Goal: Task Accomplishment & Management: Manage account settings

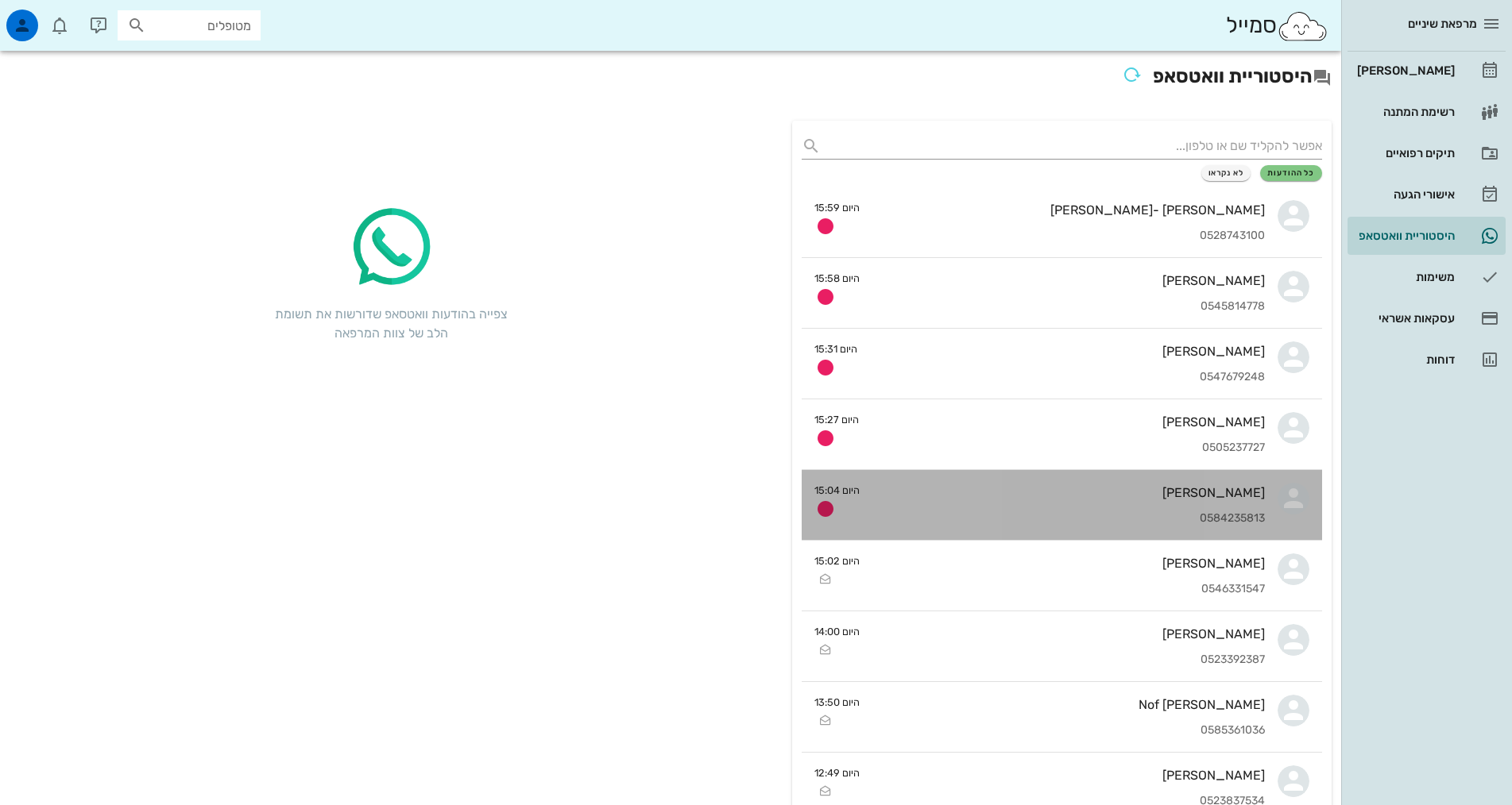
click at [1194, 518] on div "0584235813" at bounding box center [1069, 518] width 393 height 13
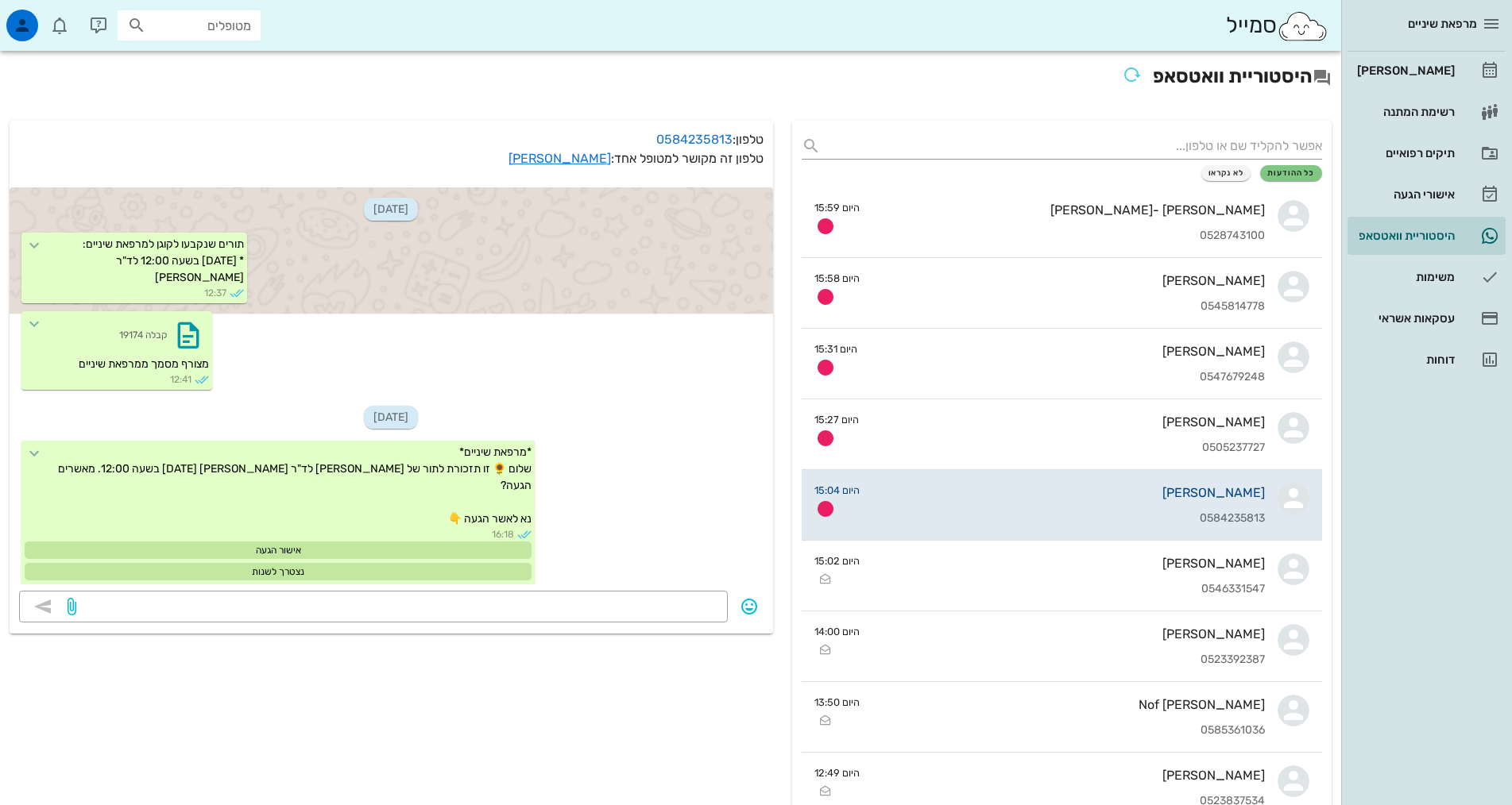
scroll to position [936, 0]
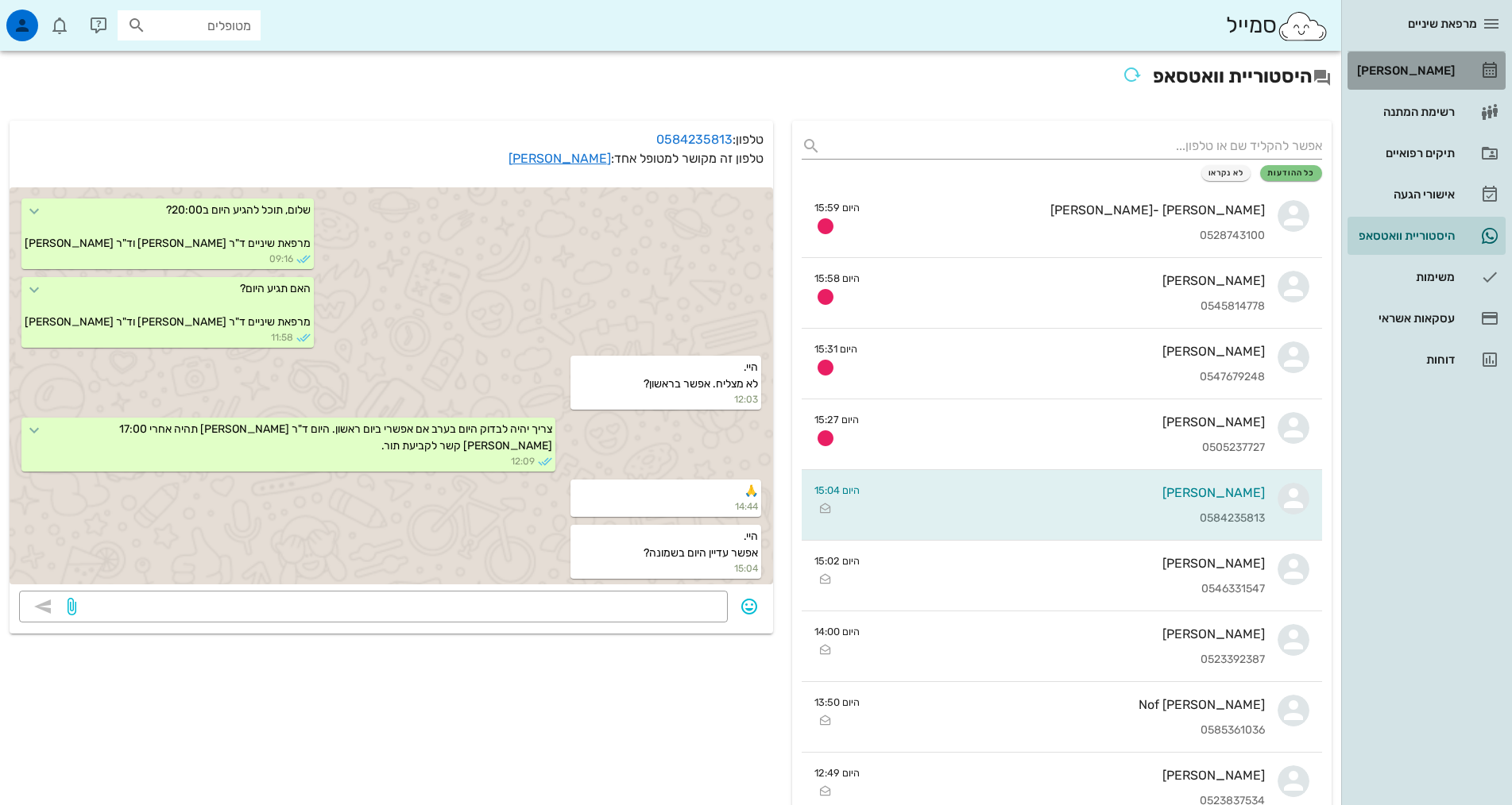
click at [1416, 65] on div "[PERSON_NAME]" at bounding box center [1404, 70] width 101 height 12
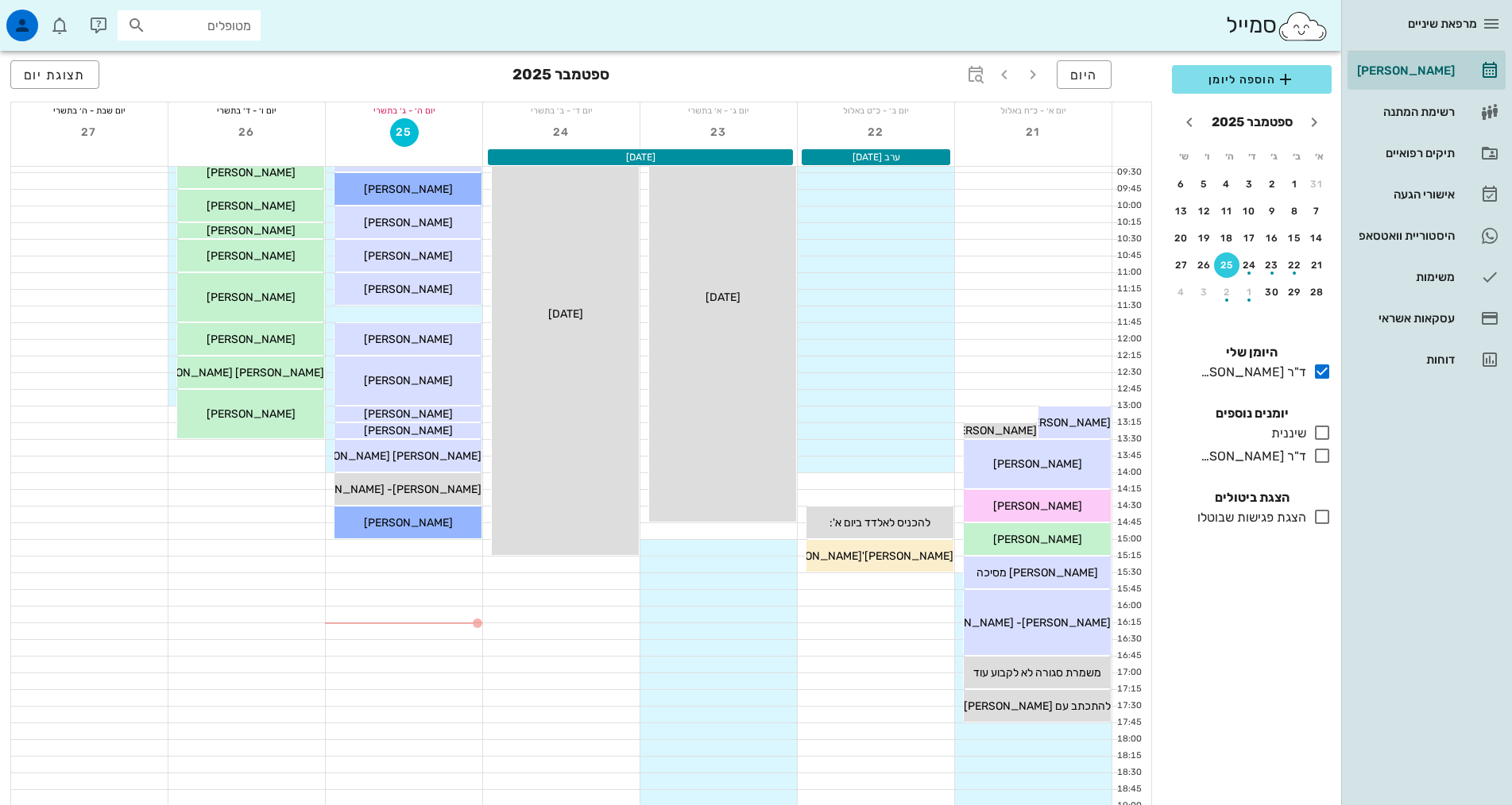
scroll to position [397, 0]
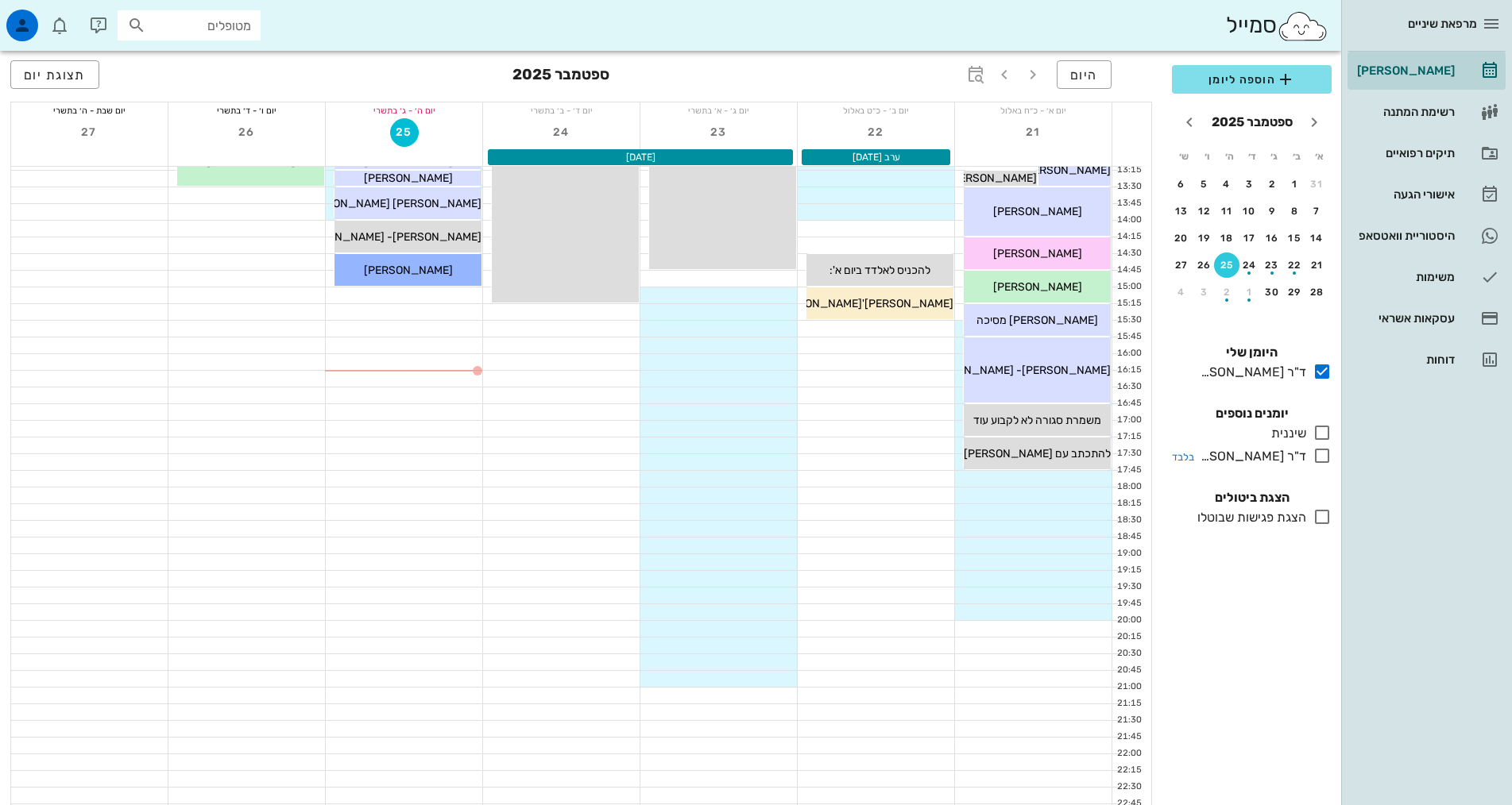
click at [1316, 459] on icon at bounding box center [1321, 456] width 19 height 19
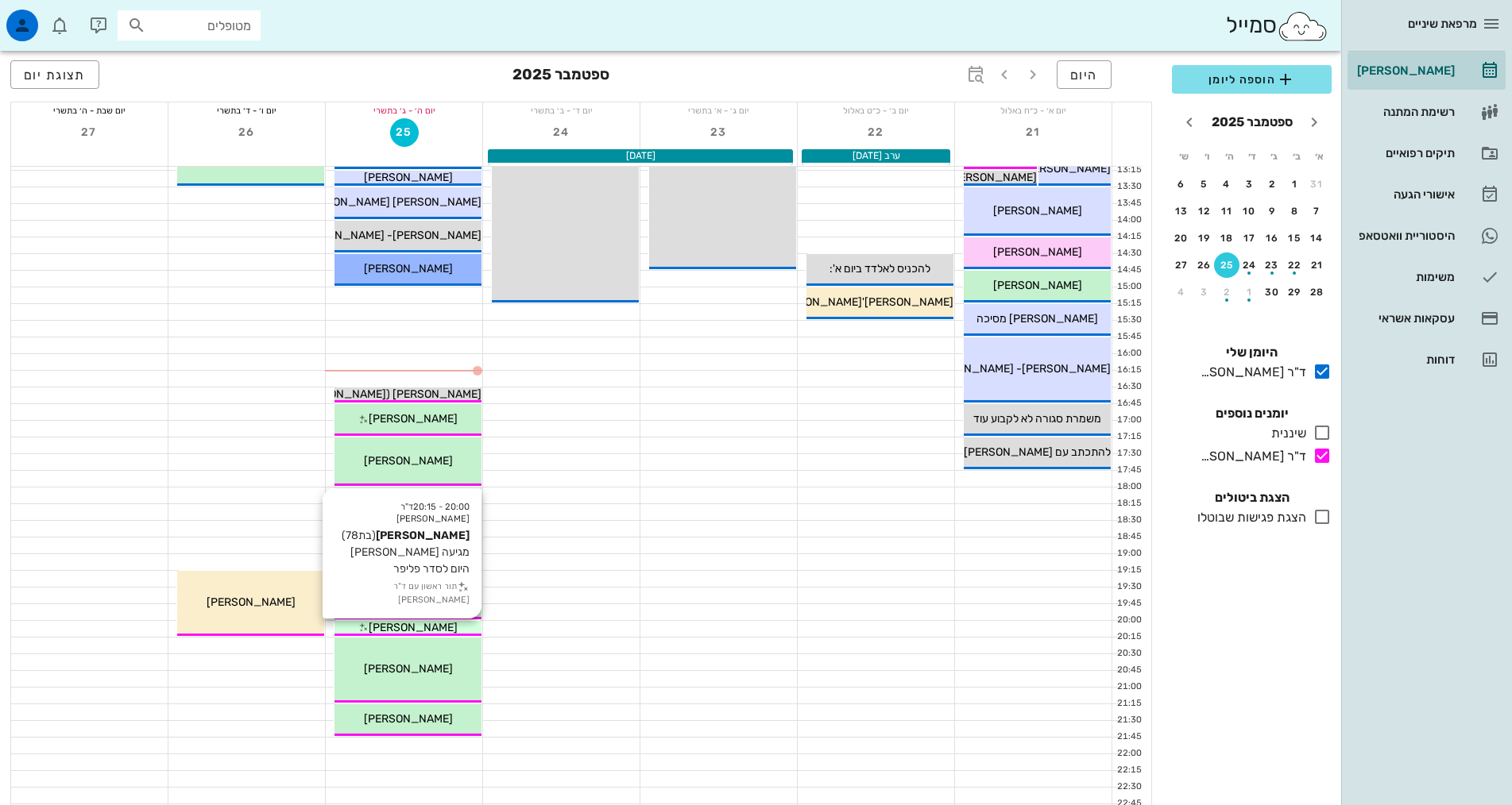
click at [390, 625] on span "[PERSON_NAME]" at bounding box center [413, 628] width 89 height 13
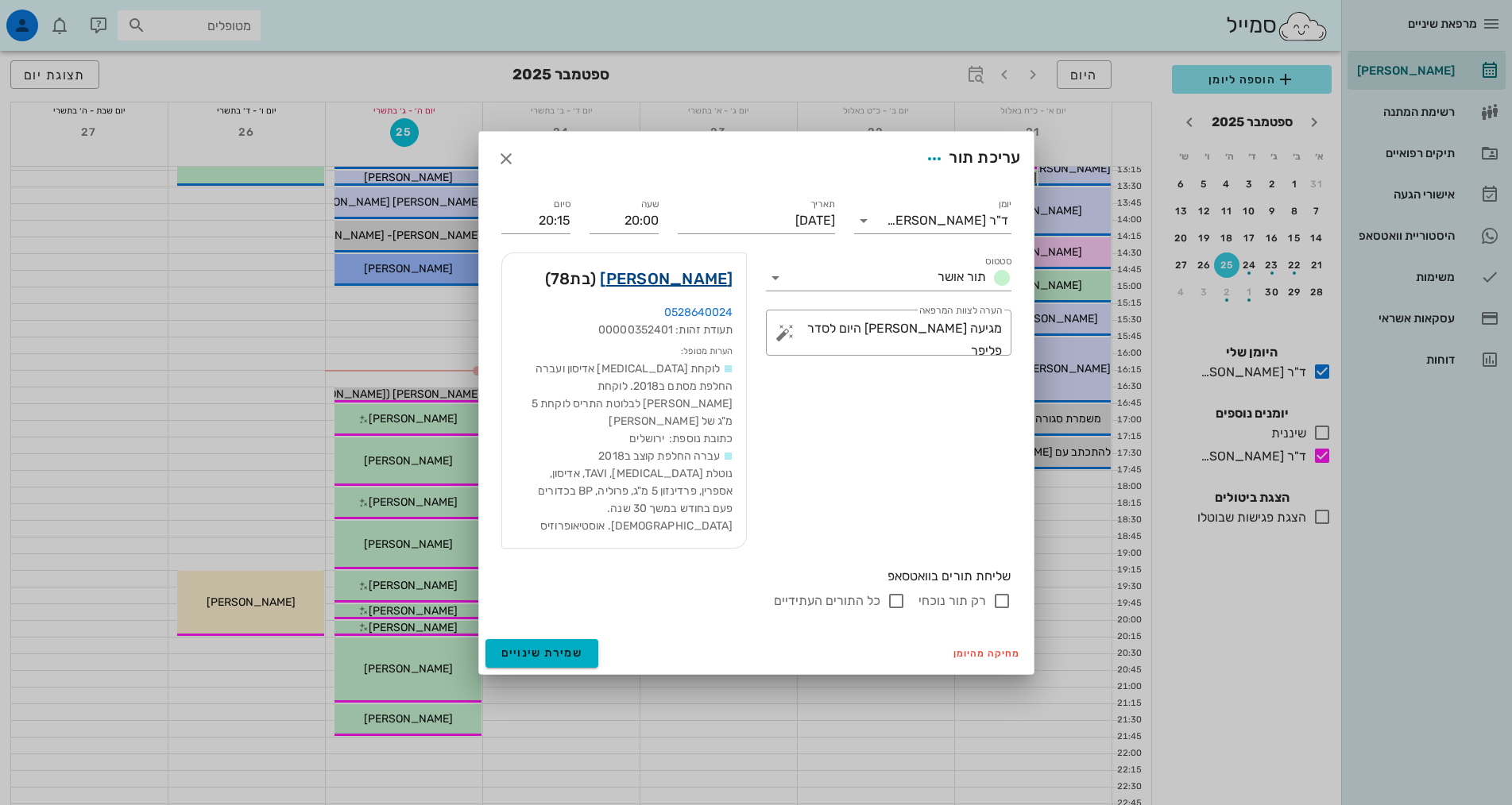
click at [686, 282] on link "[PERSON_NAME]" at bounding box center [666, 278] width 133 height 26
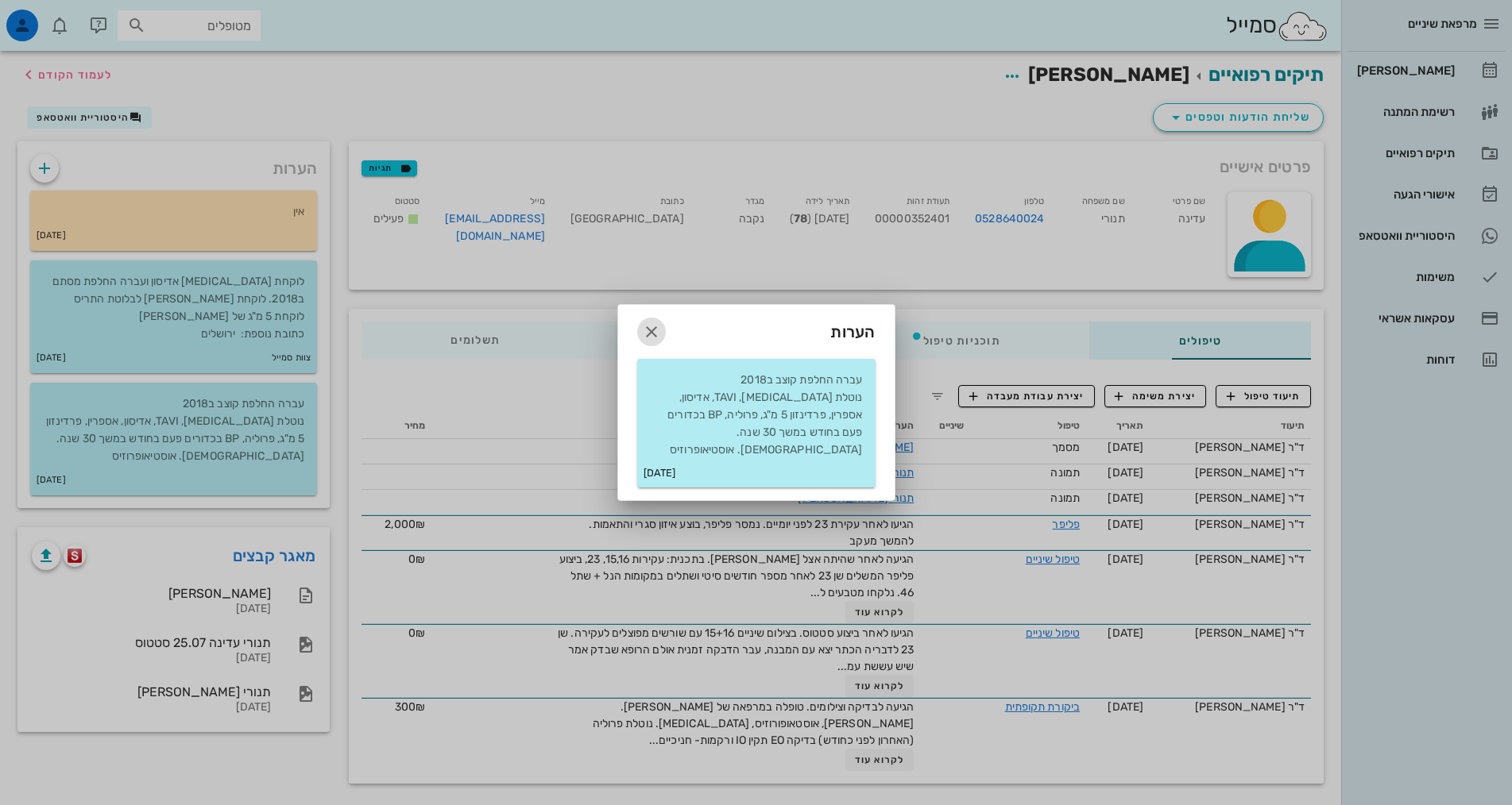
click at [650, 341] on icon "button" at bounding box center [651, 331] width 19 height 19
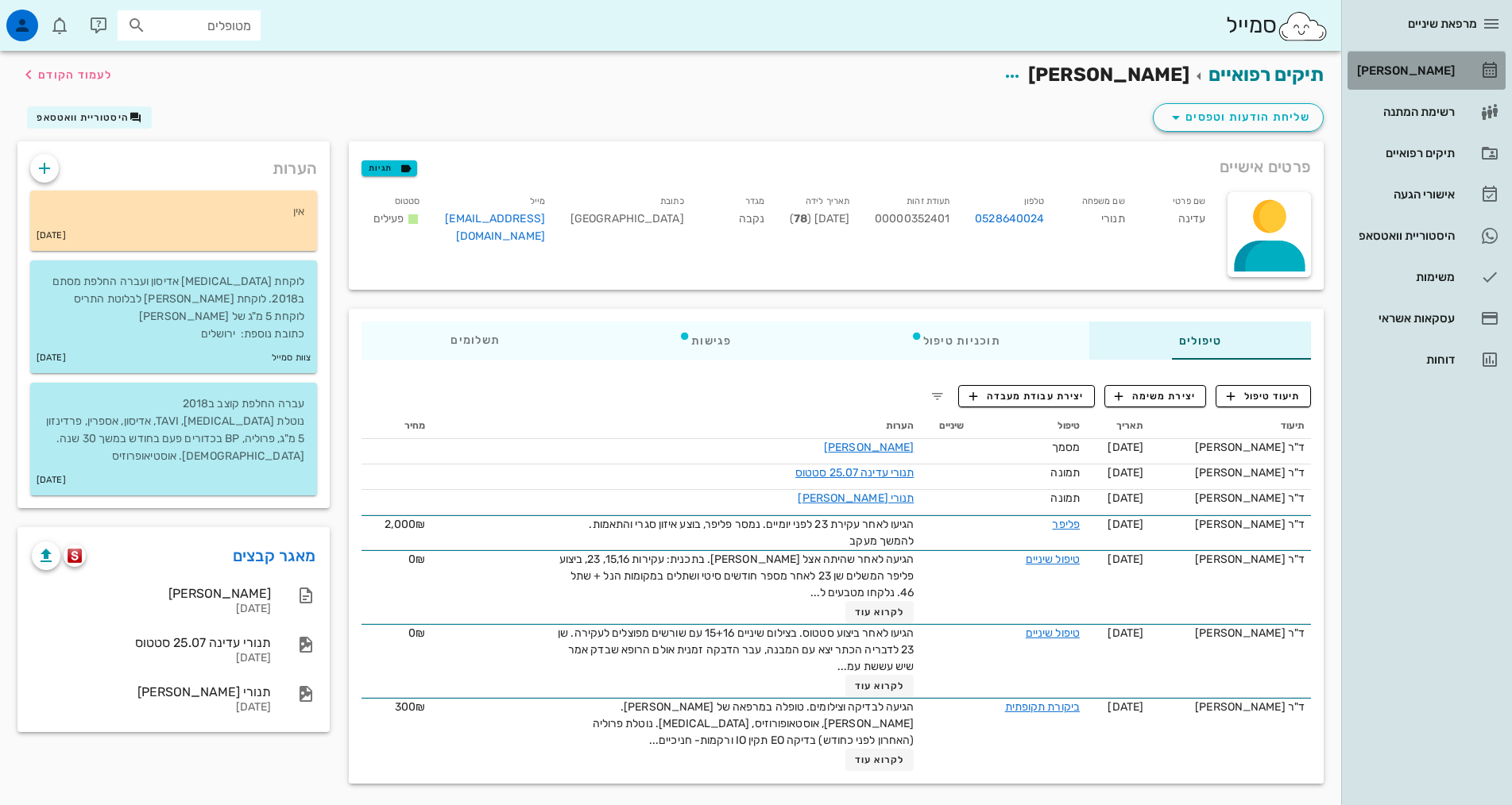
click at [1415, 72] on div "[PERSON_NAME]" at bounding box center [1404, 70] width 101 height 12
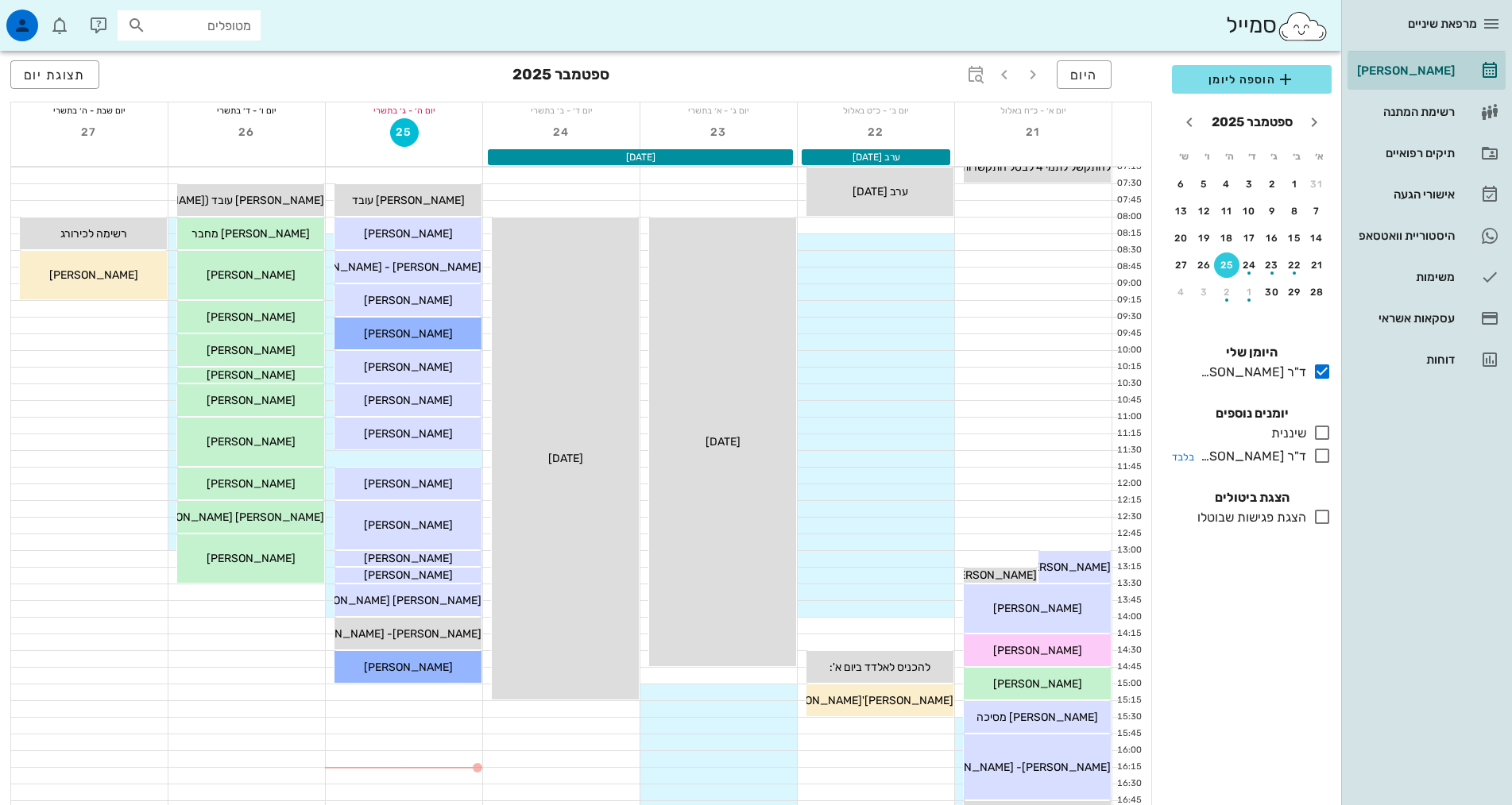
click at [1318, 455] on icon at bounding box center [1321, 456] width 19 height 19
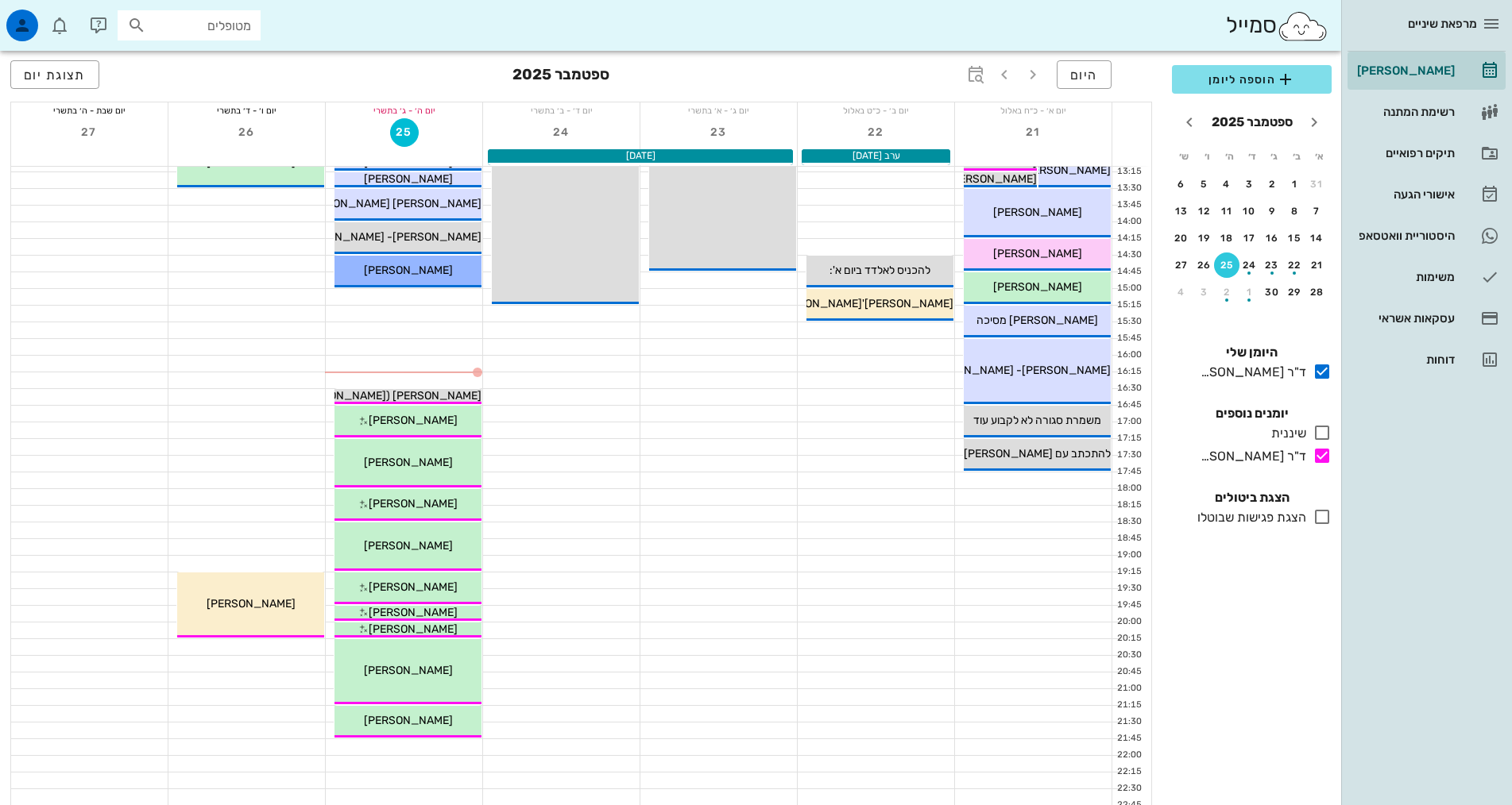
scroll to position [397, 0]
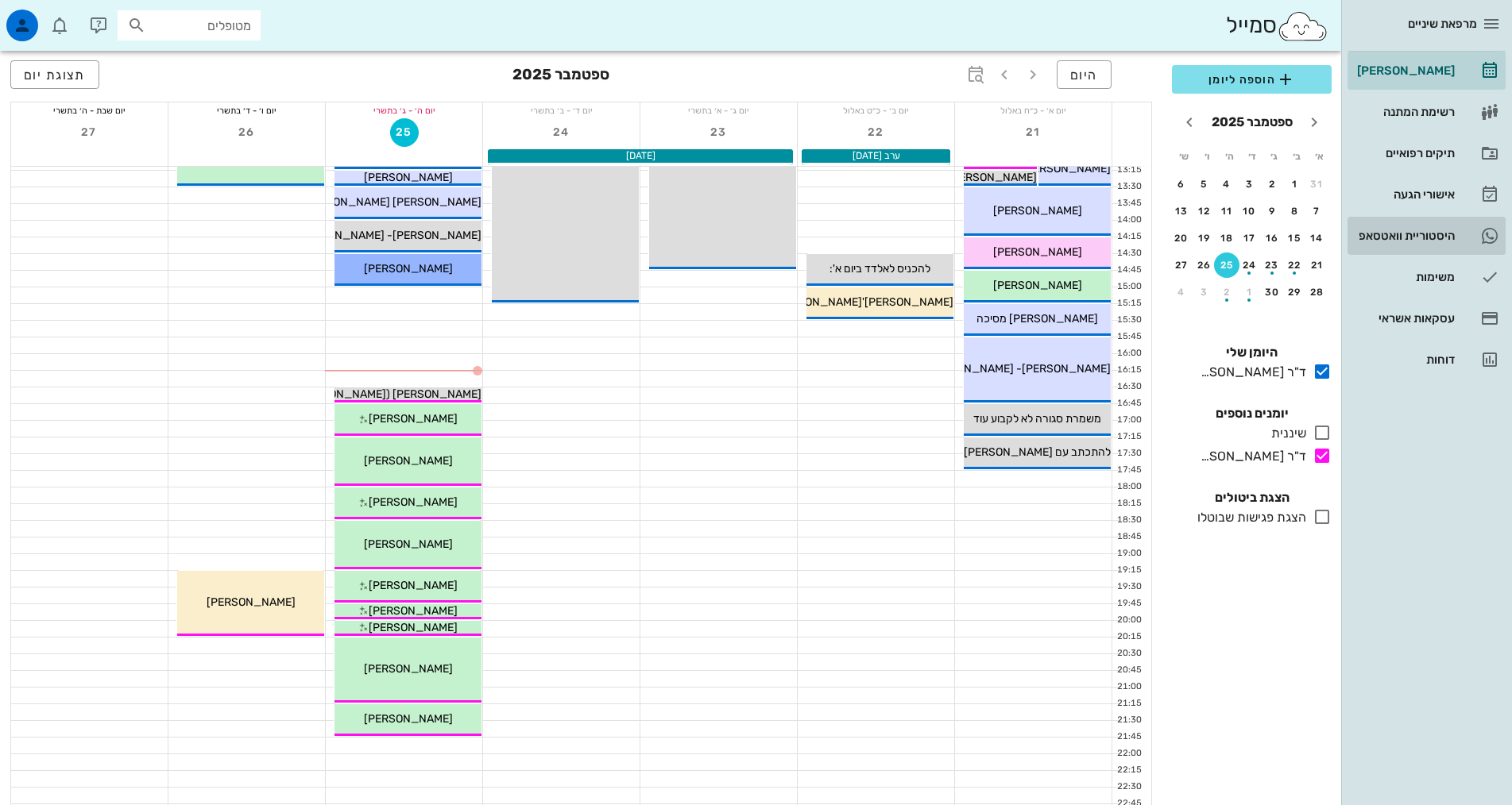
click at [1418, 237] on div "היסטוריית וואטסאפ" at bounding box center [1404, 235] width 101 height 12
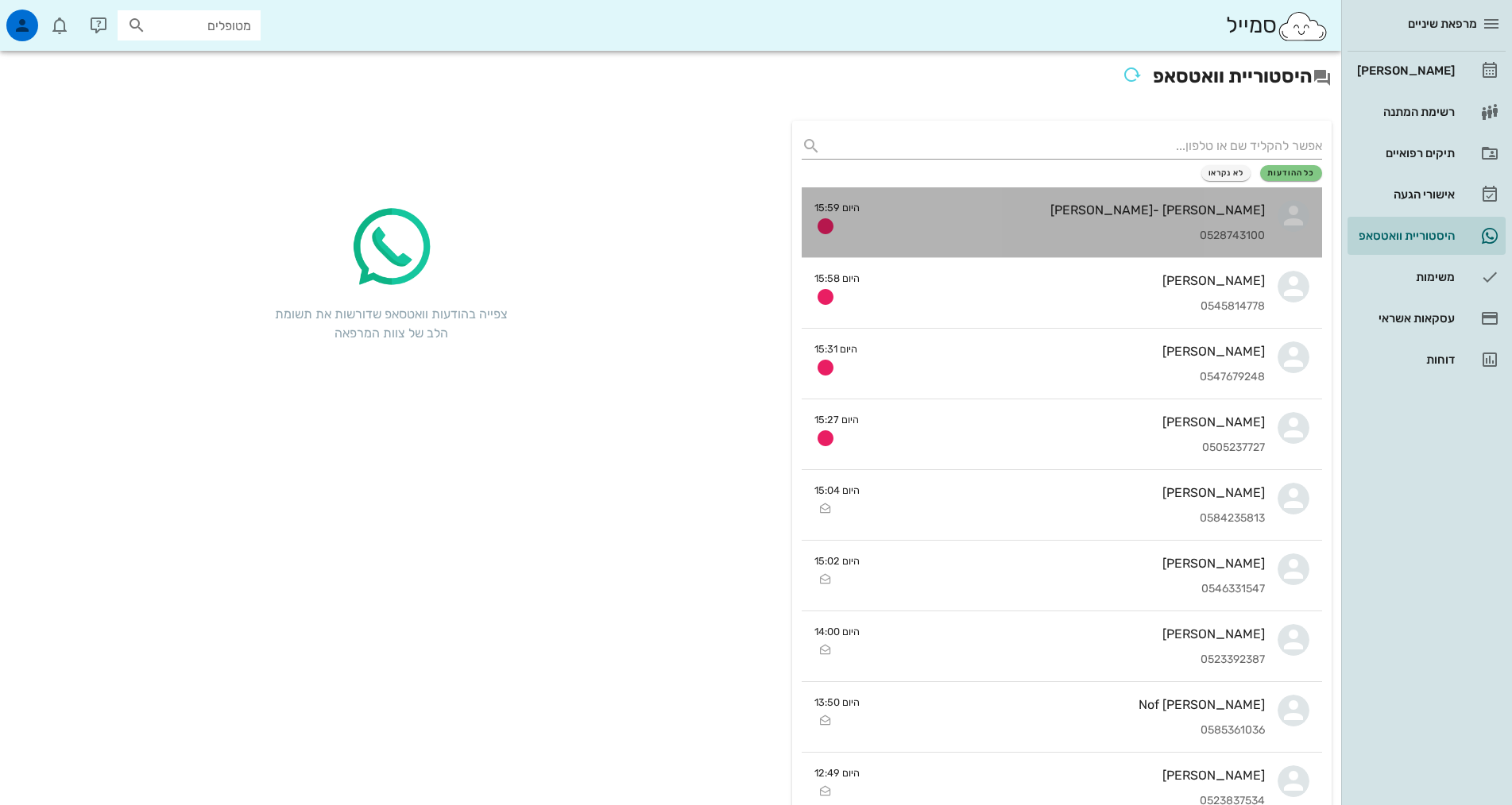
click at [1063, 228] on div "[PERSON_NAME] -[PERSON_NAME] 0528743100" at bounding box center [1069, 222] width 393 height 70
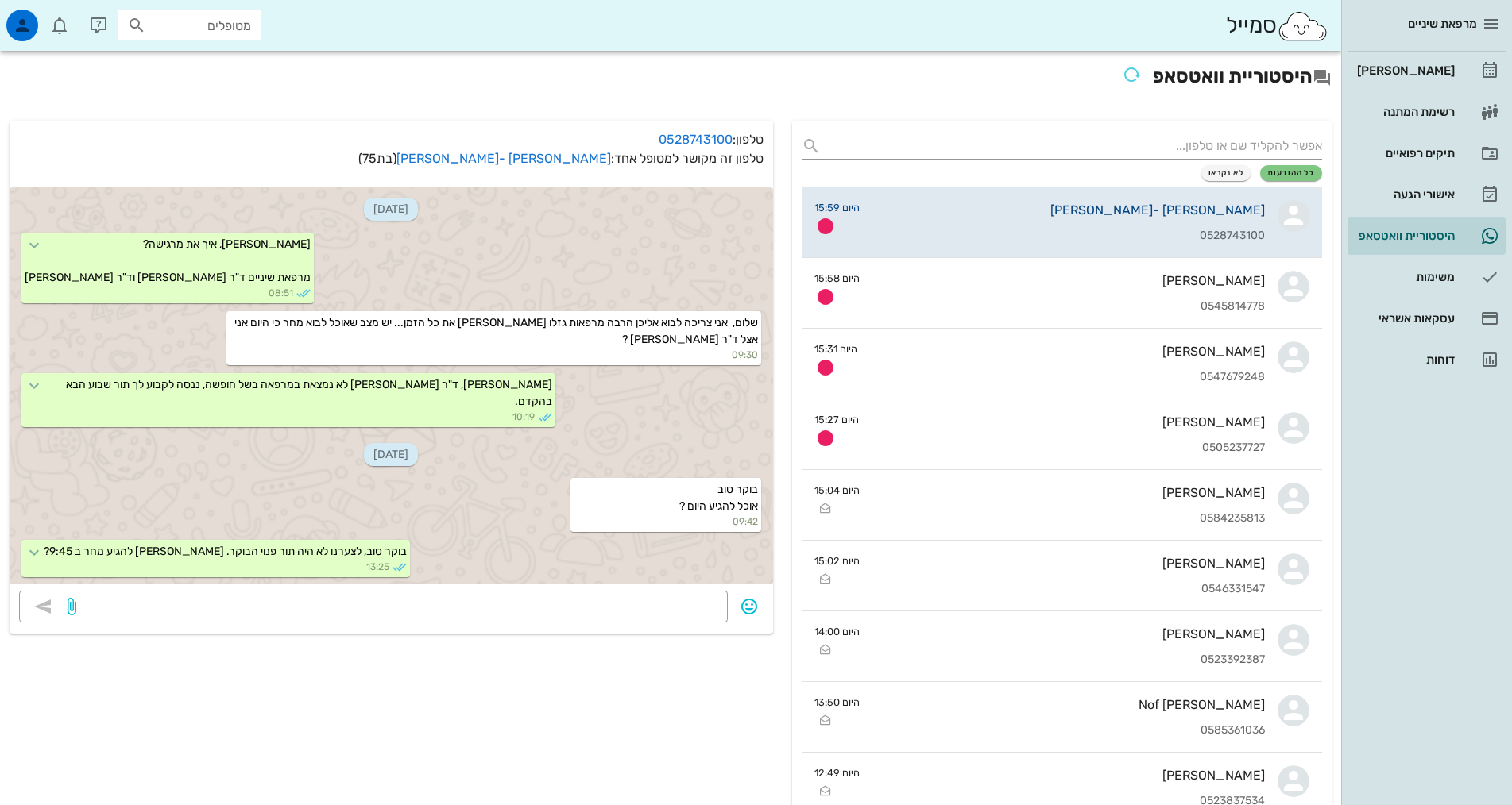
scroll to position [1005, 0]
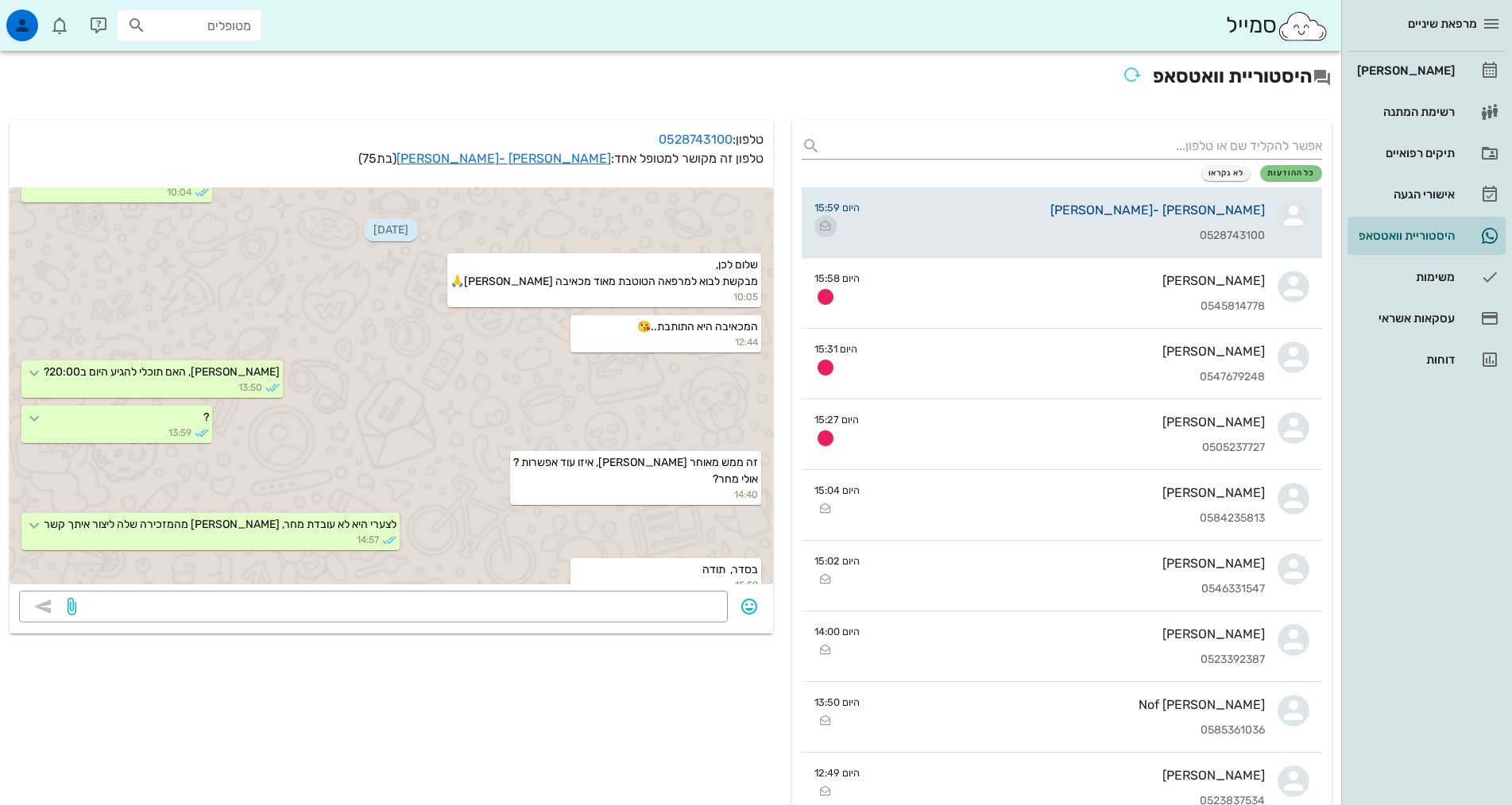
click at [819, 222] on icon "button" at bounding box center [825, 226] width 19 height 19
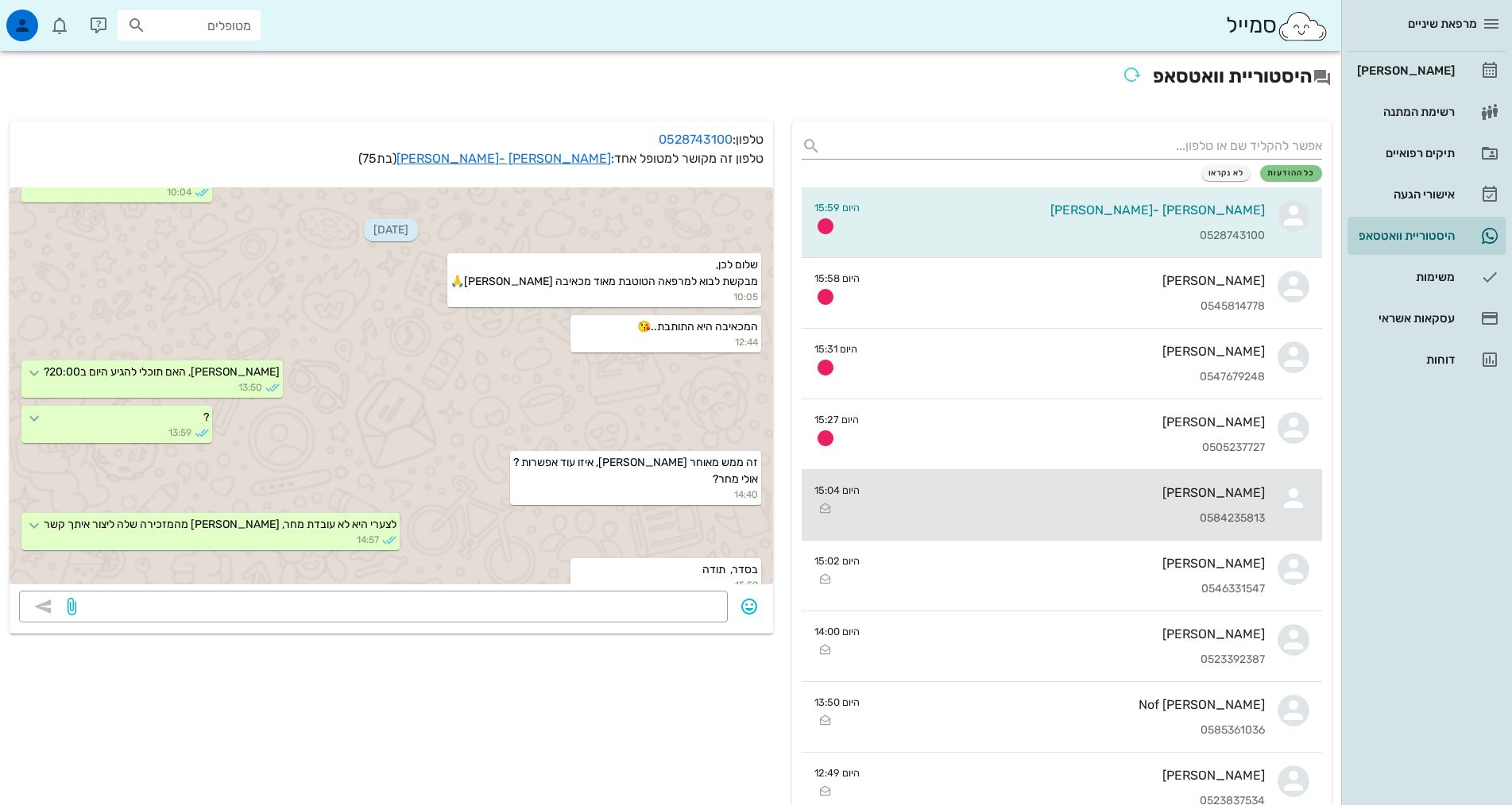
click at [941, 513] on div "0584235813" at bounding box center [1069, 518] width 393 height 13
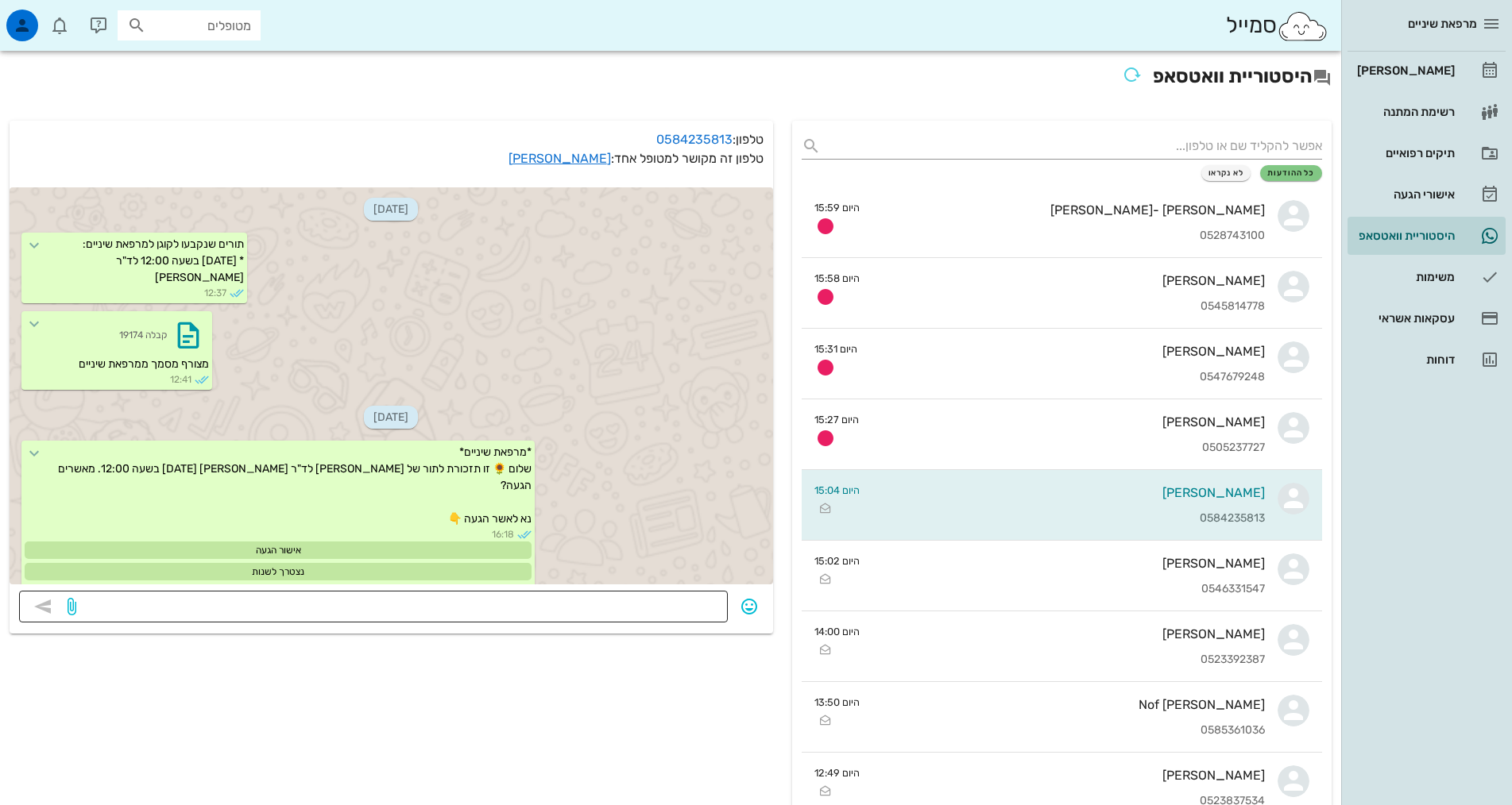
scroll to position [936, 0]
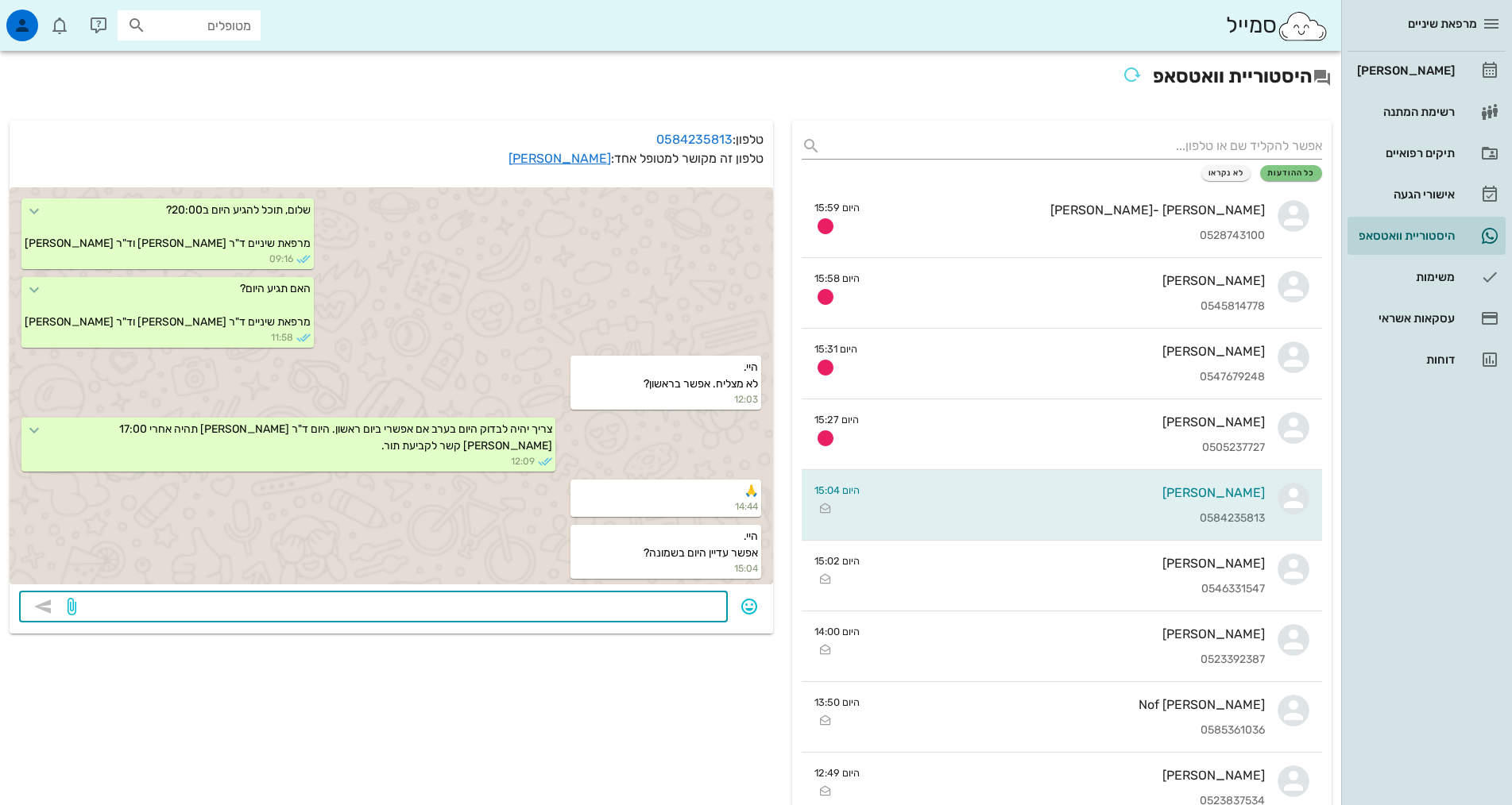
click at [628, 599] on textarea at bounding box center [399, 608] width 639 height 26
type textarea "יש כבר מישהו שהכניסו ב 20:00. רוצה להגיע ב 19:00 והיא תקבל אותך [PERSON_NAME] מ…"
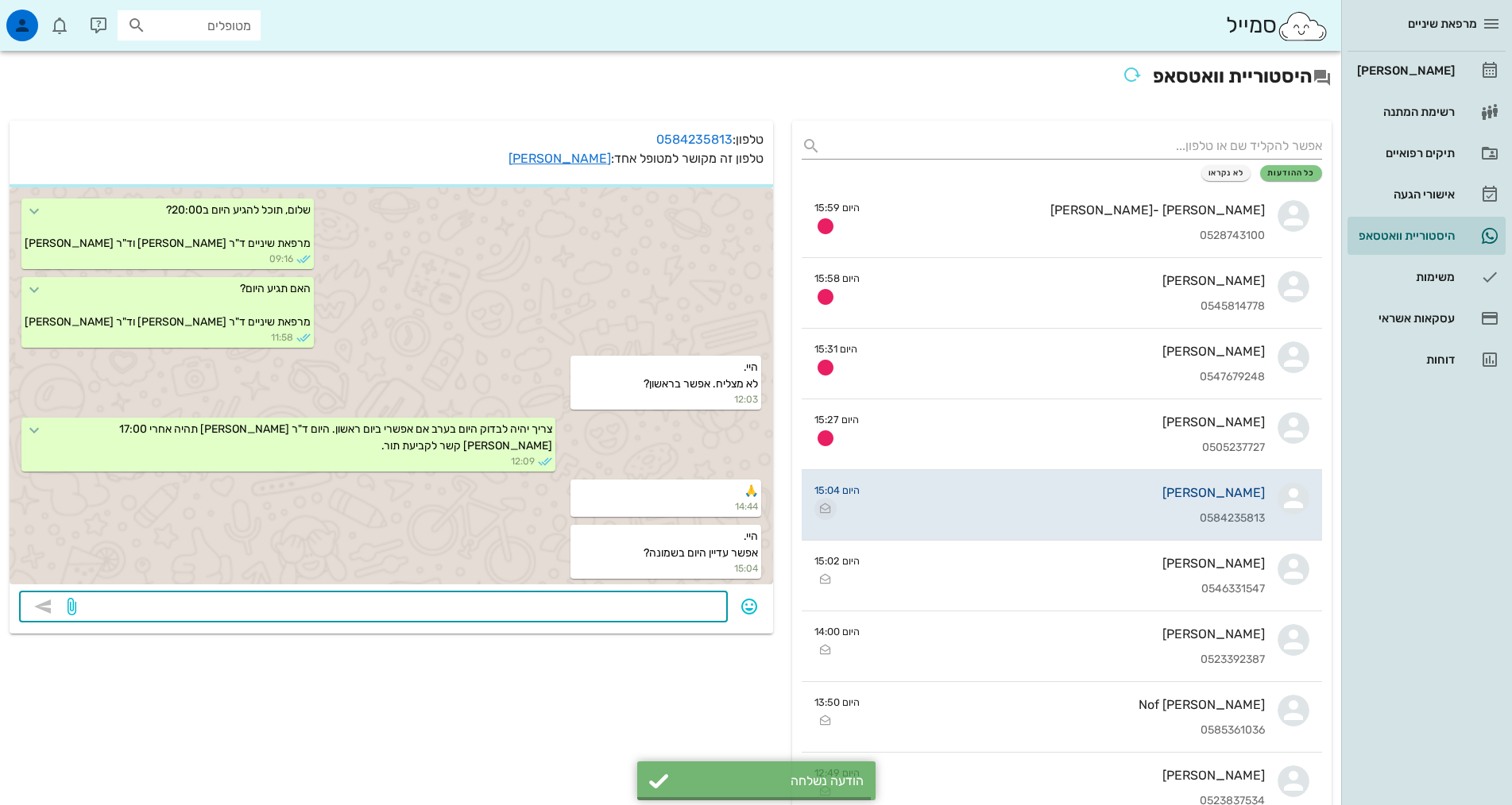
scroll to position [981, 0]
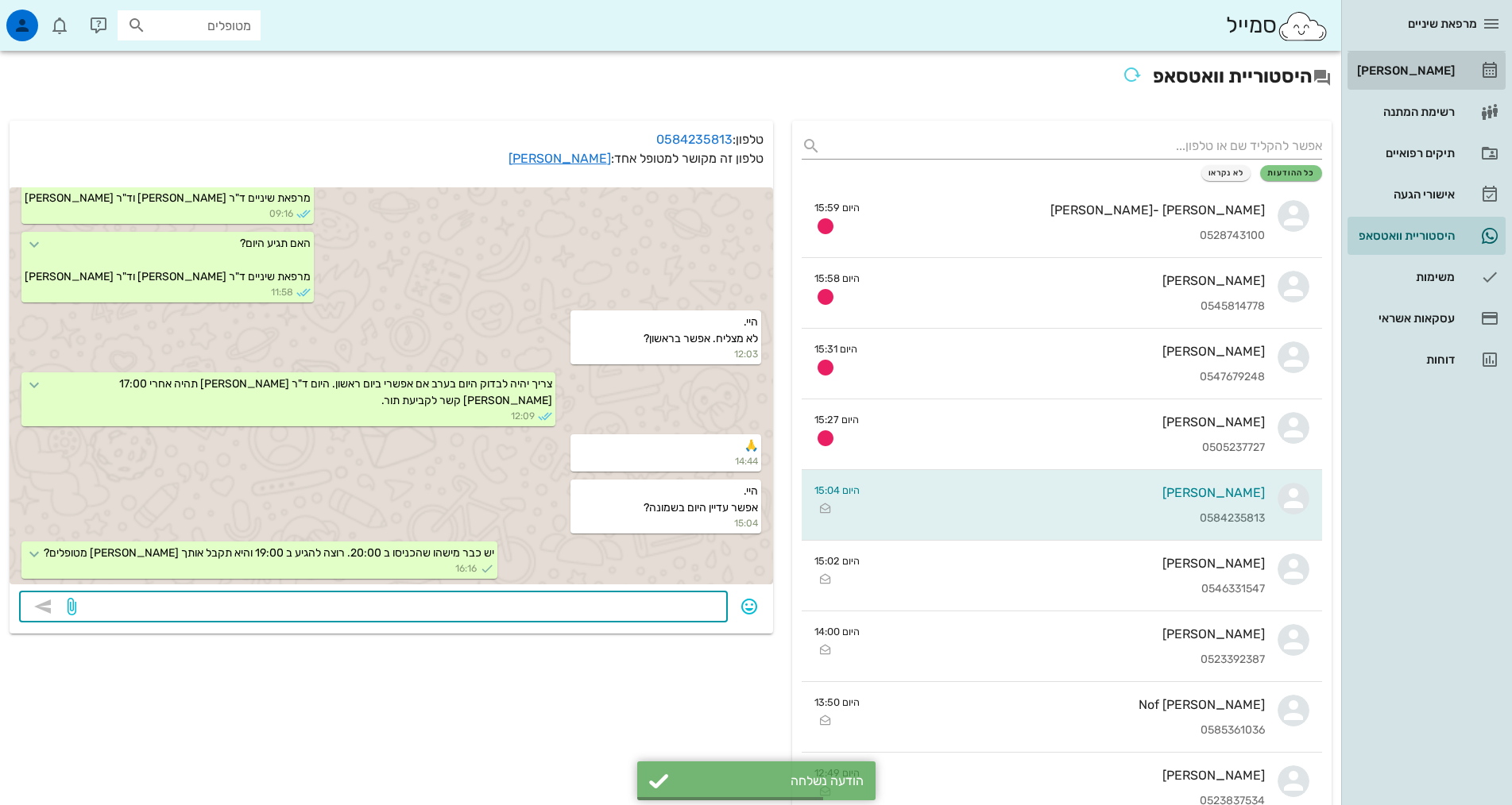
click at [1445, 74] on div "[PERSON_NAME]" at bounding box center [1404, 70] width 101 height 12
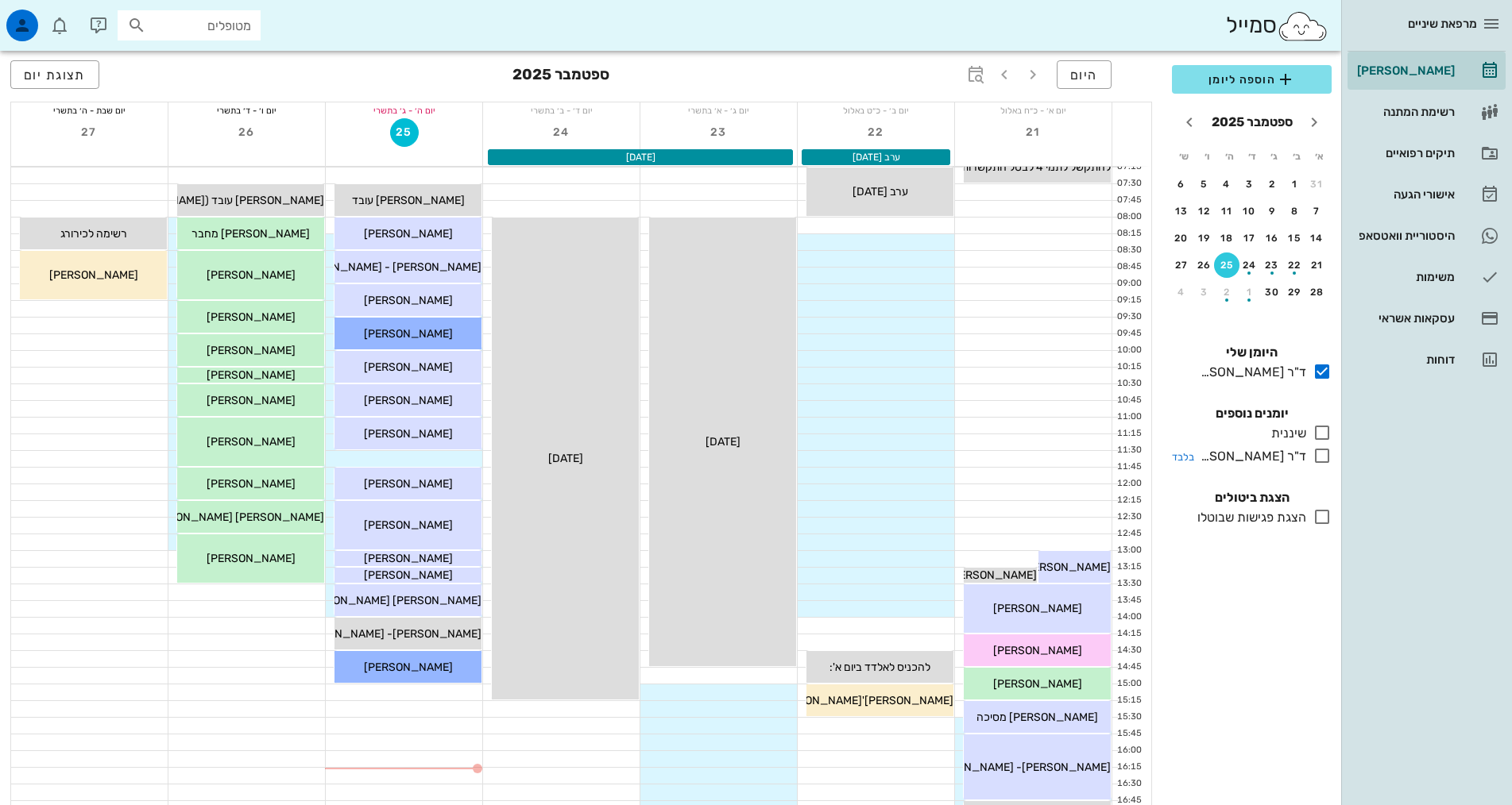
click at [1325, 454] on icon at bounding box center [1321, 456] width 19 height 19
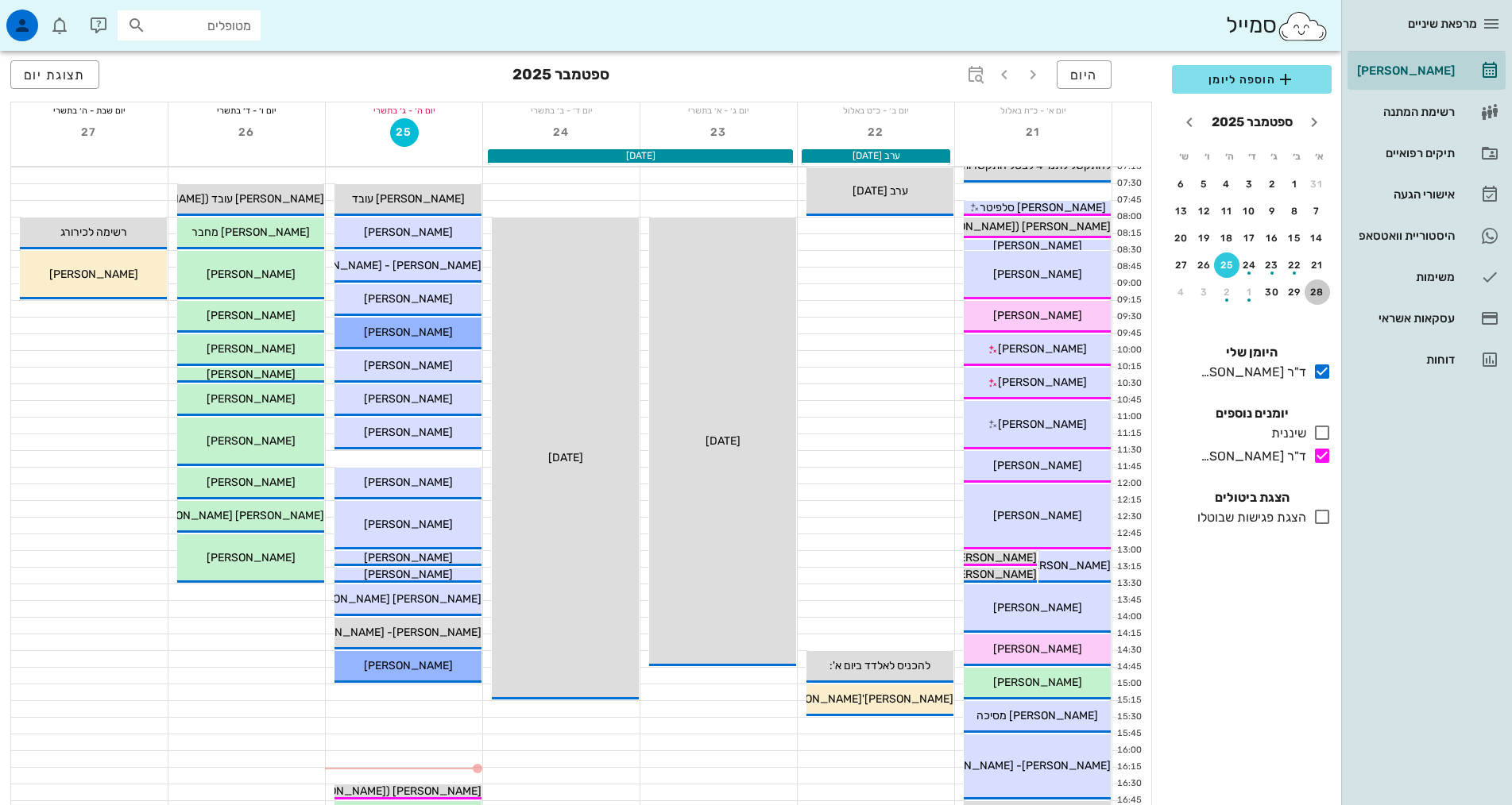
click at [1314, 301] on button "28" at bounding box center [1317, 292] width 26 height 26
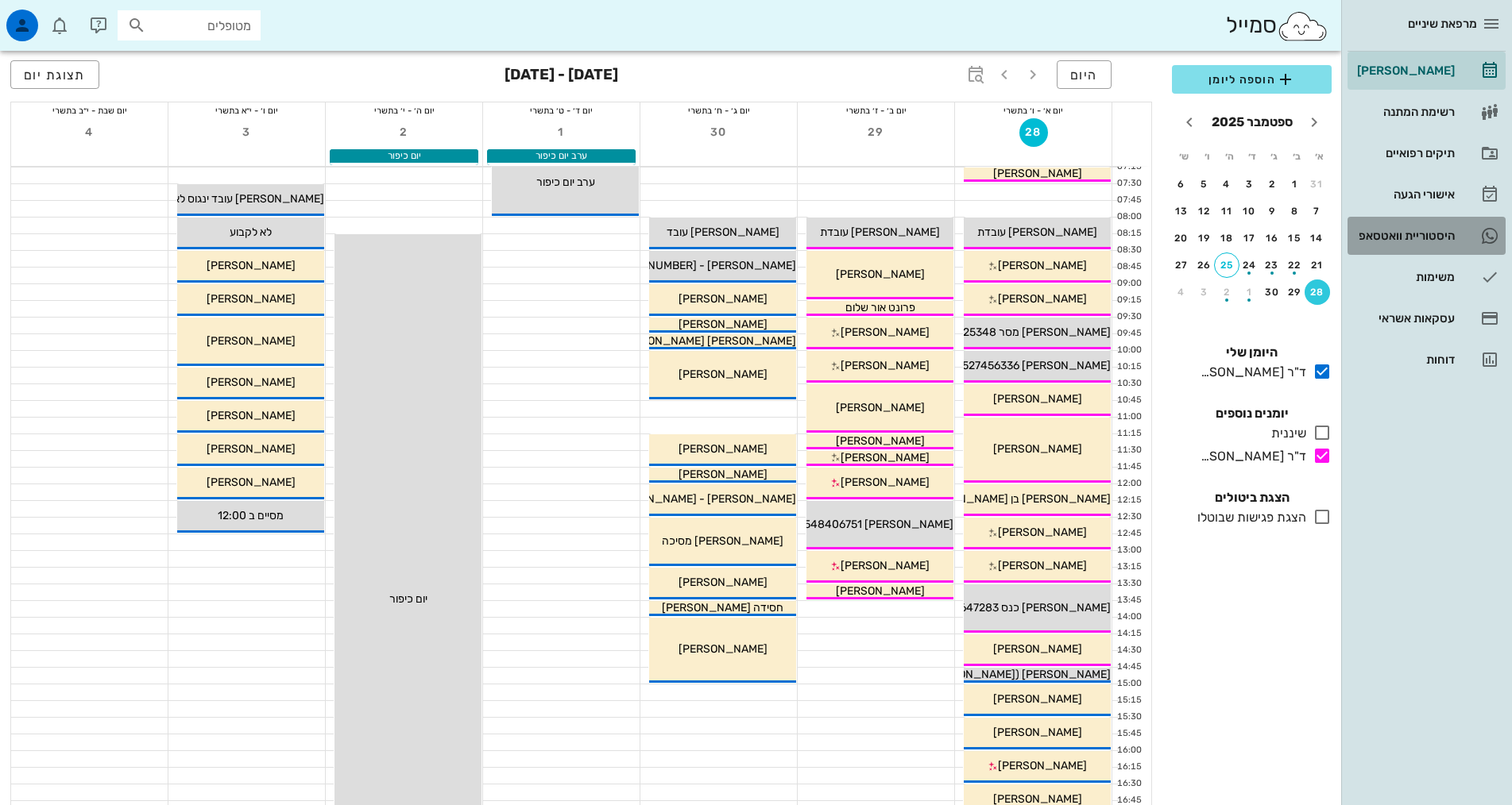
click at [1427, 236] on div "היסטוריית וואטסאפ" at bounding box center [1404, 235] width 101 height 12
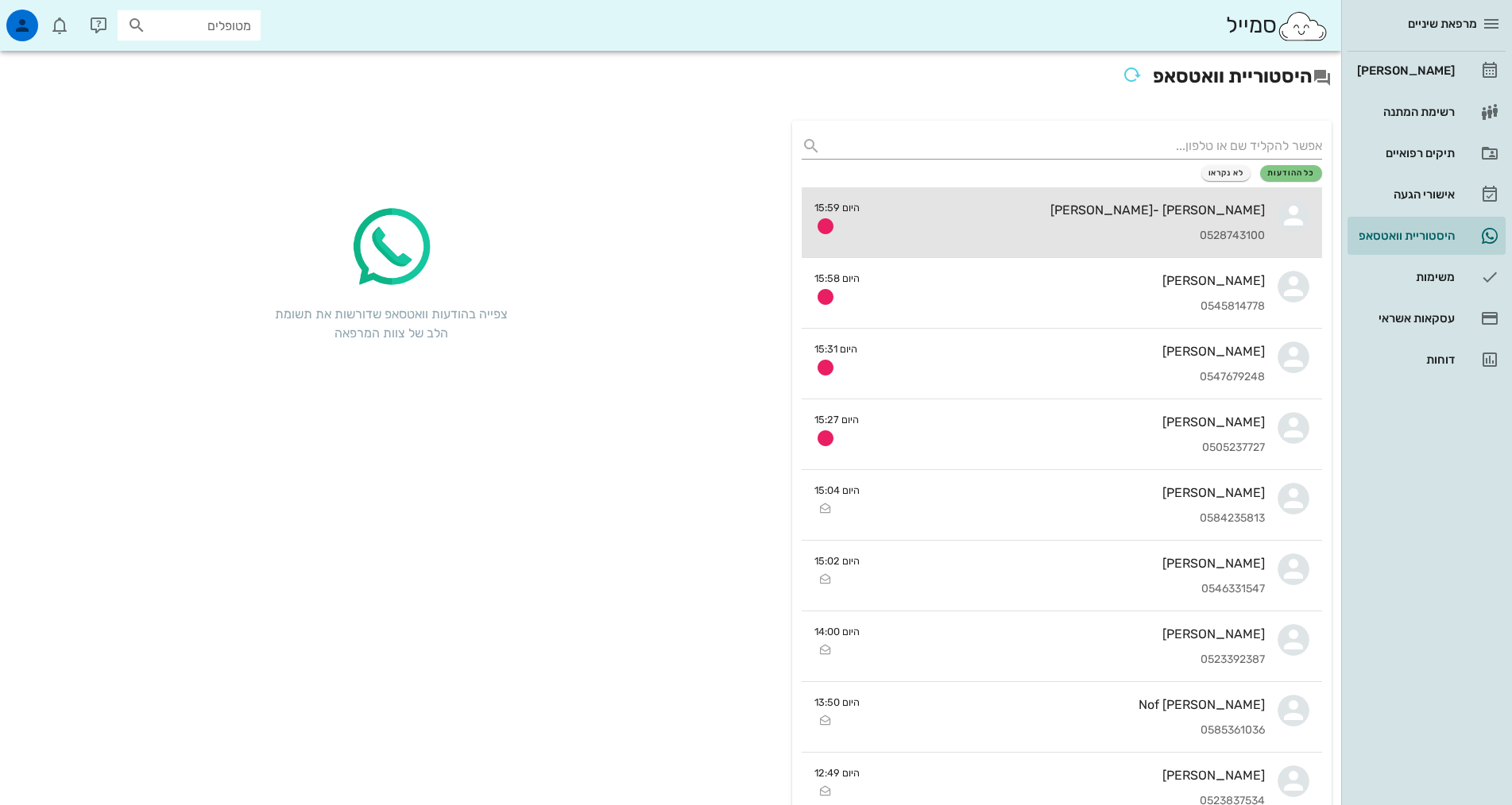
click at [1072, 244] on div "[PERSON_NAME] -[PERSON_NAME] 0528743100" at bounding box center [1069, 222] width 393 height 70
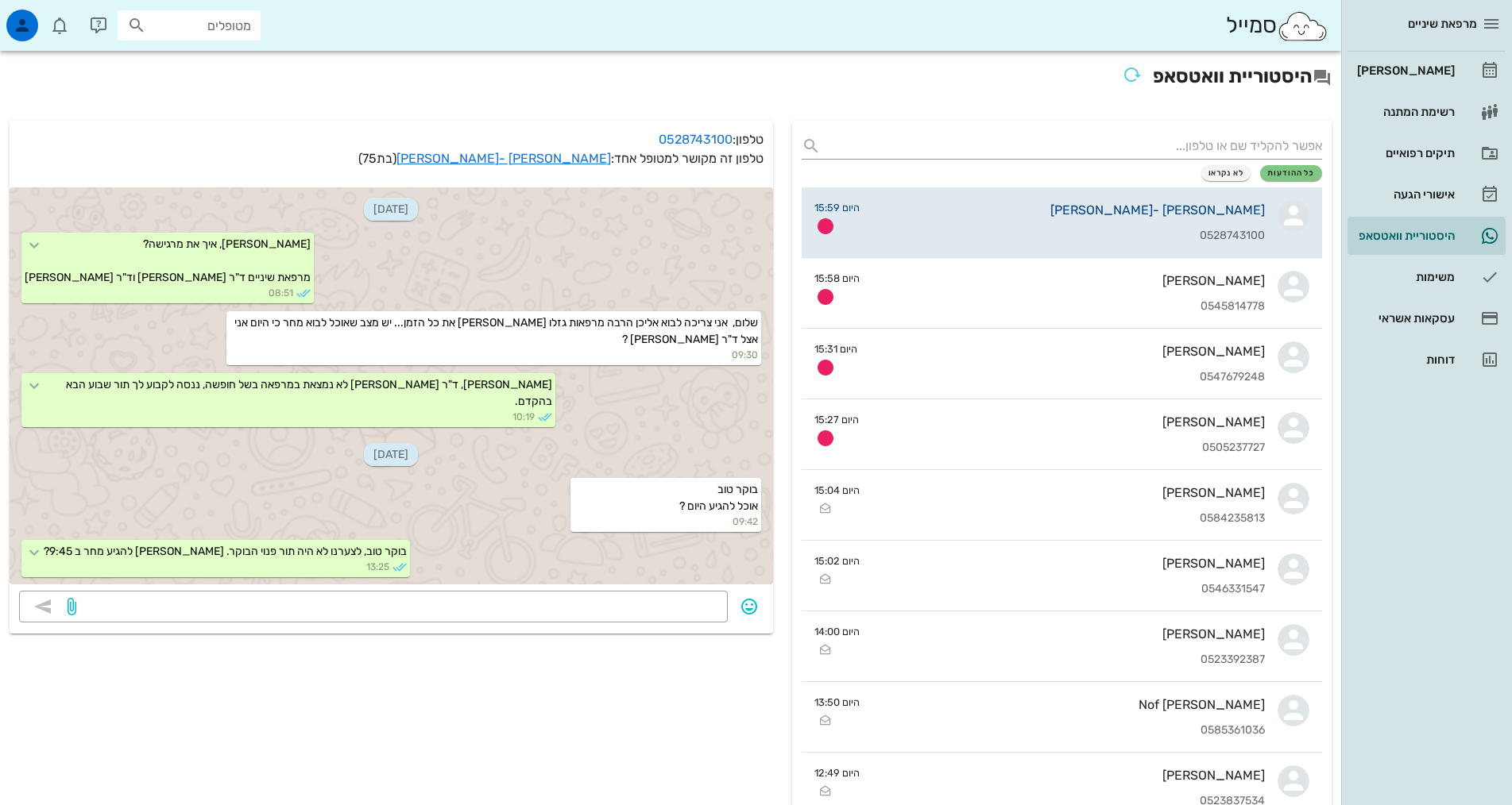
scroll to position [1005, 0]
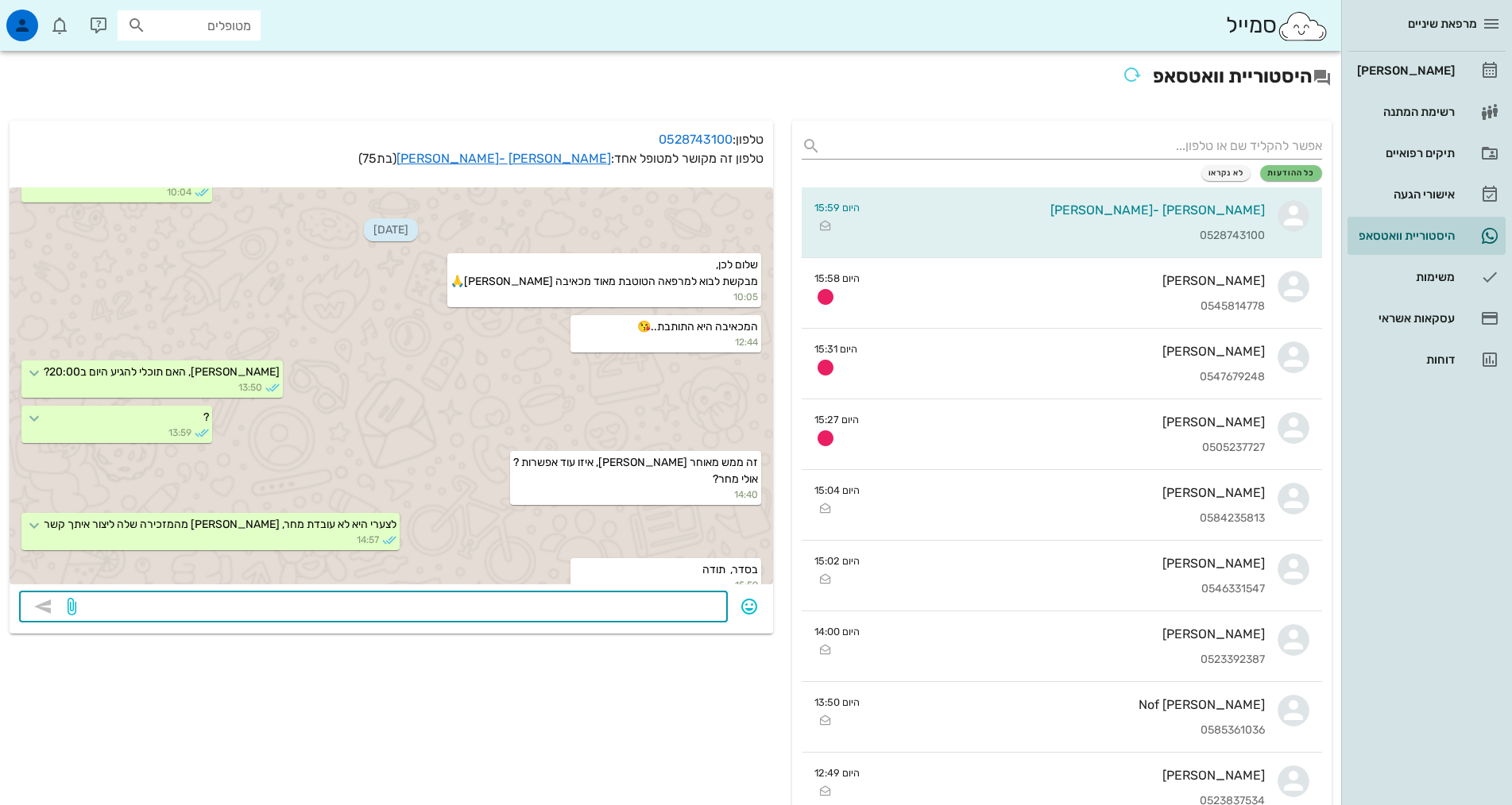
click at [649, 605] on textarea at bounding box center [399, 608] width 639 height 26
type textarea "ה"
type textarea "צהריים טובים, ד"ר [PERSON_NAME] תהיה כאן בראשון בבוקר וננסה להכניס אותך [PERSON…"
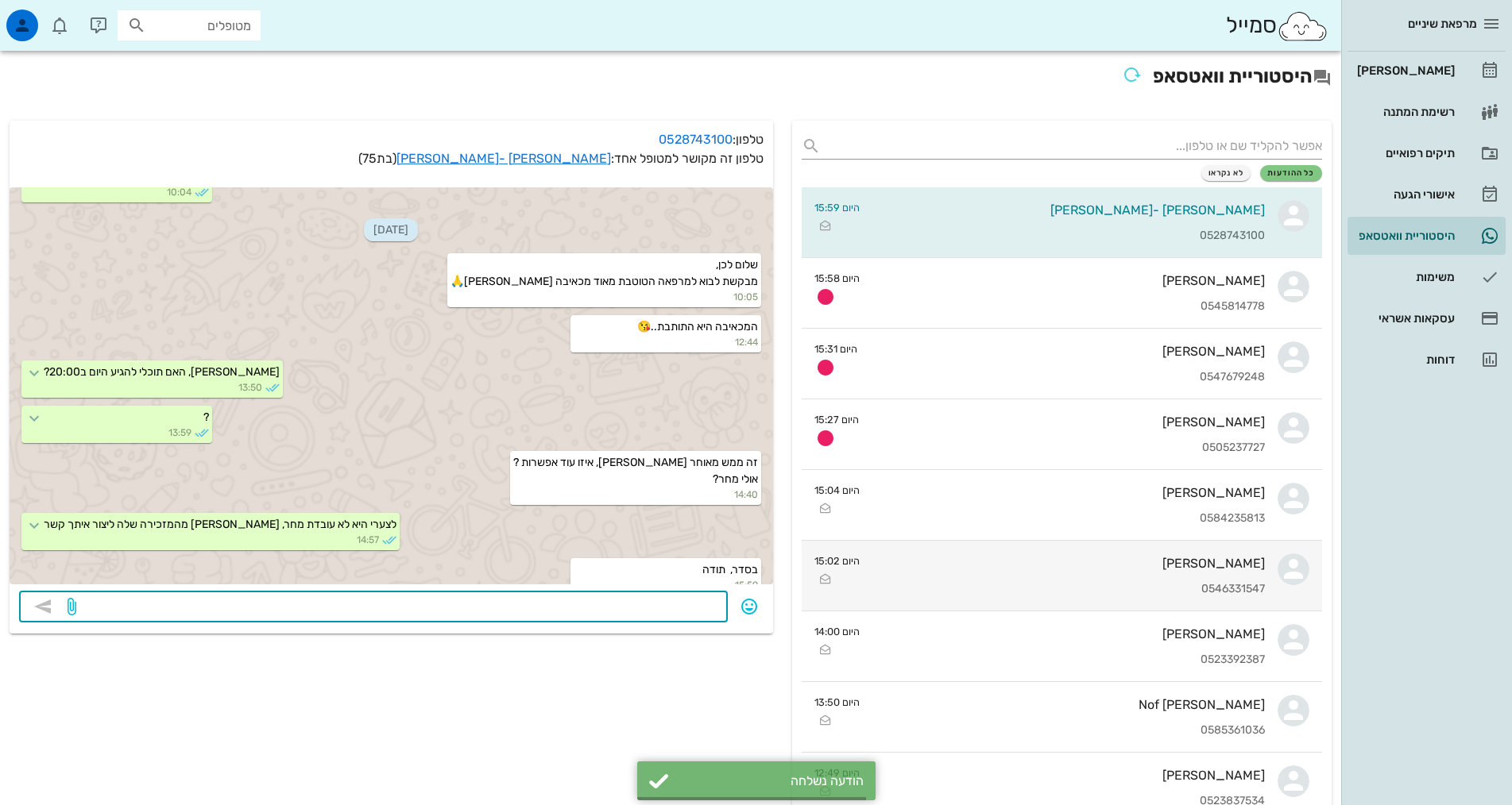
scroll to position [1050, 0]
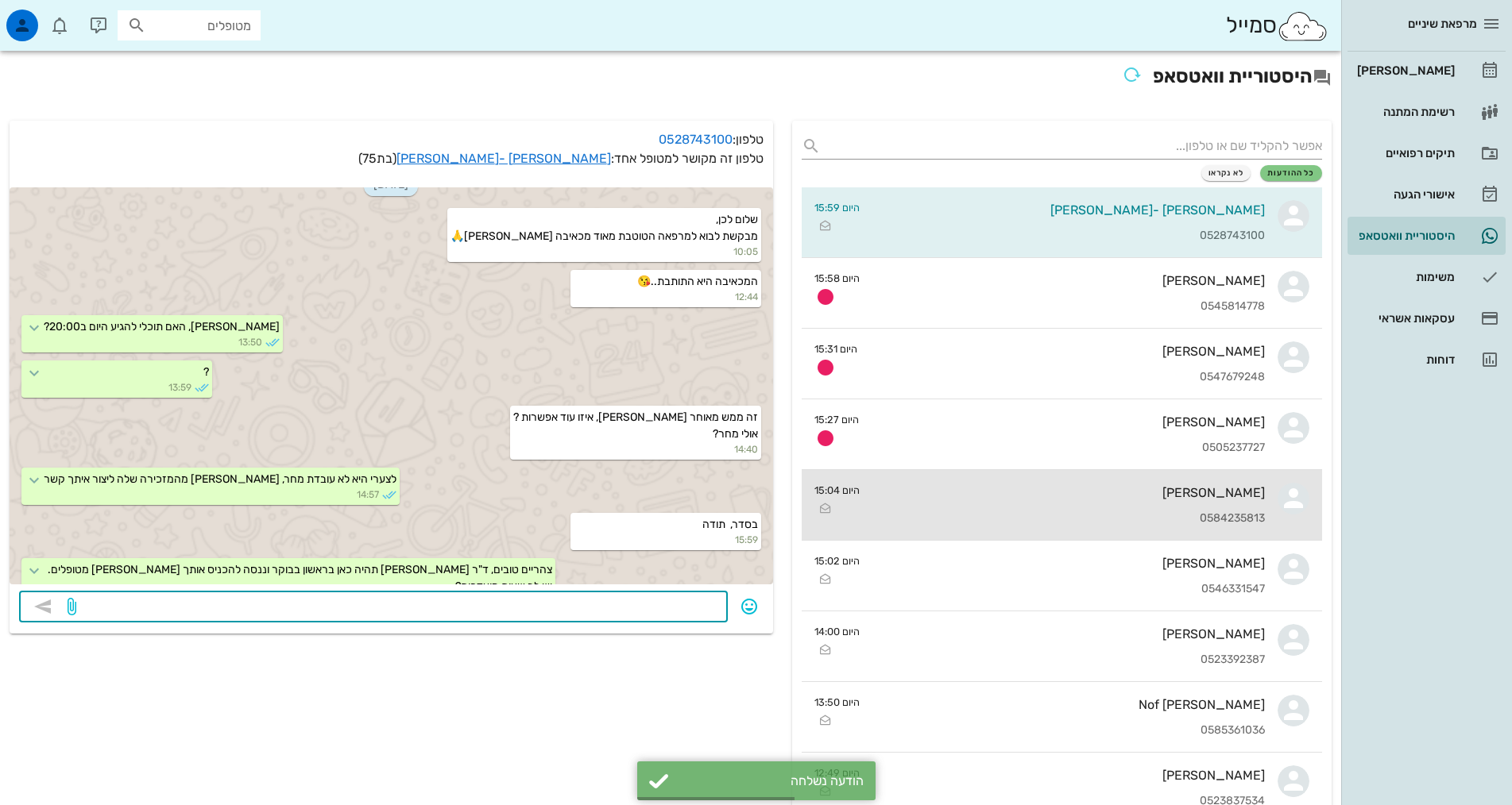
click at [1215, 516] on div "0584235813" at bounding box center [1069, 518] width 393 height 13
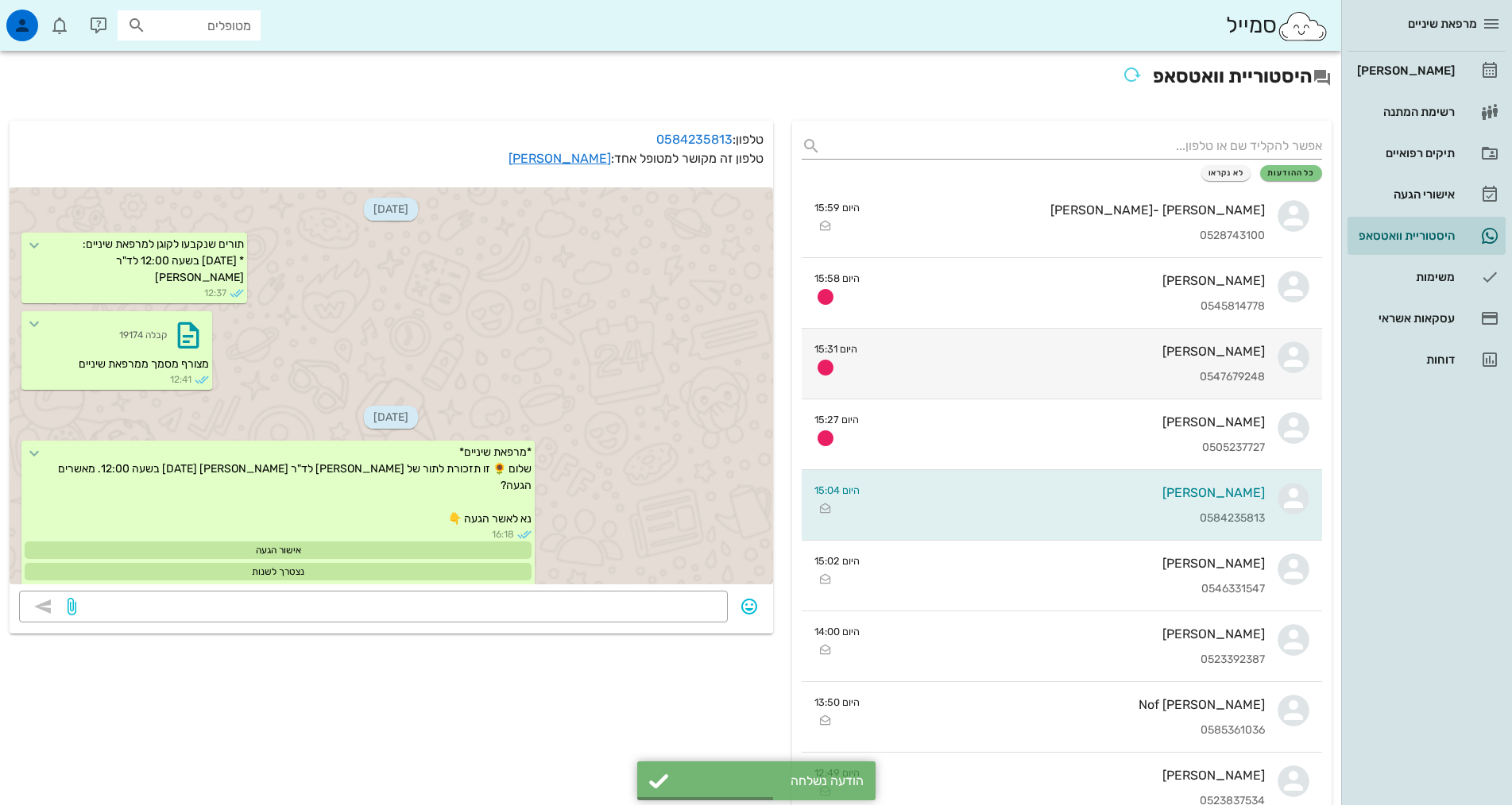
scroll to position [981, 0]
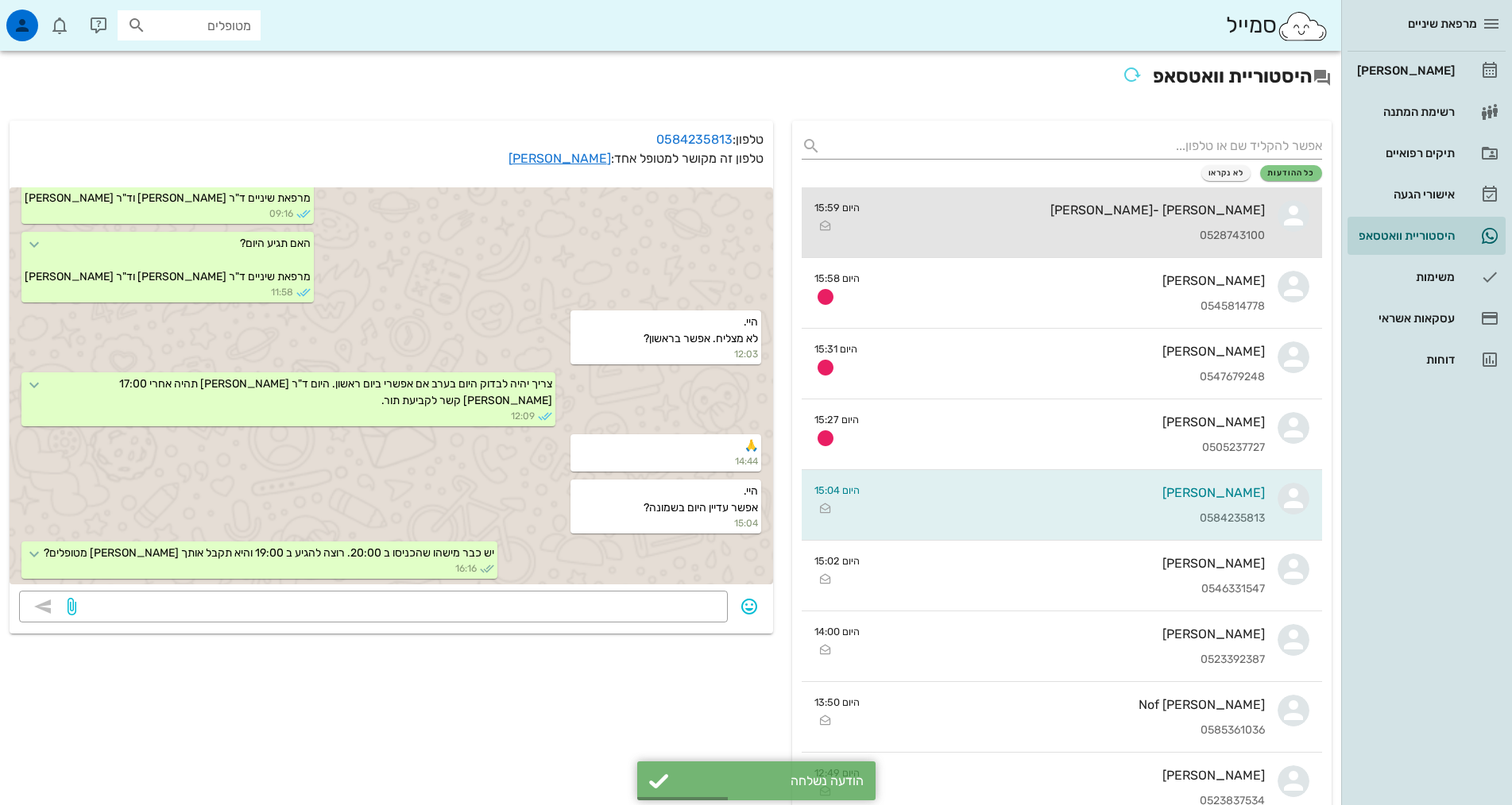
click at [1244, 243] on div "[PERSON_NAME] -[PERSON_NAME] 0528743100" at bounding box center [1069, 222] width 393 height 70
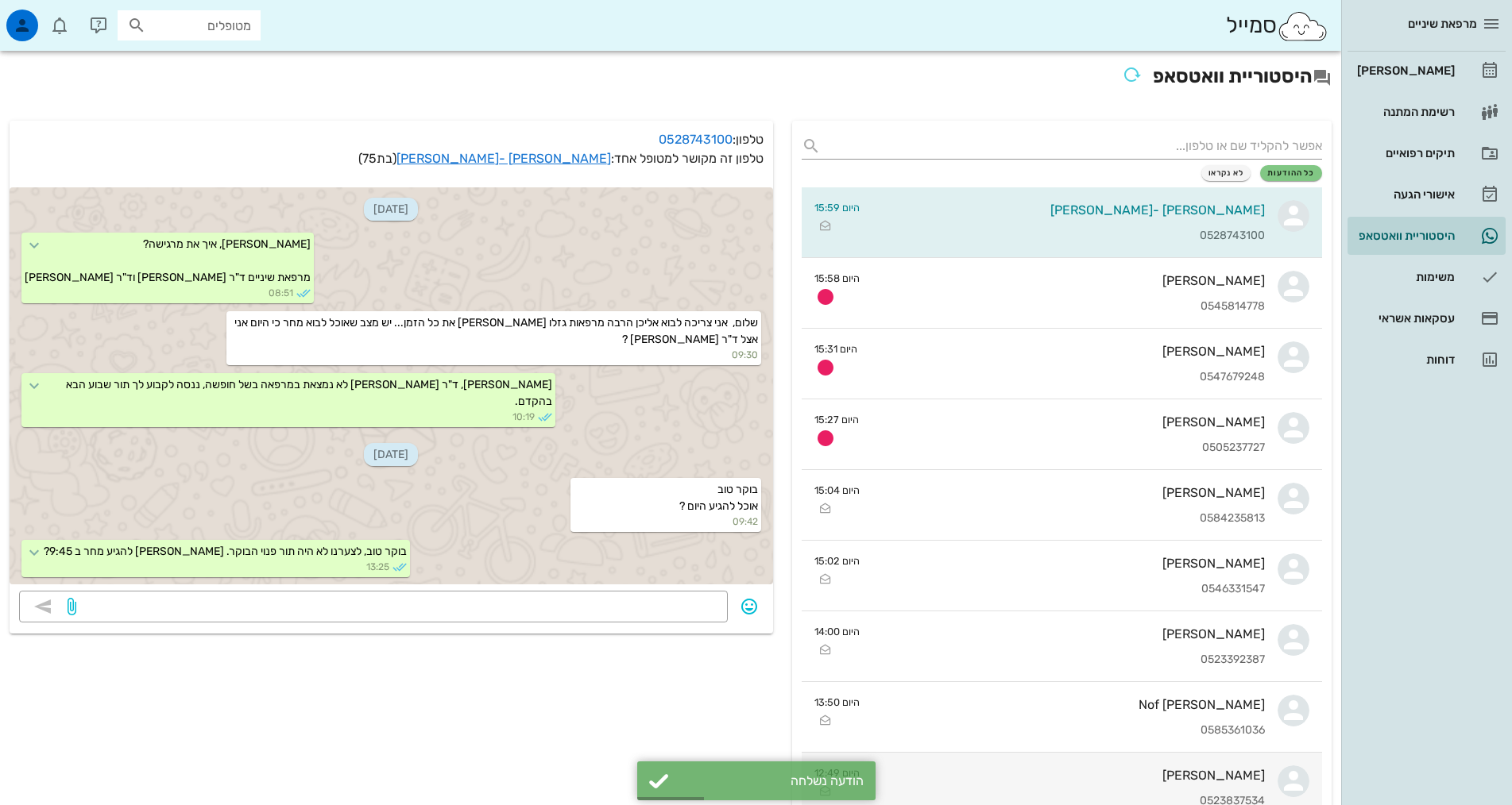
scroll to position [1050, 0]
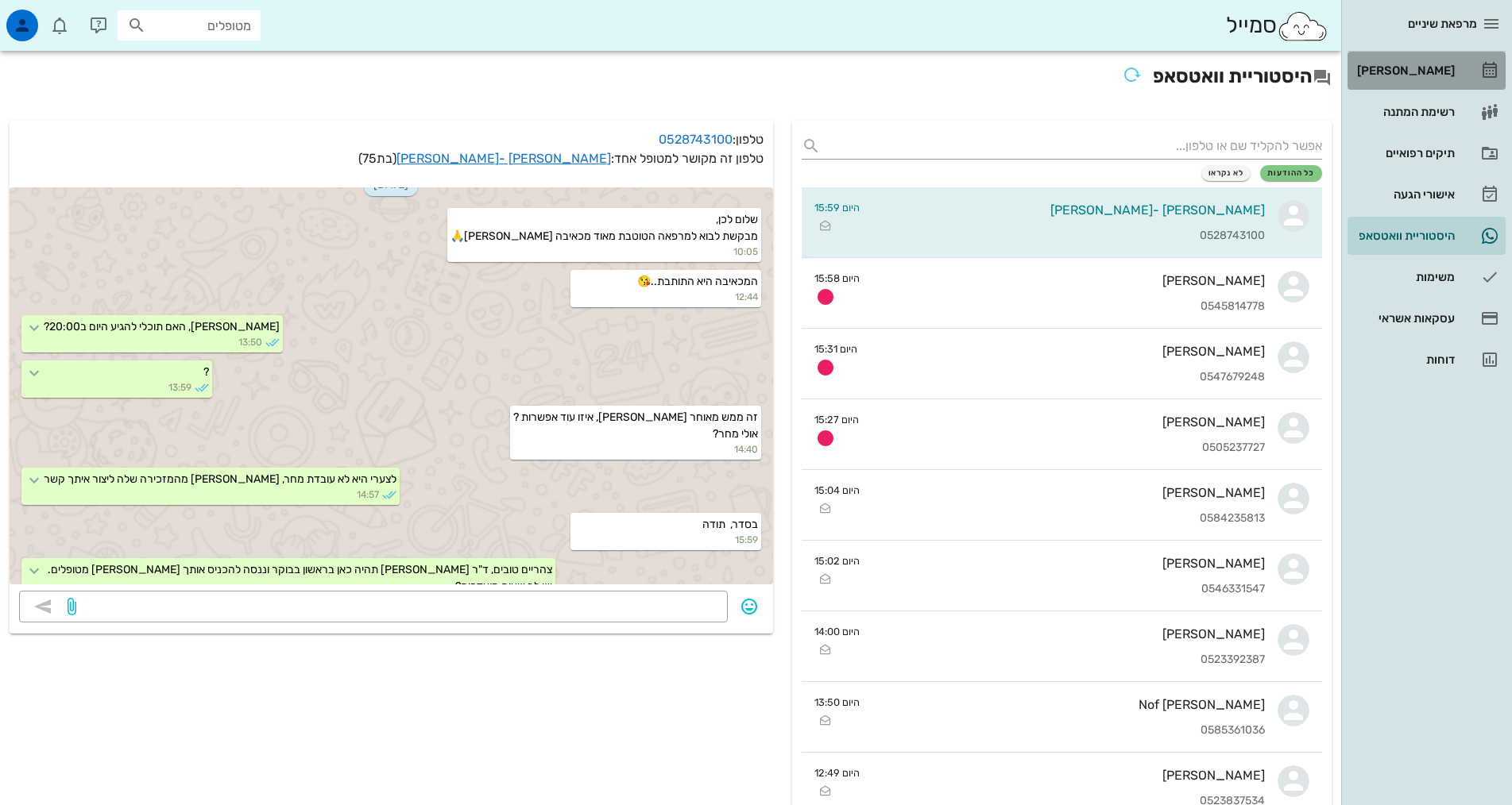
click at [1435, 59] on div "[PERSON_NAME]" at bounding box center [1404, 70] width 101 height 26
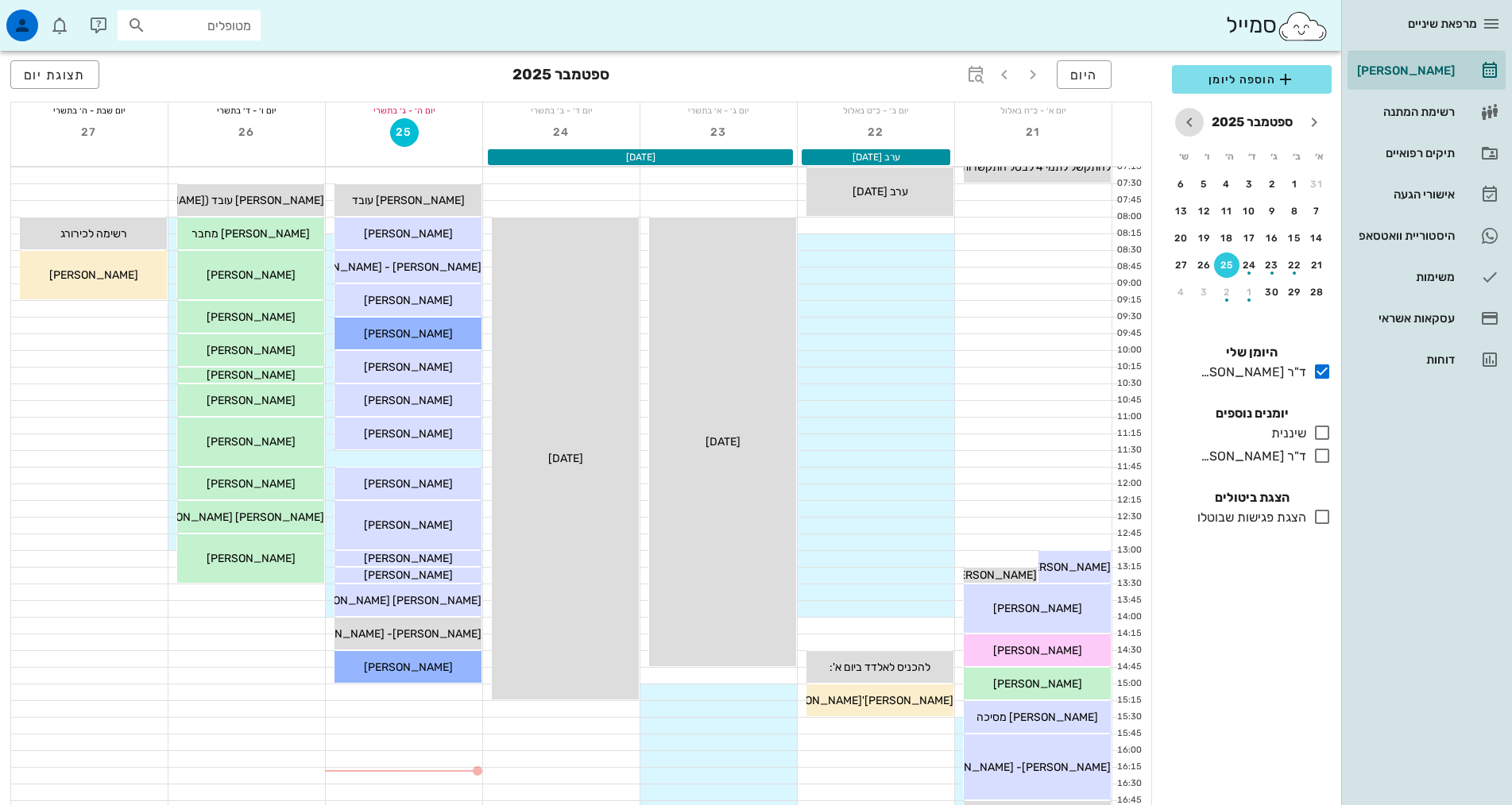
click at [1203, 121] on span "חודש הבא" at bounding box center [1189, 122] width 29 height 19
click at [1316, 213] on div "5" at bounding box center [1317, 210] width 26 height 11
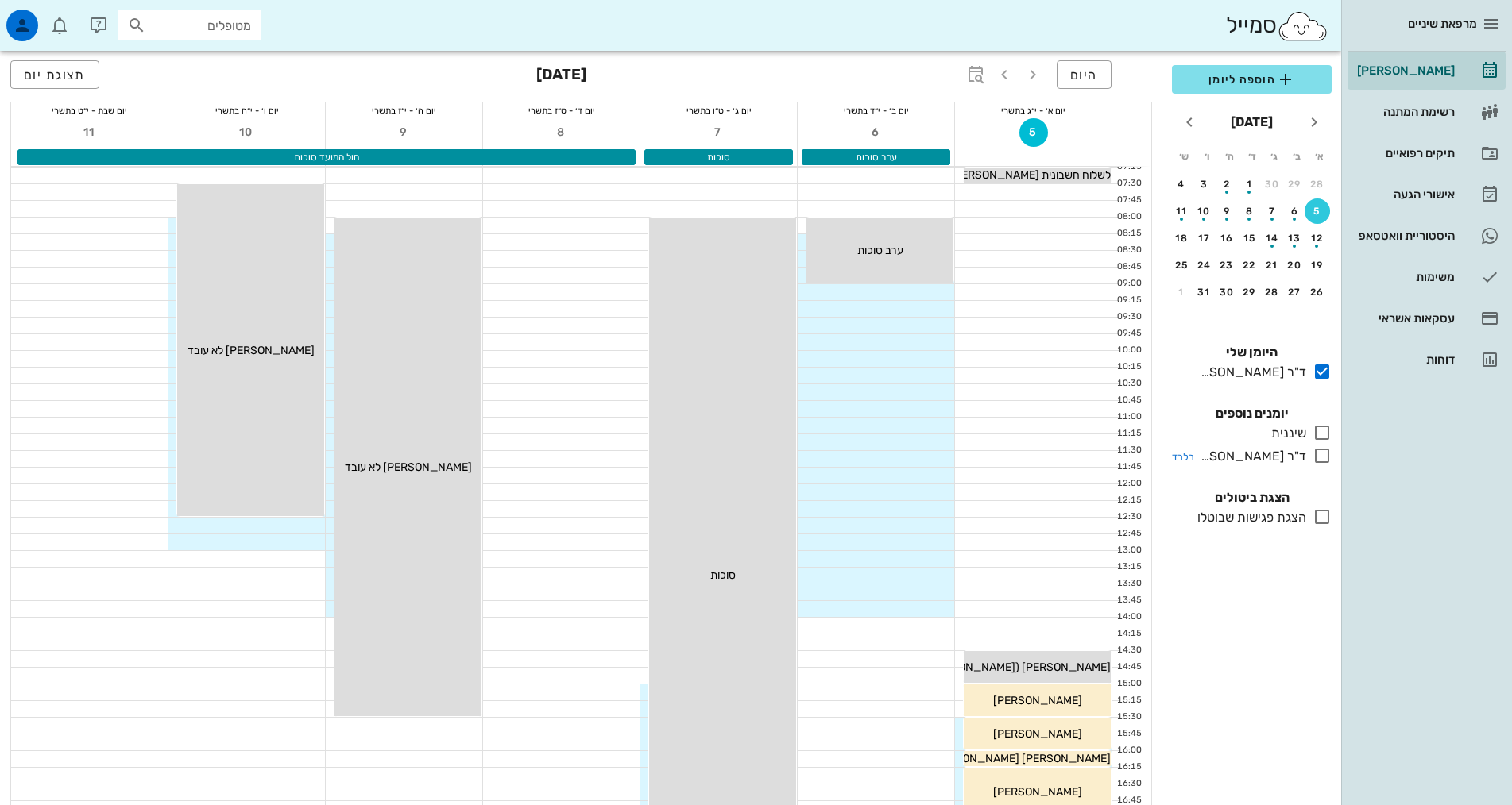
click at [1325, 454] on icon at bounding box center [1321, 456] width 19 height 19
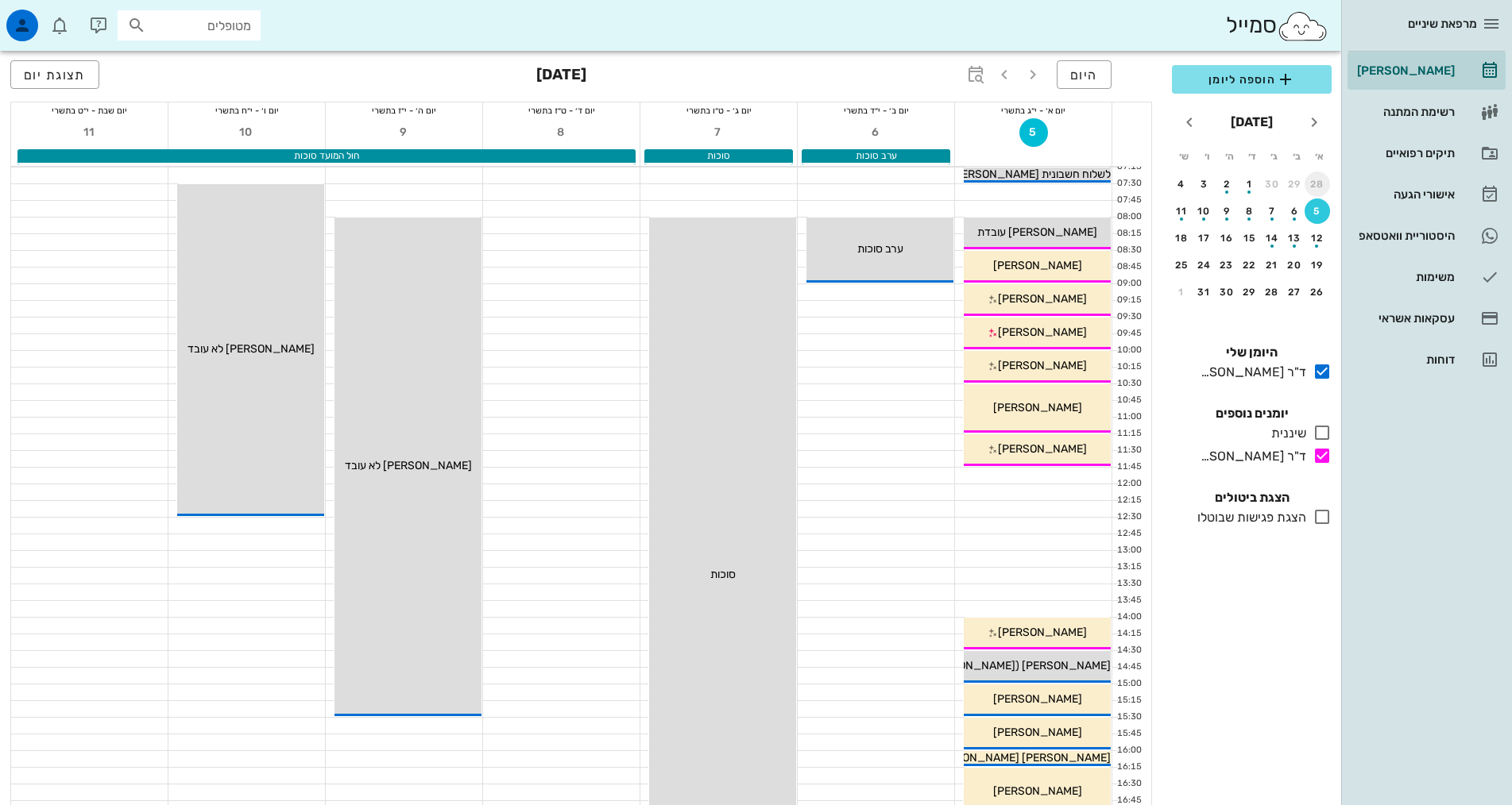
click at [1318, 187] on div "28" at bounding box center [1317, 184] width 26 height 11
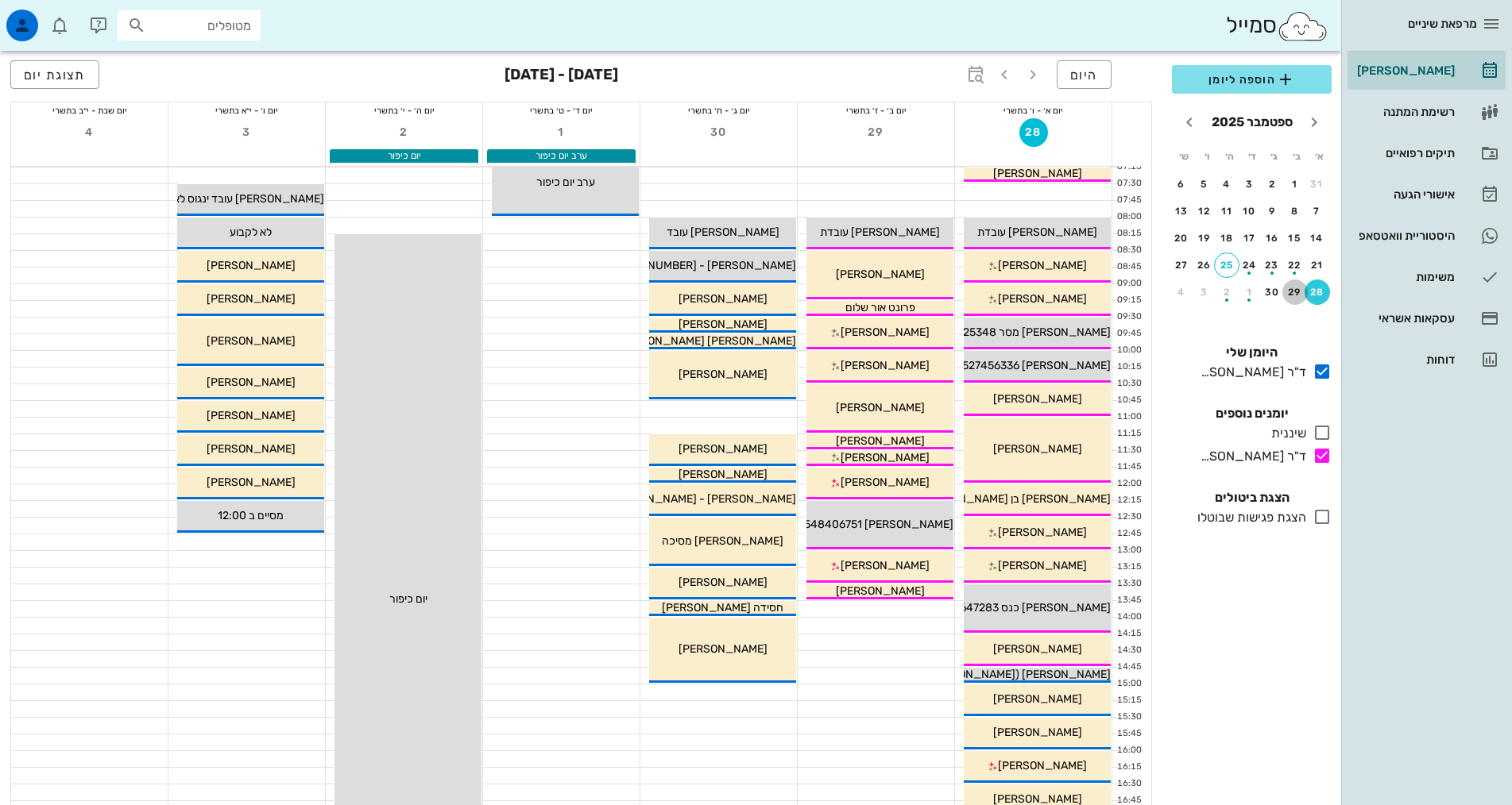
click at [1298, 288] on div "29" at bounding box center [1295, 292] width 26 height 11
click at [1222, 290] on div "2" at bounding box center [1226, 292] width 26 height 11
click at [1301, 205] on div "6" at bounding box center [1295, 210] width 26 height 11
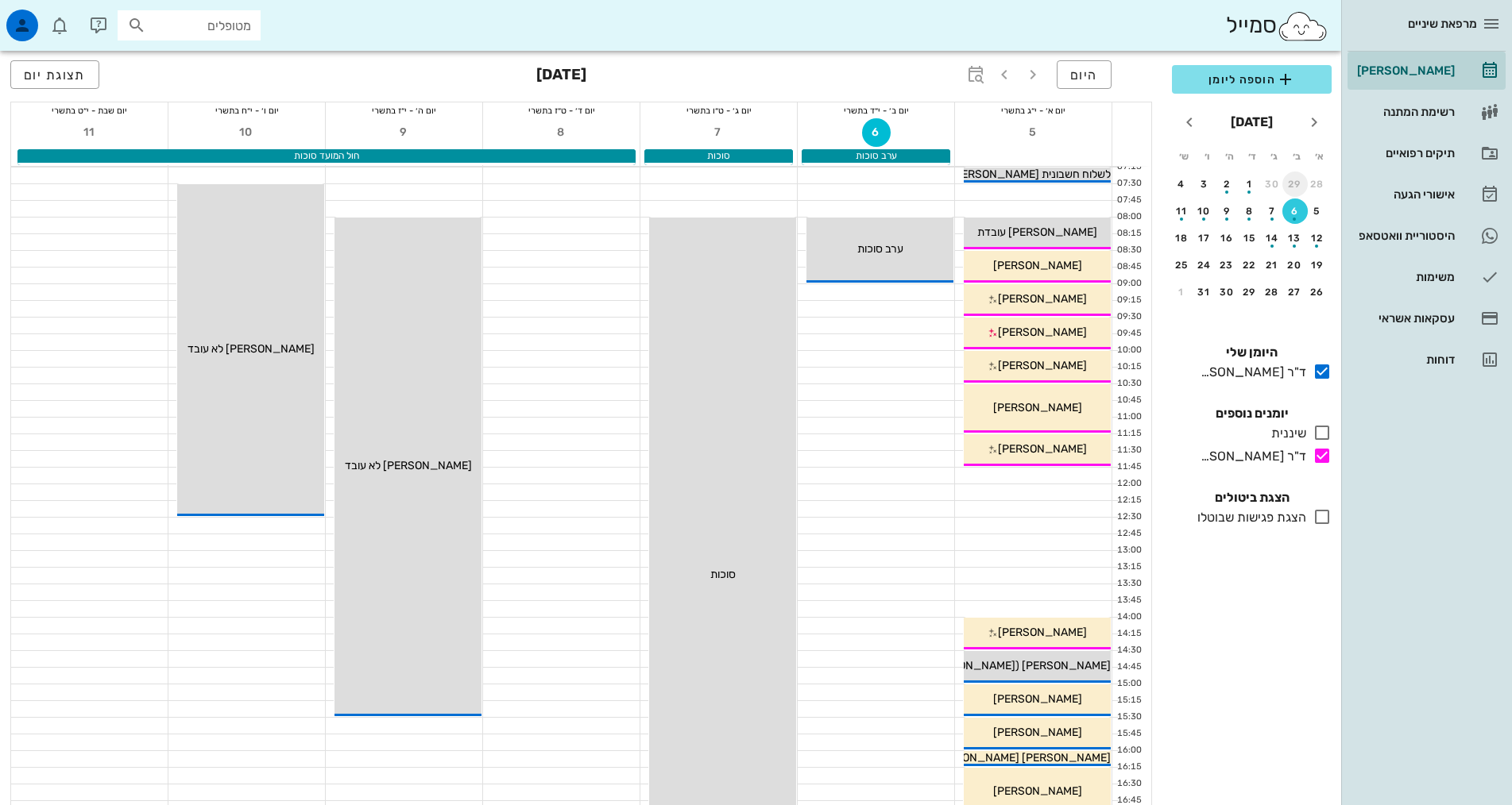
click at [1288, 185] on div "29" at bounding box center [1295, 184] width 26 height 11
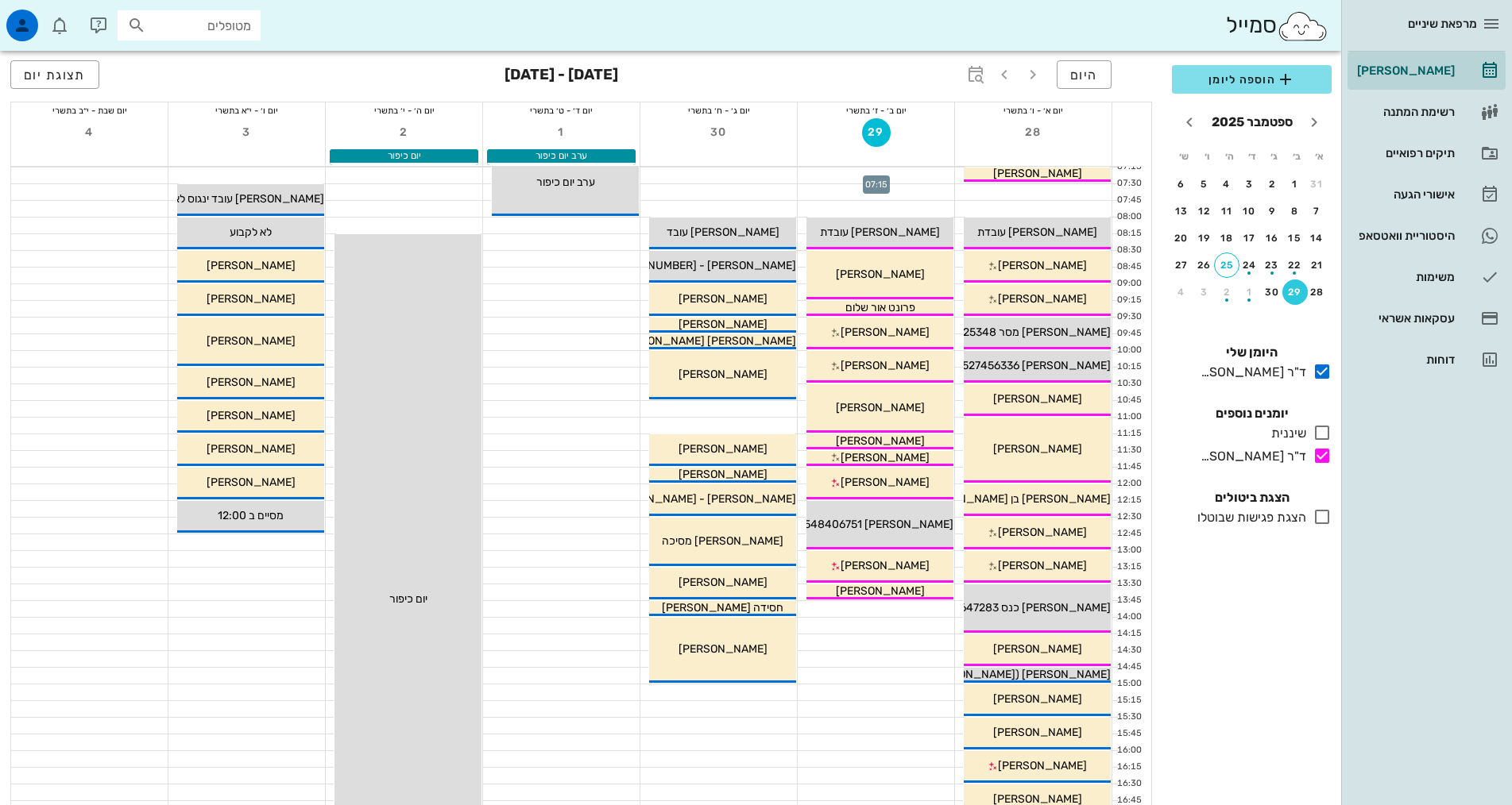
click at [917, 175] on div at bounding box center [876, 175] width 157 height 16
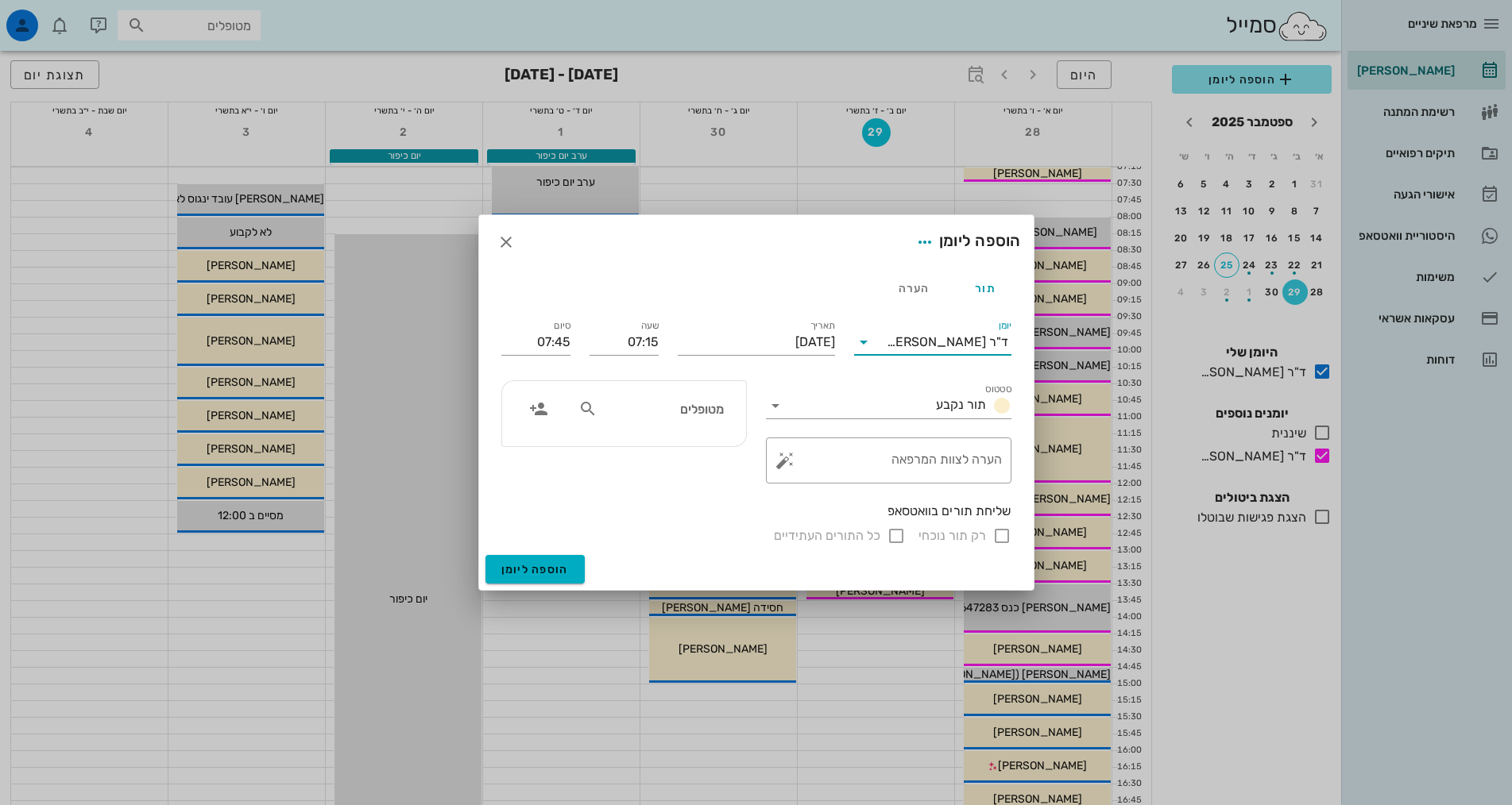
click at [886, 341] on input "יומן" at bounding box center [882, 342] width 10 height 26
click at [921, 441] on div "ד"ר [PERSON_NAME]" at bounding box center [932, 431] width 132 height 34
click at [703, 399] on input "text" at bounding box center [662, 408] width 123 height 21
type input "[PERSON_NAME]"
click at [674, 446] on div "[PERSON_NAME] 326890944" at bounding box center [632, 443] width 175 height 12
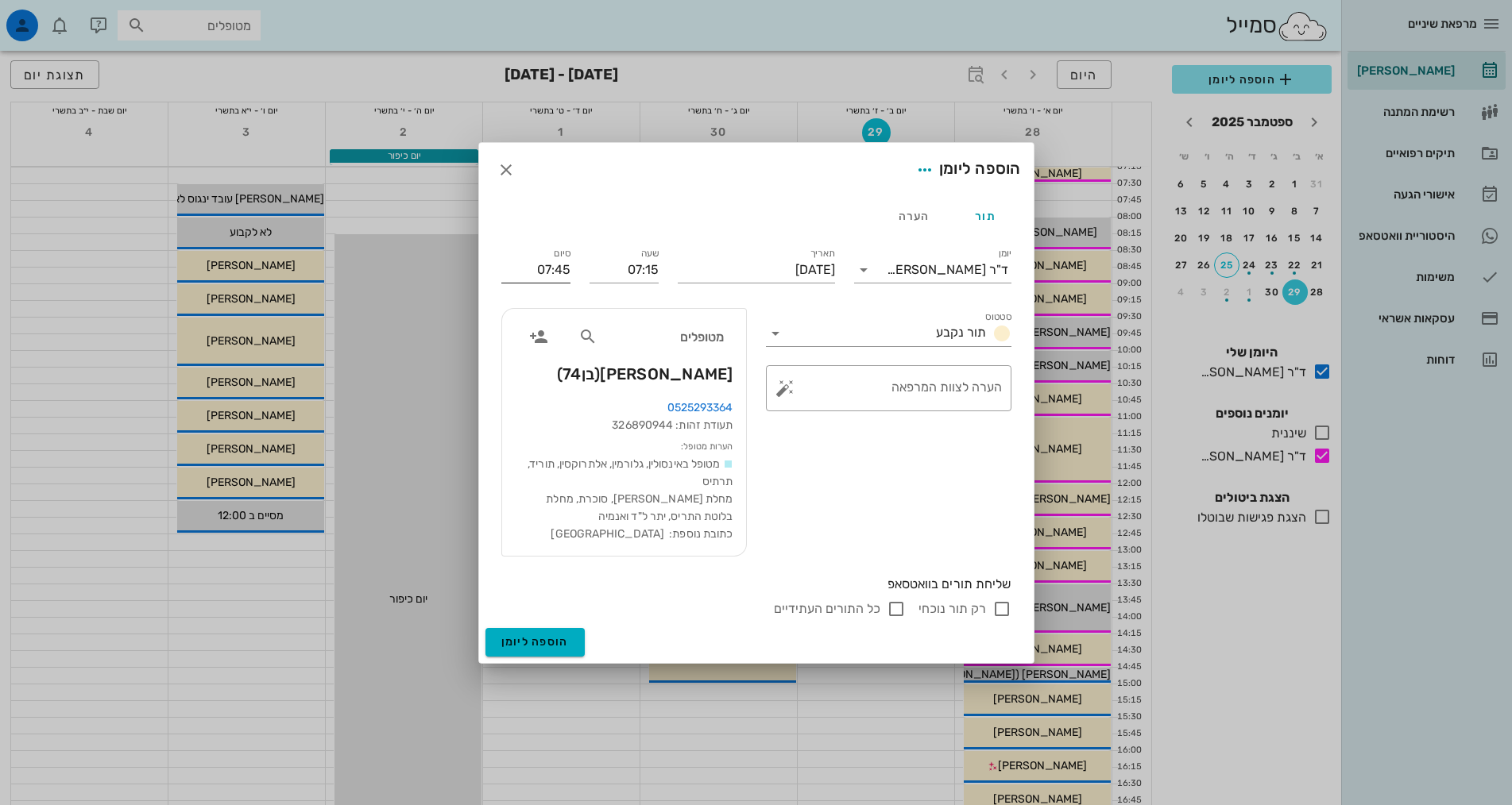
click at [560, 274] on input "07:45" at bounding box center [535, 270] width 69 height 26
click at [539, 423] on div "08:15 (שעה)" at bounding box center [494, 417] width 98 height 12
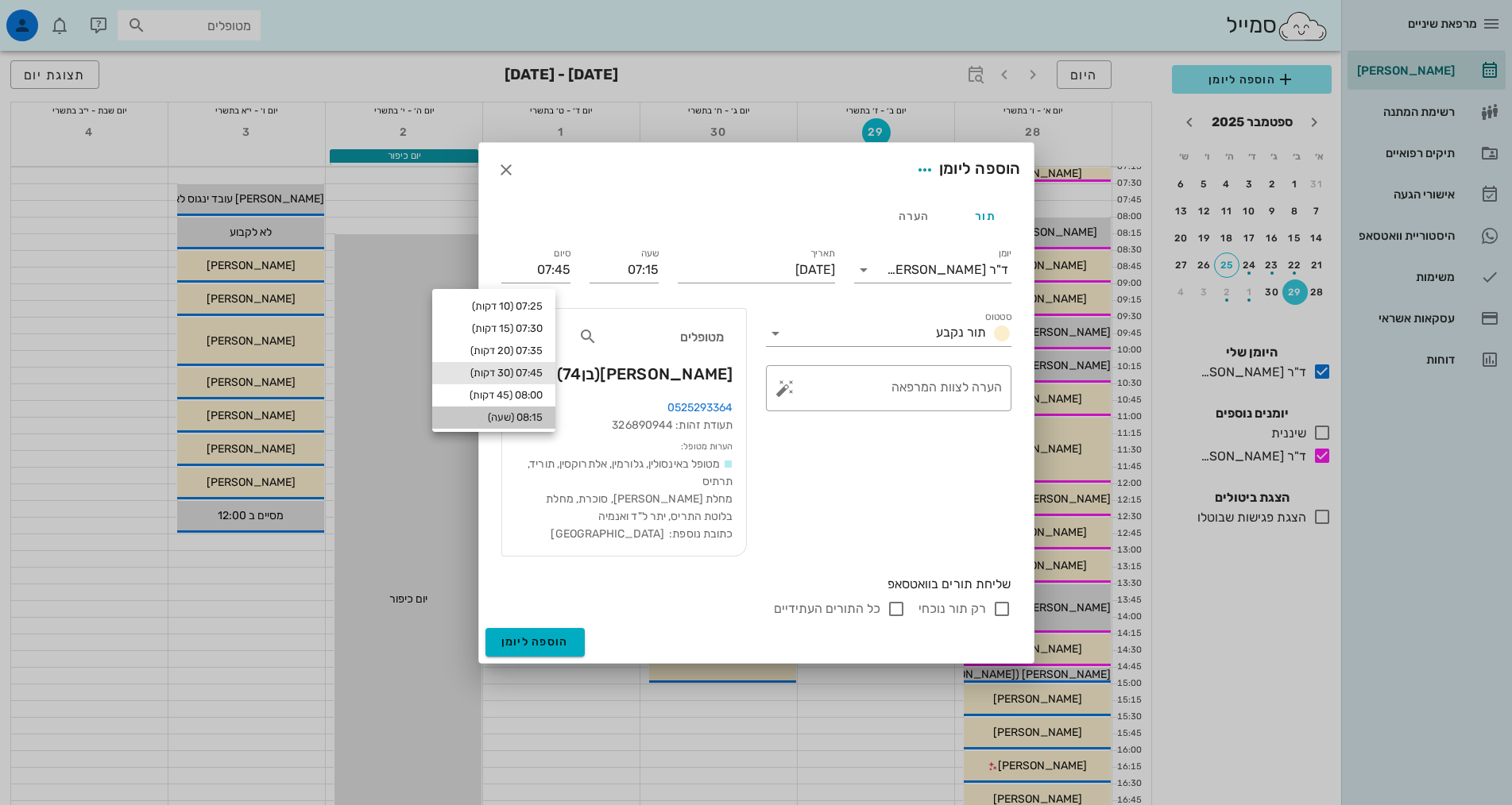
type input "08:15"
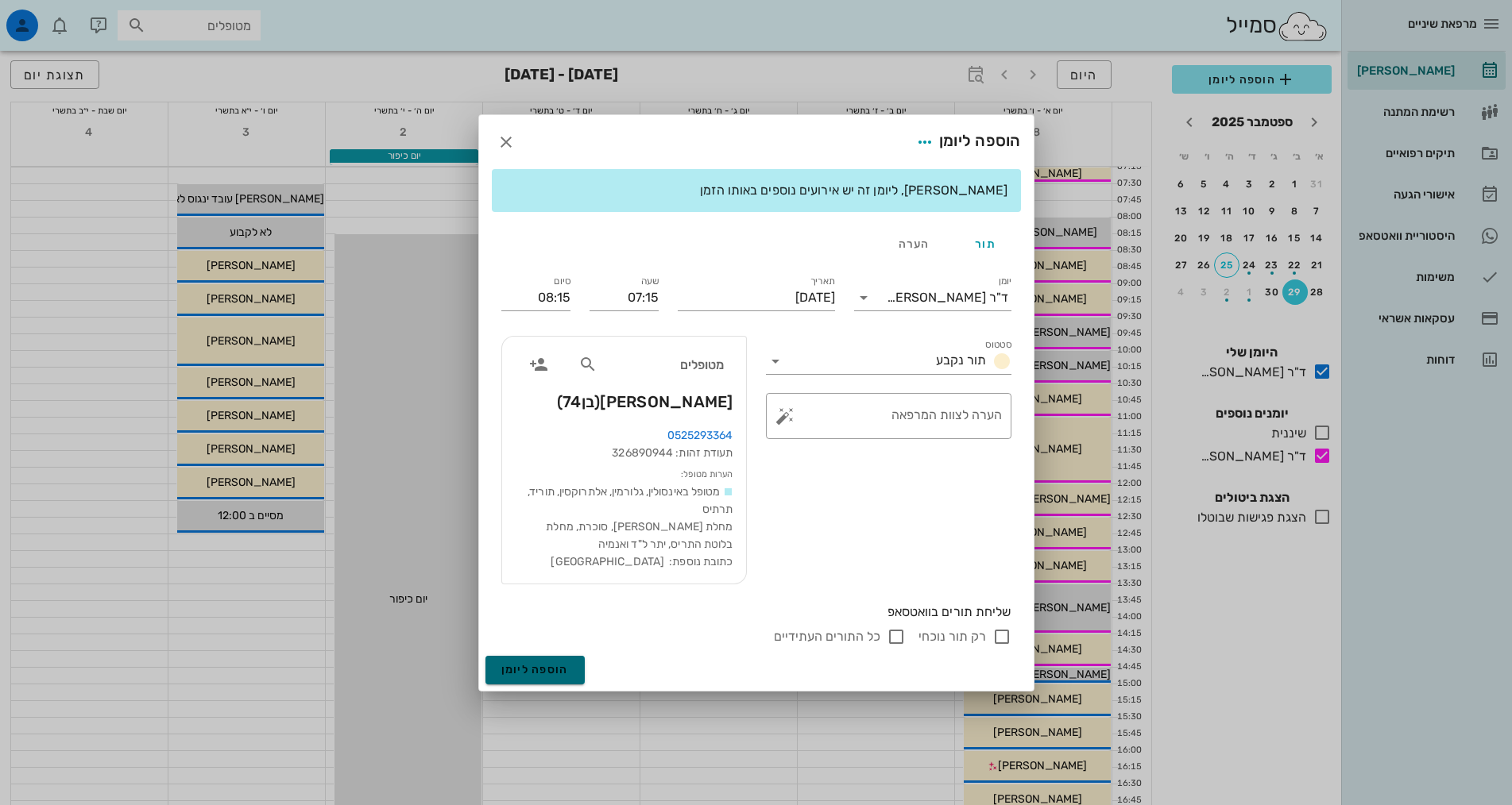
click at [568, 660] on button "הוספה ליומן" at bounding box center [535, 670] width 99 height 29
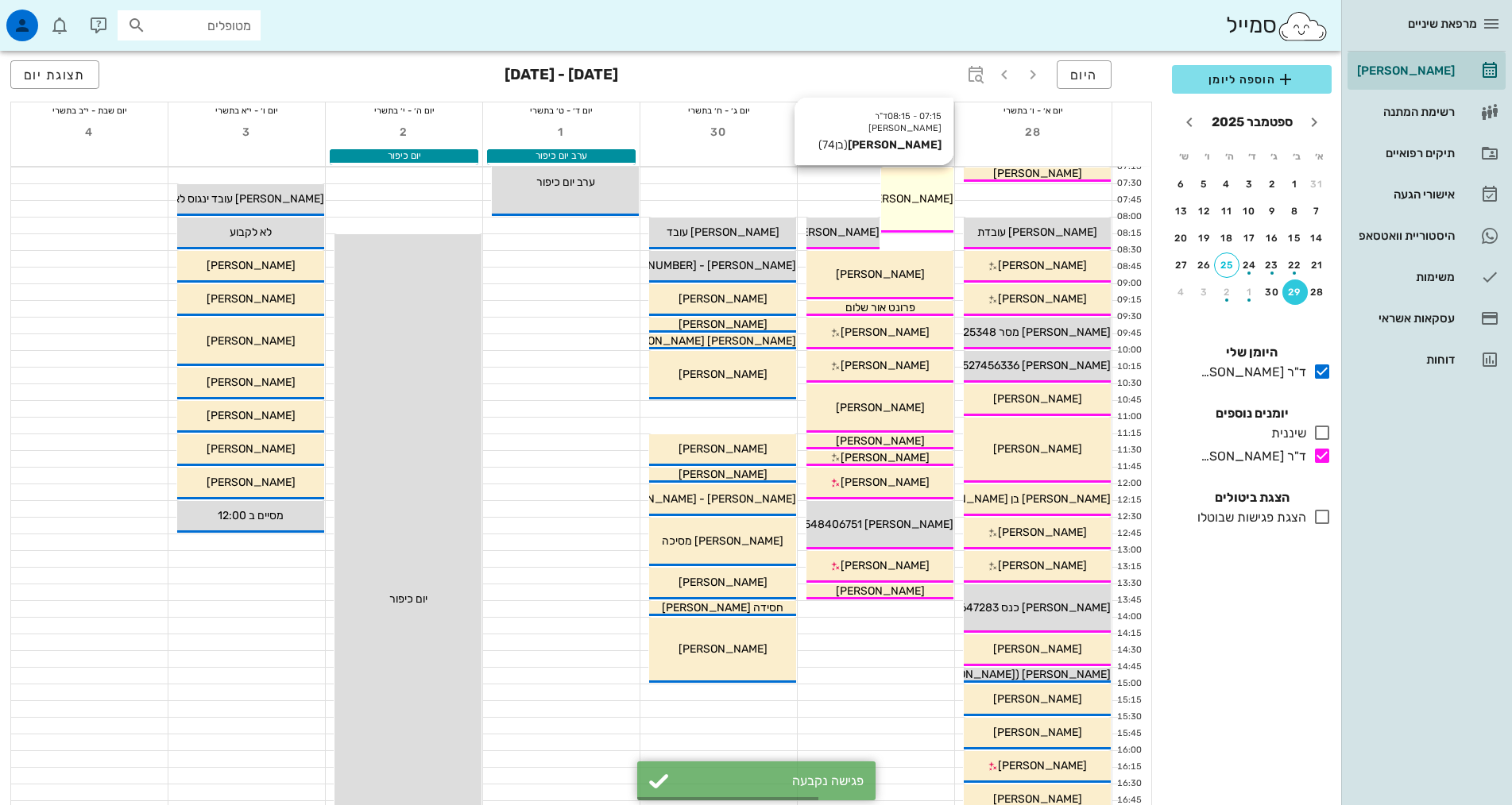
click at [917, 217] on div "07:15 - 08:15 ד"ר [PERSON_NAME] [PERSON_NAME] (בן 74 ) [PERSON_NAME]" at bounding box center [917, 200] width 73 height 65
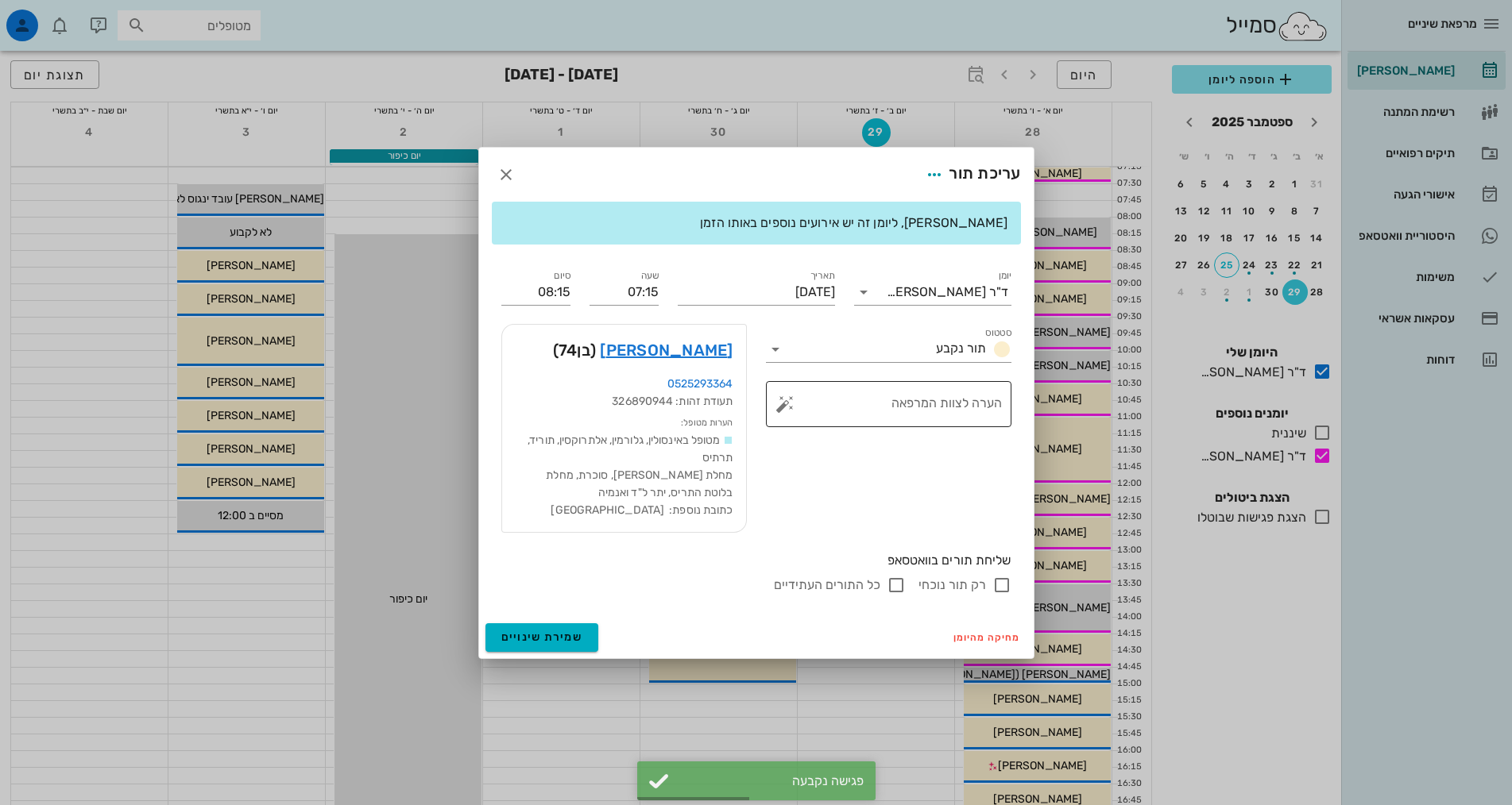
click at [949, 414] on textarea "הערה לצוות המרפאה" at bounding box center [895, 408] width 214 height 38
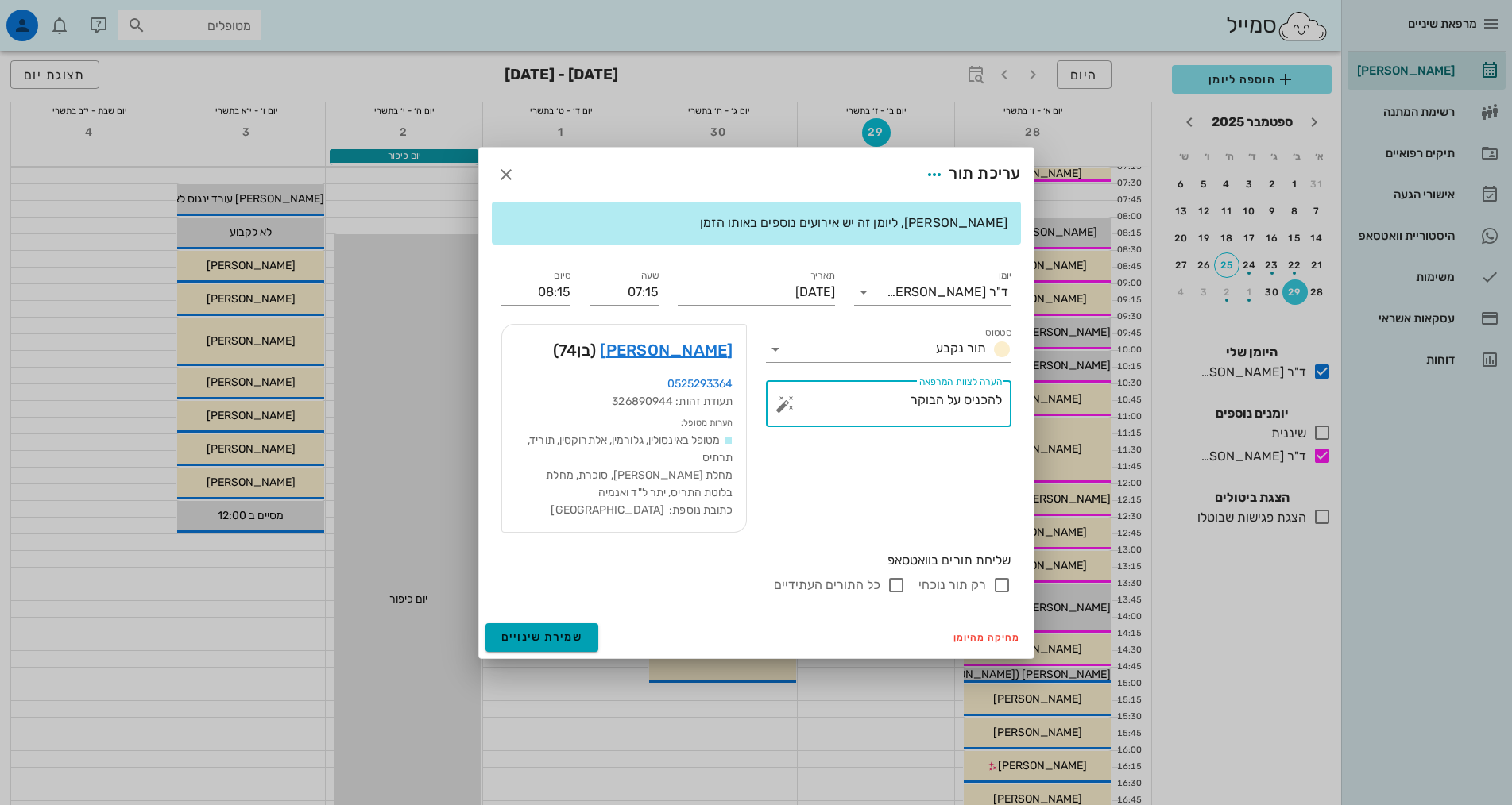
type textarea "להכניס על הבוקר"
click at [564, 648] on button "שמירת שינויים" at bounding box center [542, 638] width 114 height 29
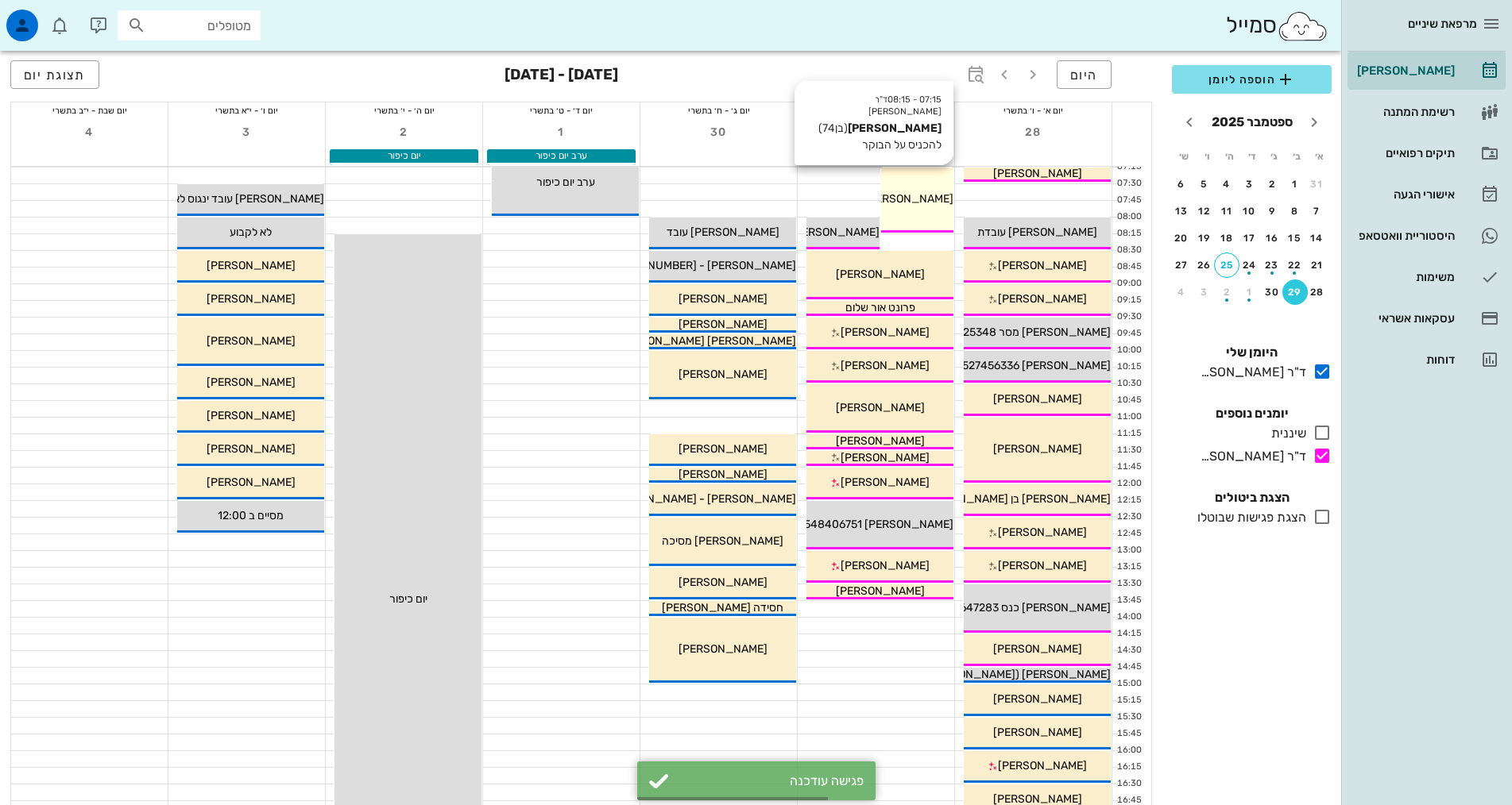
click at [906, 186] on div "07:15 - 08:15 ד"ר [PERSON_NAME] [PERSON_NAME] (בן 74 ) להכניס על הבוקר [PERSON_…" at bounding box center [917, 200] width 73 height 65
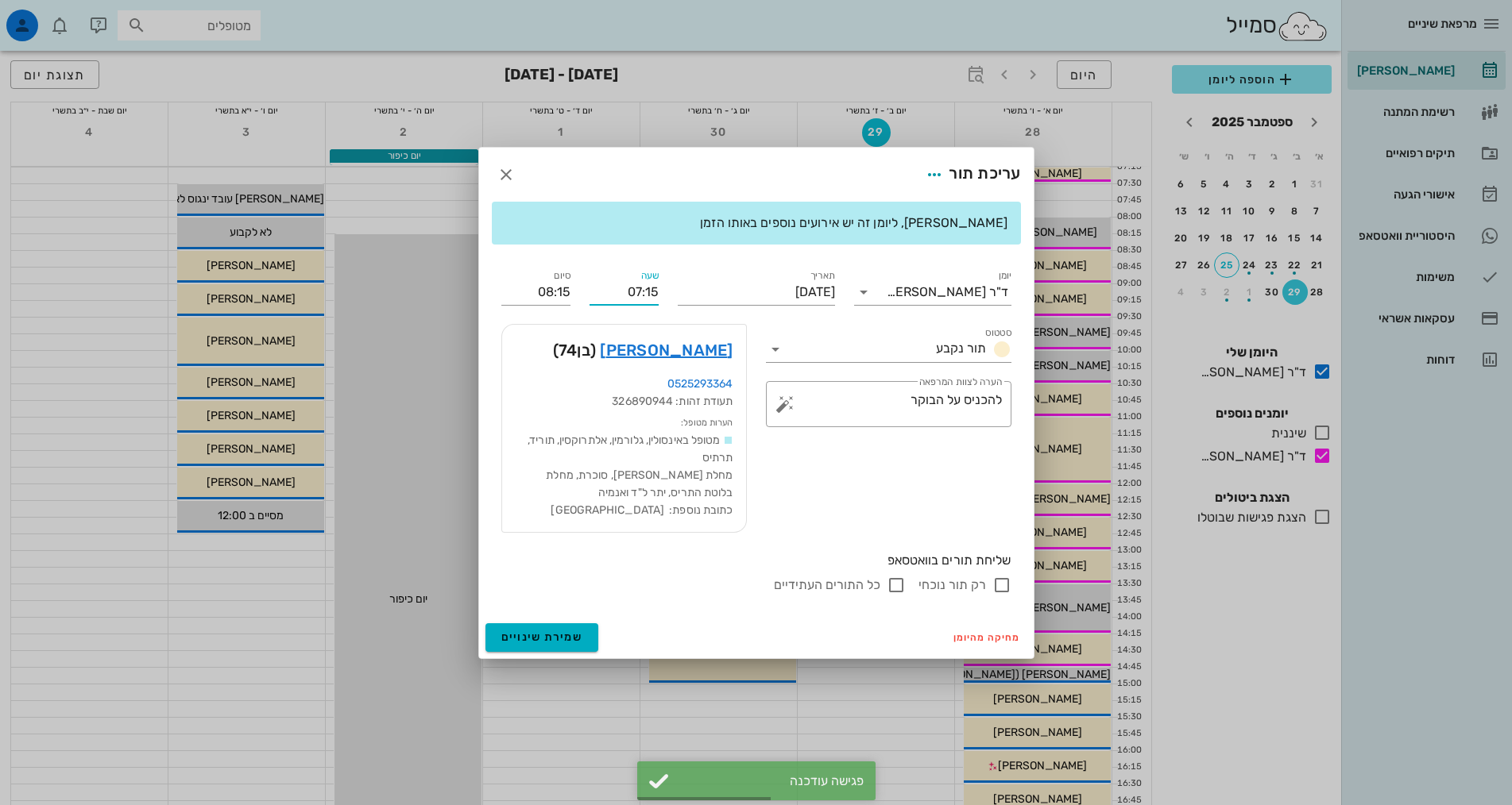
click at [628, 296] on input "07:15" at bounding box center [624, 292] width 69 height 26
drag, startPoint x: 616, startPoint y: 296, endPoint x: 679, endPoint y: 281, distance: 64.8
click at [676, 297] on div "יומן ד"ר [PERSON_NAME] תור נקבע תאריך [DATE] שעה 07:15 סיום 08:15 סטטוס תור נקב…" at bounding box center [756, 431] width 529 height 347
type input "07:00"
type input "08:00"
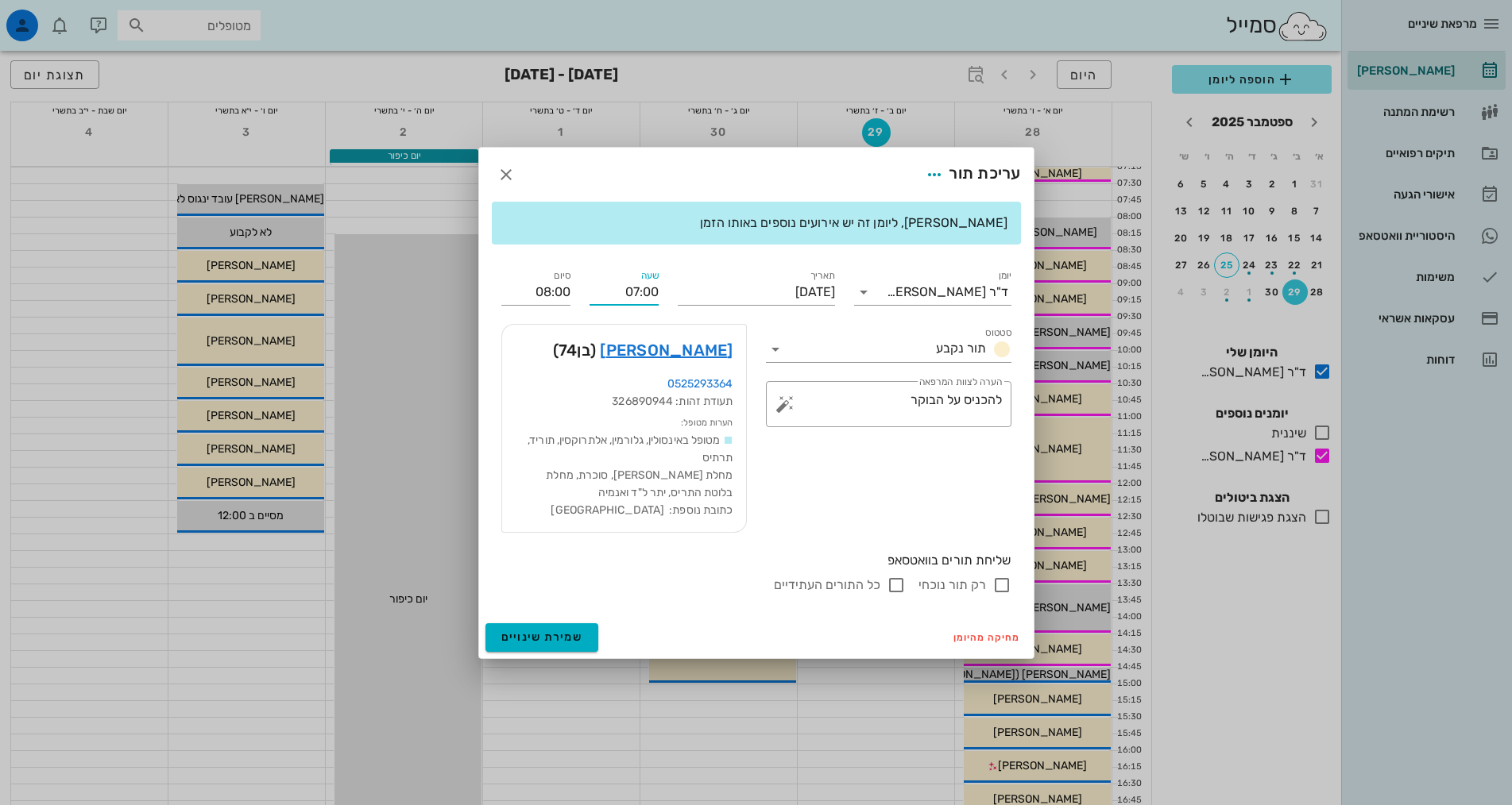
click at [655, 312] on div "יומן ד"ר [PERSON_NAME] תור נקבע תאריך [DATE] שעה 07:00 סיום 08:00 סטטוס תור נקב…" at bounding box center [756, 431] width 529 height 347
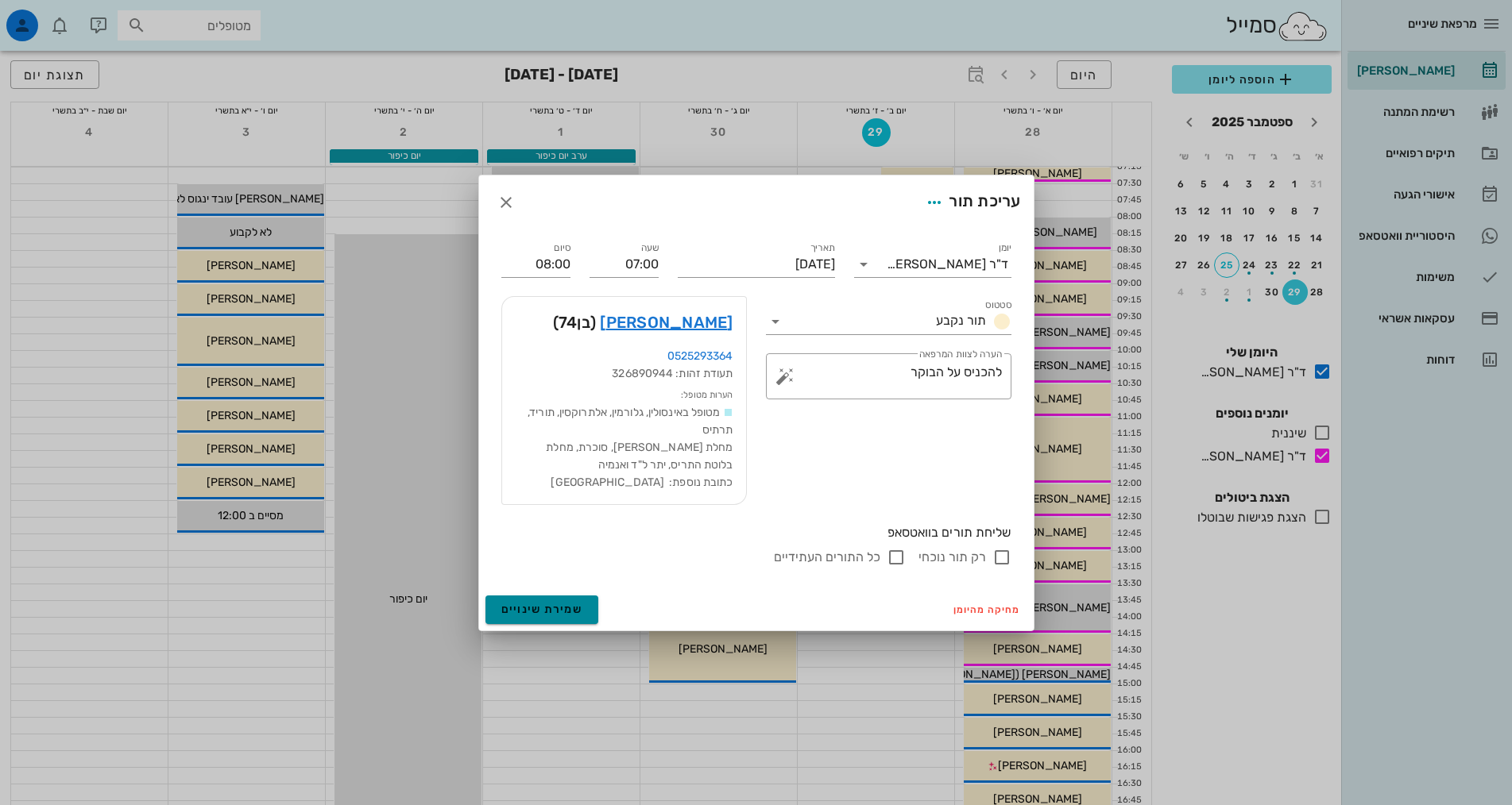
click at [536, 615] on span "שמירת שינויים" at bounding box center [542, 610] width 82 height 13
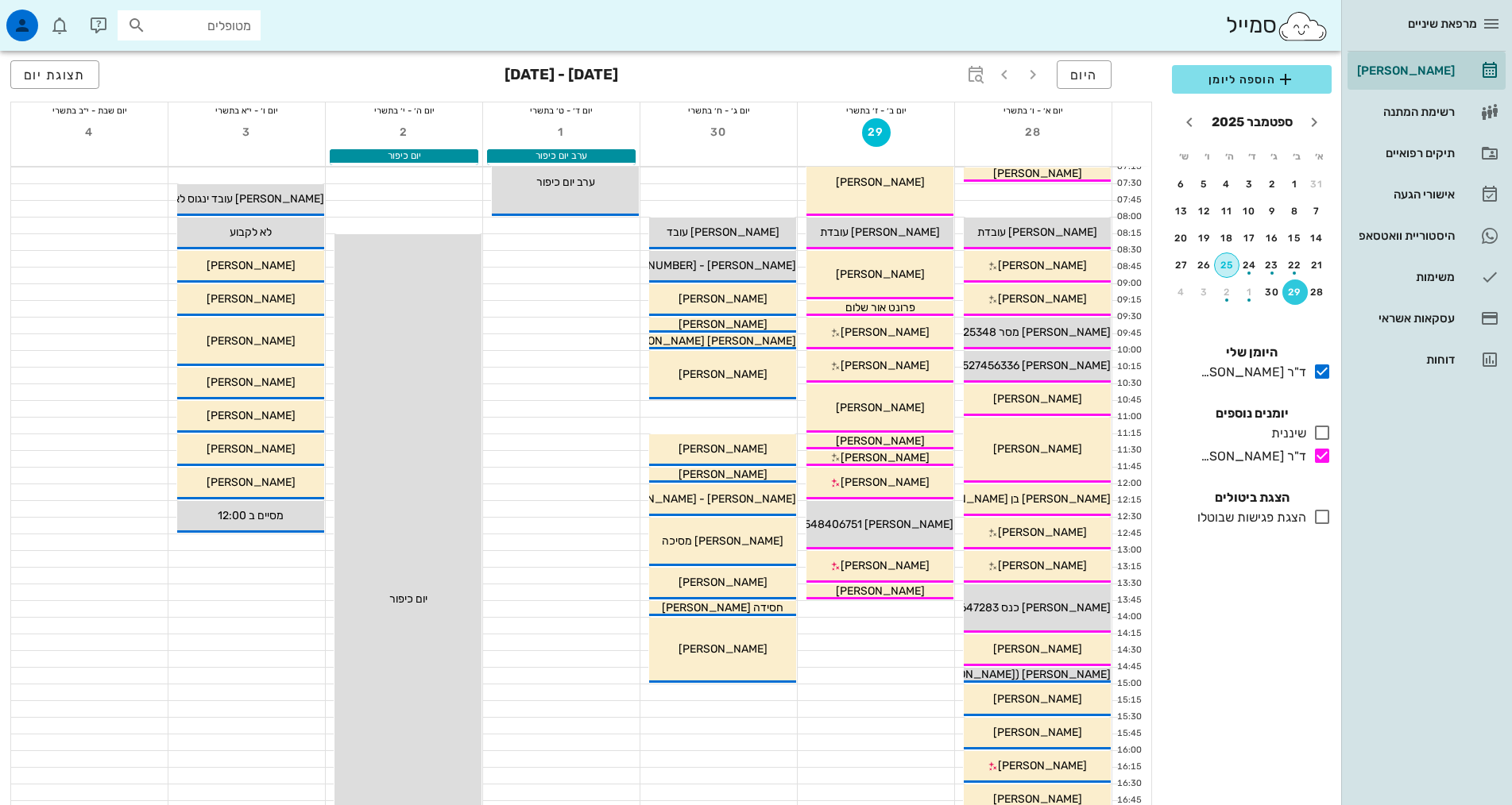
click at [1225, 261] on div "25" at bounding box center [1226, 265] width 24 height 11
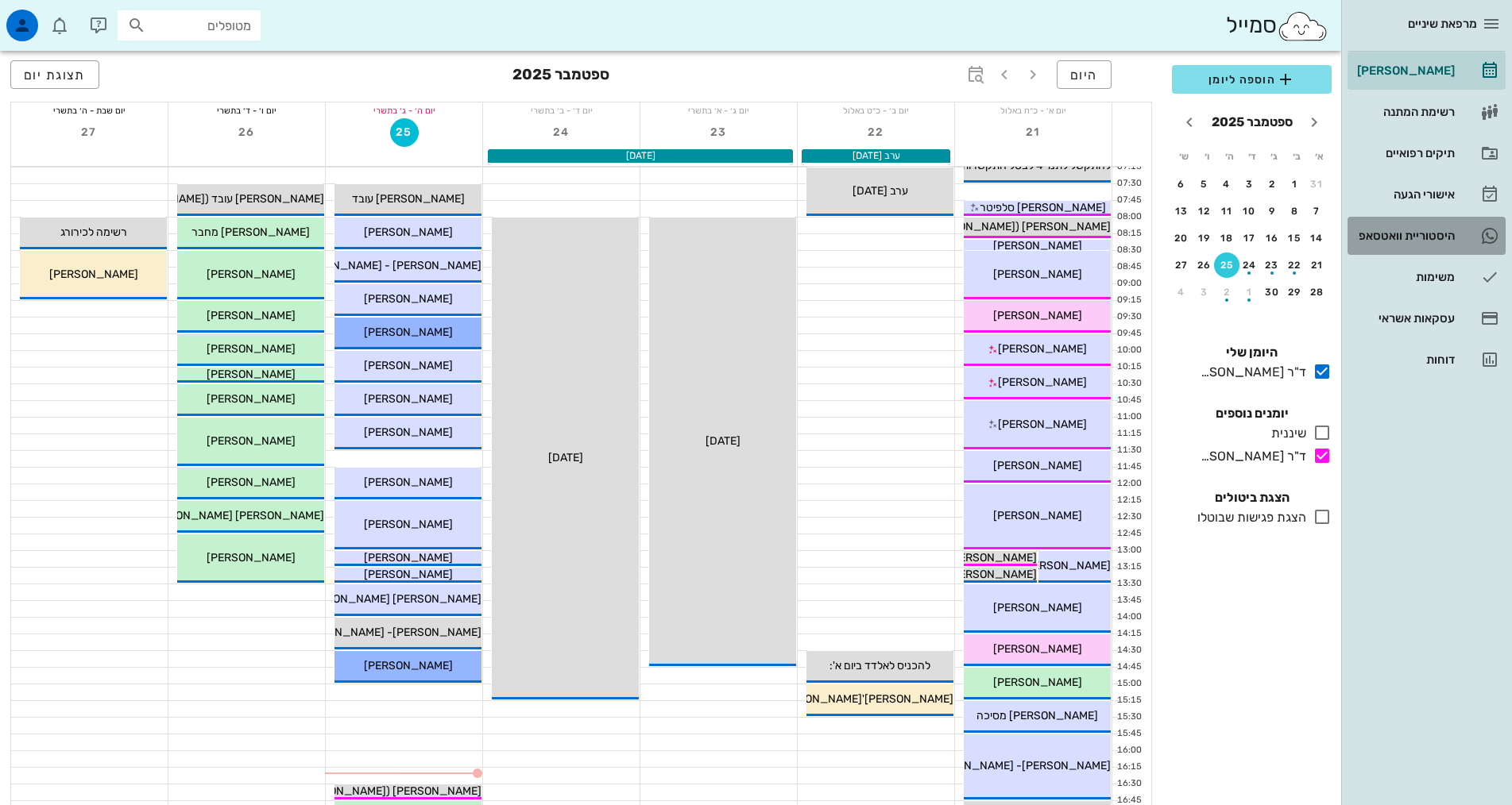
click at [1412, 232] on div "היסטוריית וואטסאפ" at bounding box center [1404, 235] width 101 height 12
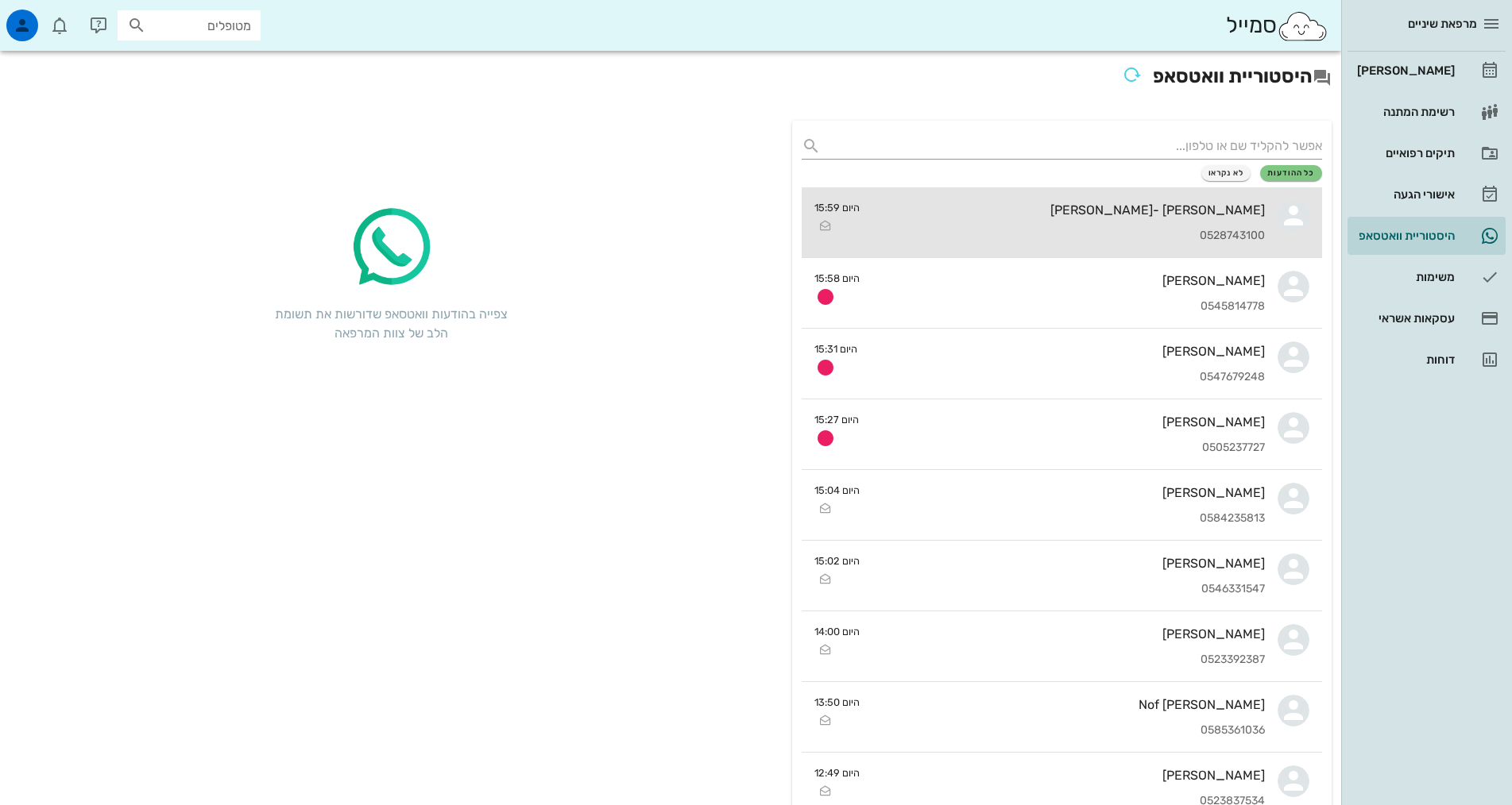
click at [1086, 235] on div "0528743100" at bounding box center [1069, 236] width 393 height 13
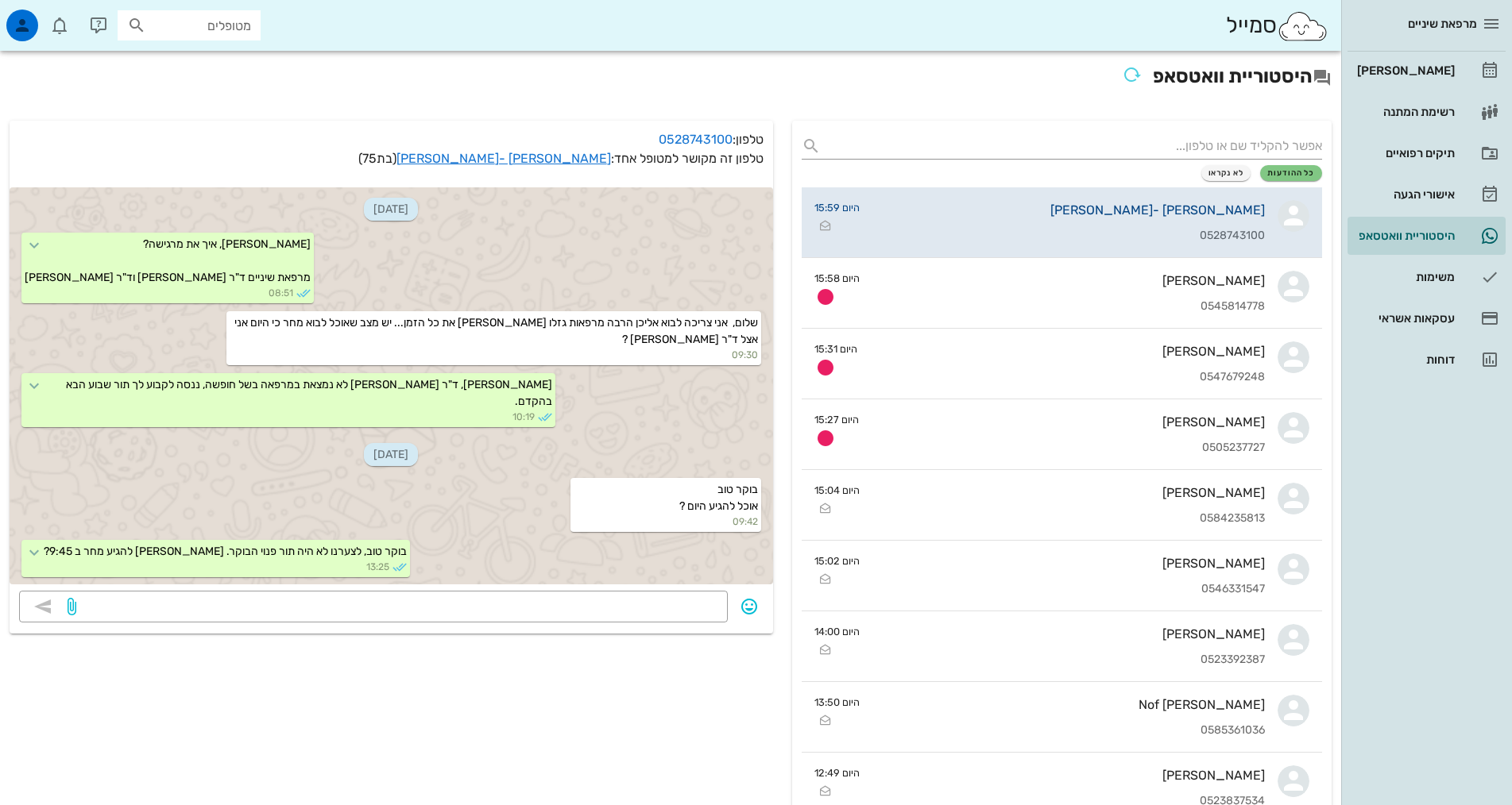
scroll to position [1050, 0]
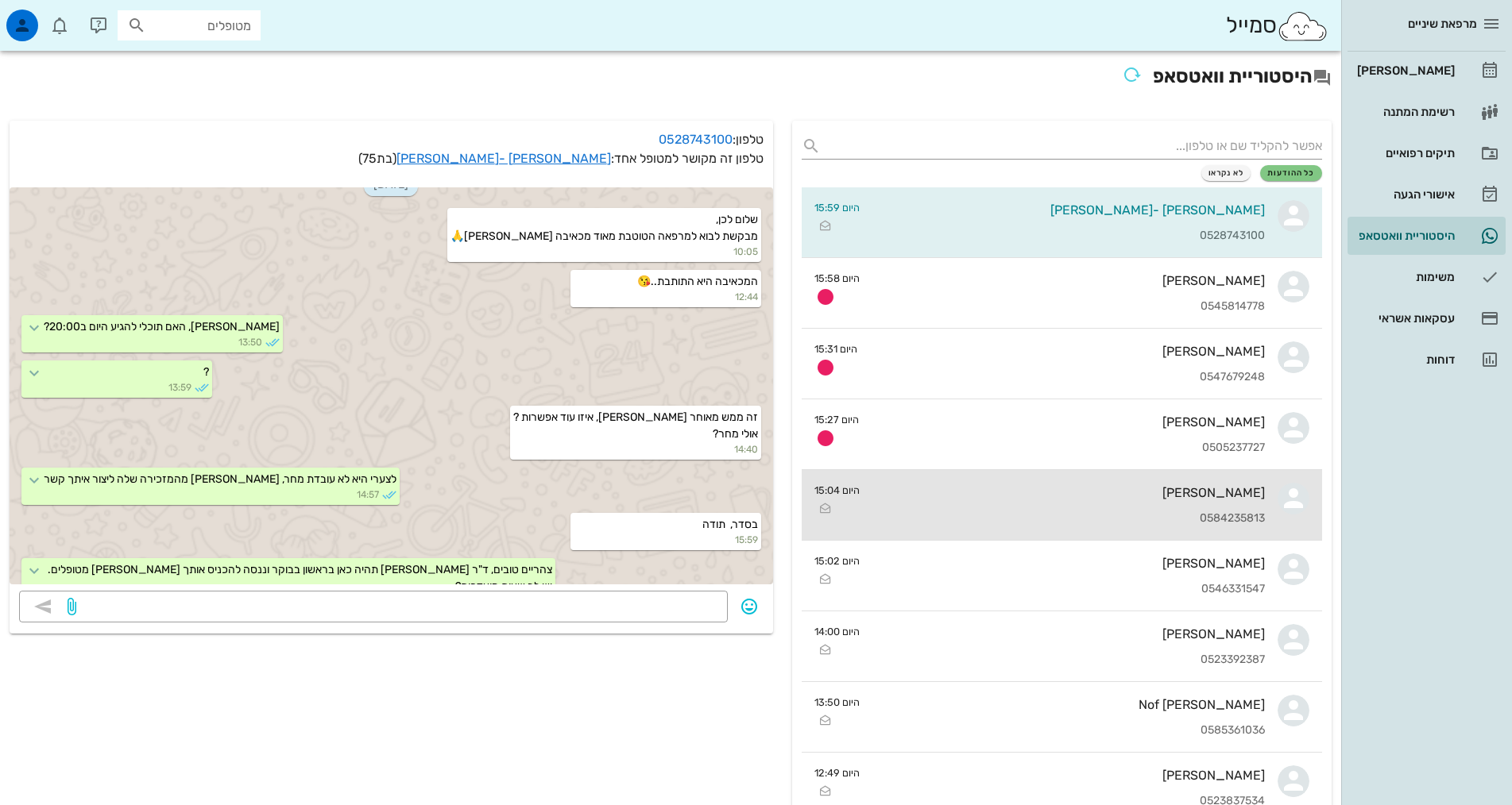
click at [1193, 511] on div "[PERSON_NAME] 0584235813" at bounding box center [1069, 505] width 393 height 70
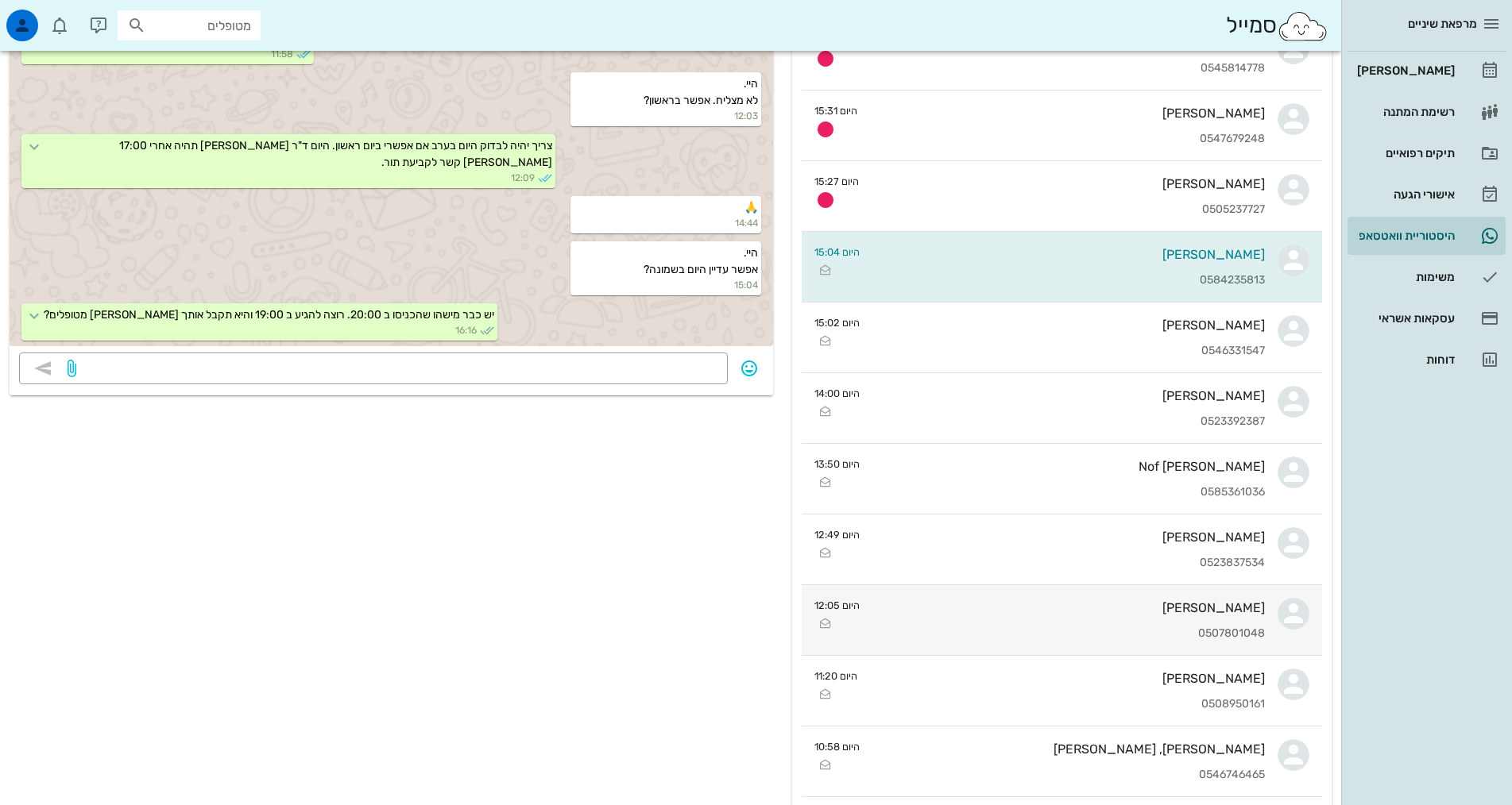
scroll to position [476, 0]
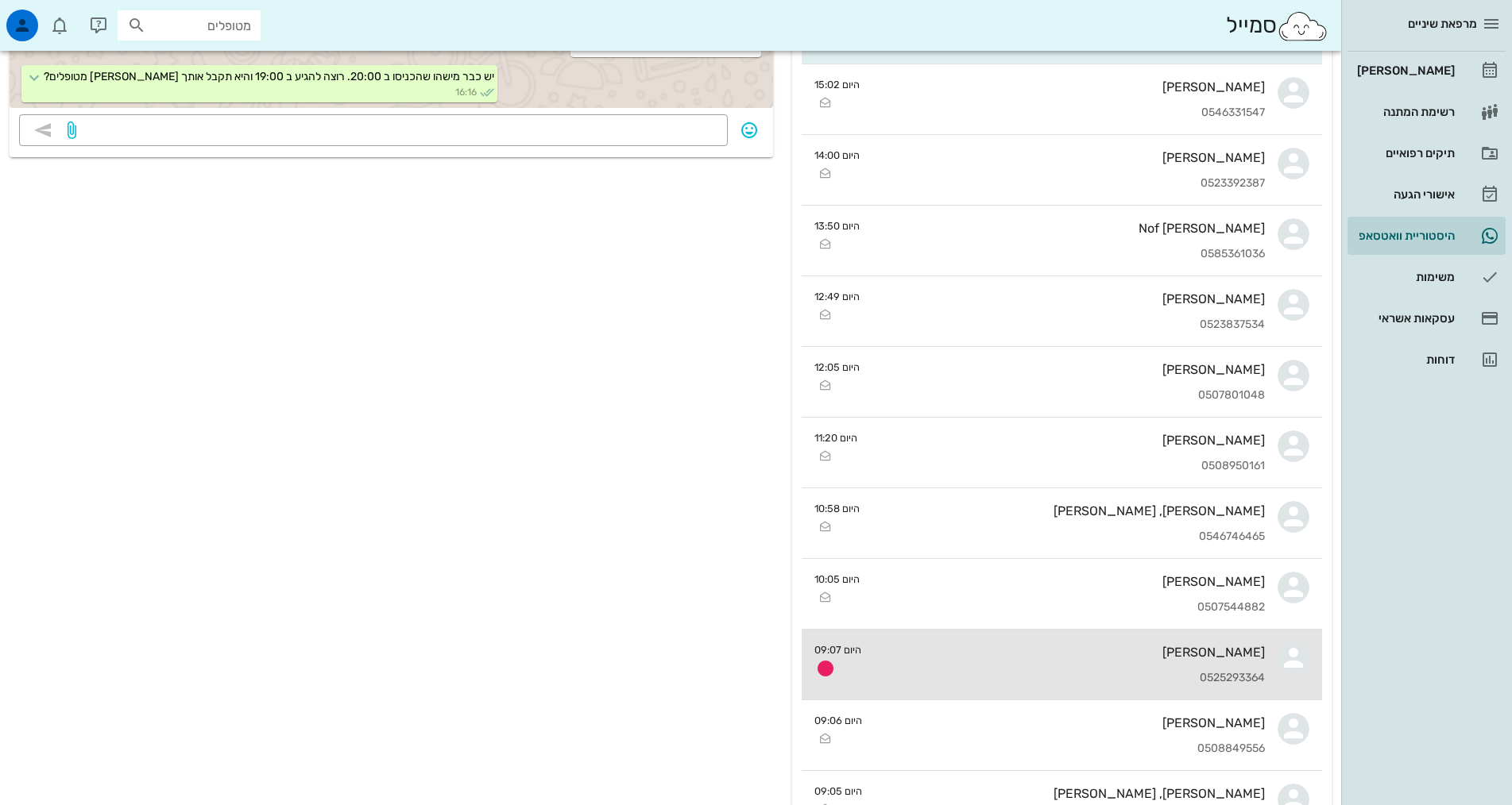
click at [1221, 663] on div "[PERSON_NAME] 0525293364" at bounding box center [1070, 664] width 391 height 70
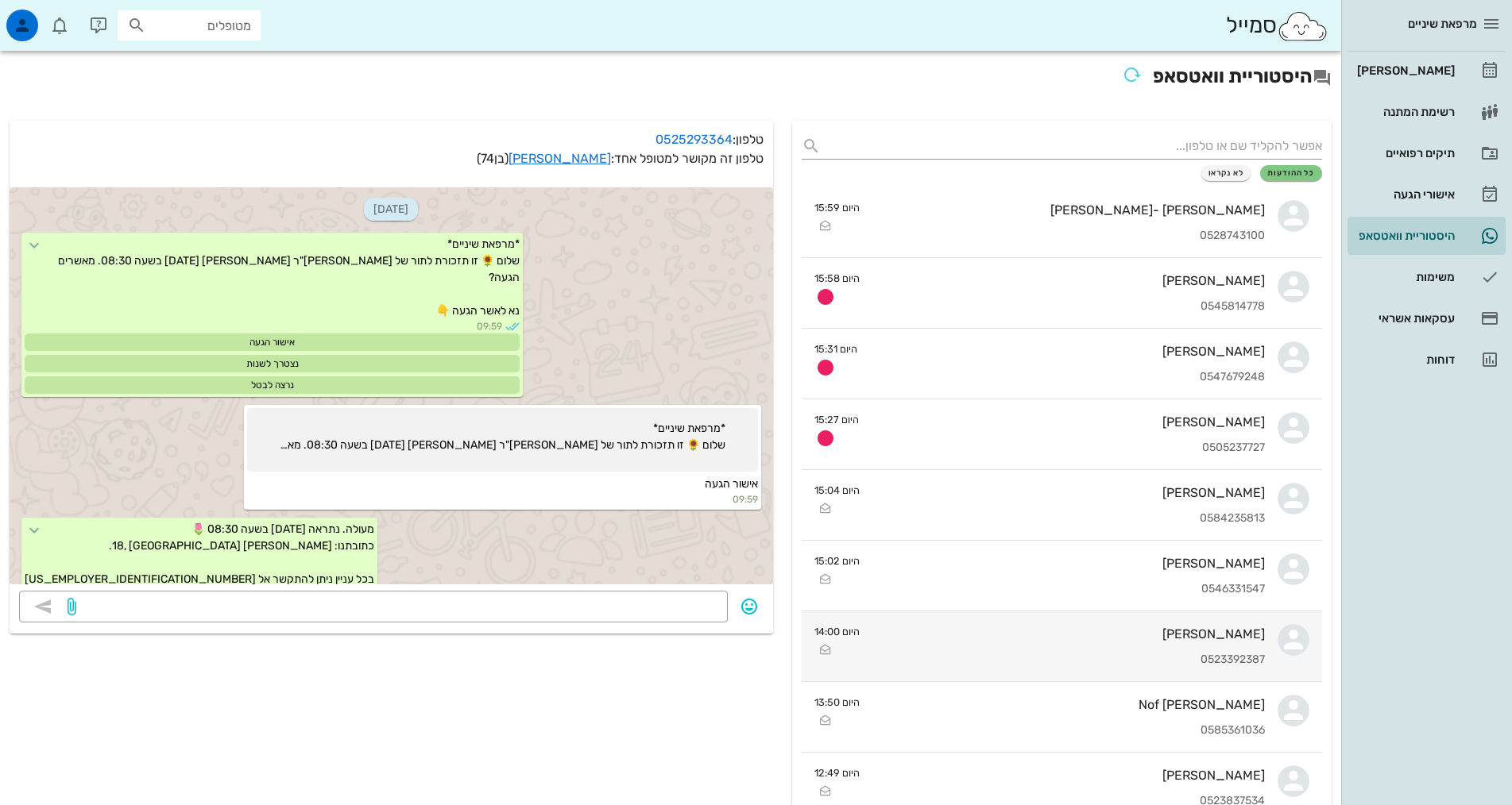
scroll to position [1276, 0]
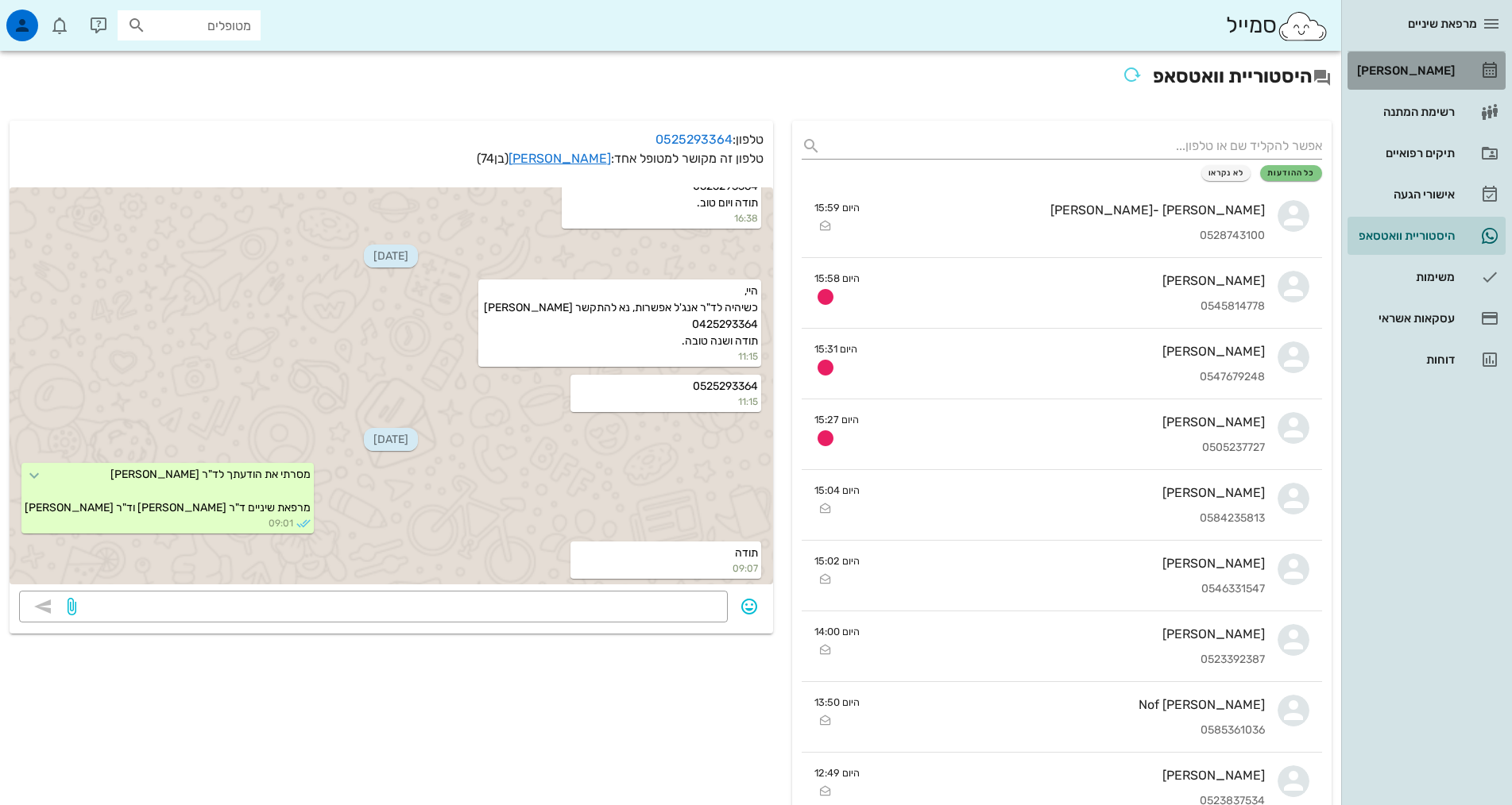
click at [1450, 65] on div "[PERSON_NAME]" at bounding box center [1404, 70] width 101 height 12
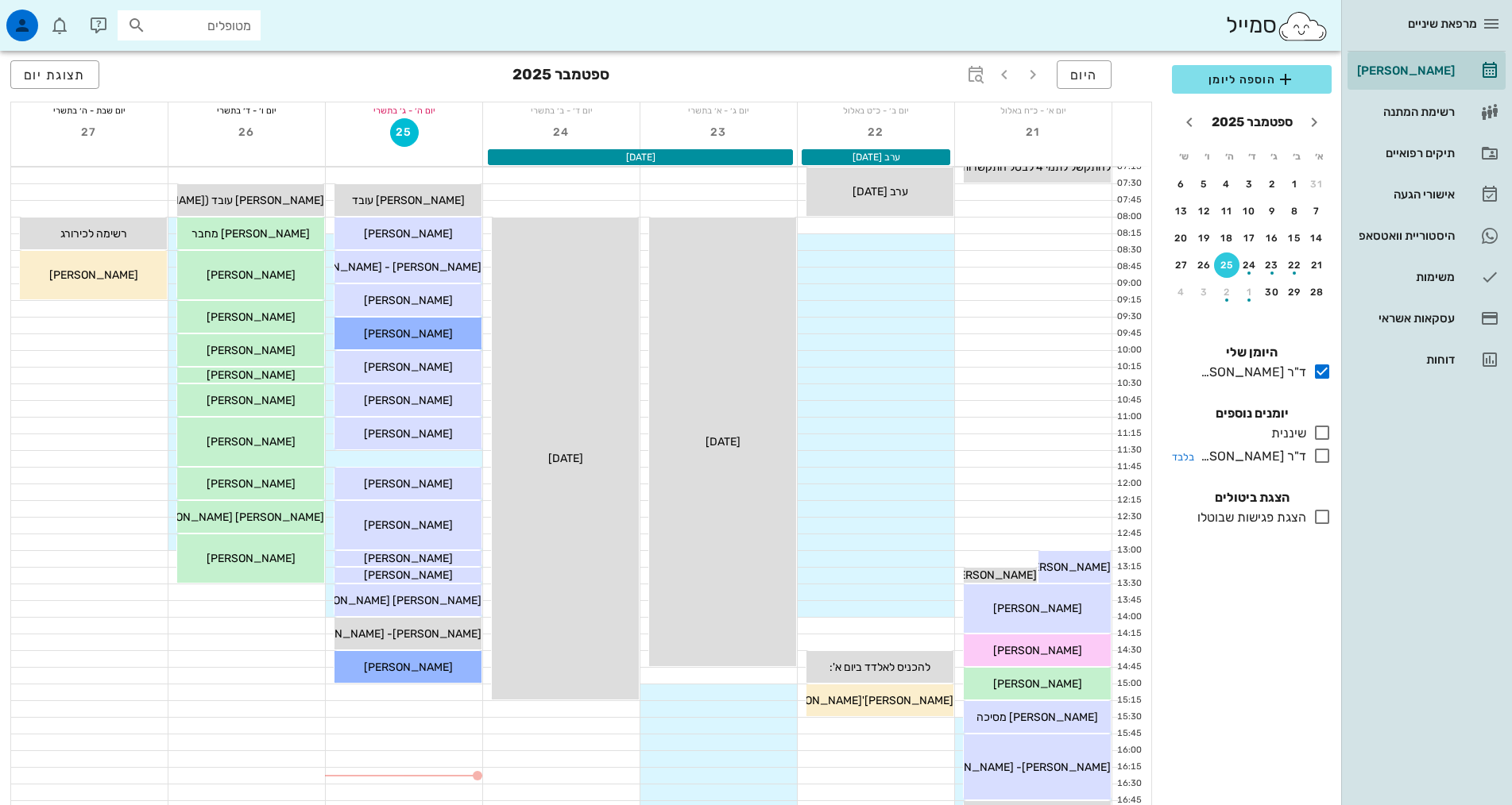
click at [1324, 455] on icon at bounding box center [1321, 456] width 19 height 19
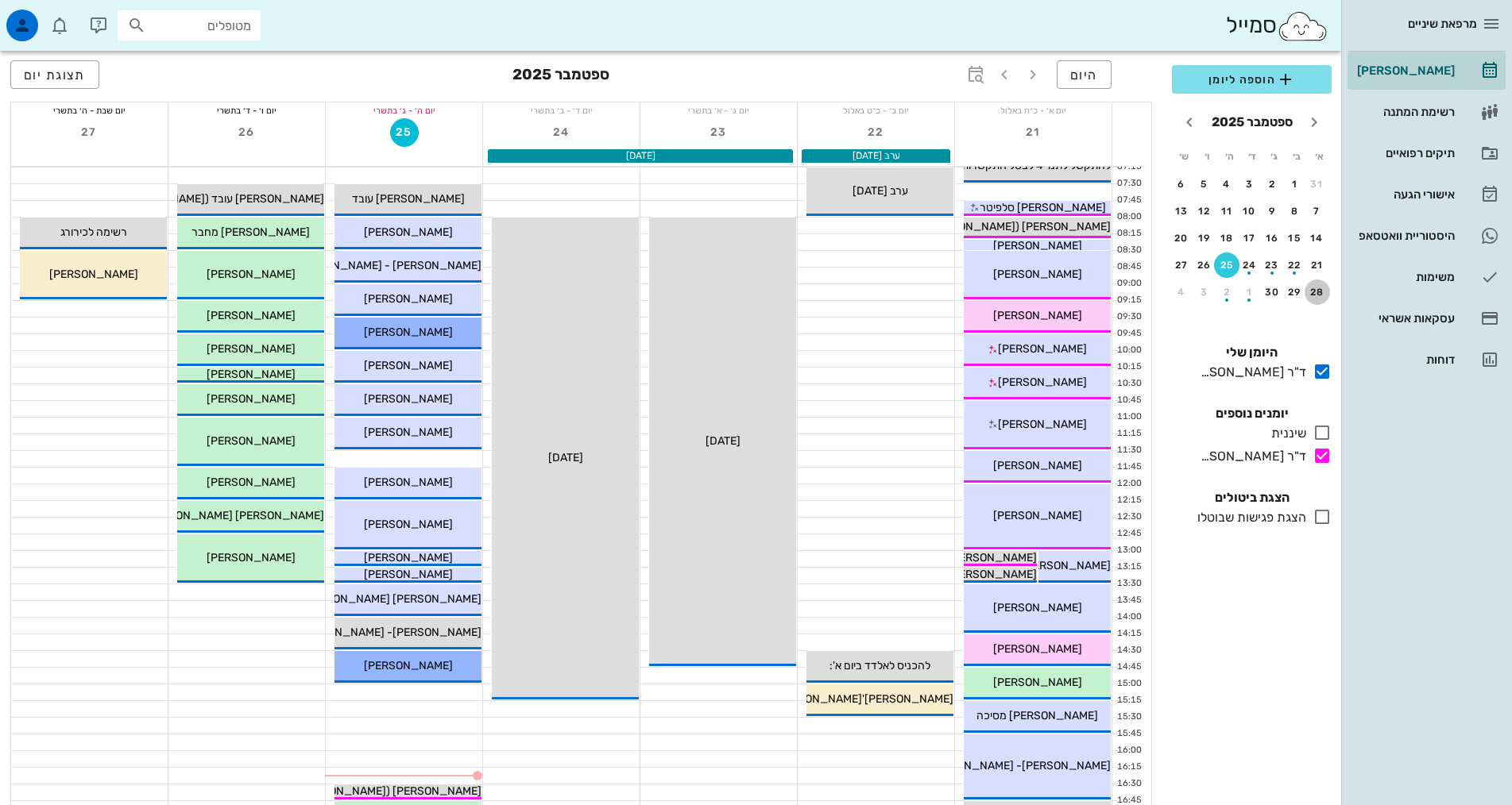
click at [1316, 290] on div "28" at bounding box center [1317, 292] width 26 height 11
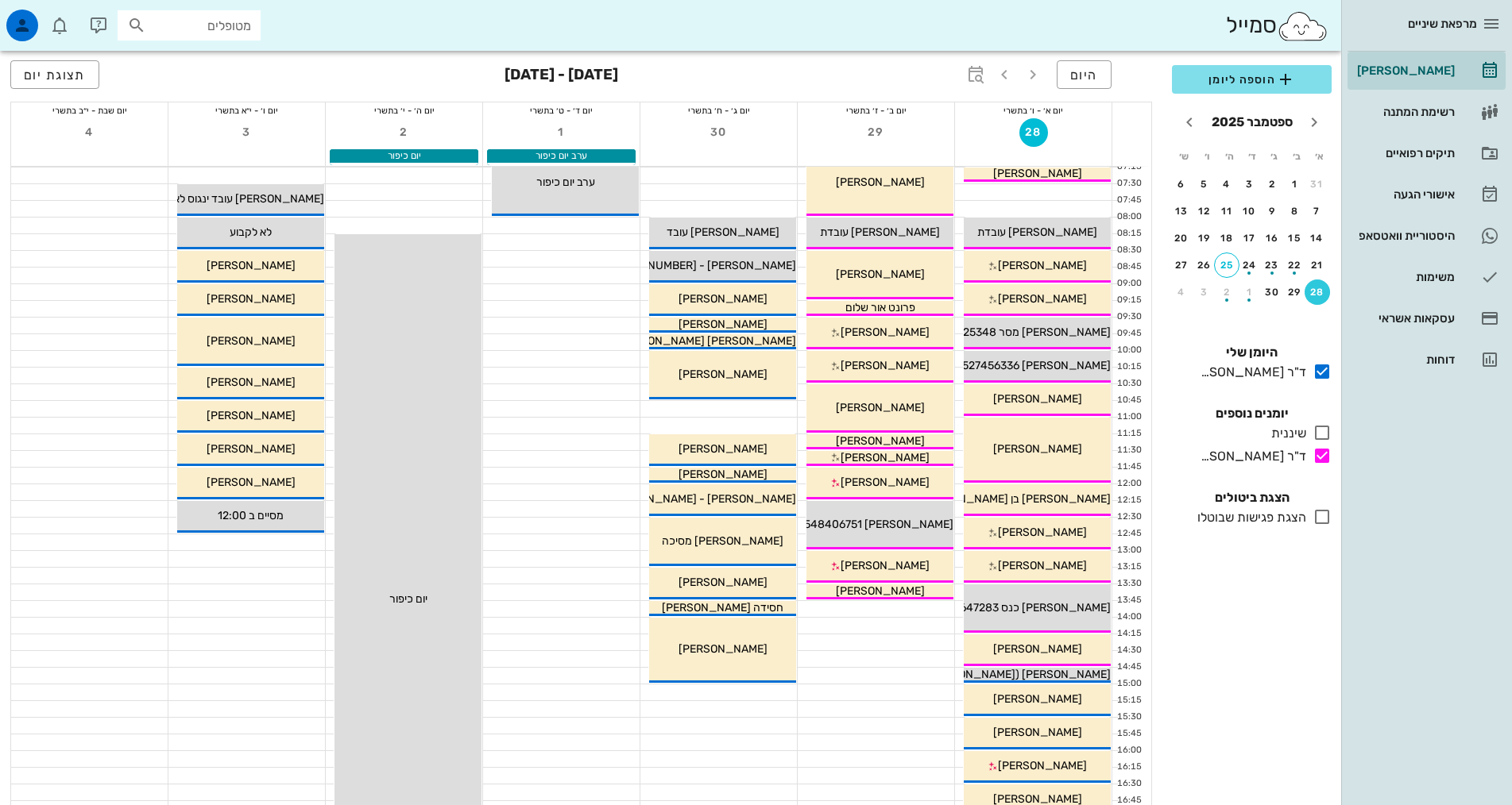
click at [234, 32] on input "מטופלים" at bounding box center [200, 25] width 102 height 21
click at [229, 27] on input "text" at bounding box center [200, 25] width 102 height 21
type input "[PERSON_NAME]"
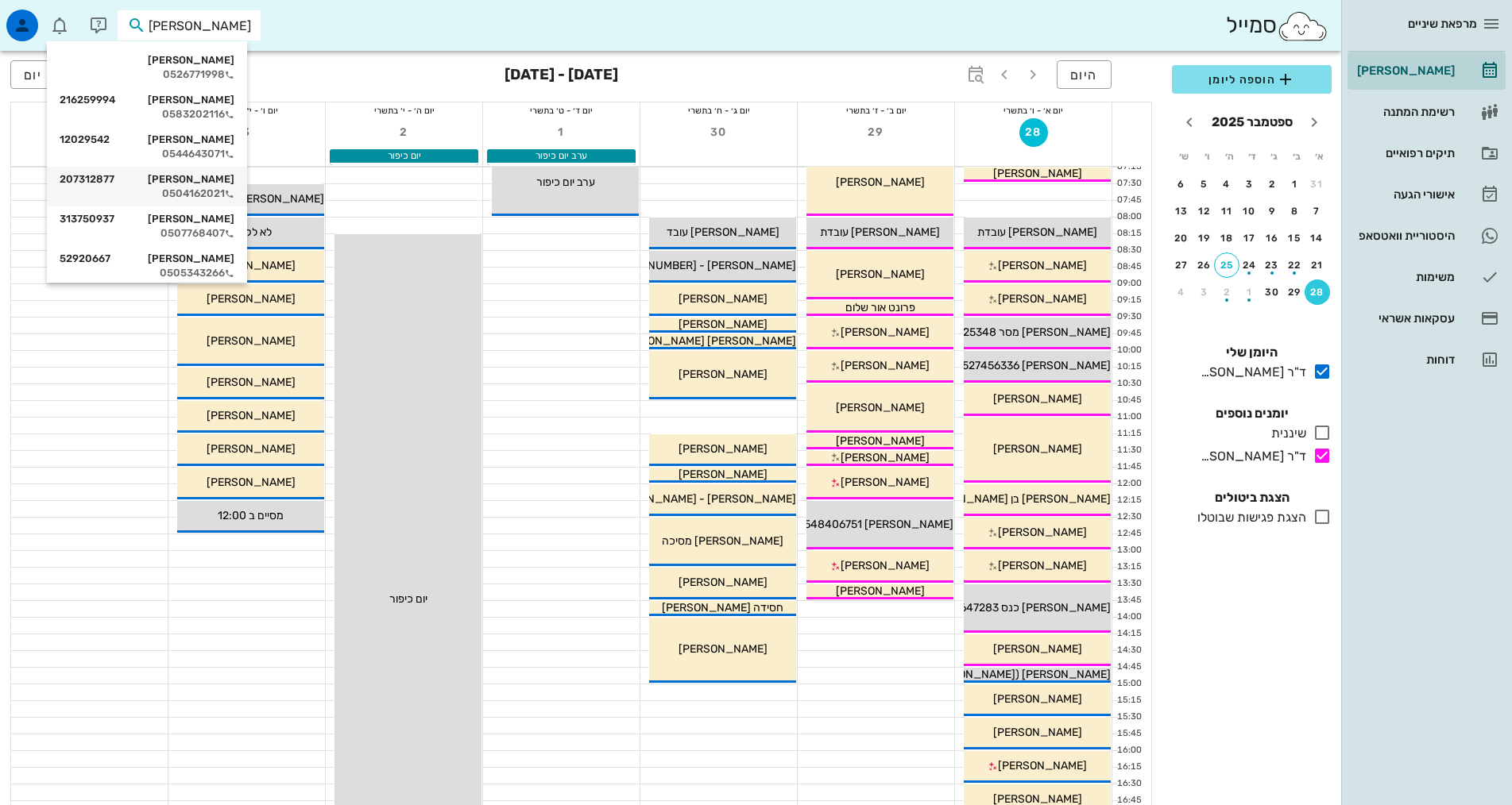
click at [224, 195] on div "0504162021" at bounding box center [147, 193] width 175 height 12
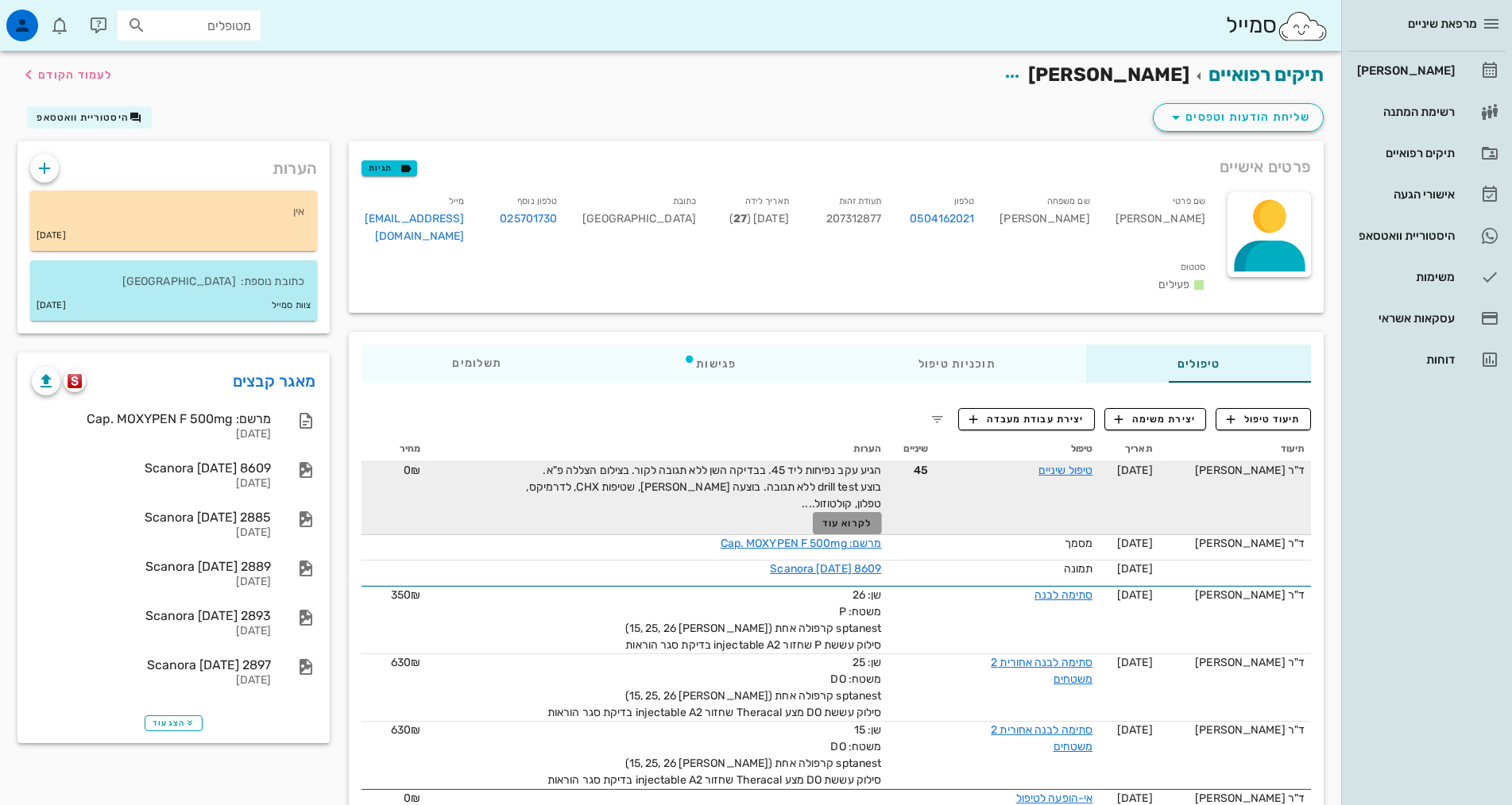
click at [814, 512] on button "לקרוא עוד" at bounding box center [847, 523] width 69 height 22
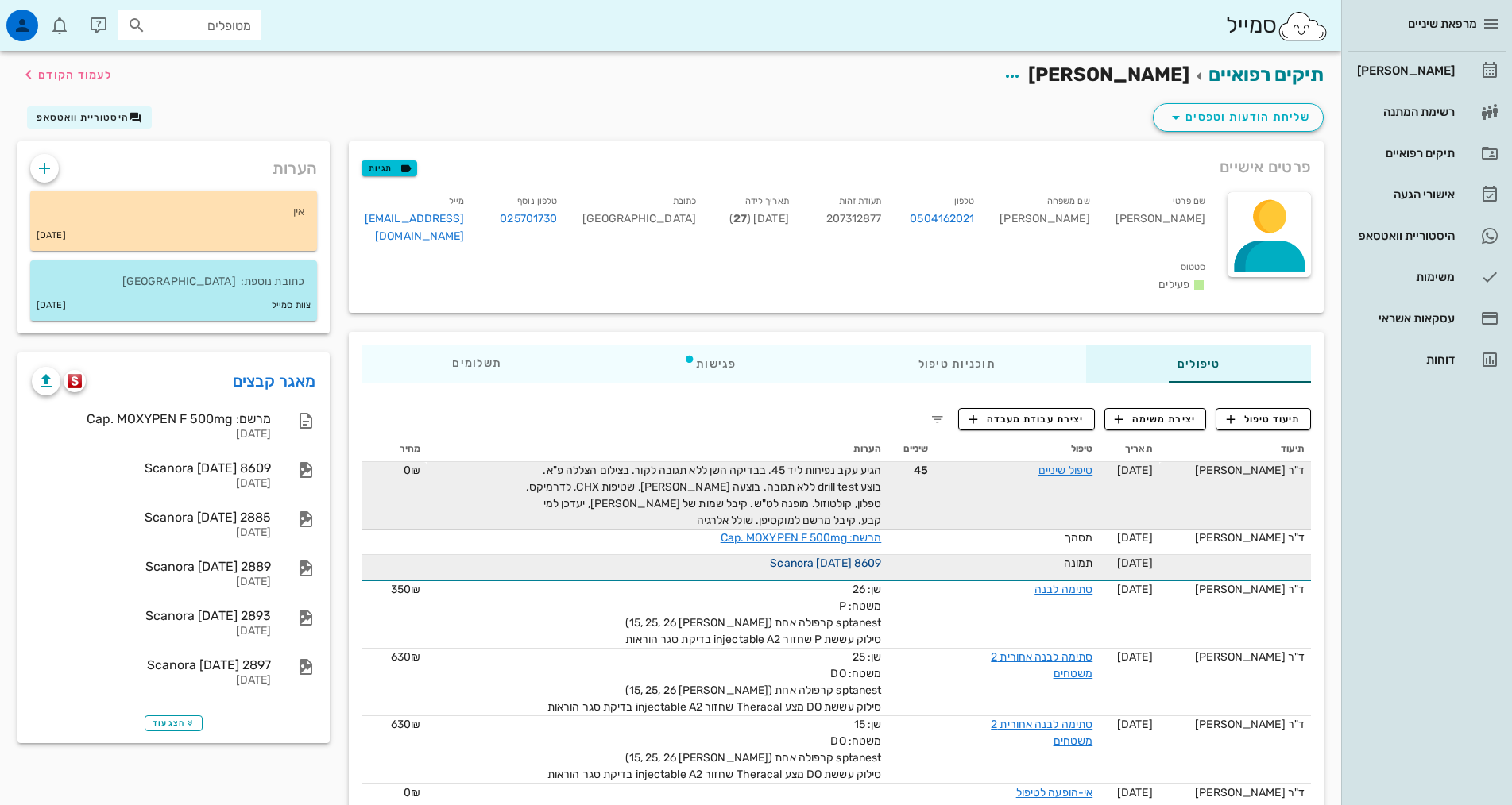
click at [810, 557] on link "Scanora [DATE] 8609" at bounding box center [825, 563] width 111 height 13
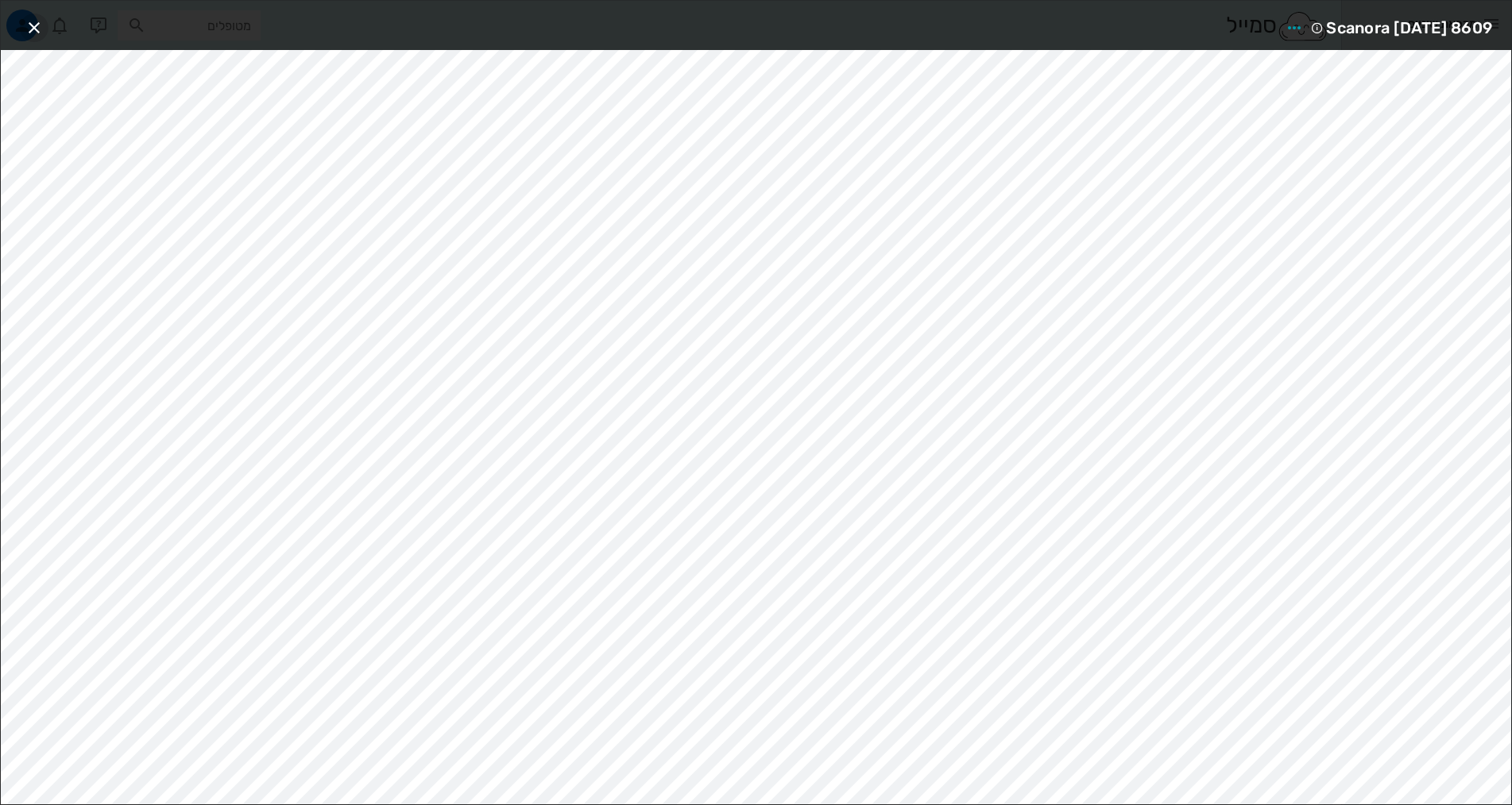
click at [27, 22] on icon "button" at bounding box center [34, 27] width 19 height 19
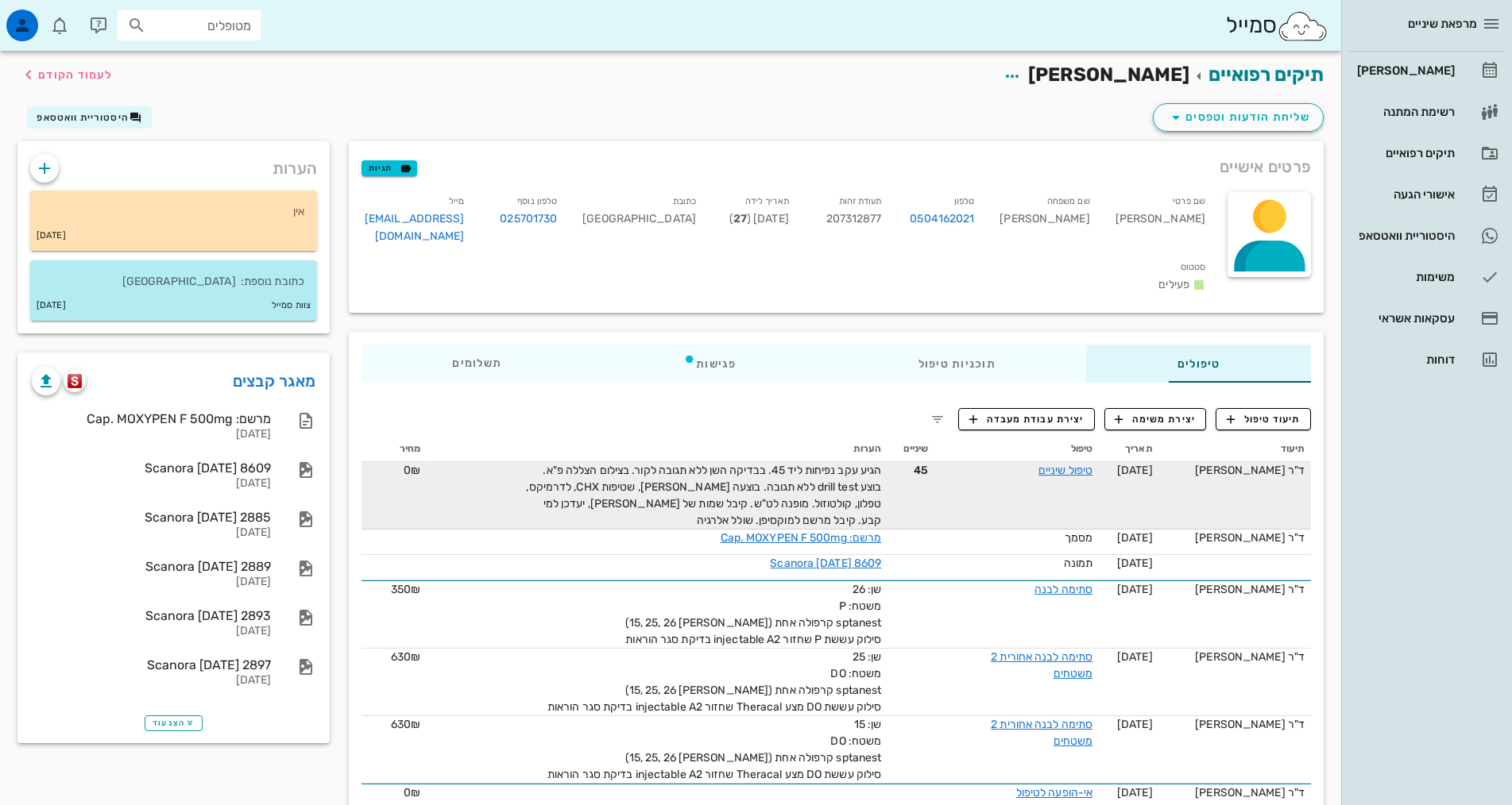
click at [202, 18] on input "מטופלים" at bounding box center [200, 25] width 102 height 21
type input "[PERSON_NAME]"
click at [1388, 68] on div "[PERSON_NAME]" at bounding box center [1404, 70] width 101 height 12
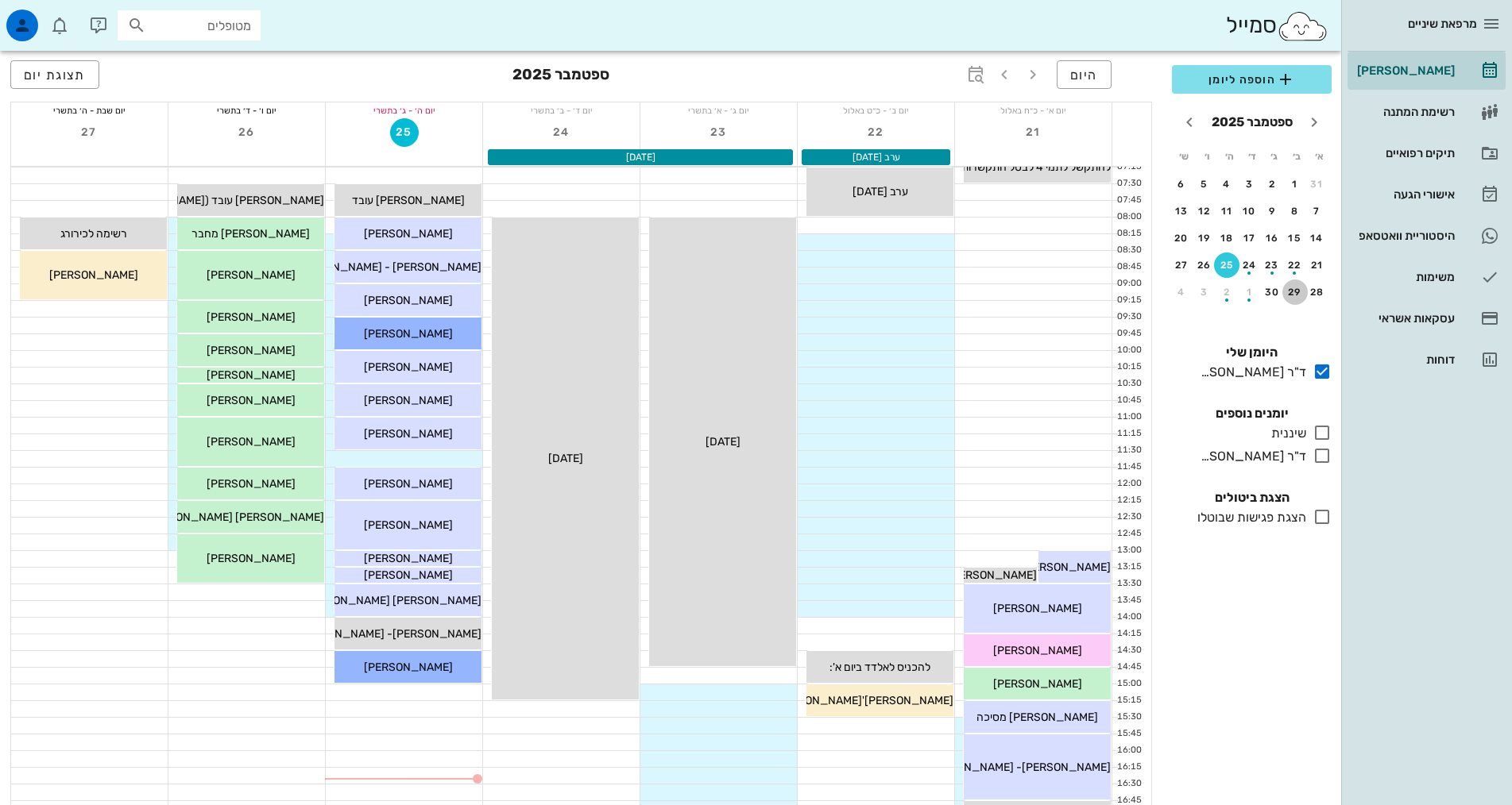
click at [1293, 292] on div "29" at bounding box center [1295, 292] width 26 height 11
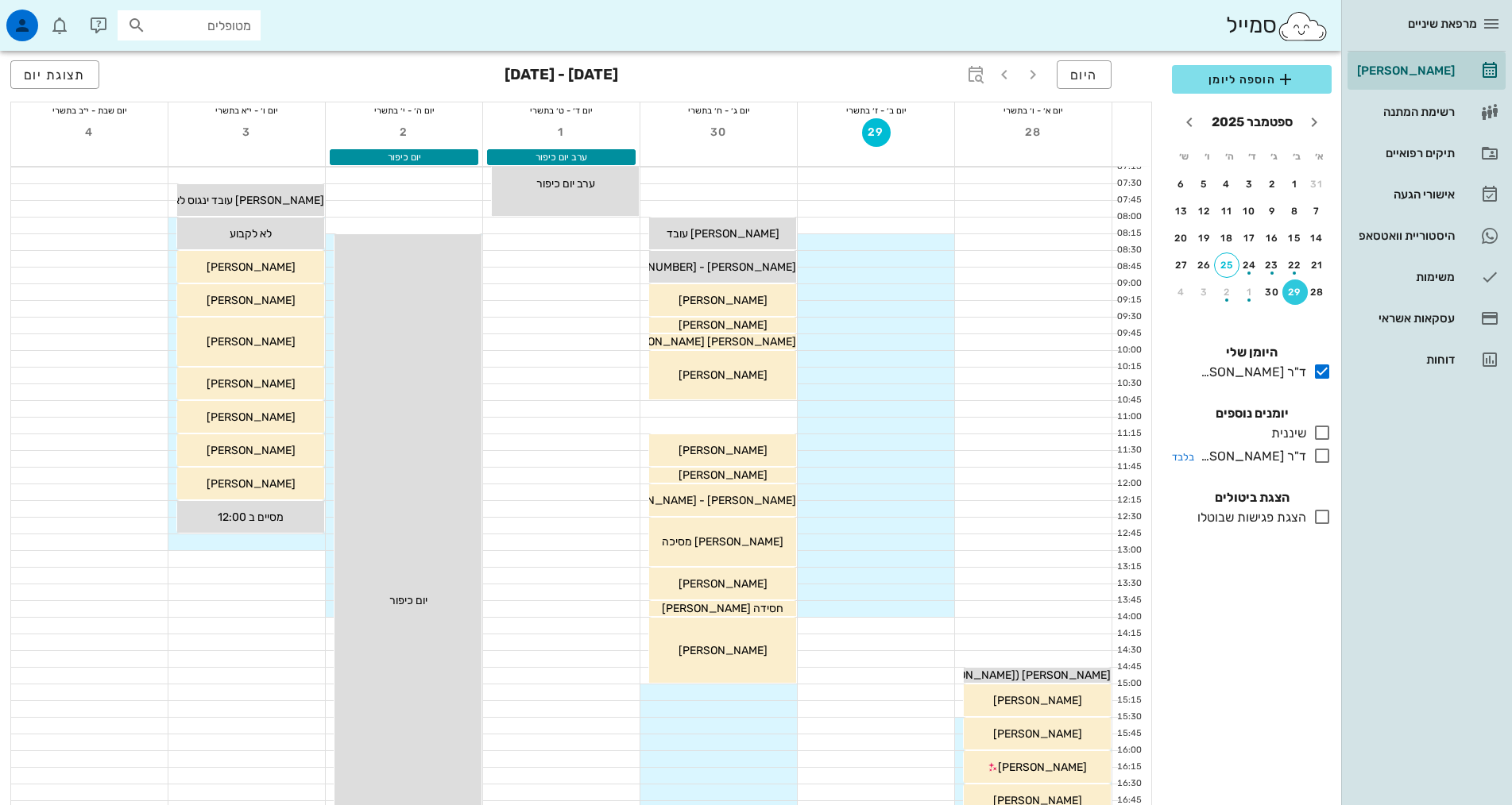
click at [1321, 460] on icon at bounding box center [1321, 456] width 19 height 19
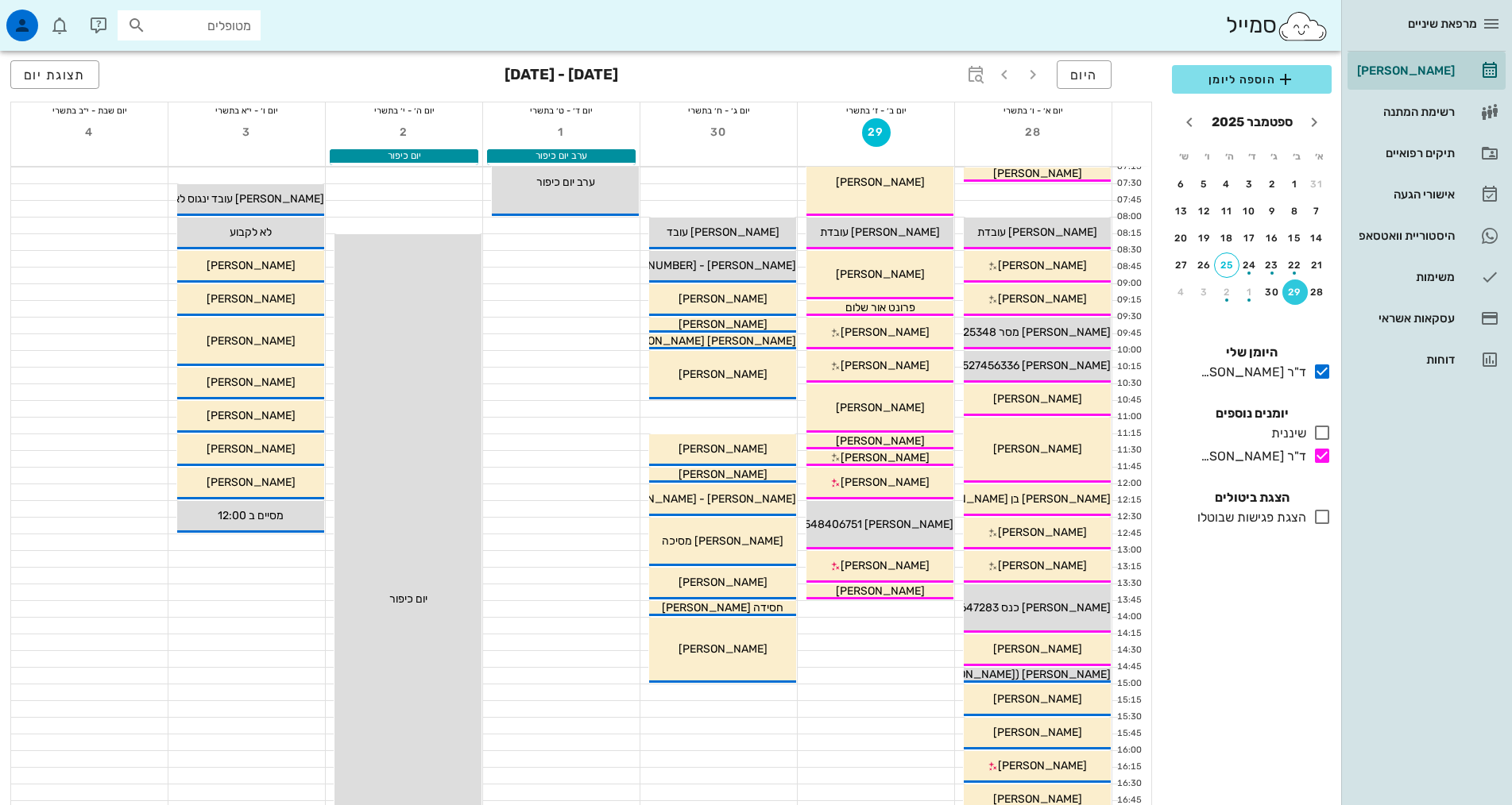
click at [229, 36] on div "מטופלים" at bounding box center [189, 25] width 143 height 30
click at [1413, 238] on div "היסטוריית וואטסאפ" at bounding box center [1404, 235] width 101 height 12
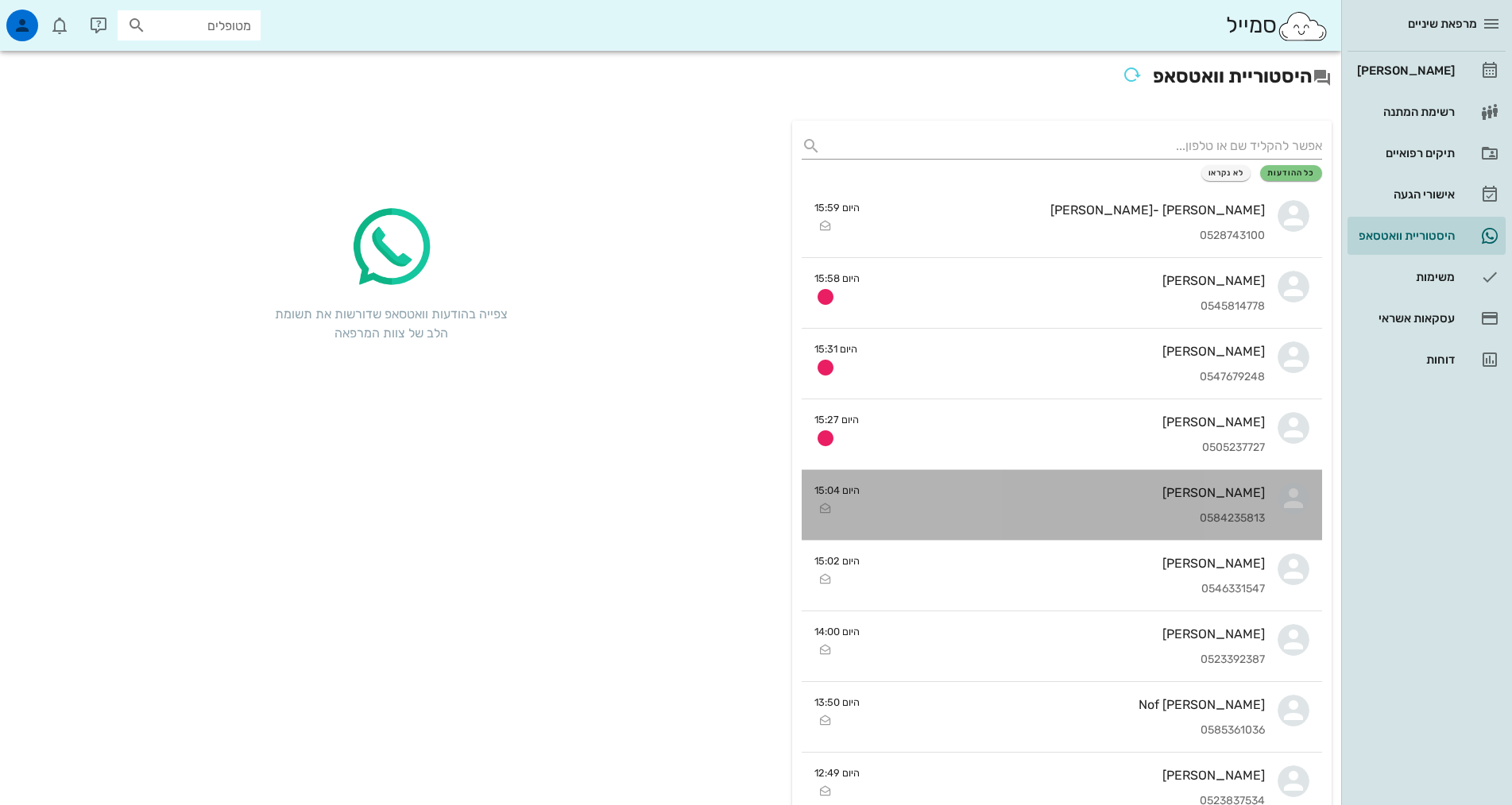
click at [1090, 519] on div "0584235813" at bounding box center [1069, 518] width 393 height 13
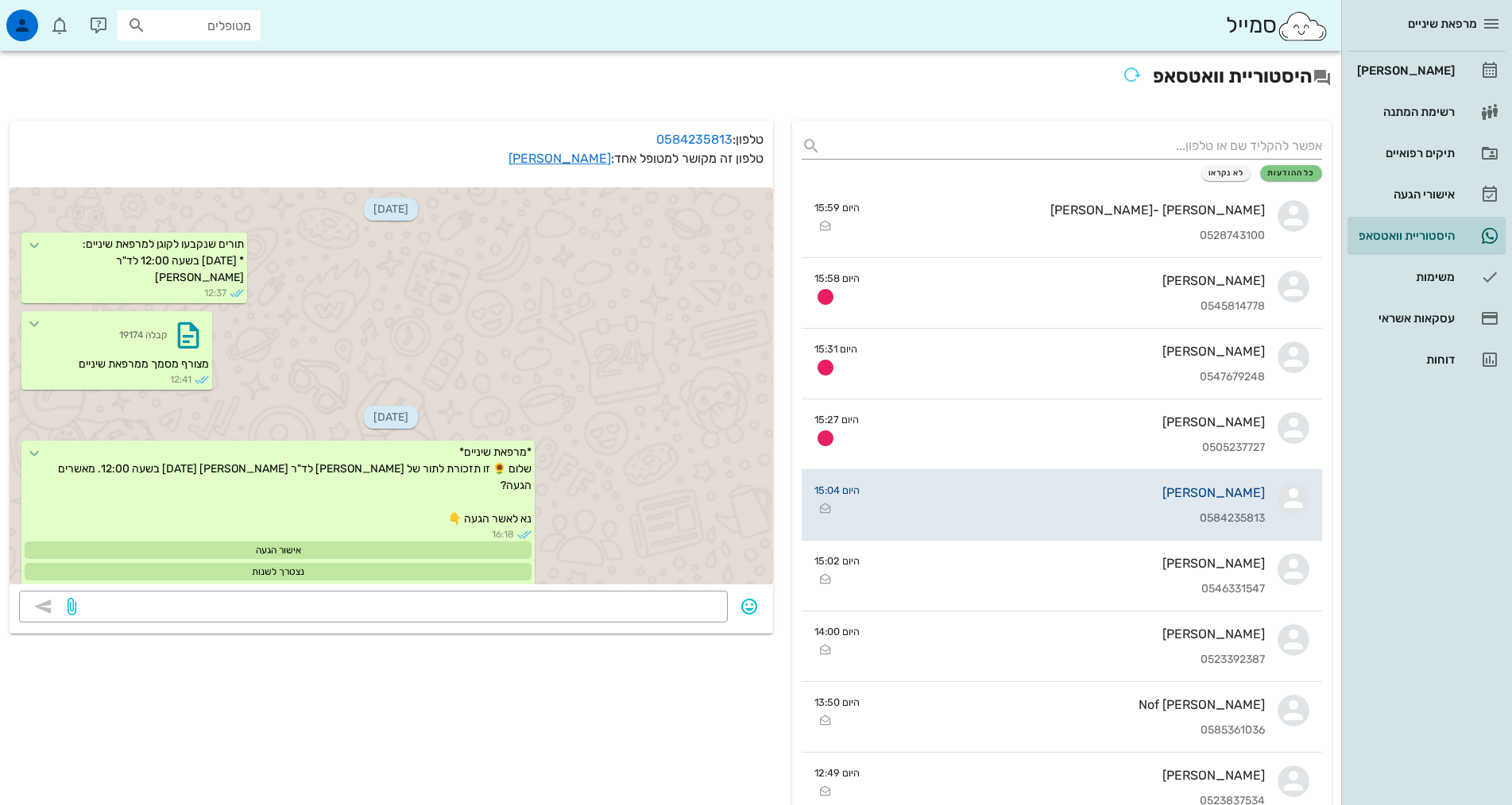
scroll to position [981, 0]
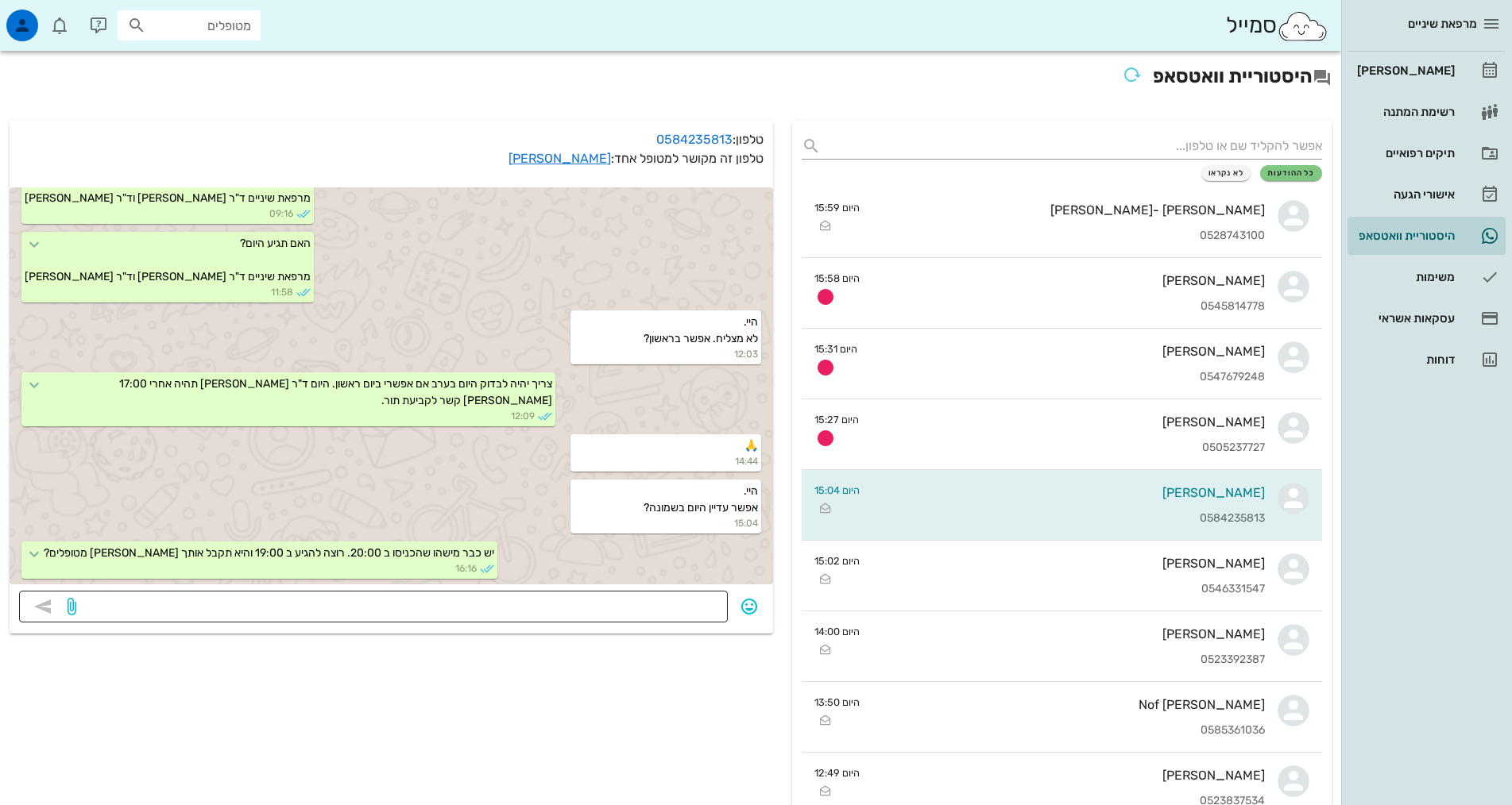
click at [597, 608] on textarea at bounding box center [399, 608] width 639 height 26
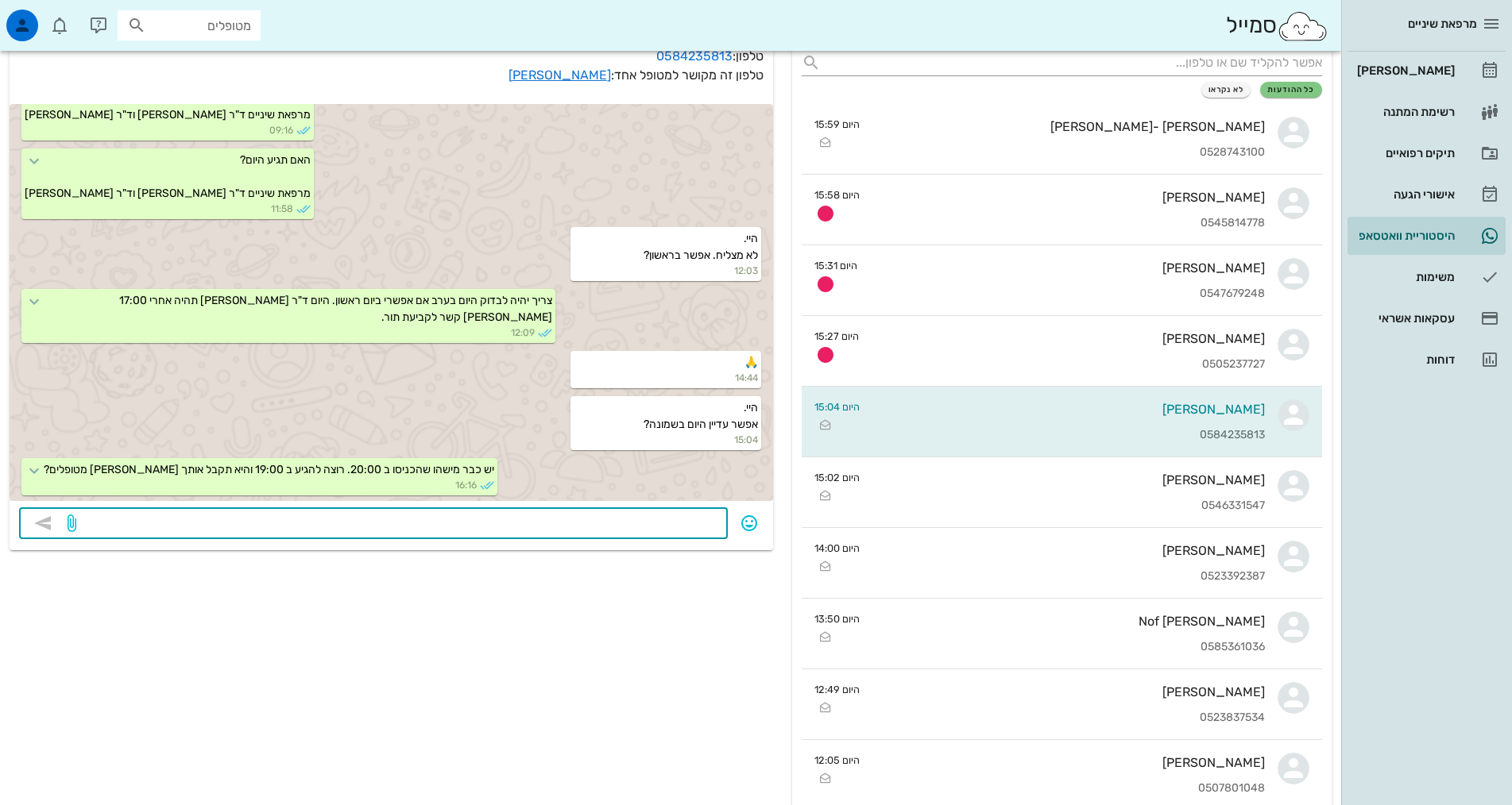
scroll to position [0, 0]
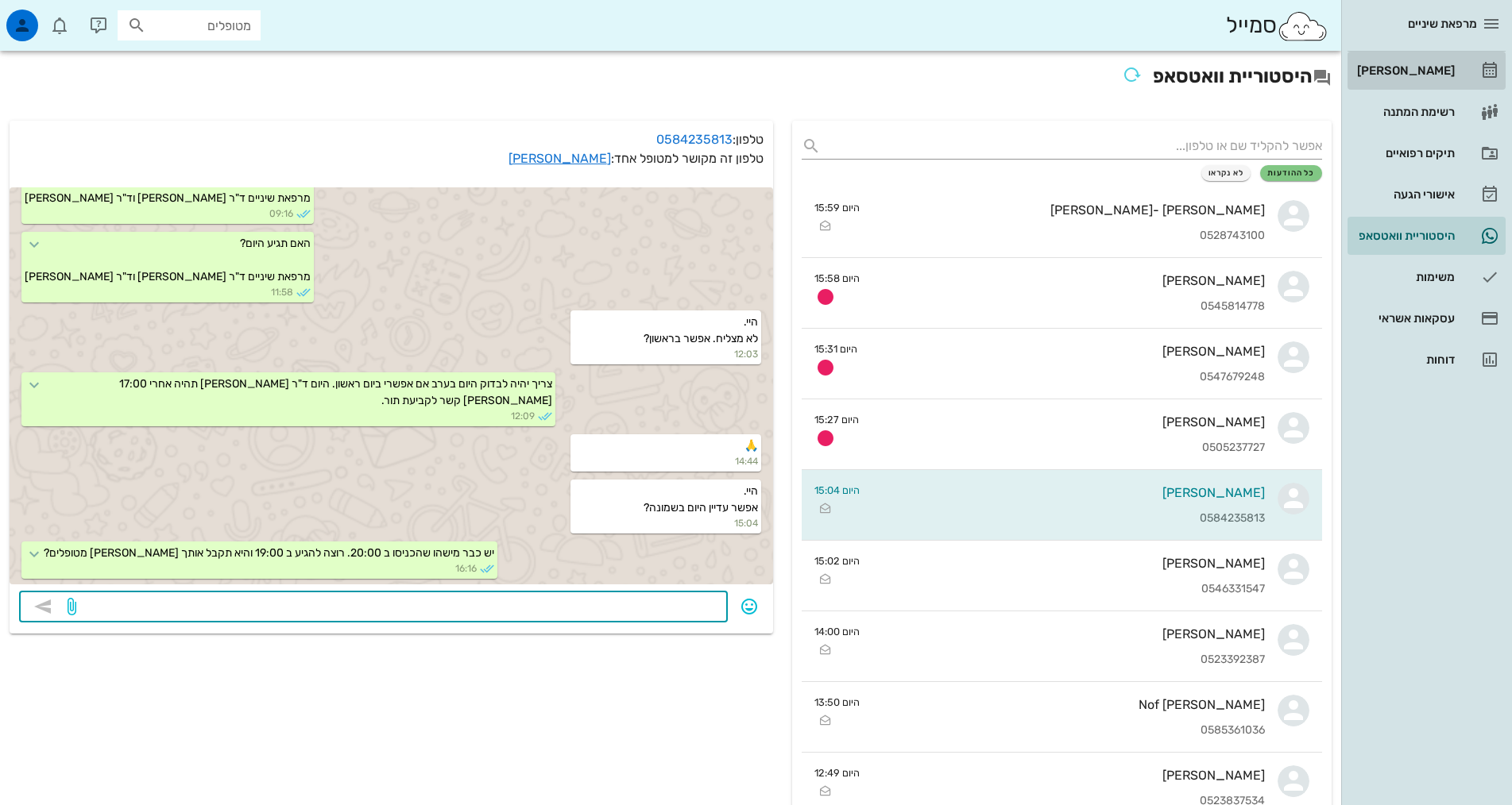
click at [1443, 66] on div "[PERSON_NAME]" at bounding box center [1404, 70] width 101 height 12
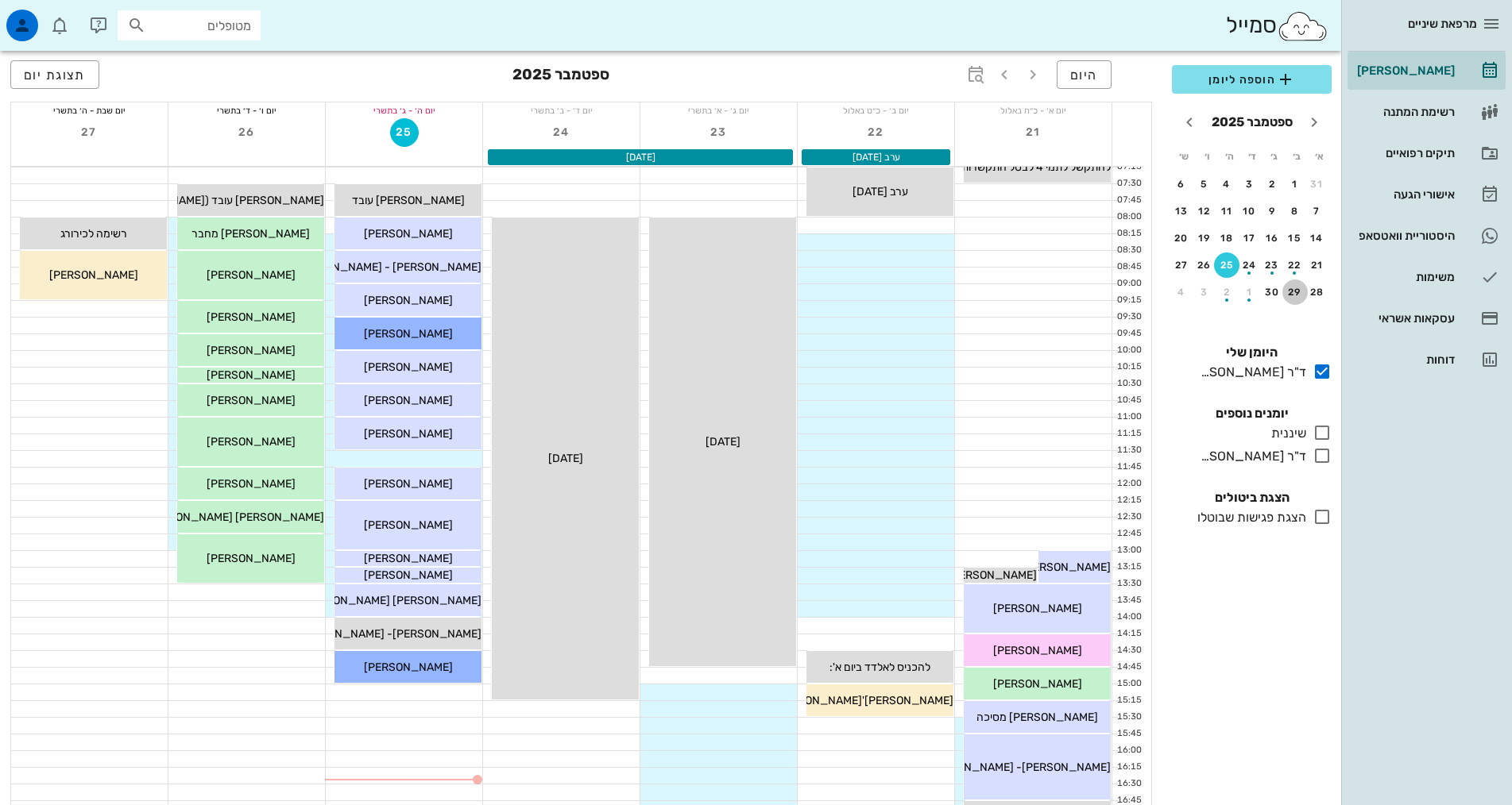
click at [1287, 296] on div "29" at bounding box center [1295, 292] width 26 height 11
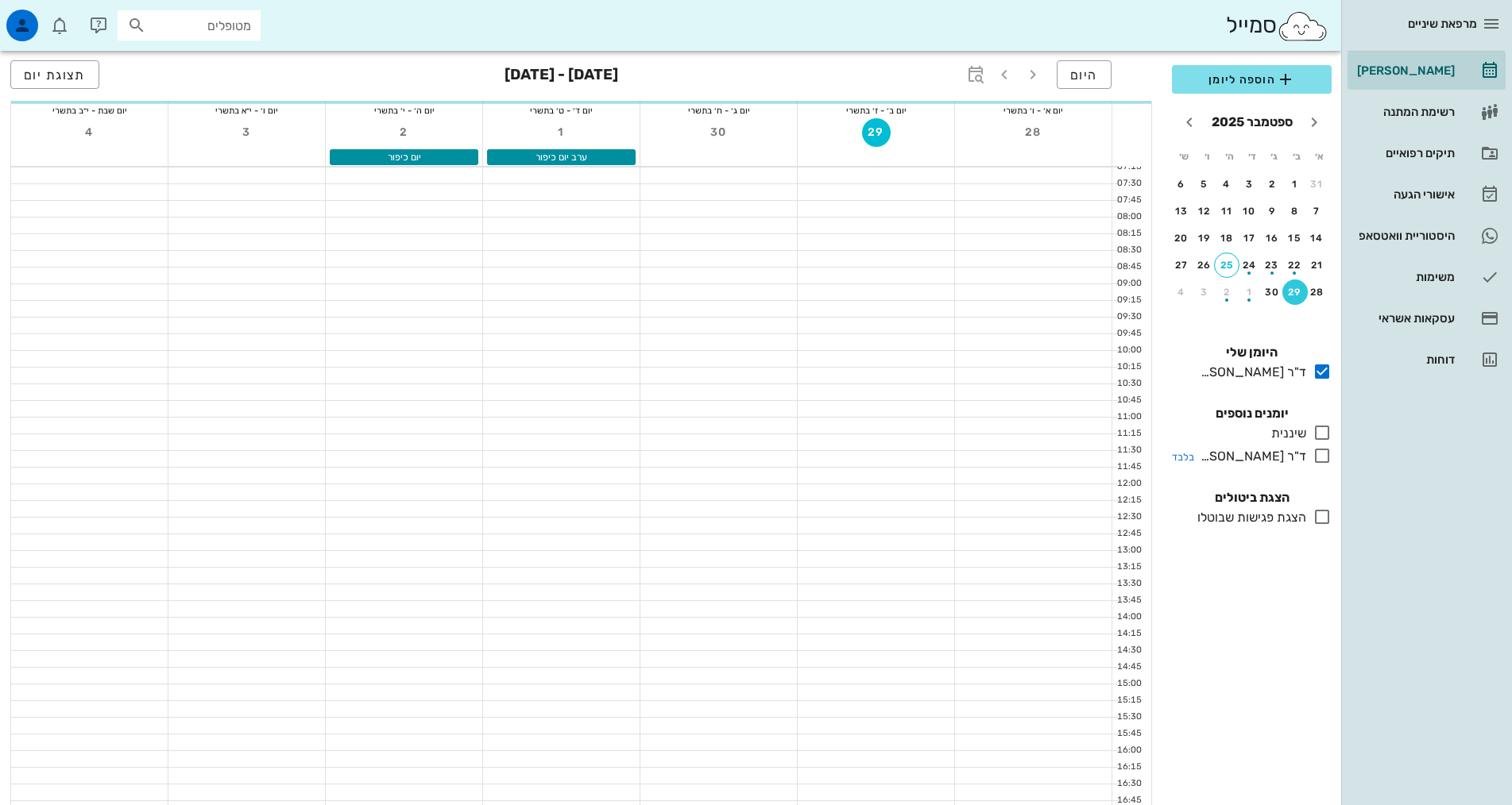
click at [1323, 454] on icon at bounding box center [1321, 456] width 19 height 19
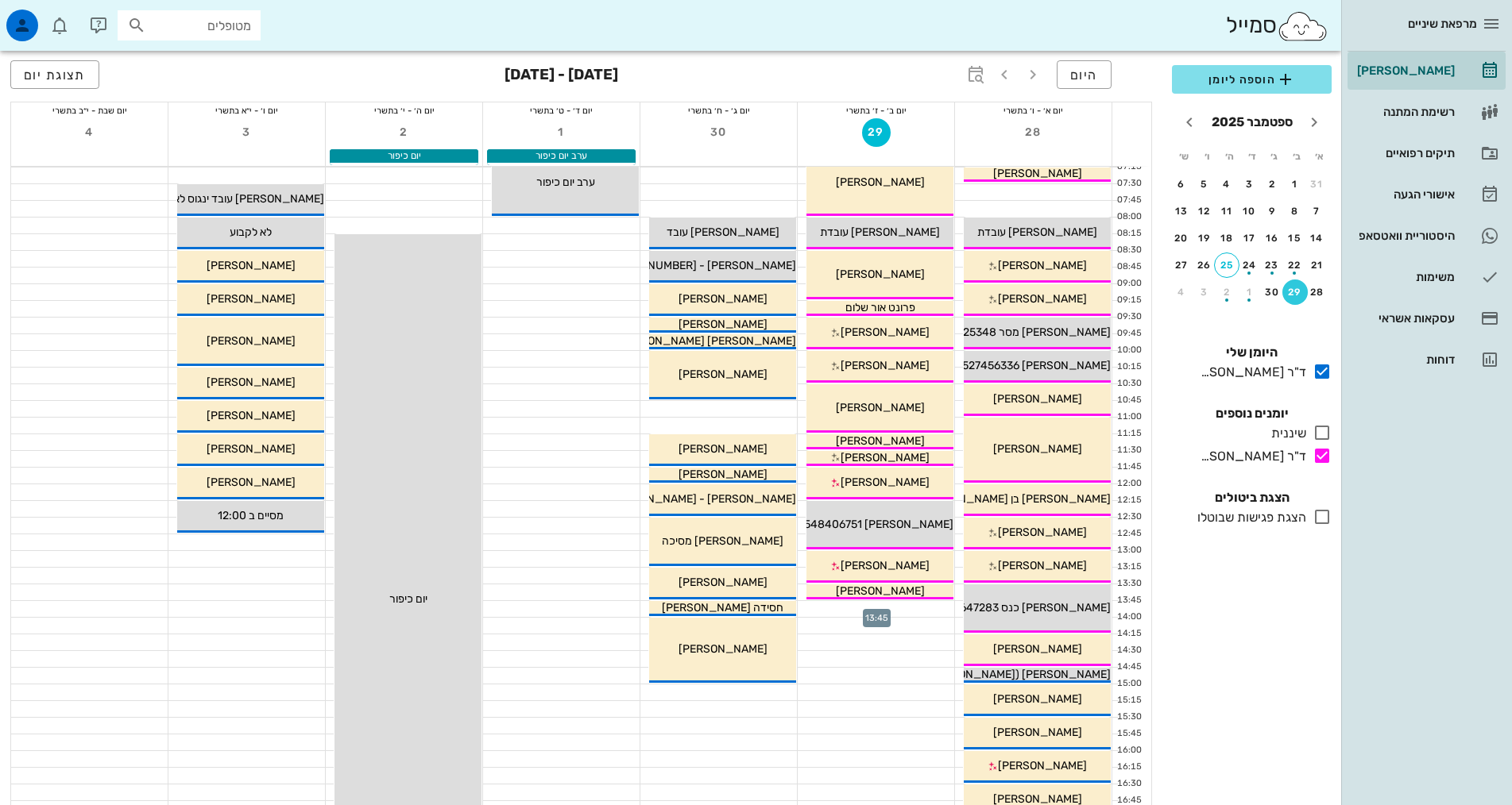
click at [922, 609] on div at bounding box center [876, 609] width 157 height 16
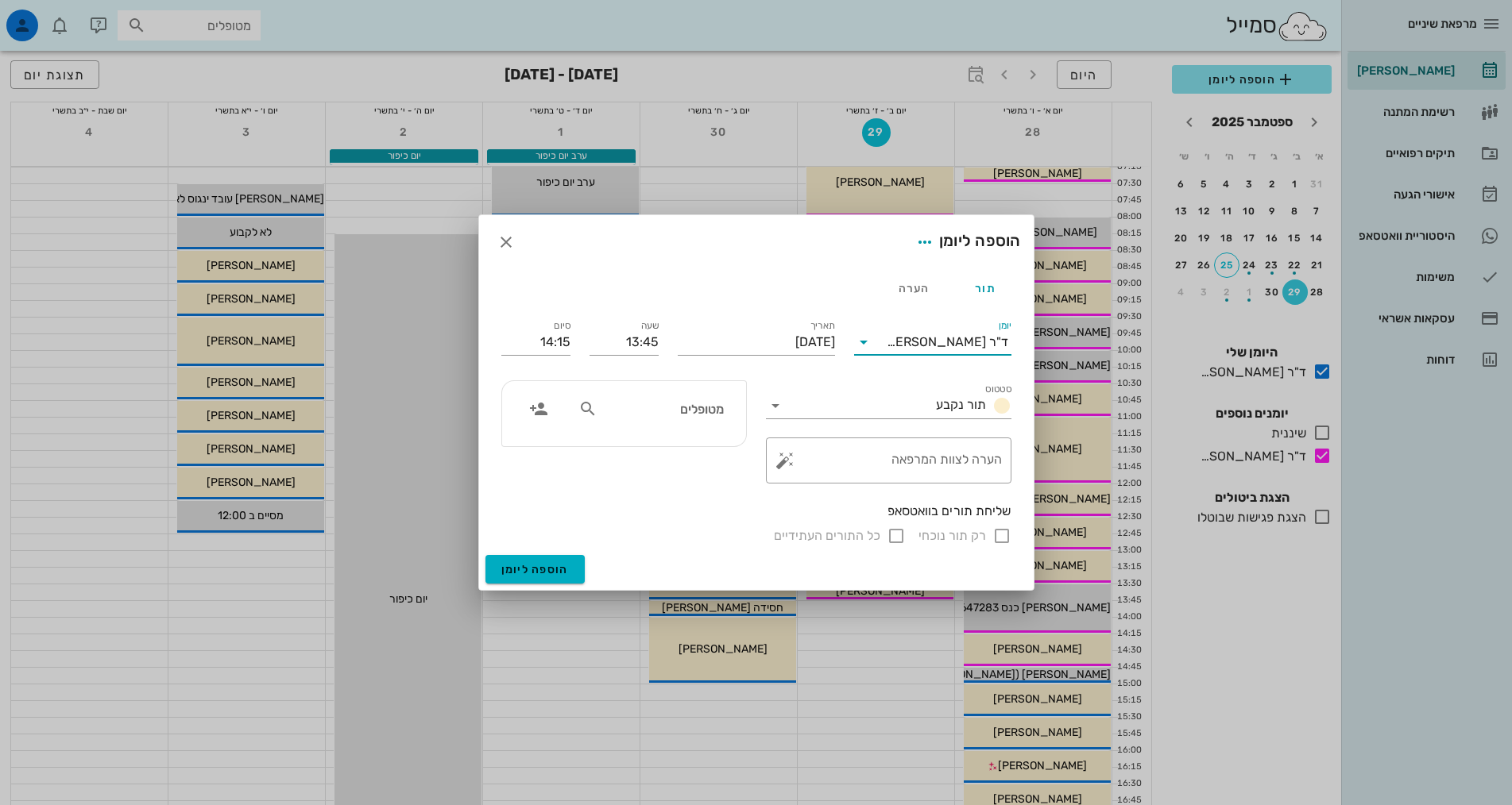
click at [886, 352] on input "יומן" at bounding box center [882, 342] width 10 height 26
click at [935, 435] on div "ד"ר [PERSON_NAME]" at bounding box center [932, 431] width 132 height 15
click at [717, 426] on div "מטופלים" at bounding box center [651, 414] width 164 height 40
click at [713, 419] on div "מטופלים" at bounding box center [651, 409] width 164 height 30
type input "[PERSON_NAME]"
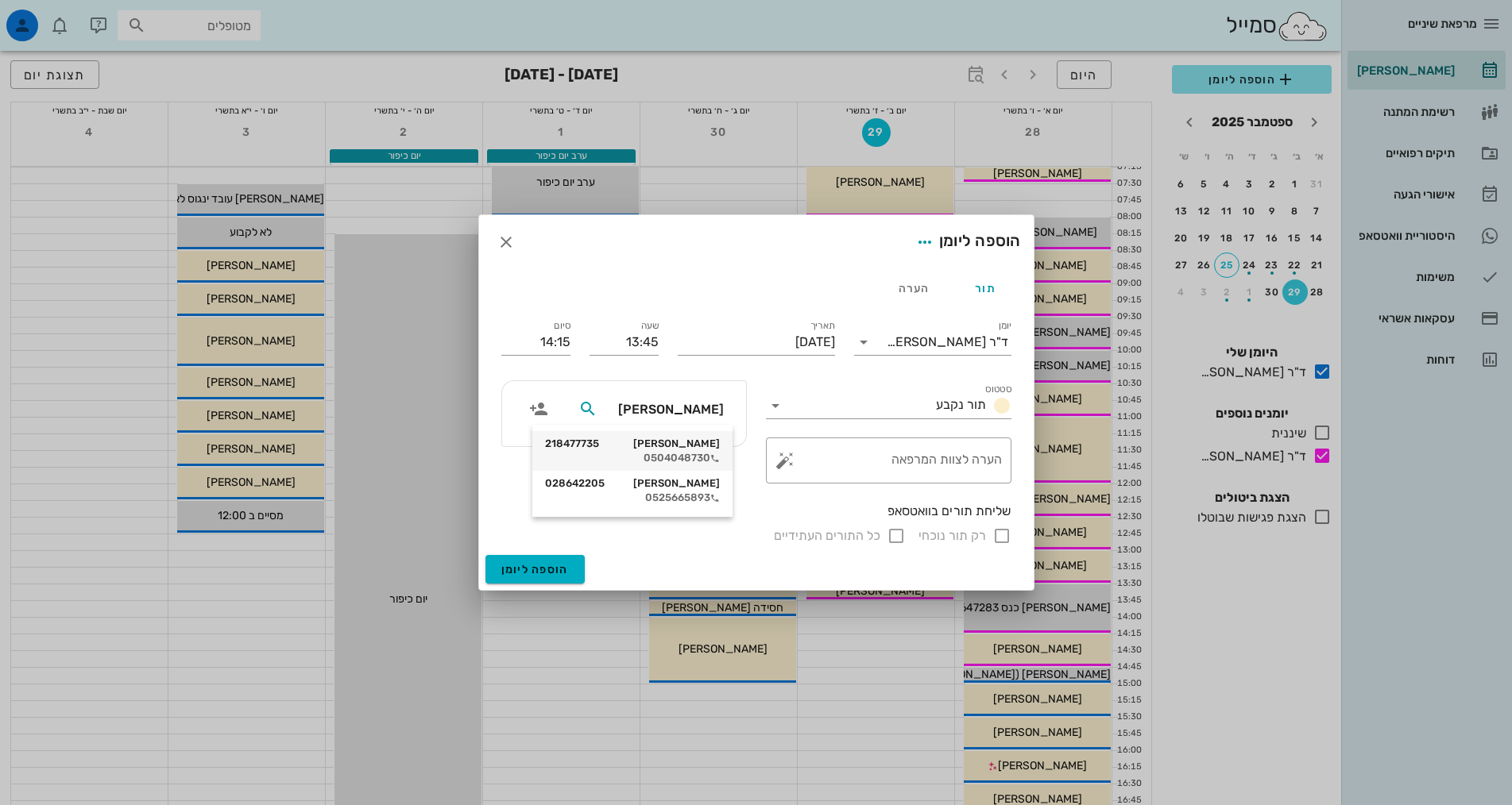
click at [678, 460] on div "0504048730" at bounding box center [632, 458] width 175 height 12
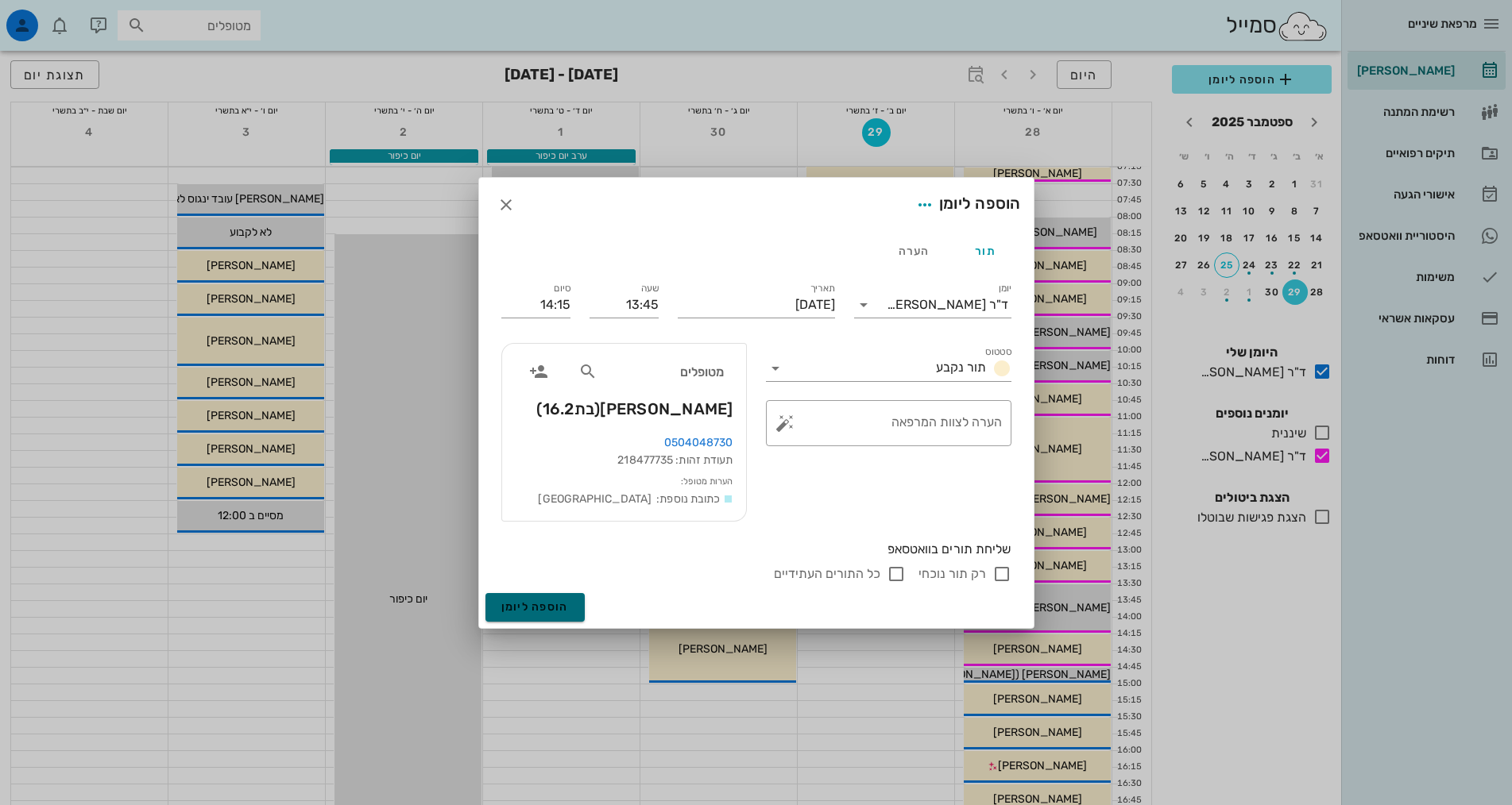
click at [534, 611] on span "הוספה ליומן" at bounding box center [535, 607] width 68 height 13
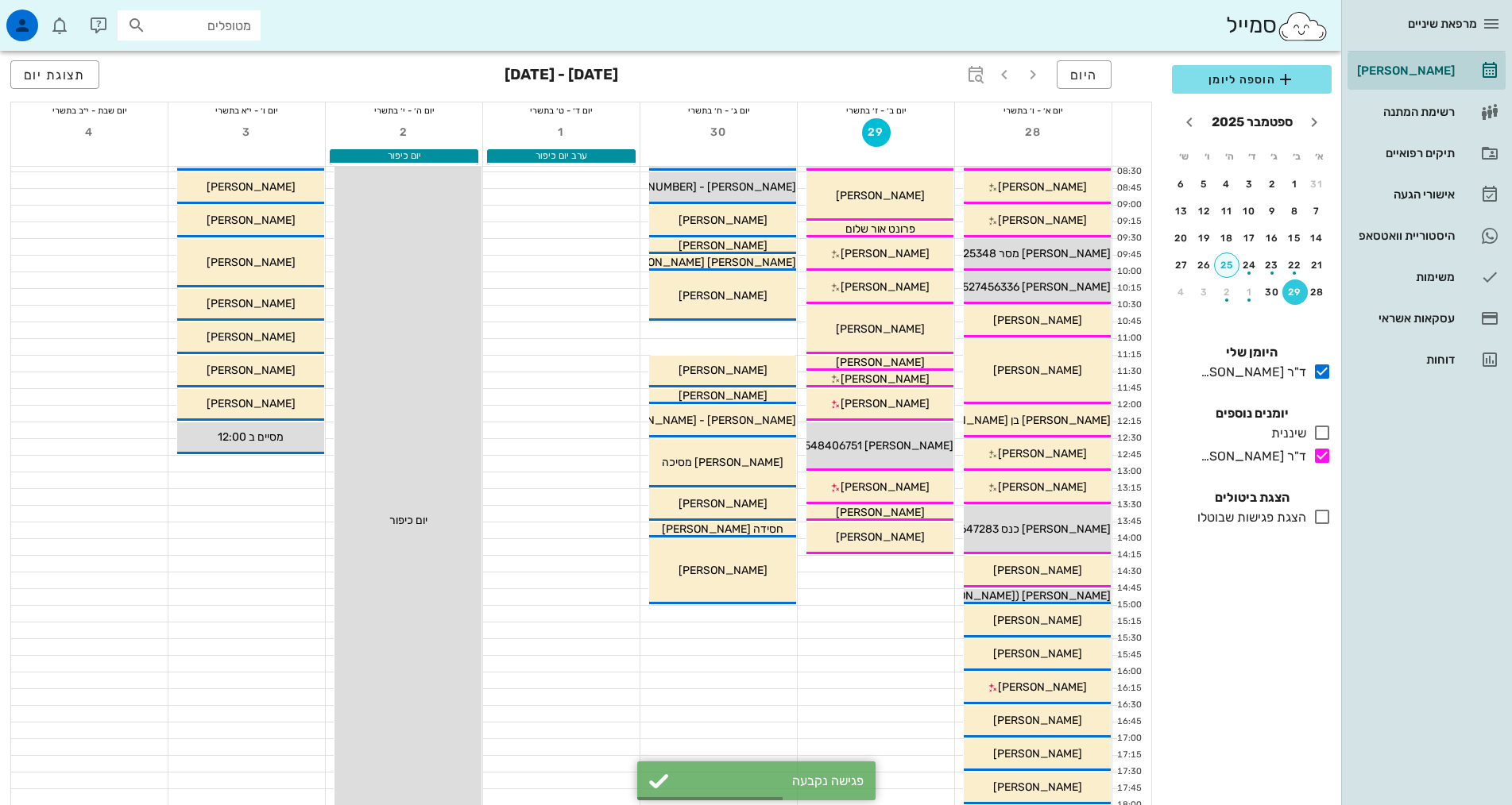
scroll to position [80, 0]
click at [1227, 267] on div "25" at bounding box center [1226, 265] width 24 height 11
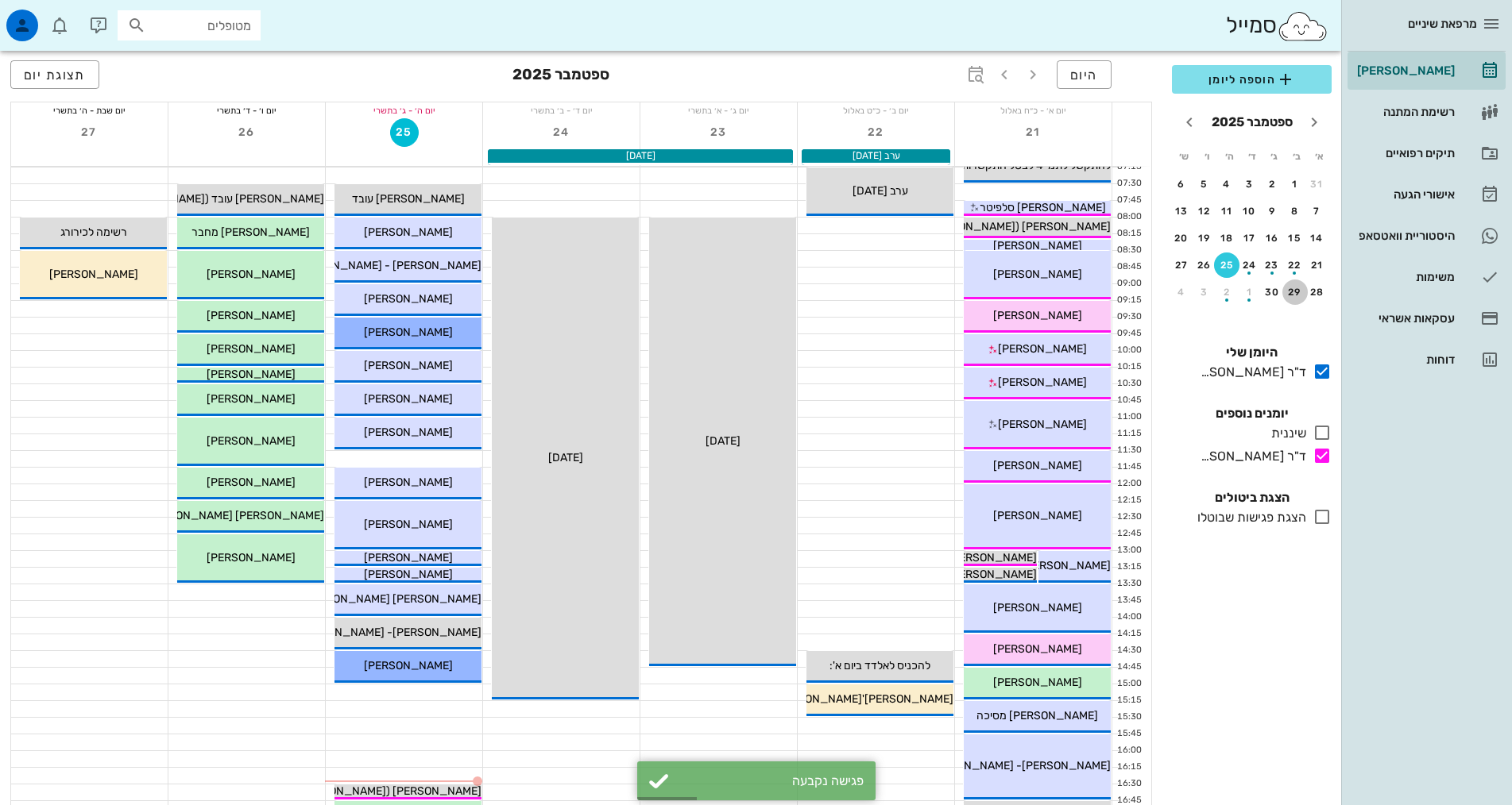
click at [1287, 293] on div "29" at bounding box center [1295, 292] width 26 height 11
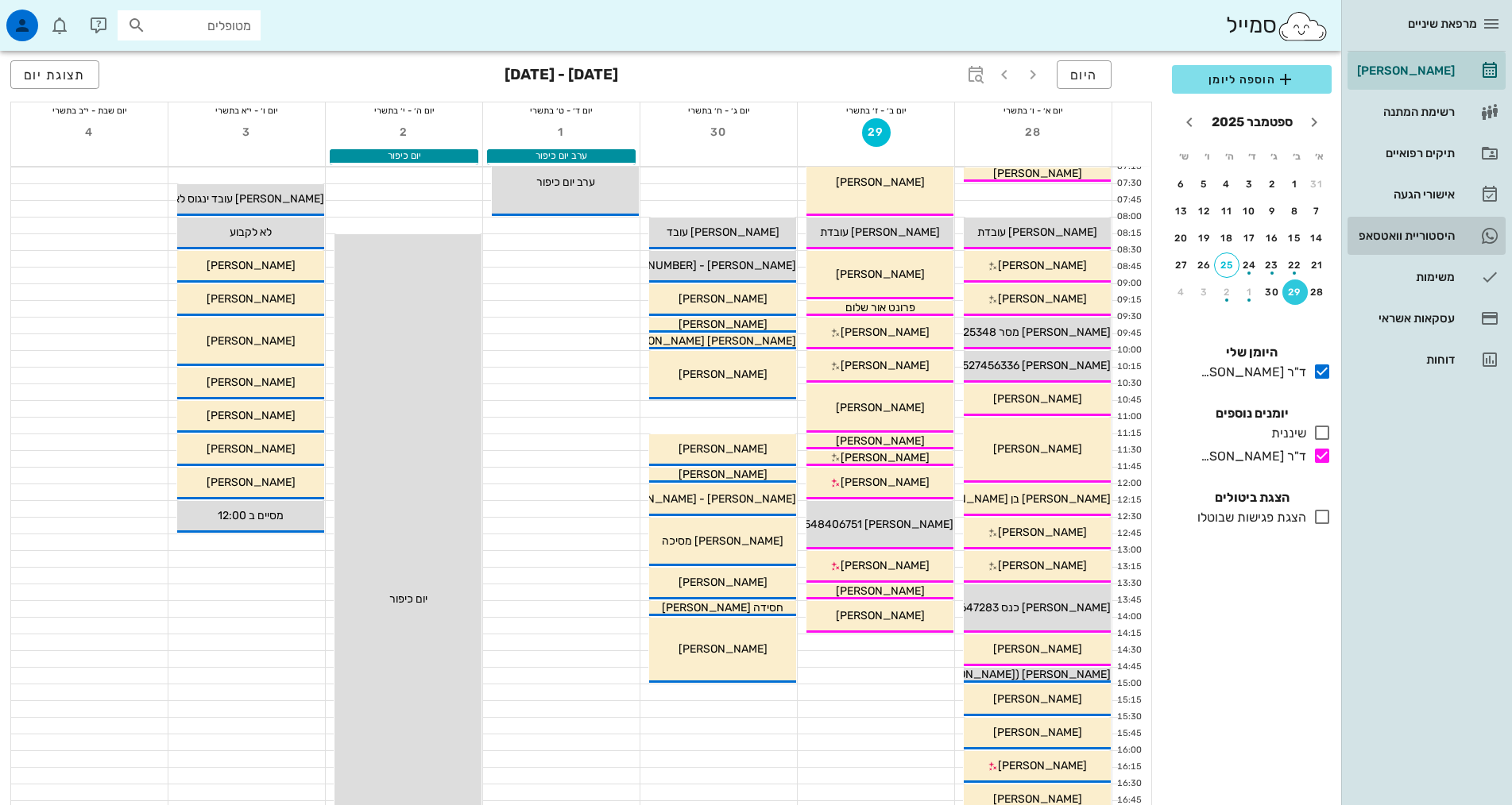
click at [1382, 224] on div "היסטוריית וואטסאפ" at bounding box center [1404, 235] width 101 height 26
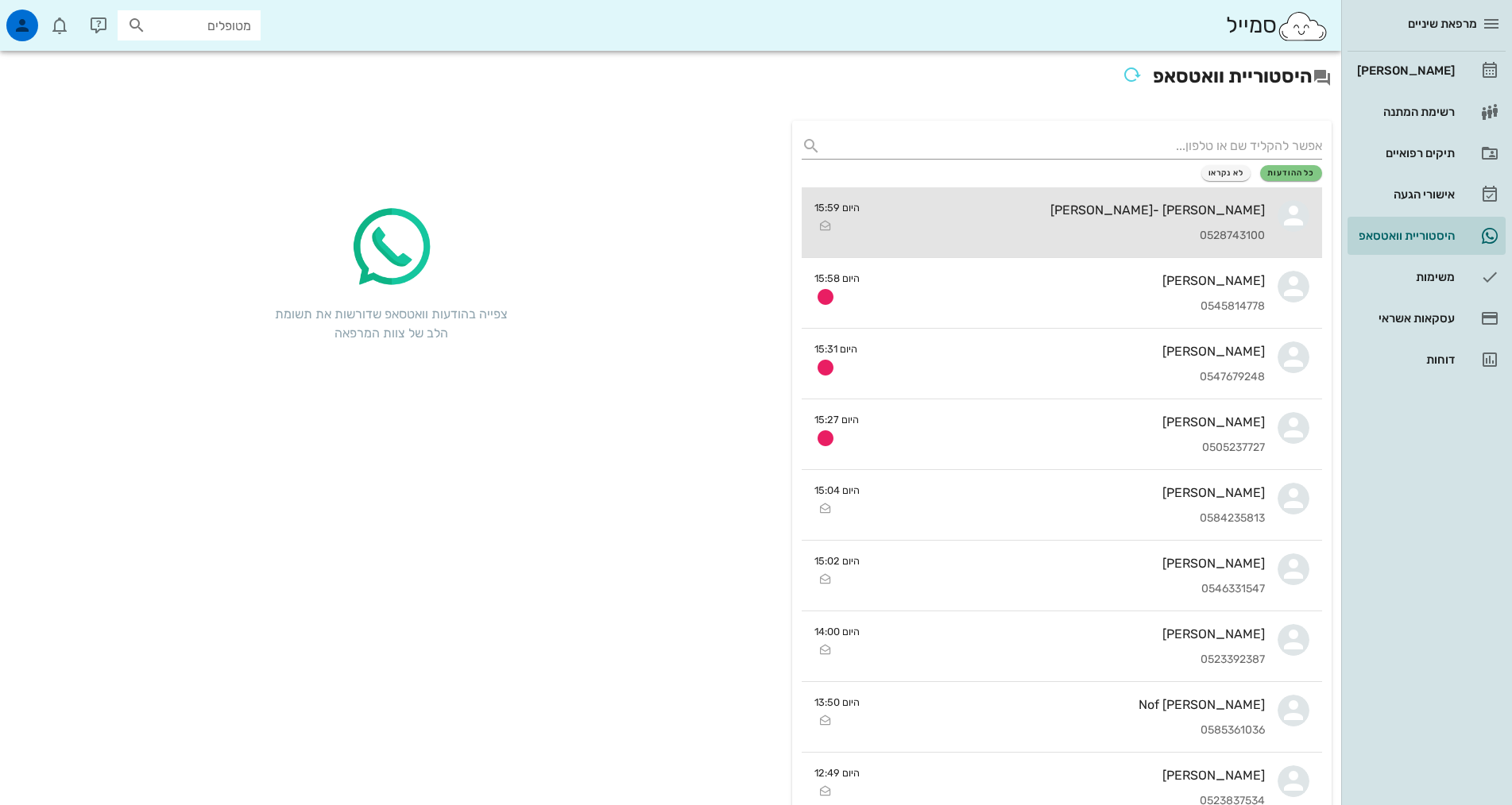
click at [1128, 214] on div "[PERSON_NAME] -[PERSON_NAME]" at bounding box center [1069, 210] width 393 height 15
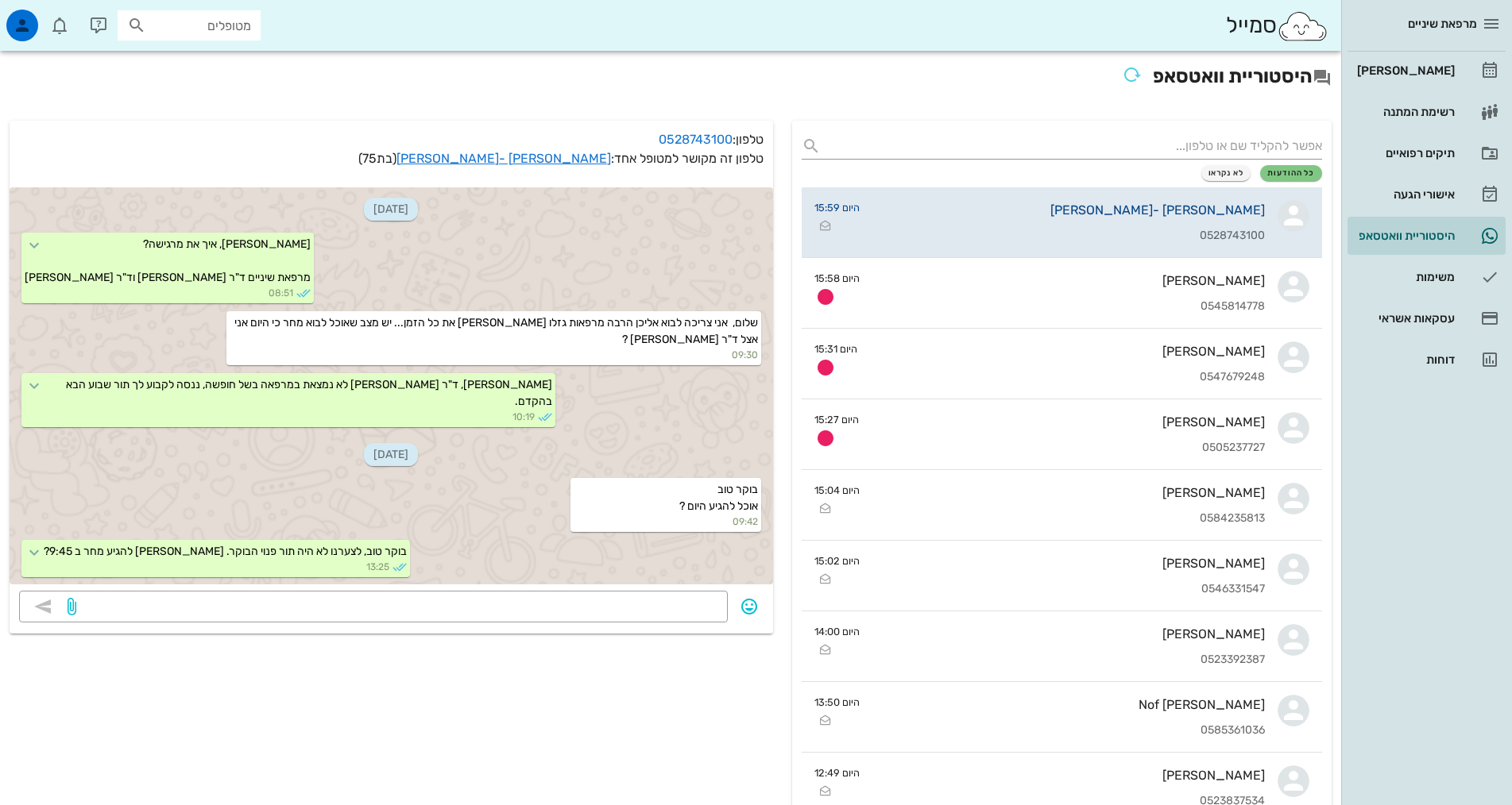
scroll to position [1050, 0]
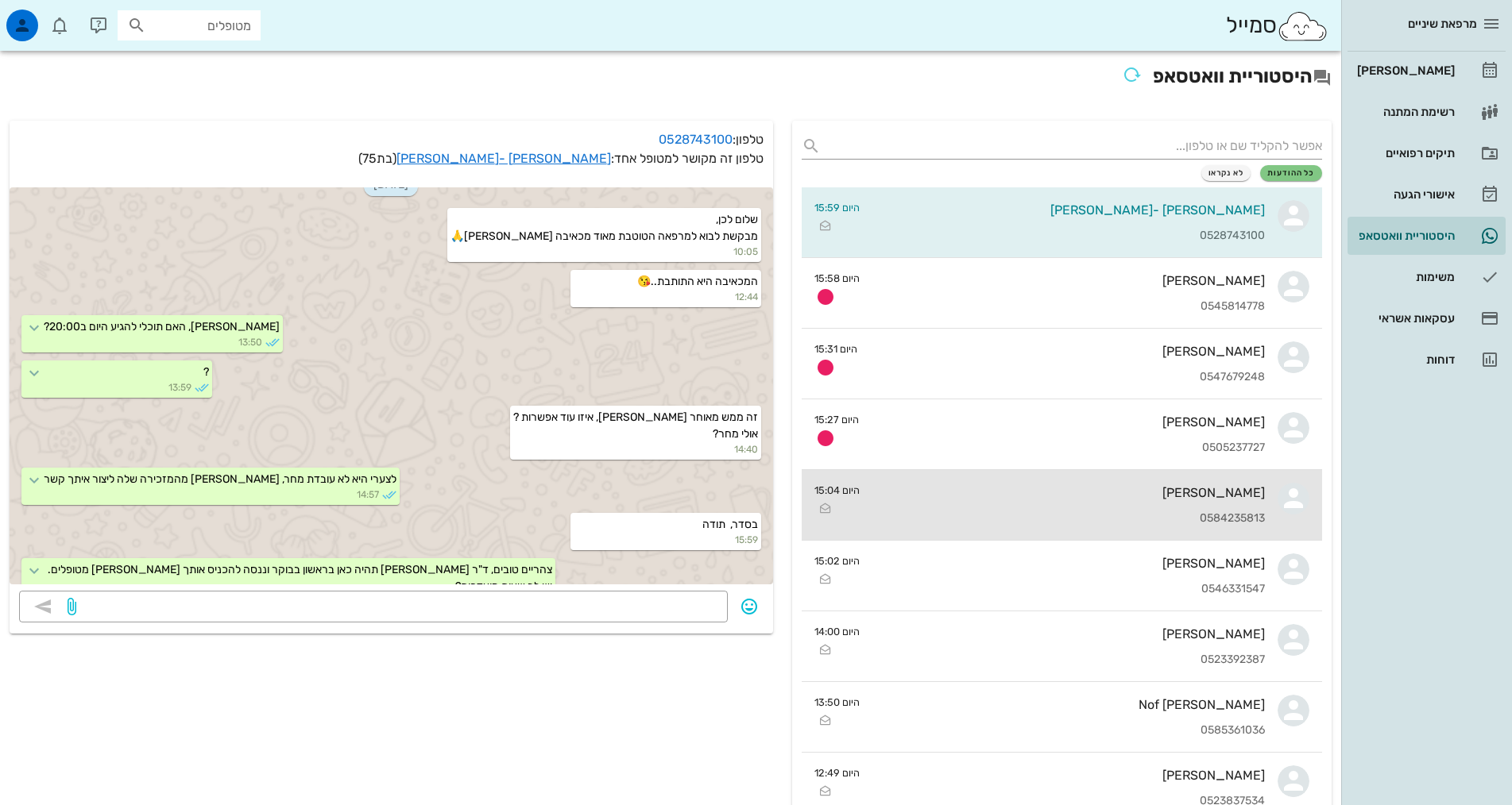
click at [1136, 506] on div "[PERSON_NAME] 0584235813" at bounding box center [1069, 505] width 393 height 70
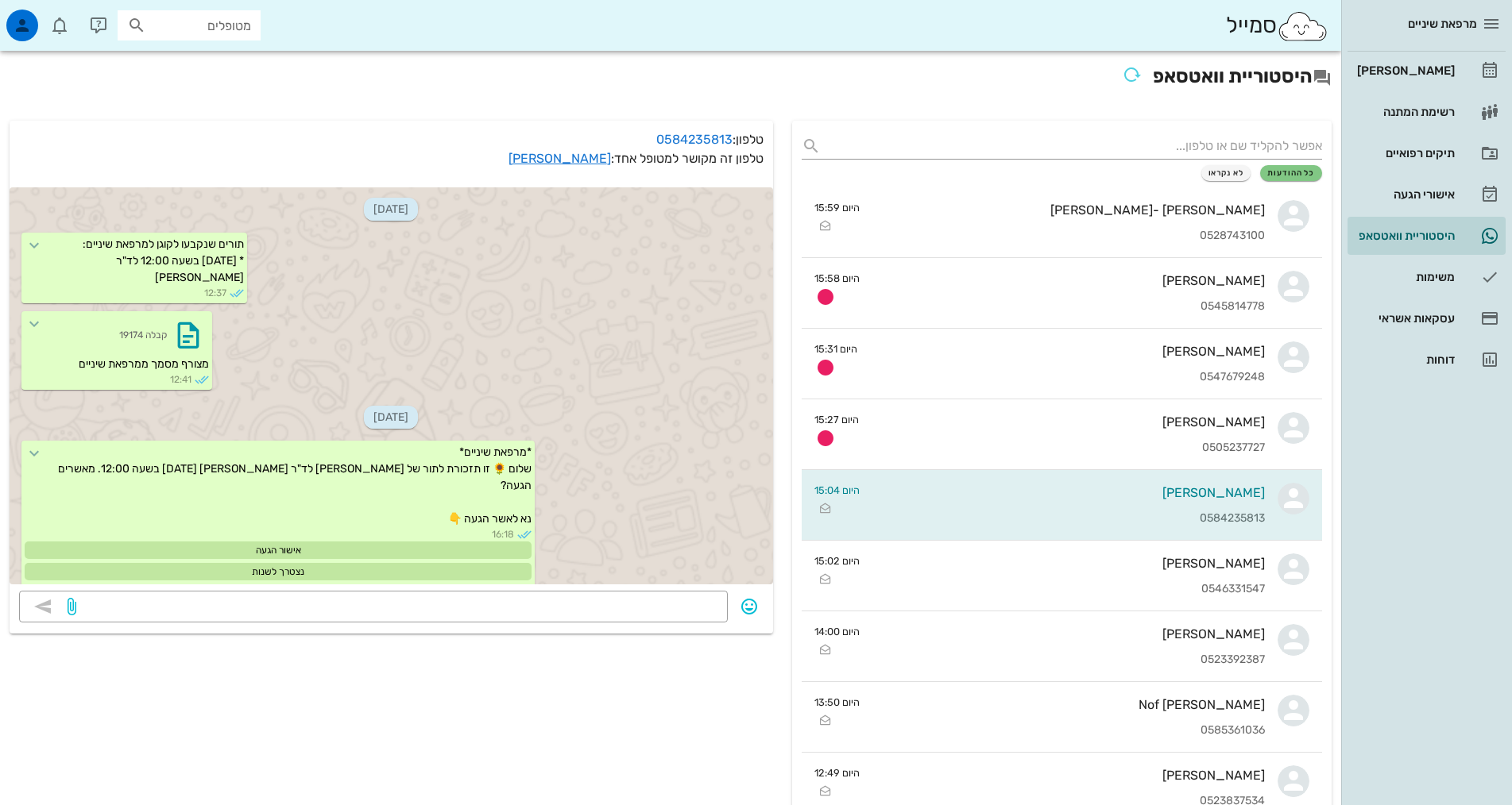
scroll to position [981, 0]
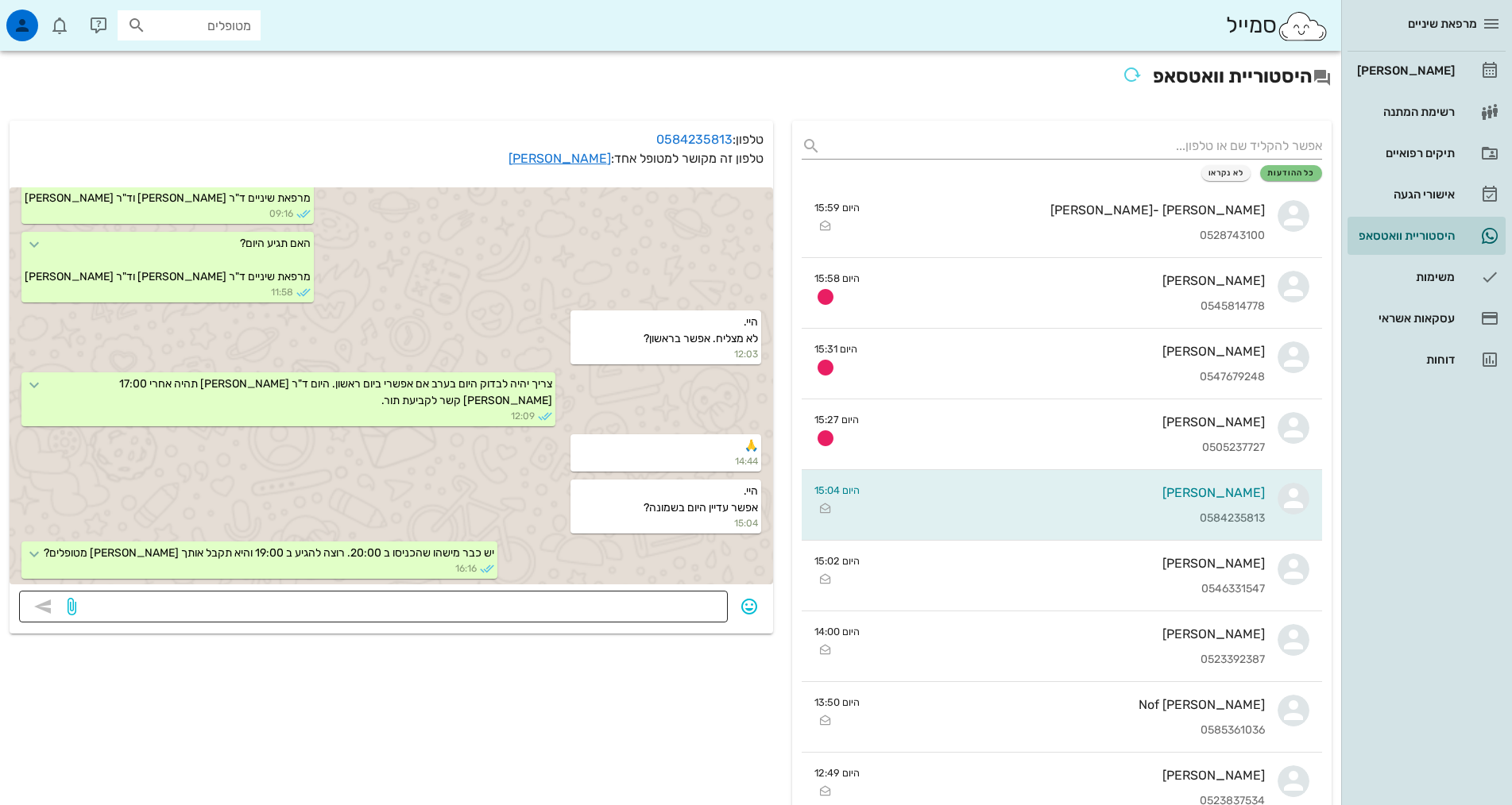
click at [579, 617] on textarea at bounding box center [399, 608] width 639 height 26
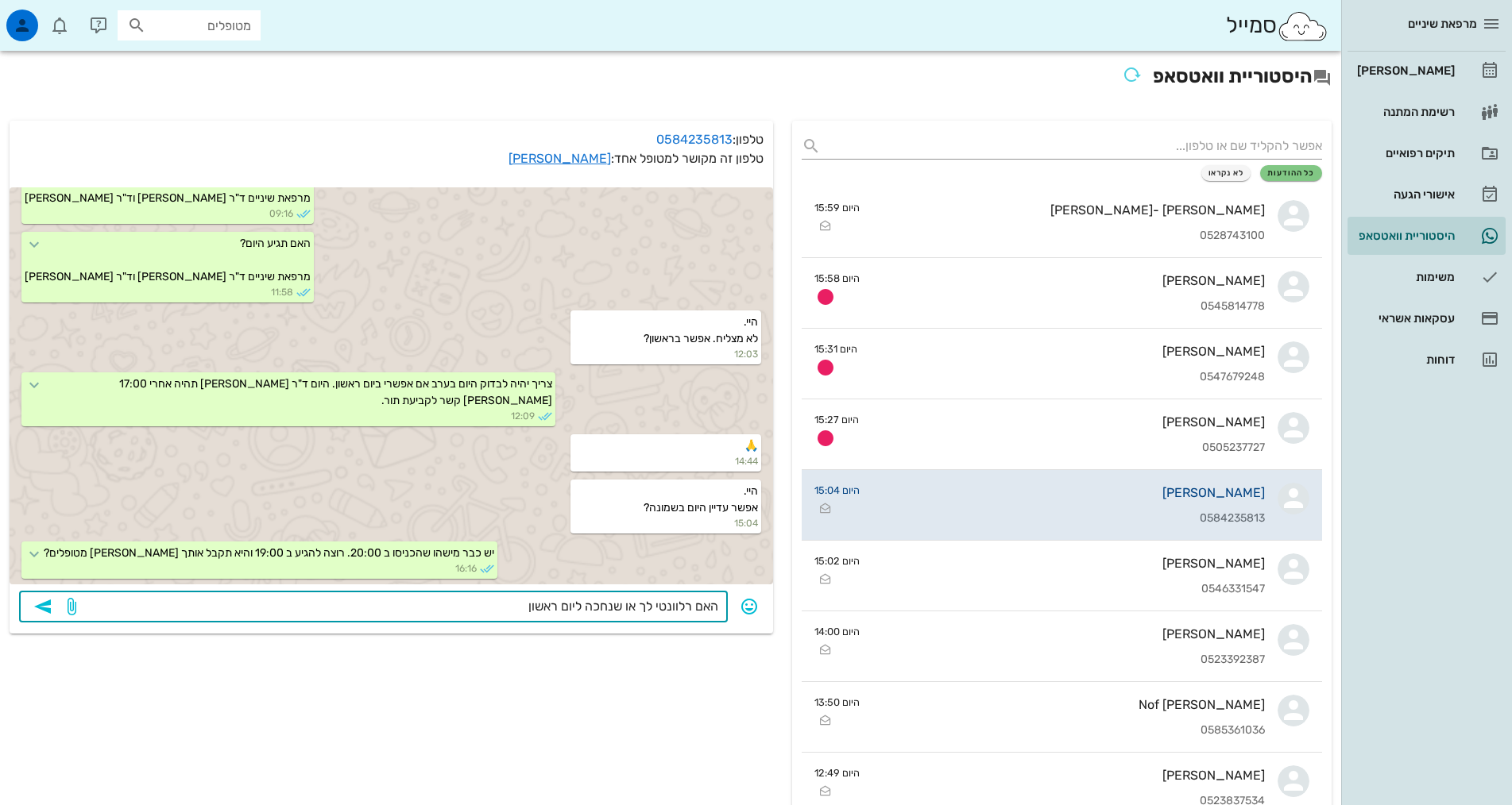
type textarea "האם רלוונטי לך או שנחכה ליום ראשון?"
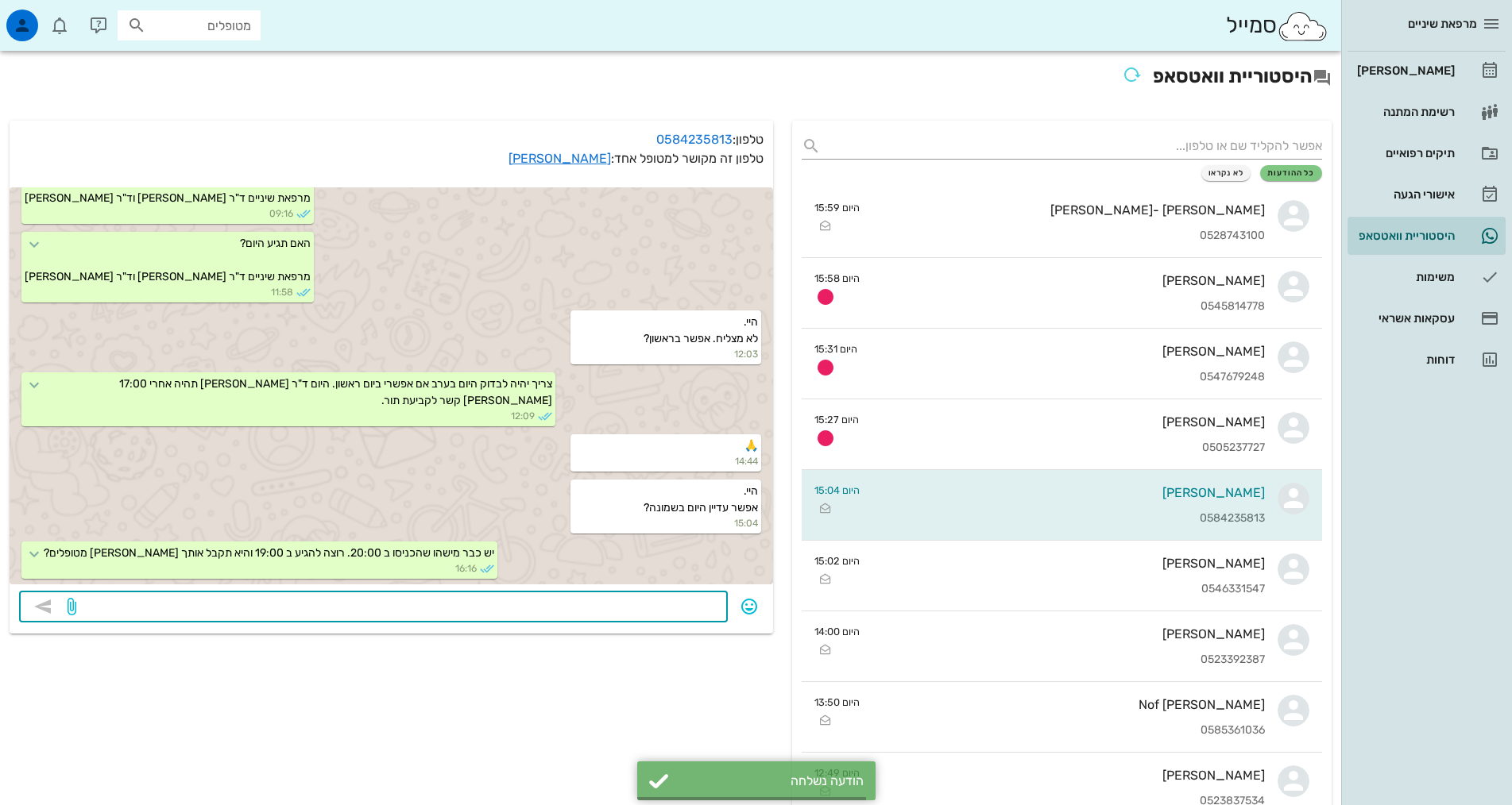
scroll to position [1026, 0]
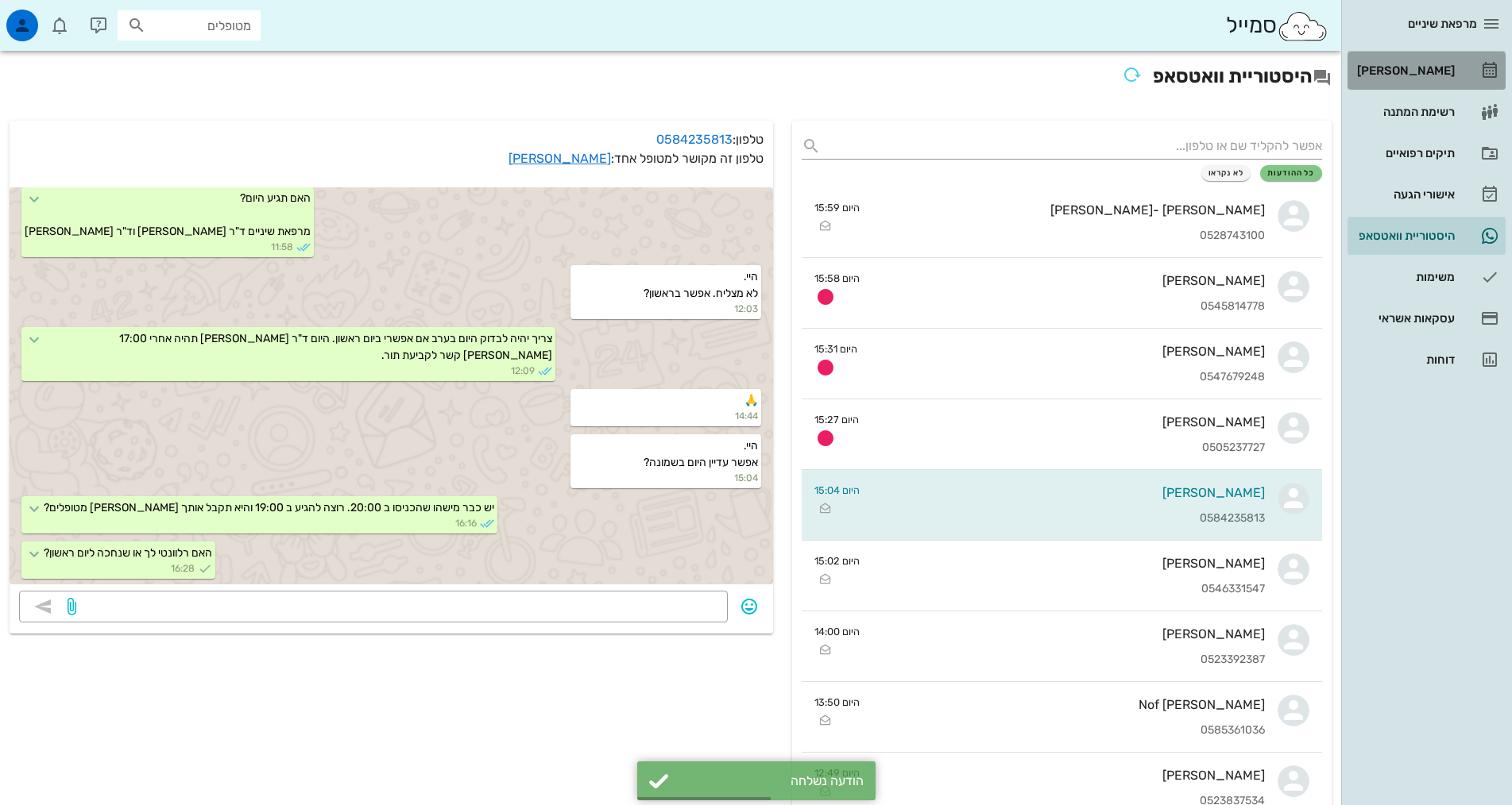
click at [1430, 65] on div "[PERSON_NAME]" at bounding box center [1404, 70] width 101 height 12
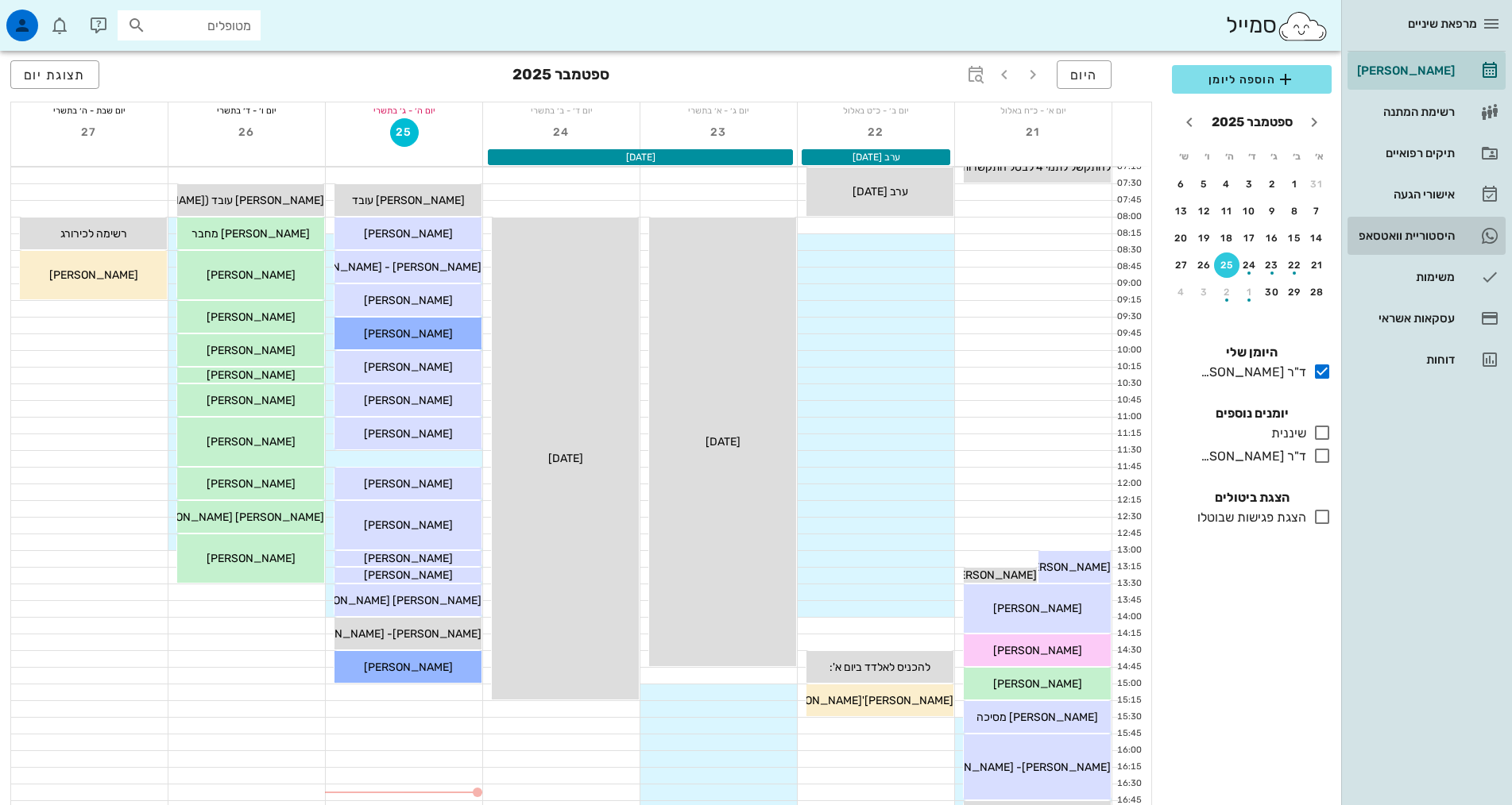
click at [1425, 242] on div "היסטוריית וואטסאפ" at bounding box center [1404, 235] width 101 height 26
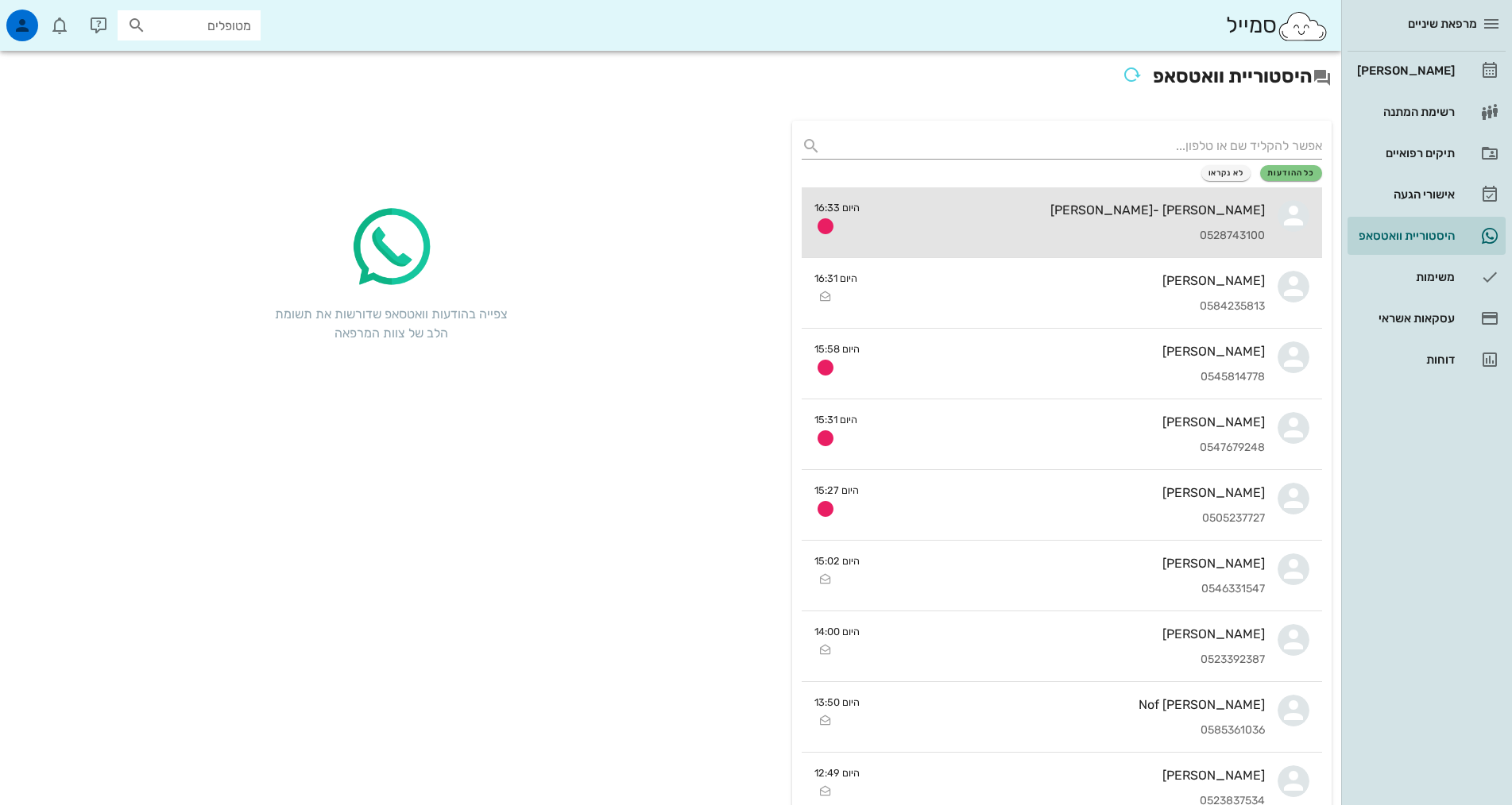
click at [969, 237] on div "0528743100" at bounding box center [1069, 236] width 393 height 13
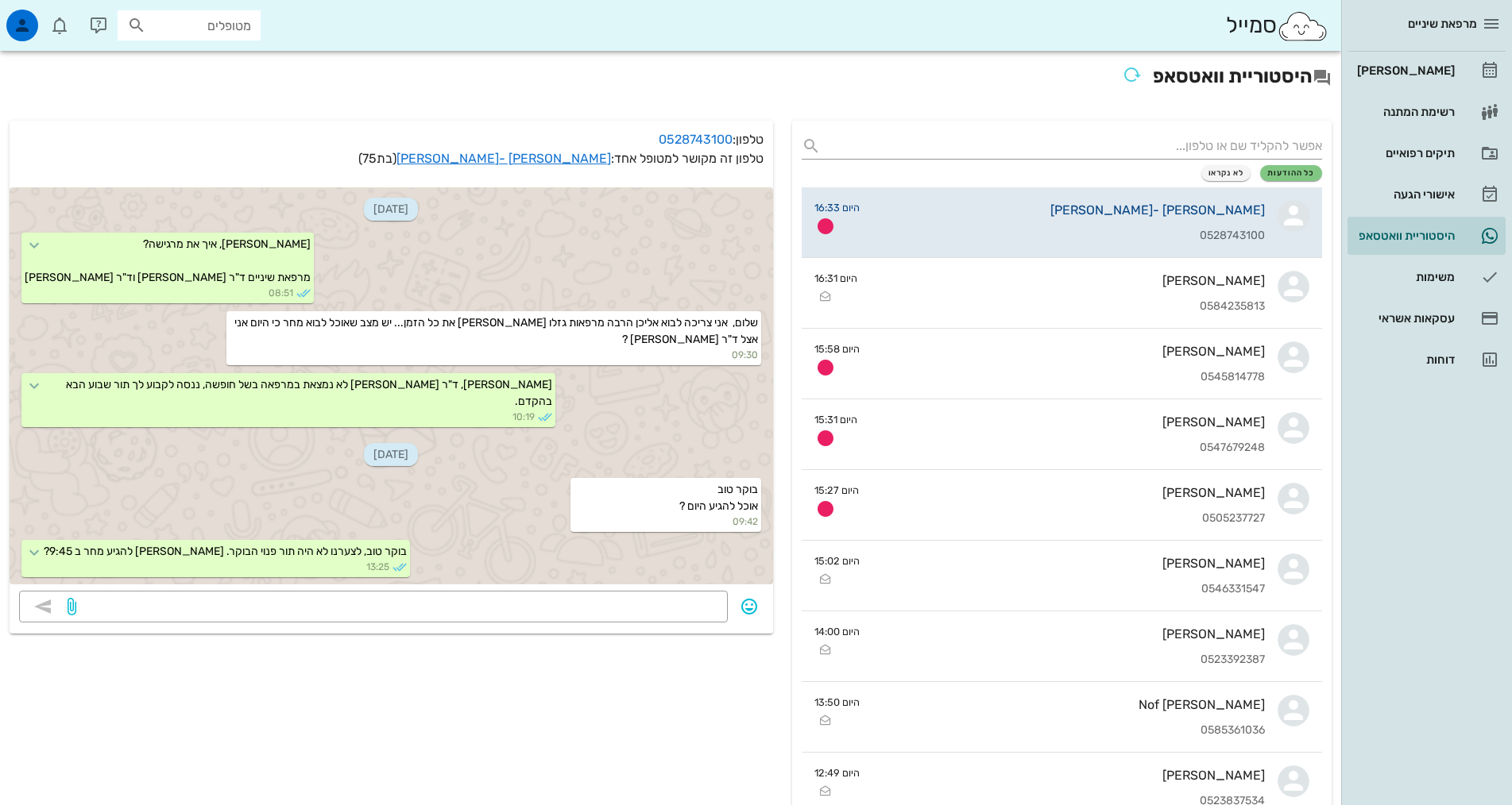
scroll to position [1095, 0]
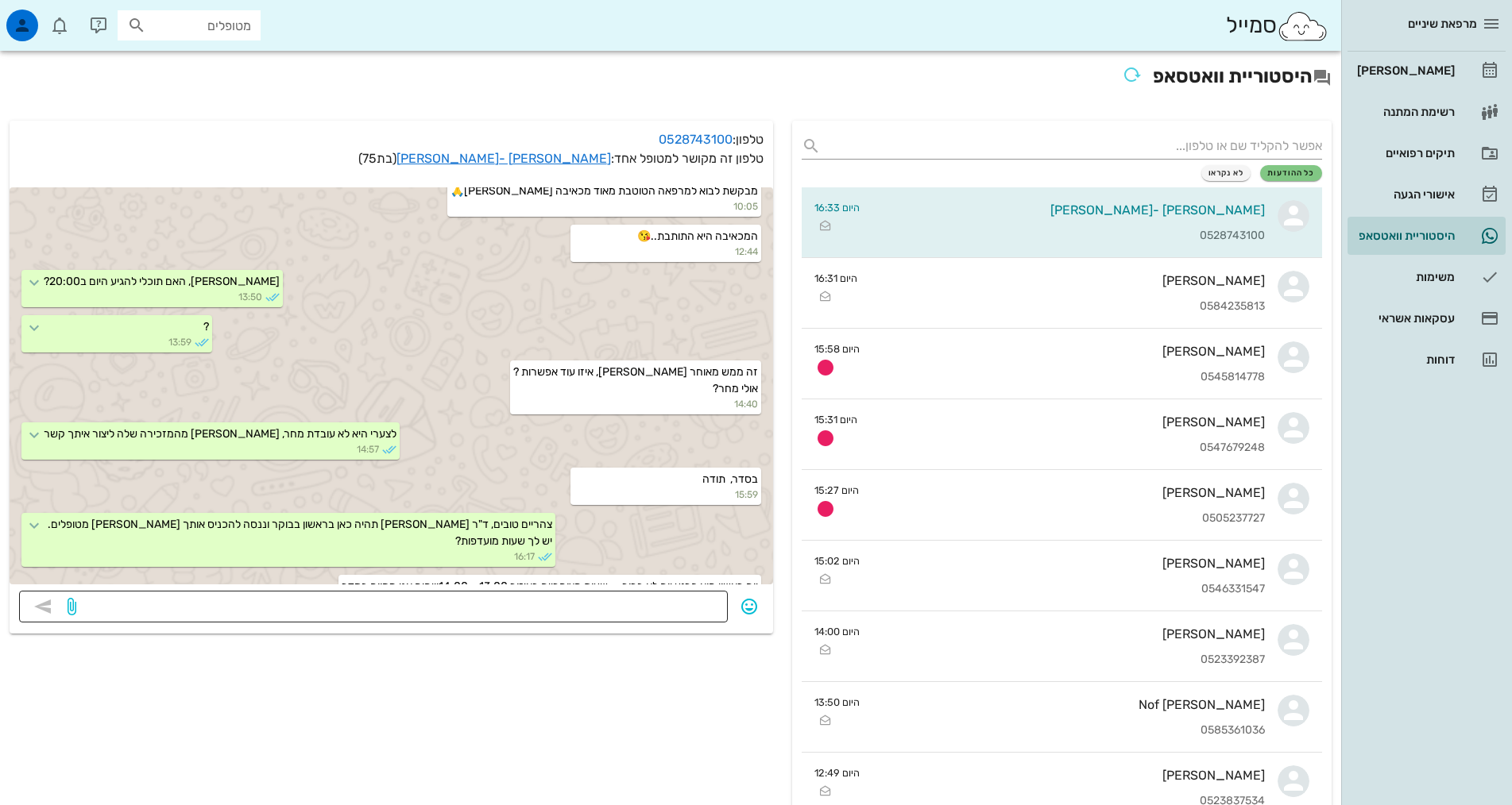
click at [632, 607] on textarea at bounding box center [399, 608] width 639 height 26
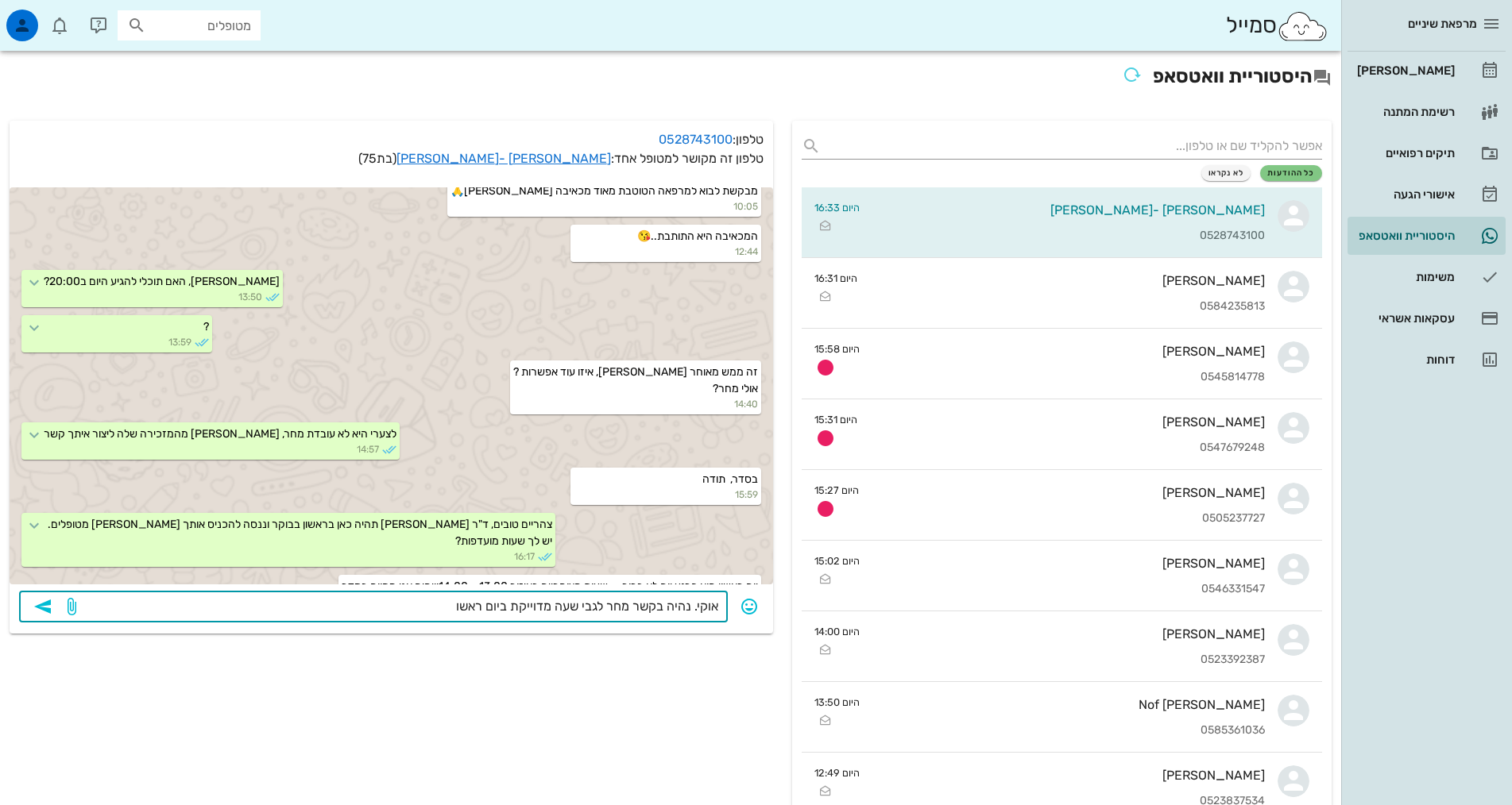
type textarea "אוקי. נהיה בקשר מחר לגבי שעה מדוייקת ביום ראשון"
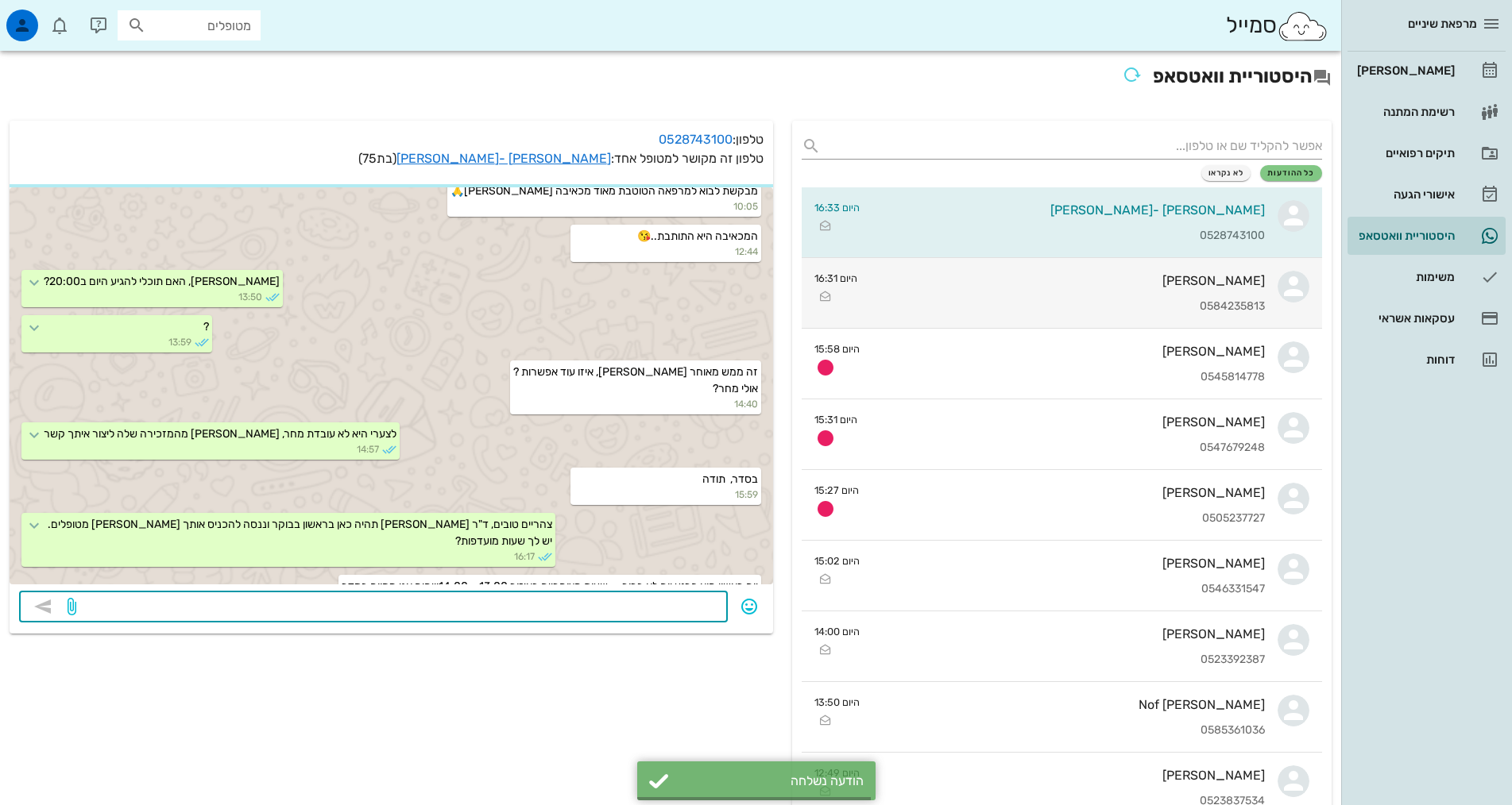
scroll to position [1140, 0]
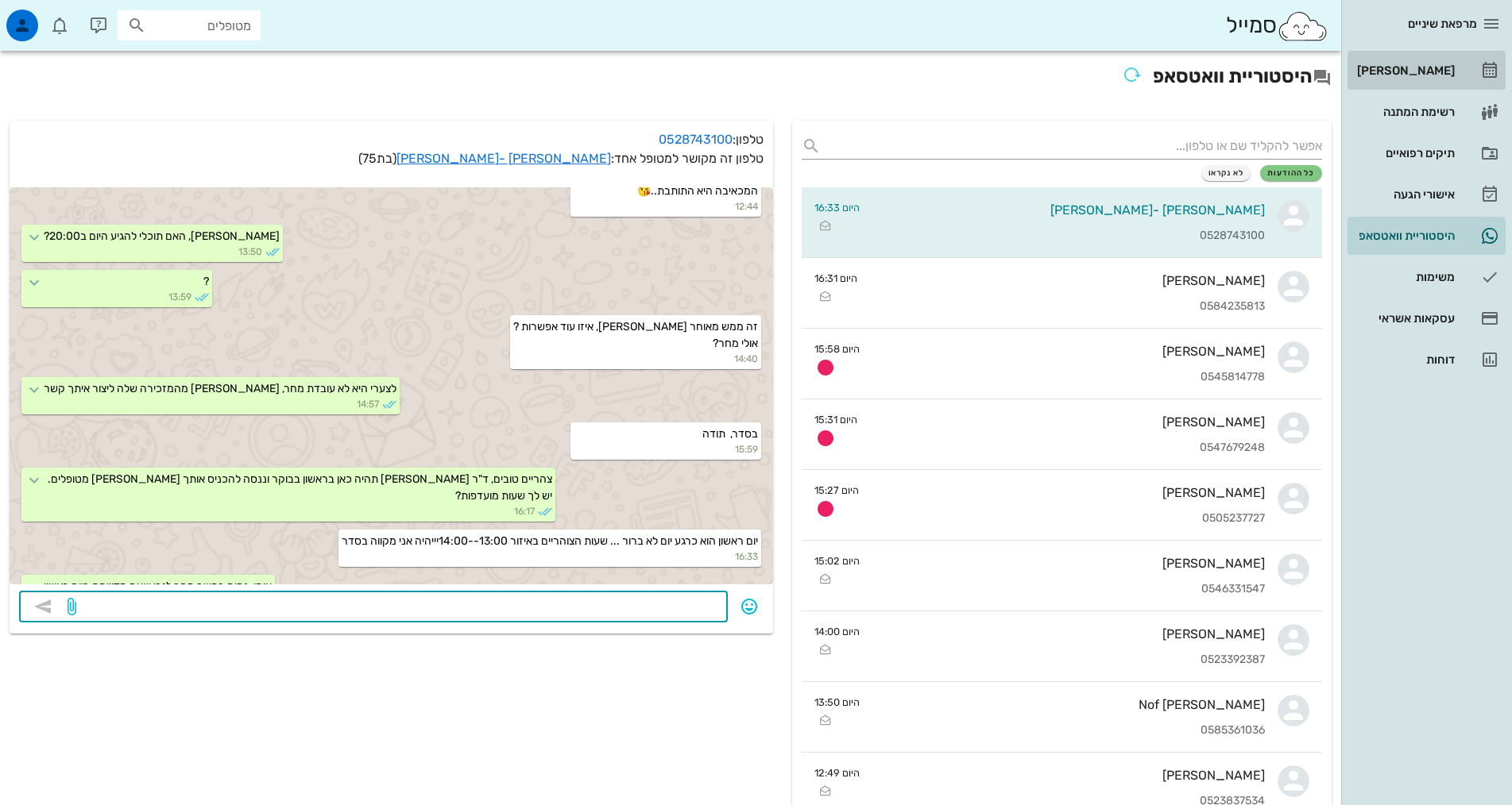
click at [1407, 68] on div "[PERSON_NAME]" at bounding box center [1404, 70] width 101 height 12
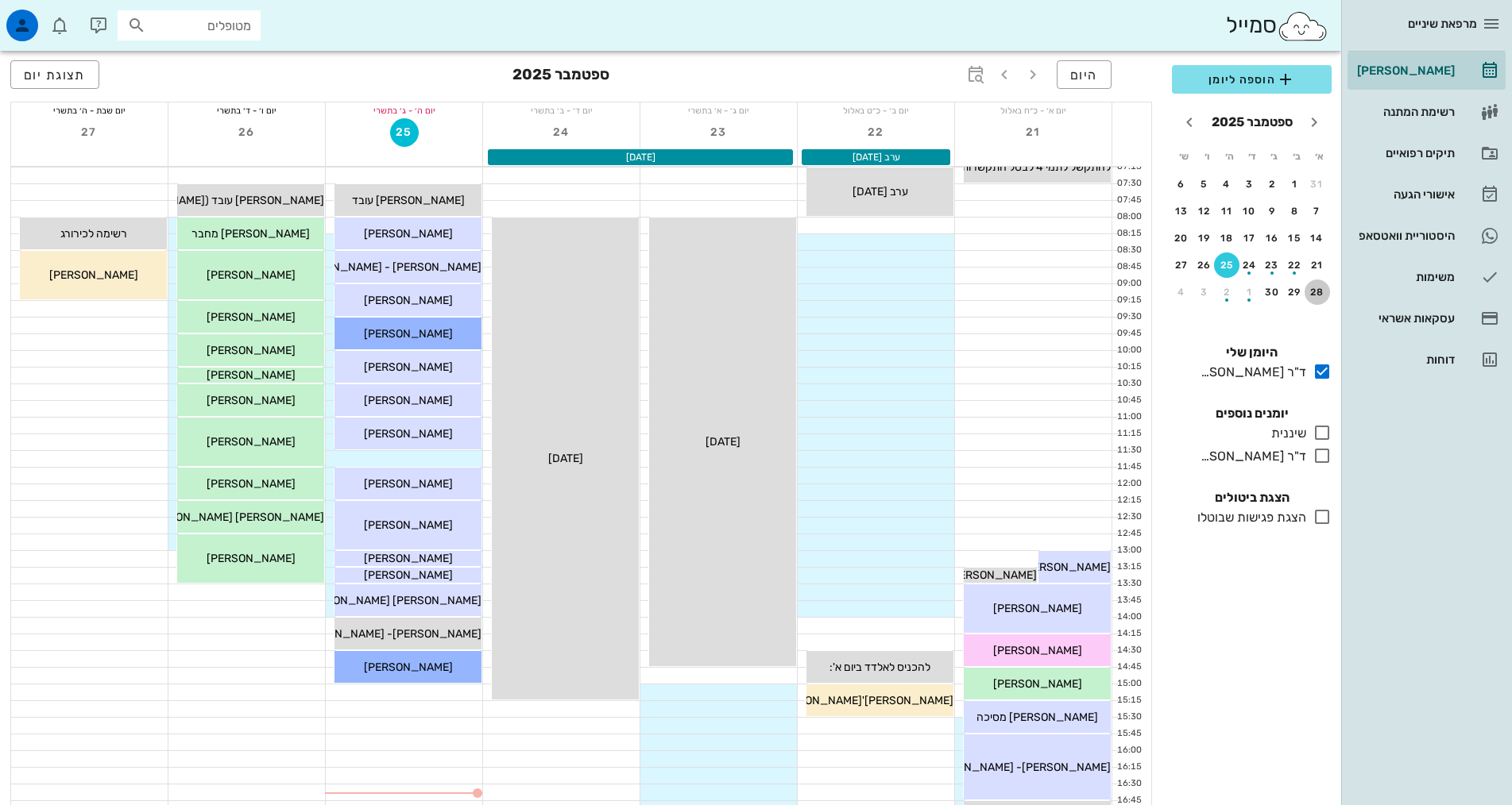
click at [1317, 298] on button "28" at bounding box center [1317, 292] width 26 height 26
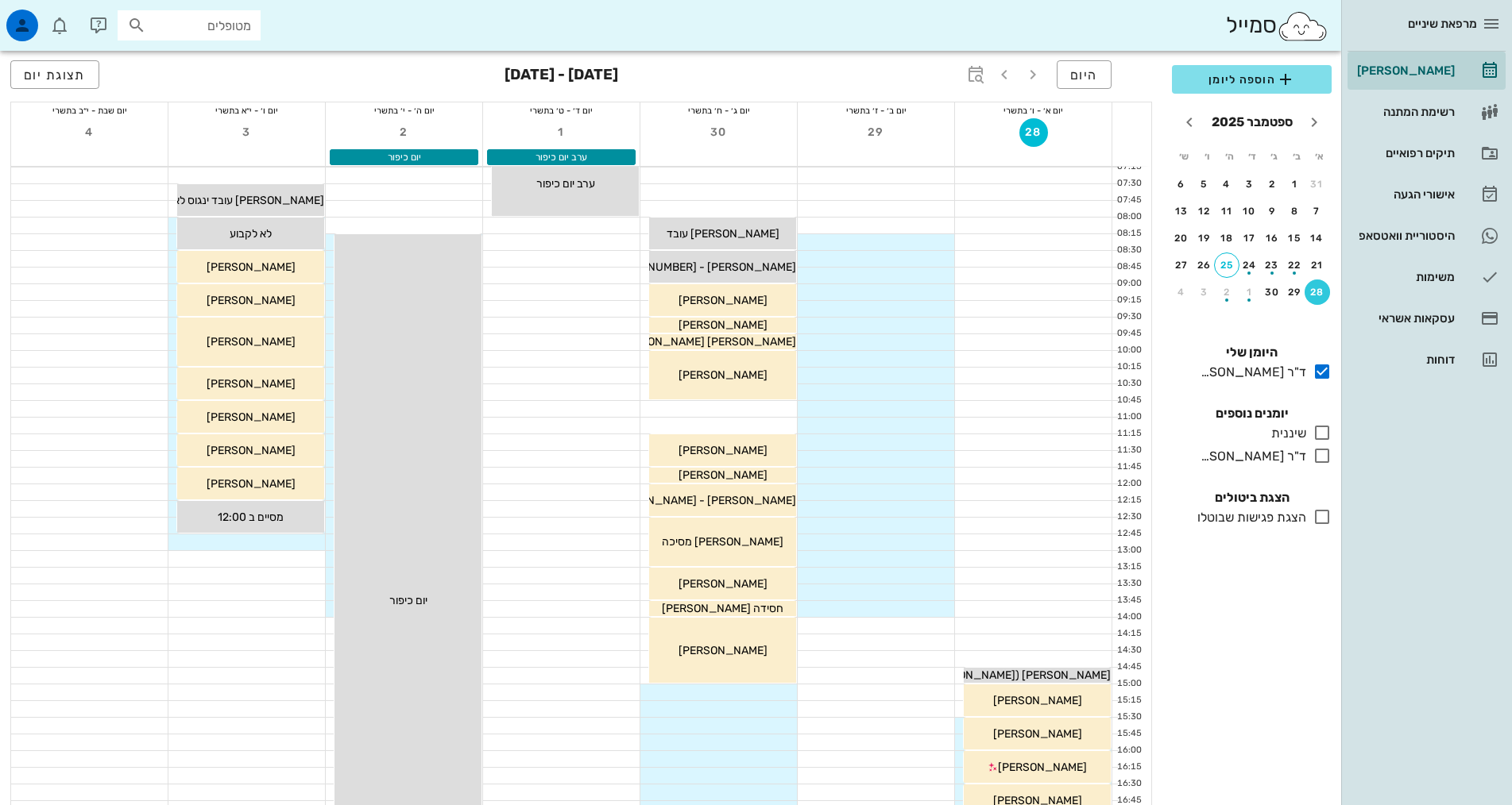
click at [1321, 452] on icon at bounding box center [1321, 456] width 19 height 19
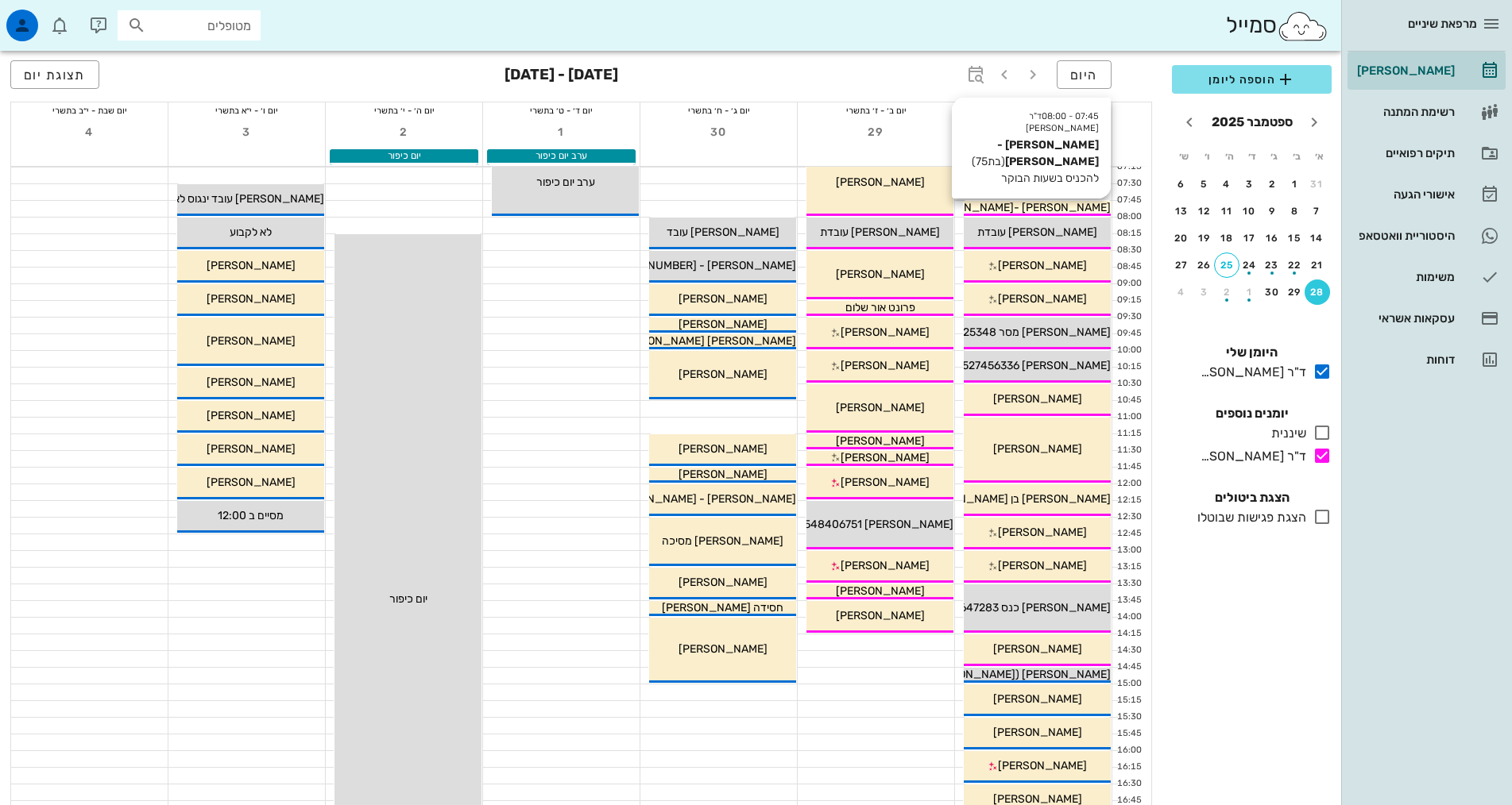
click at [1080, 210] on span "[PERSON_NAME] -[PERSON_NAME]" at bounding box center [1017, 208] width 186 height 13
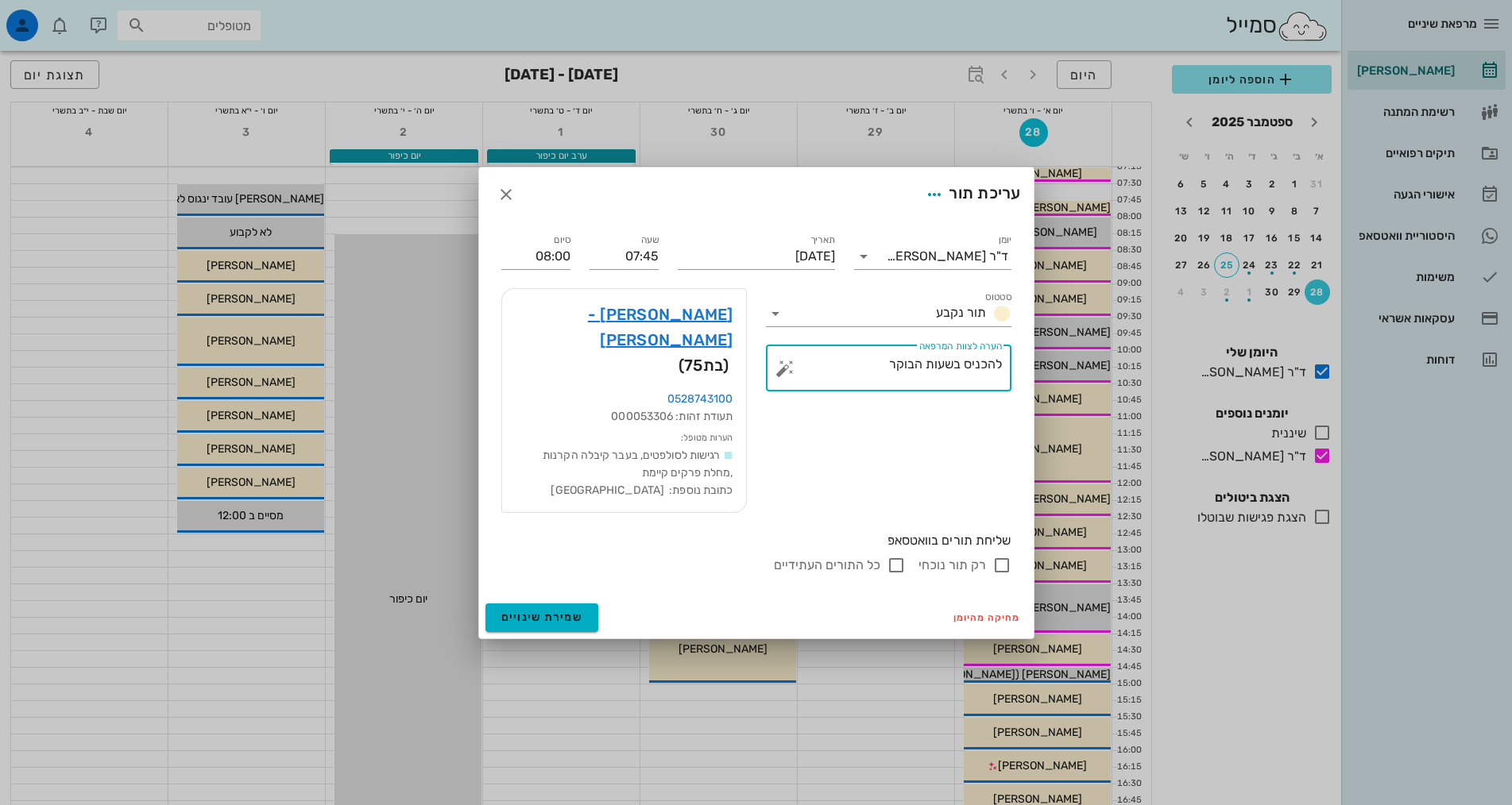
drag, startPoint x: 887, startPoint y: 389, endPoint x: 954, endPoint y: 388, distance: 67.0
click at [954, 388] on textarea "להכניס בשעות הבוקר" at bounding box center [895, 373] width 214 height 38
type textarea "להכניס בסביבות 13-14"
click at [554, 610] on span "שמירת שינויים" at bounding box center [542, 617] width 82 height 13
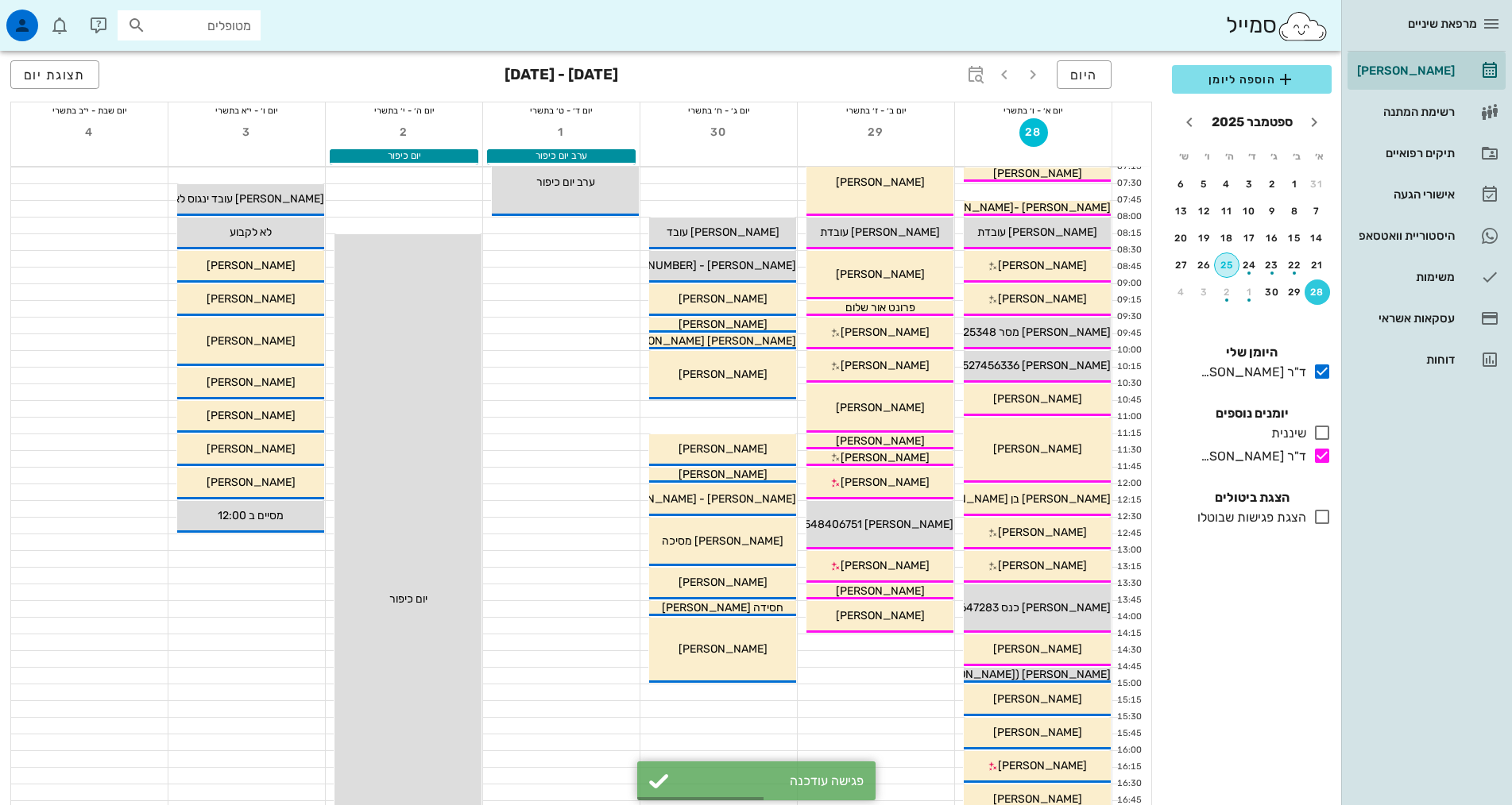
click at [1220, 263] on div "25" at bounding box center [1226, 265] width 24 height 11
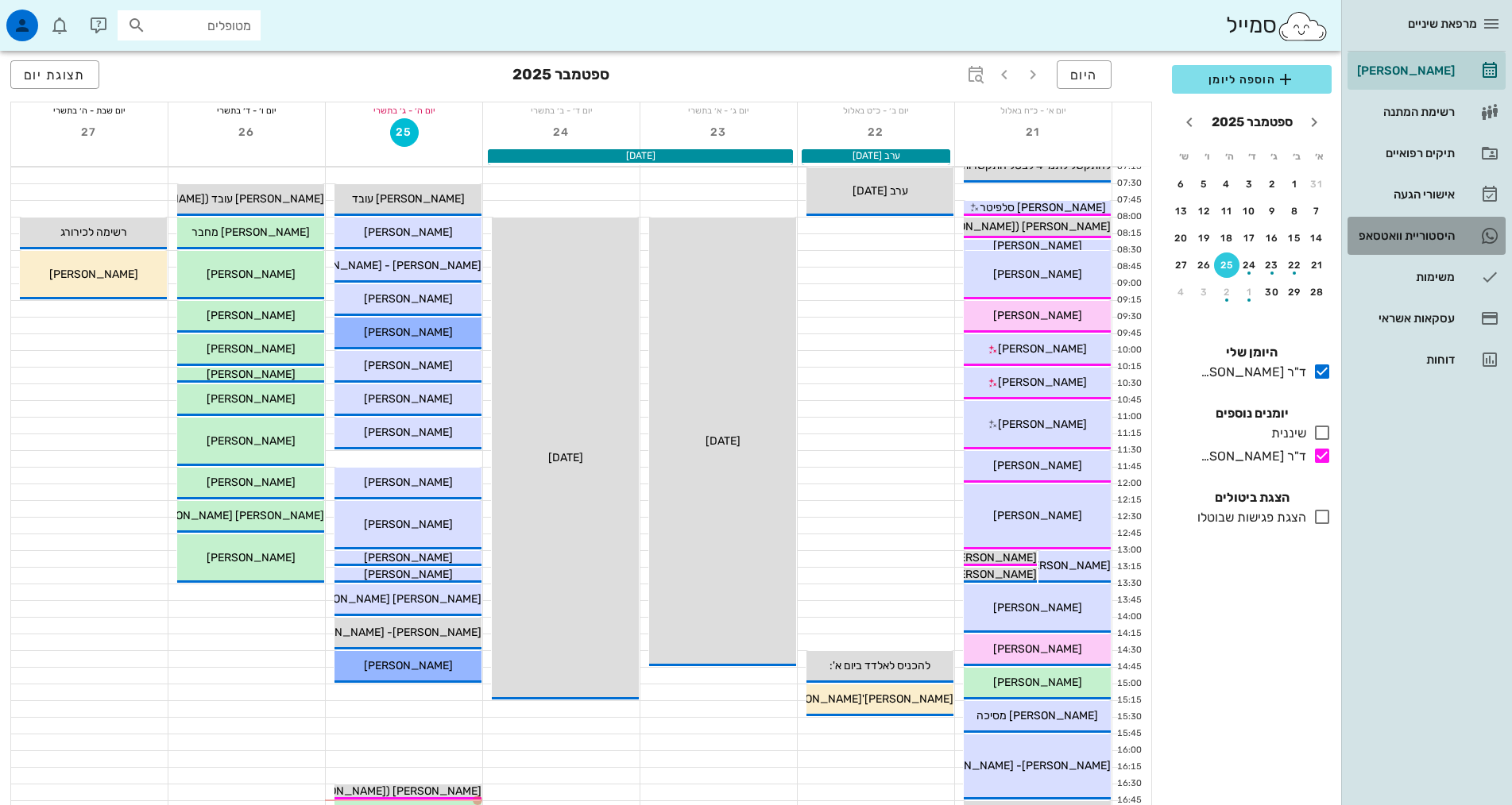
click at [1360, 238] on div "היסטוריית וואטסאפ" at bounding box center [1404, 235] width 101 height 12
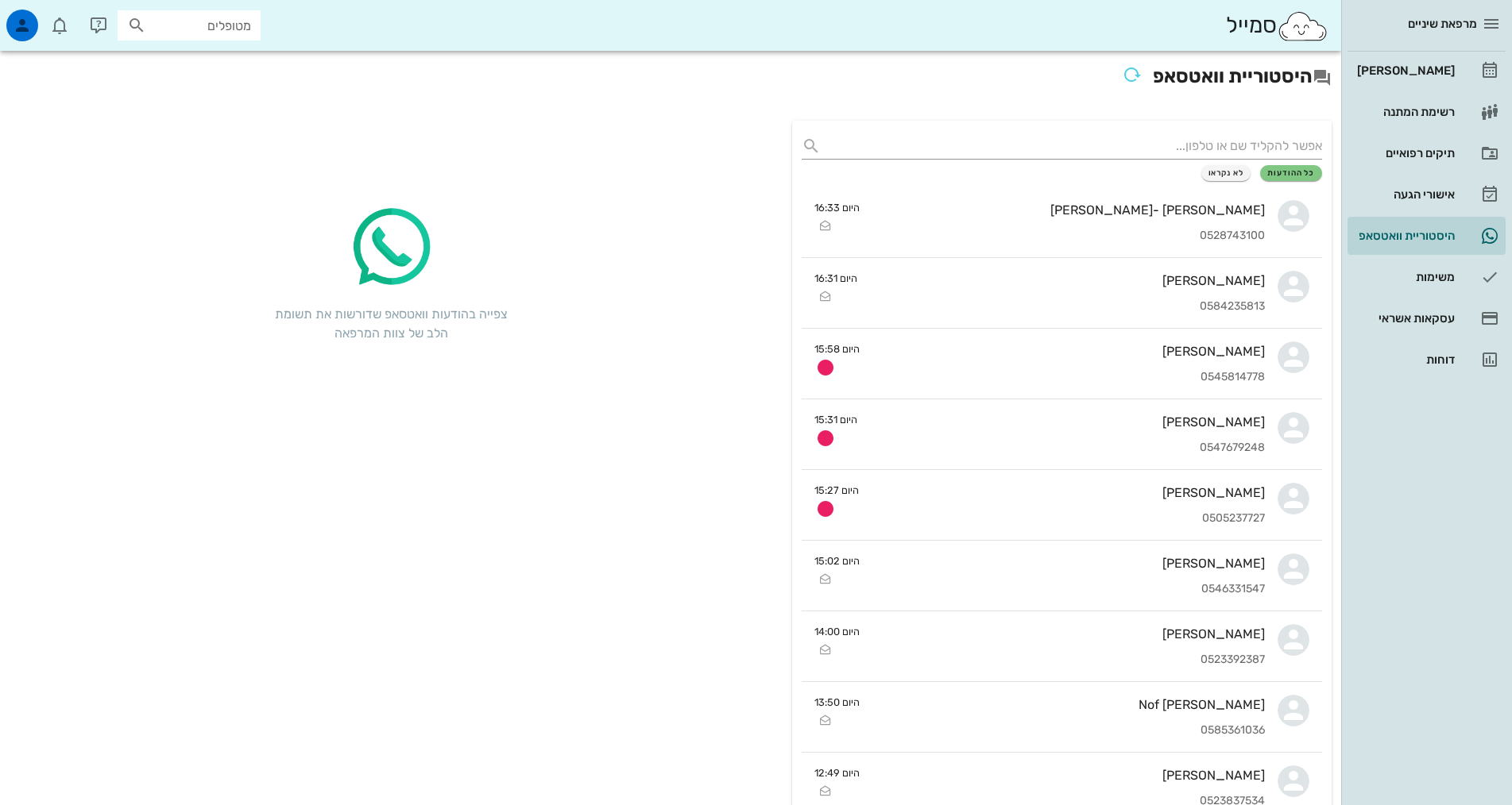
click at [1394, 46] on div "מרפאת שיניים" at bounding box center [1426, 24] width 158 height 48
click at [1403, 85] on link "[PERSON_NAME]" at bounding box center [1426, 70] width 158 height 38
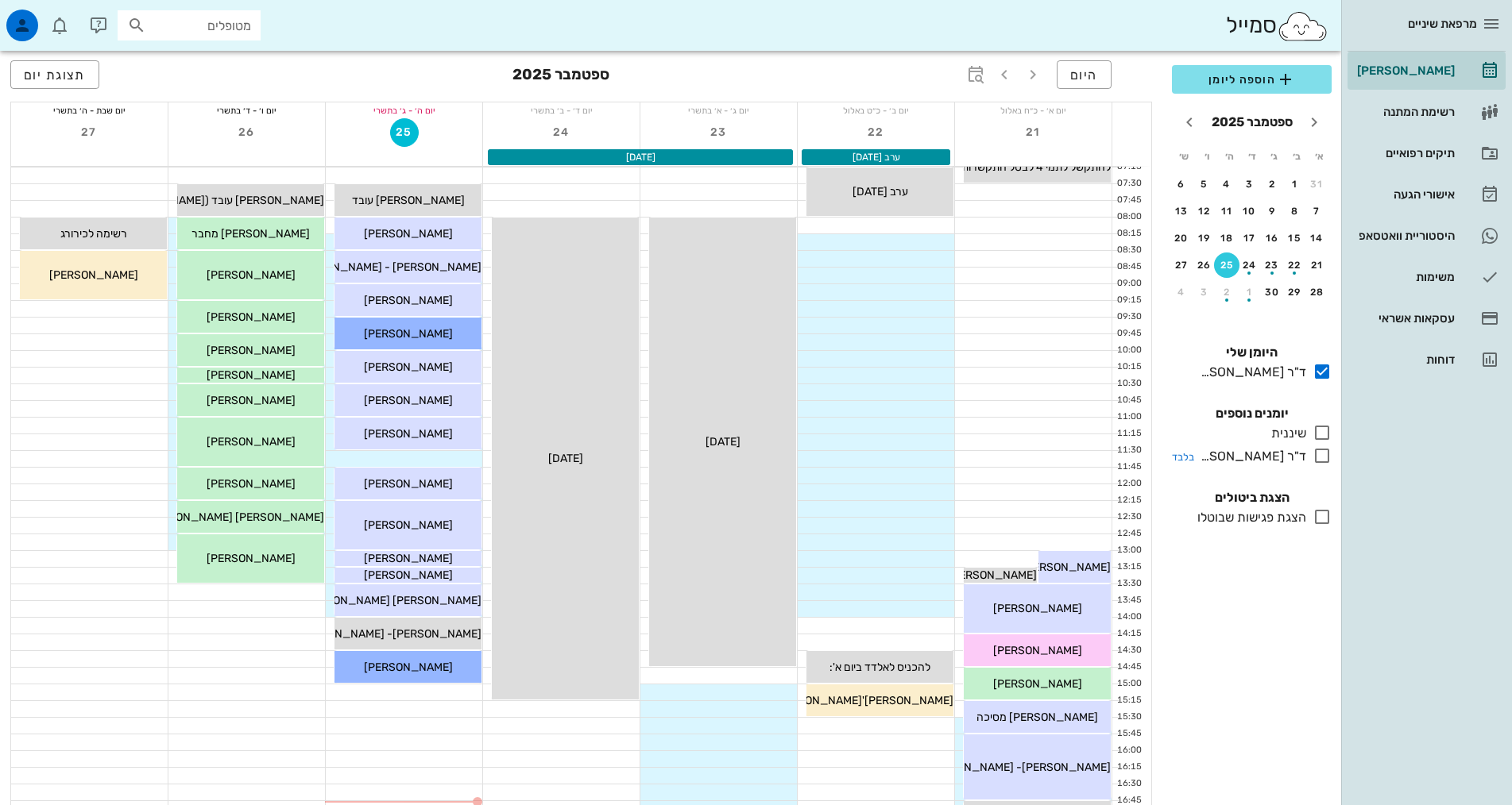
click at [1321, 464] on icon at bounding box center [1321, 456] width 19 height 19
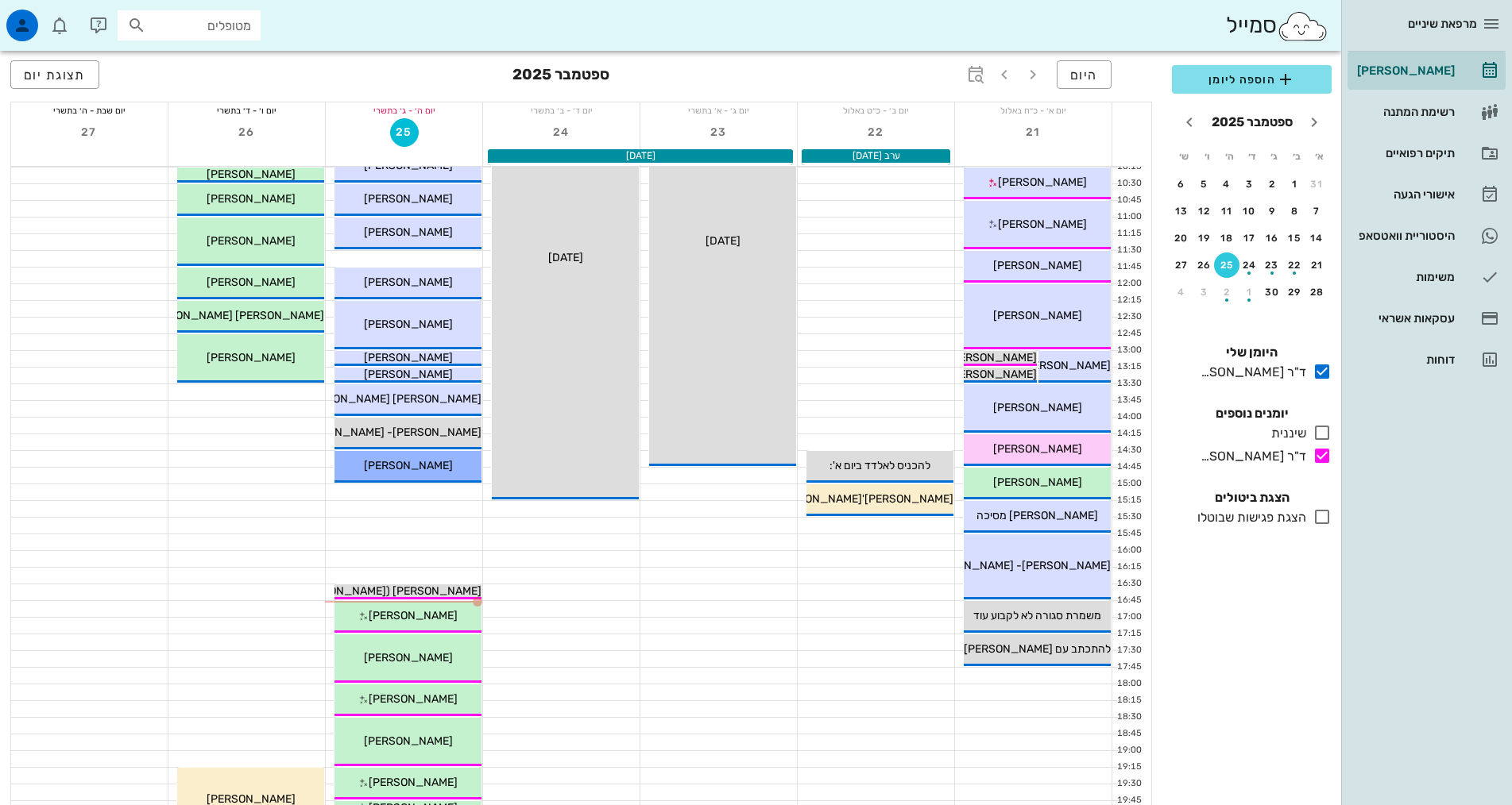
scroll to position [476, 0]
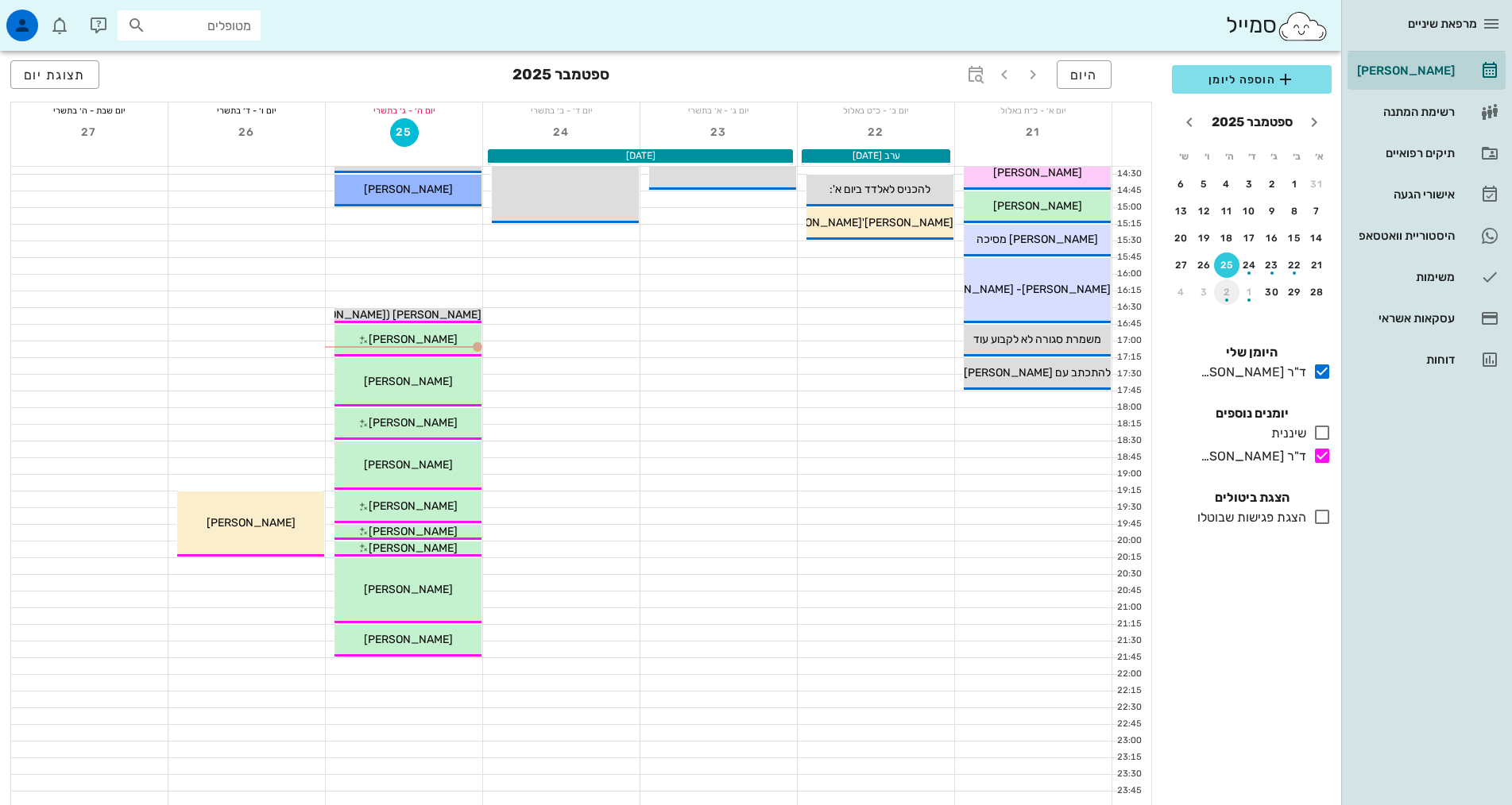
click at [1225, 297] on div "button" at bounding box center [1226, 296] width 26 height 9
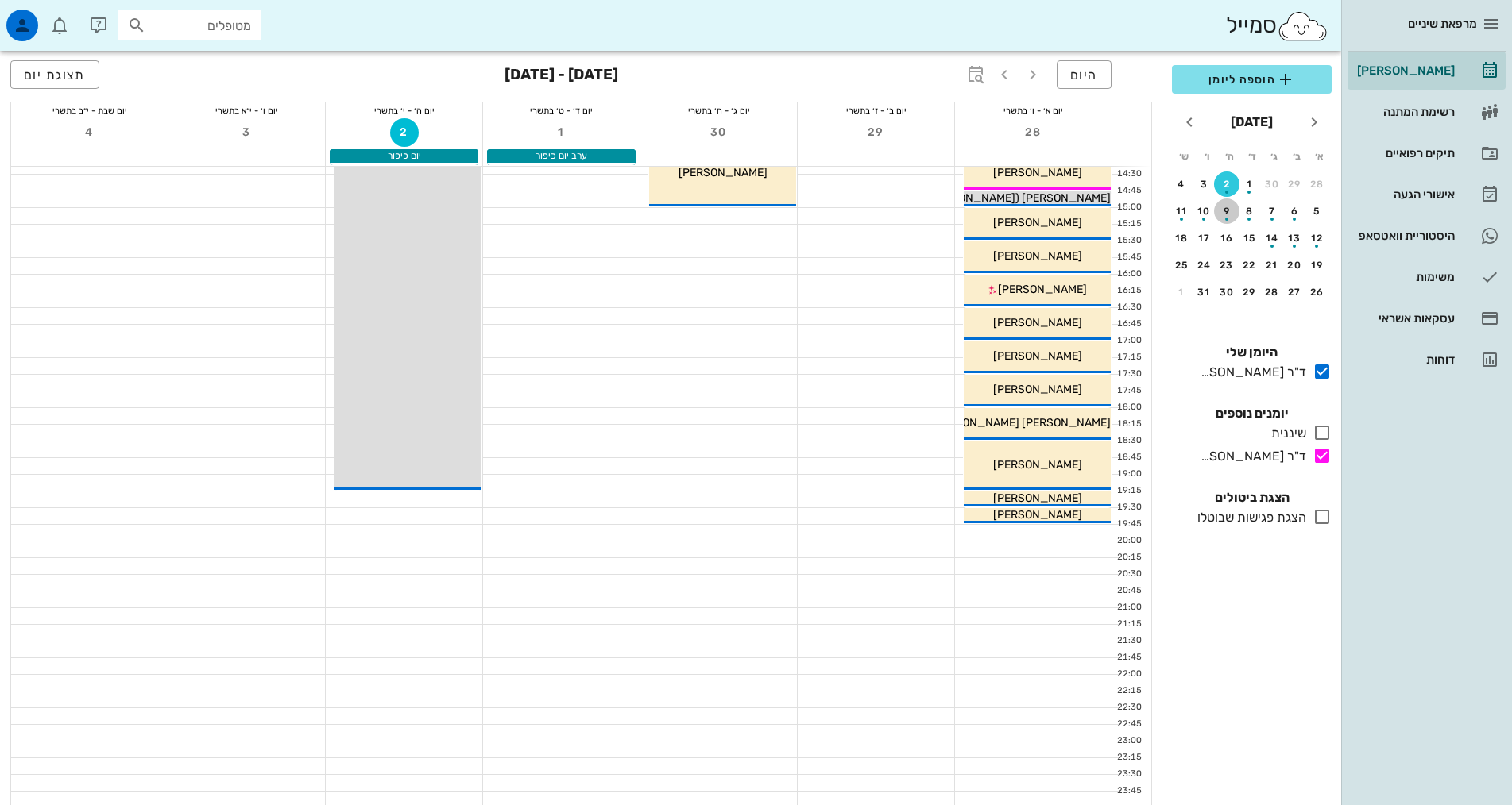
click at [1225, 214] on div "button" at bounding box center [1226, 215] width 26 height 9
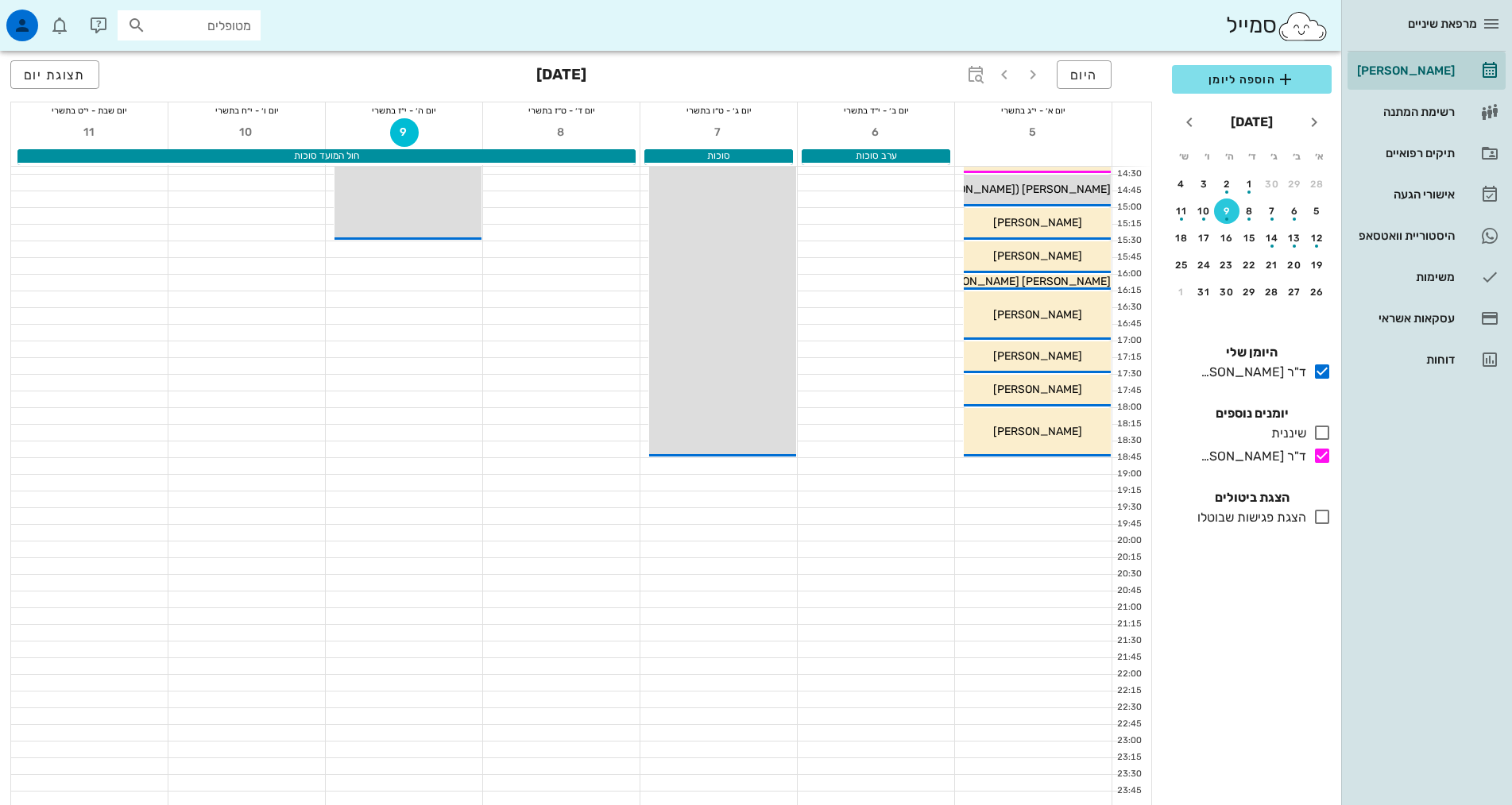
scroll to position [397, 0]
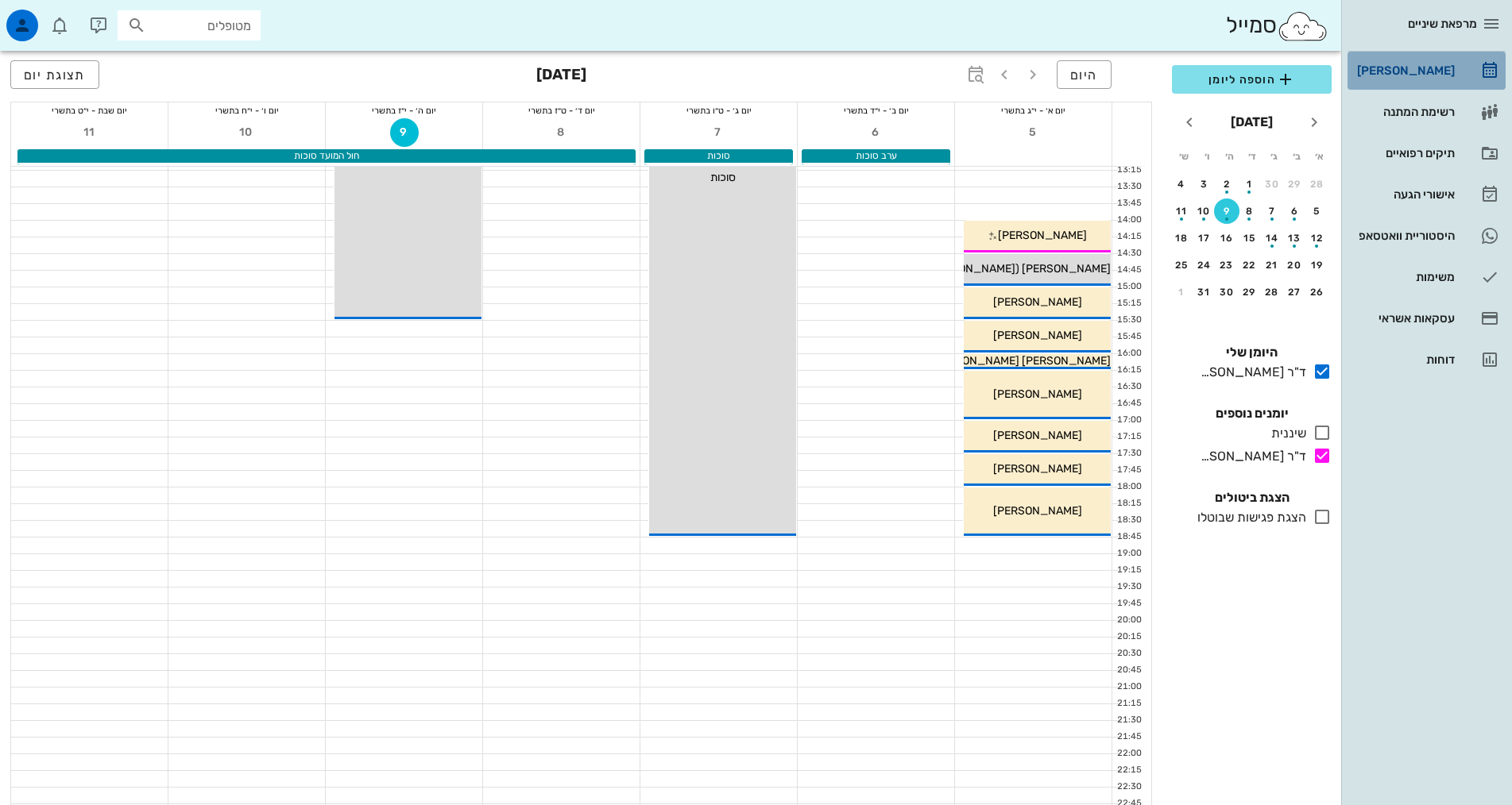
click at [1405, 69] on div "[PERSON_NAME]" at bounding box center [1404, 70] width 101 height 12
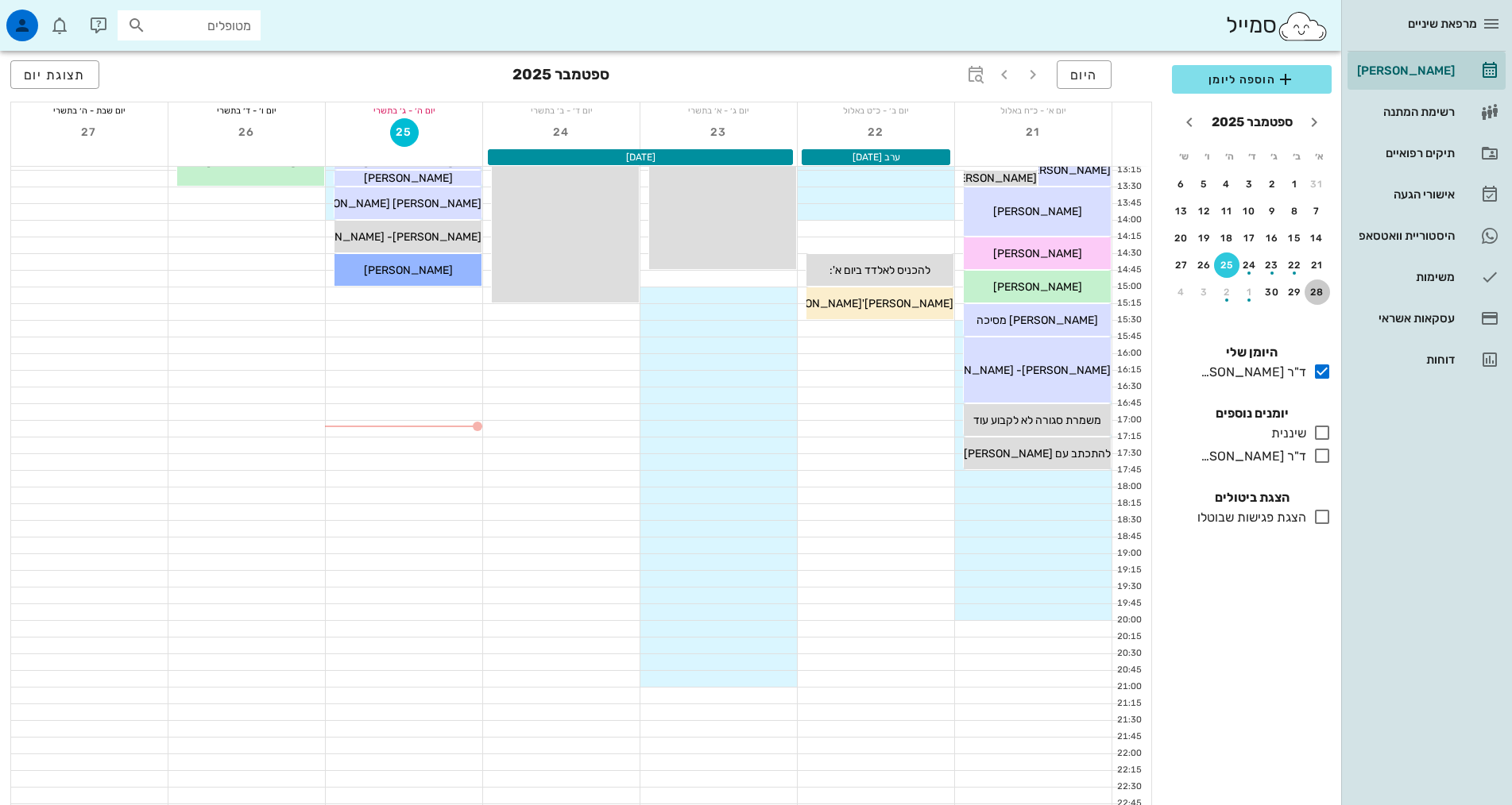
click at [1314, 295] on div "28" at bounding box center [1317, 292] width 26 height 11
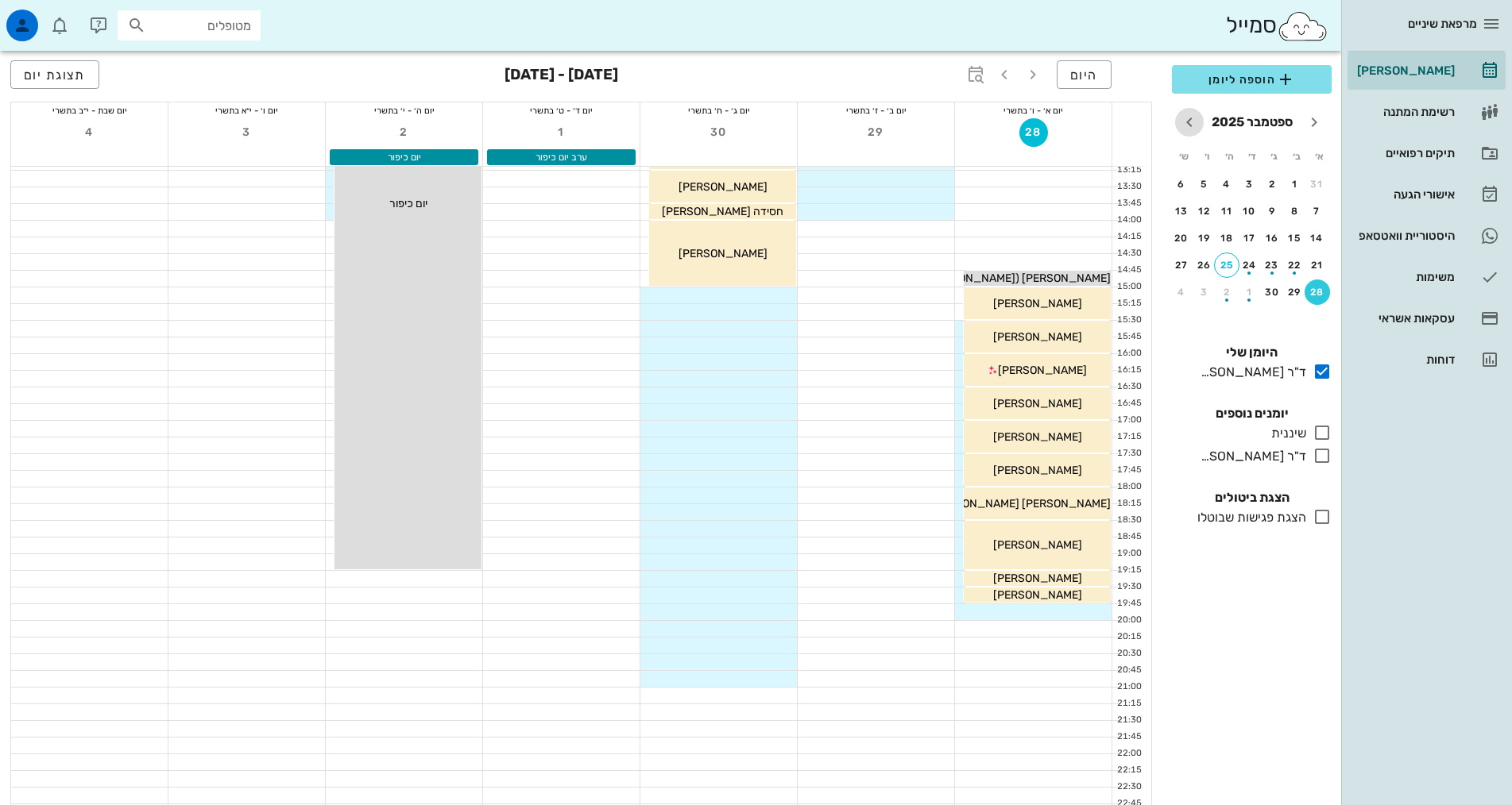
click at [1190, 128] on icon "חודש הבא" at bounding box center [1189, 122] width 19 height 19
click at [1292, 211] on div "button" at bounding box center [1295, 215] width 26 height 9
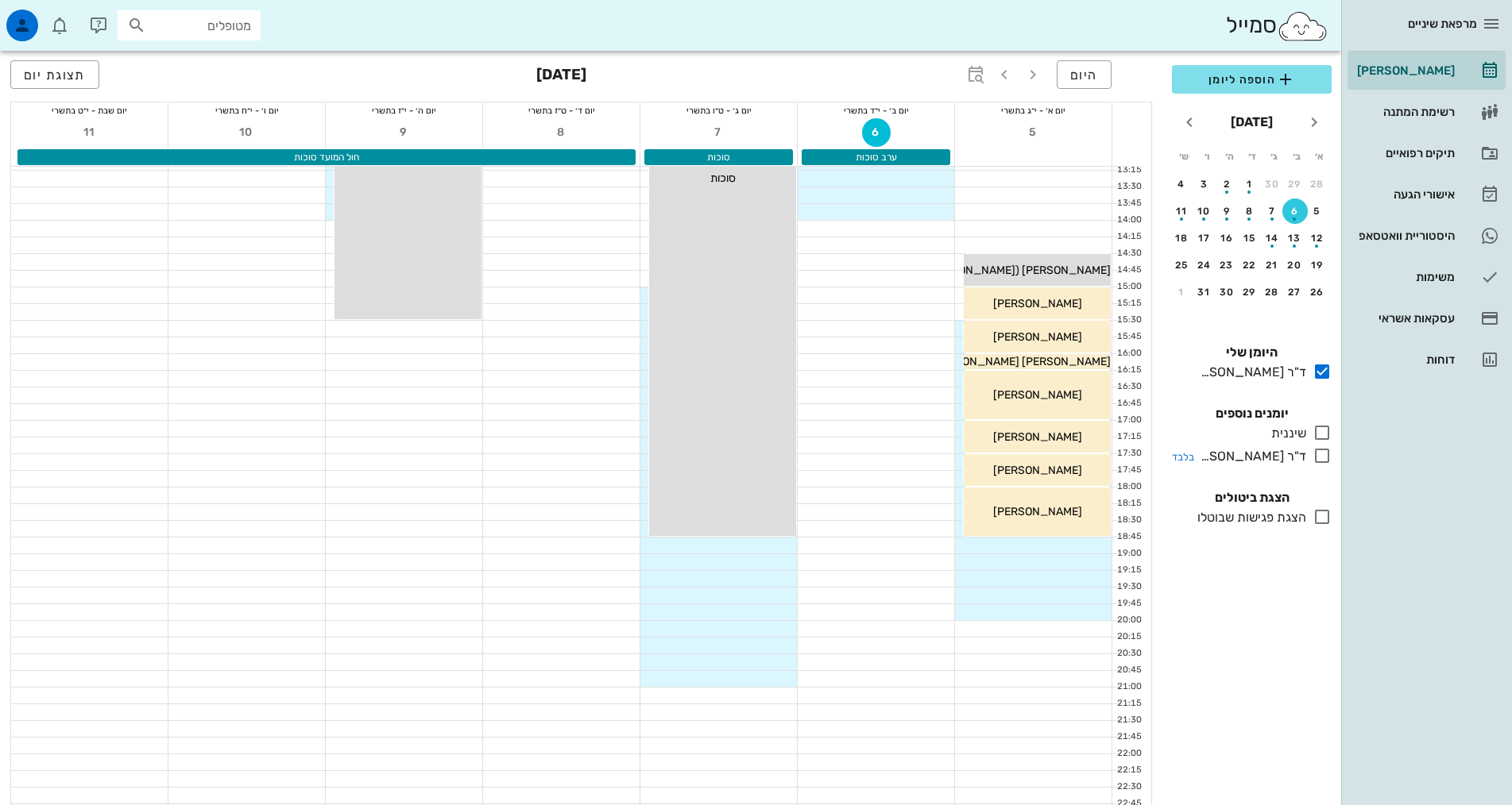
click at [1316, 460] on icon at bounding box center [1321, 456] width 19 height 19
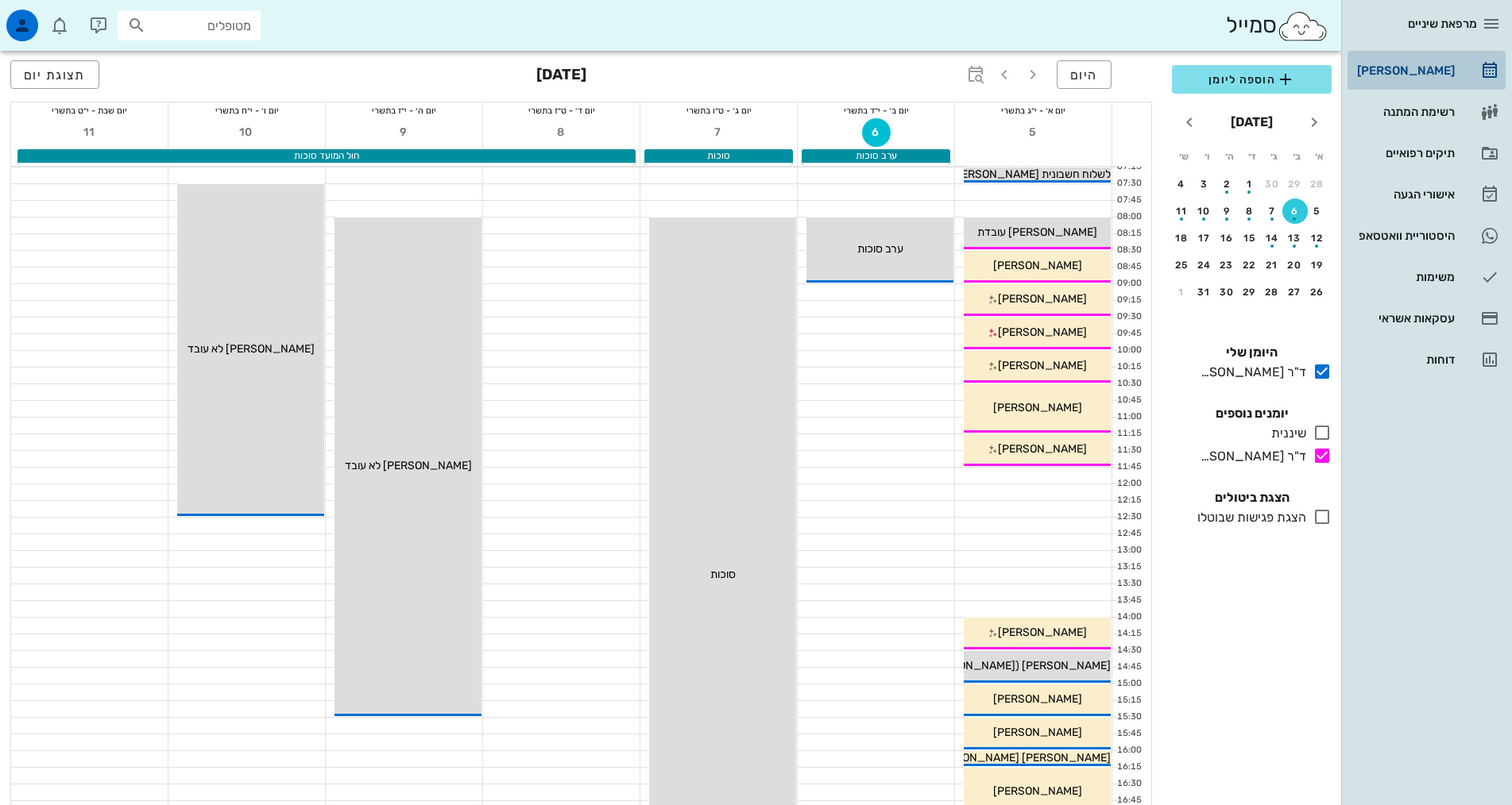
click at [1414, 64] on div "[PERSON_NAME]" at bounding box center [1404, 70] width 101 height 26
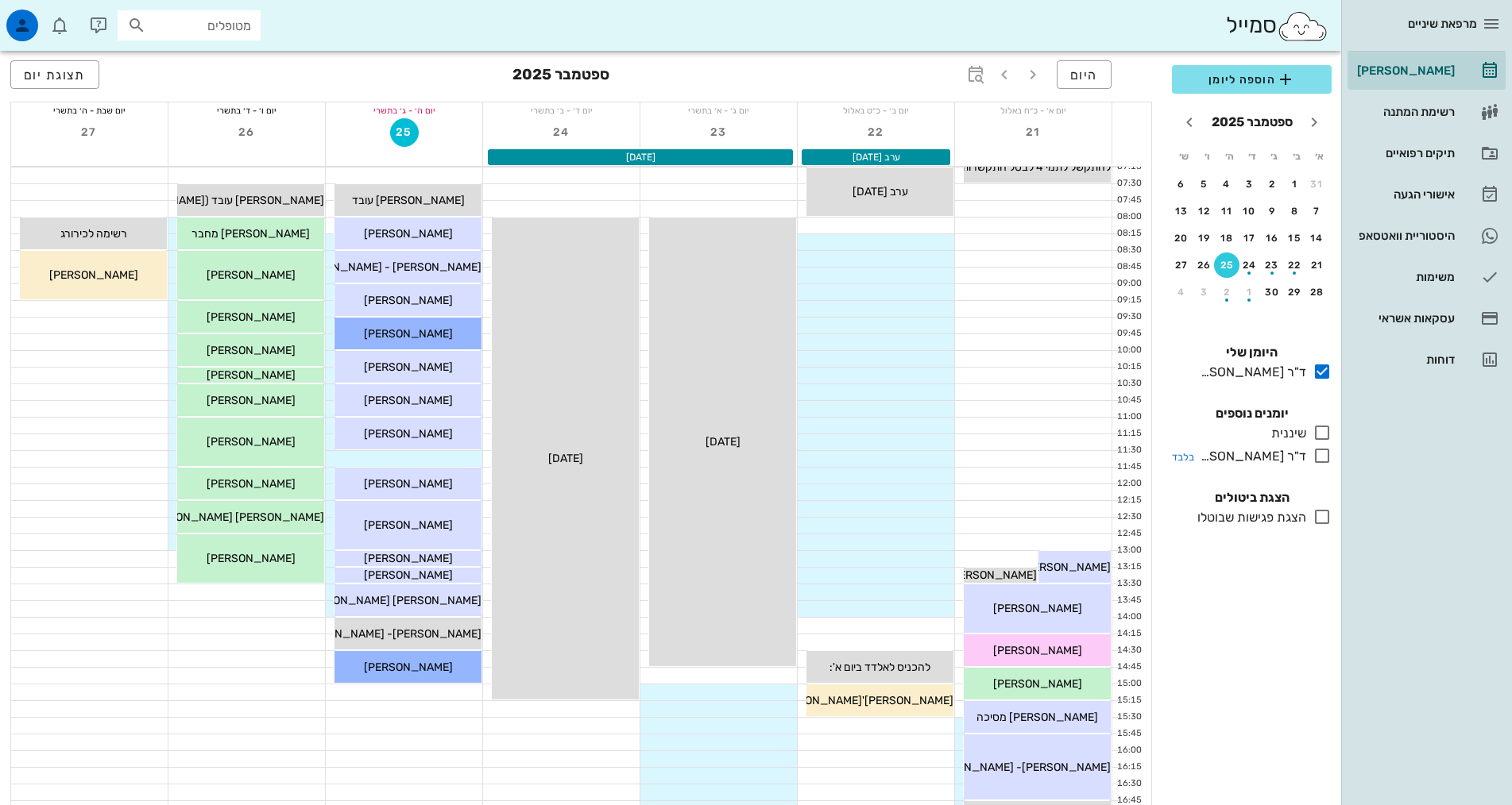
click at [1323, 456] on icon at bounding box center [1321, 456] width 19 height 19
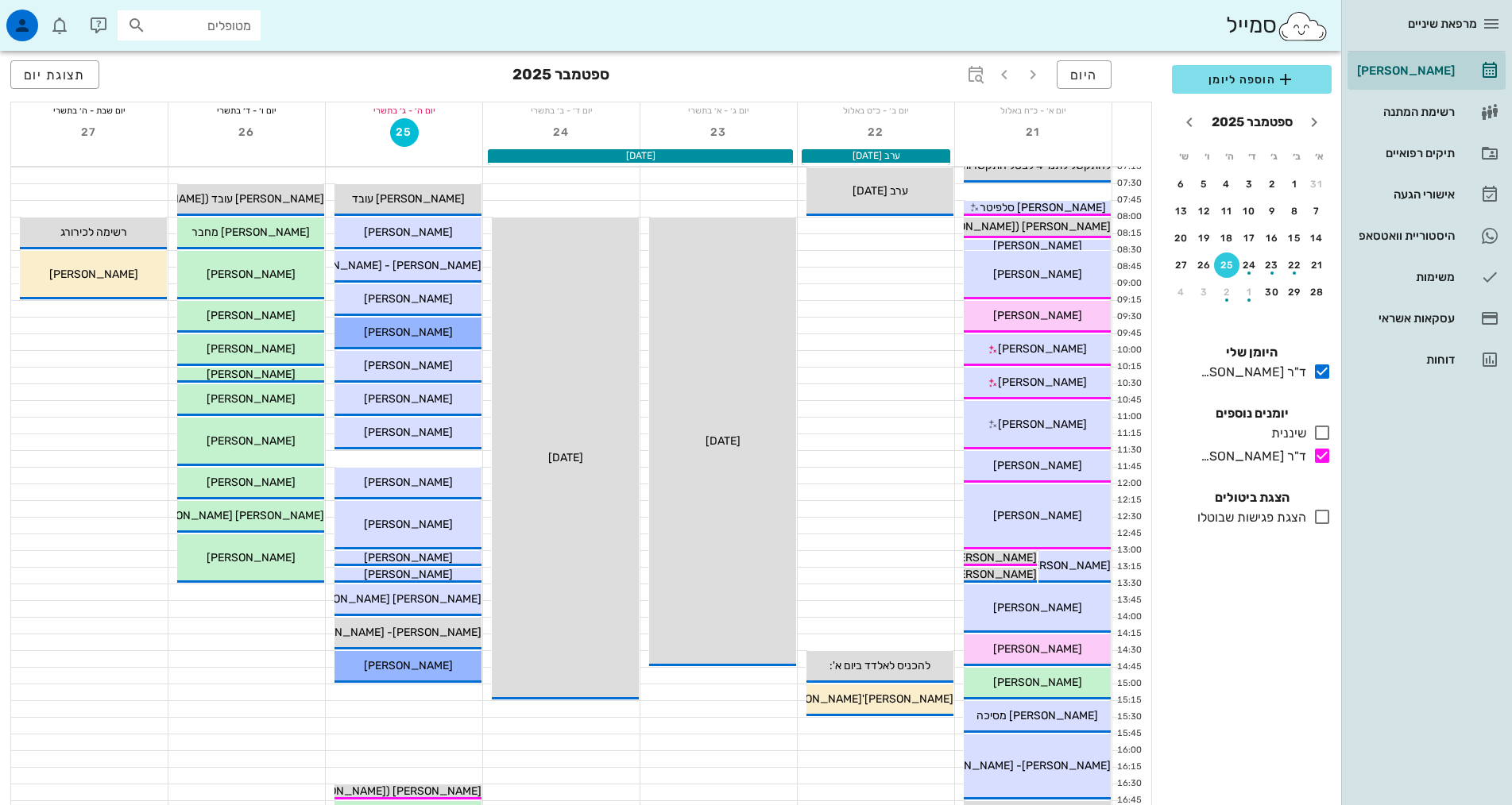
scroll to position [397, 0]
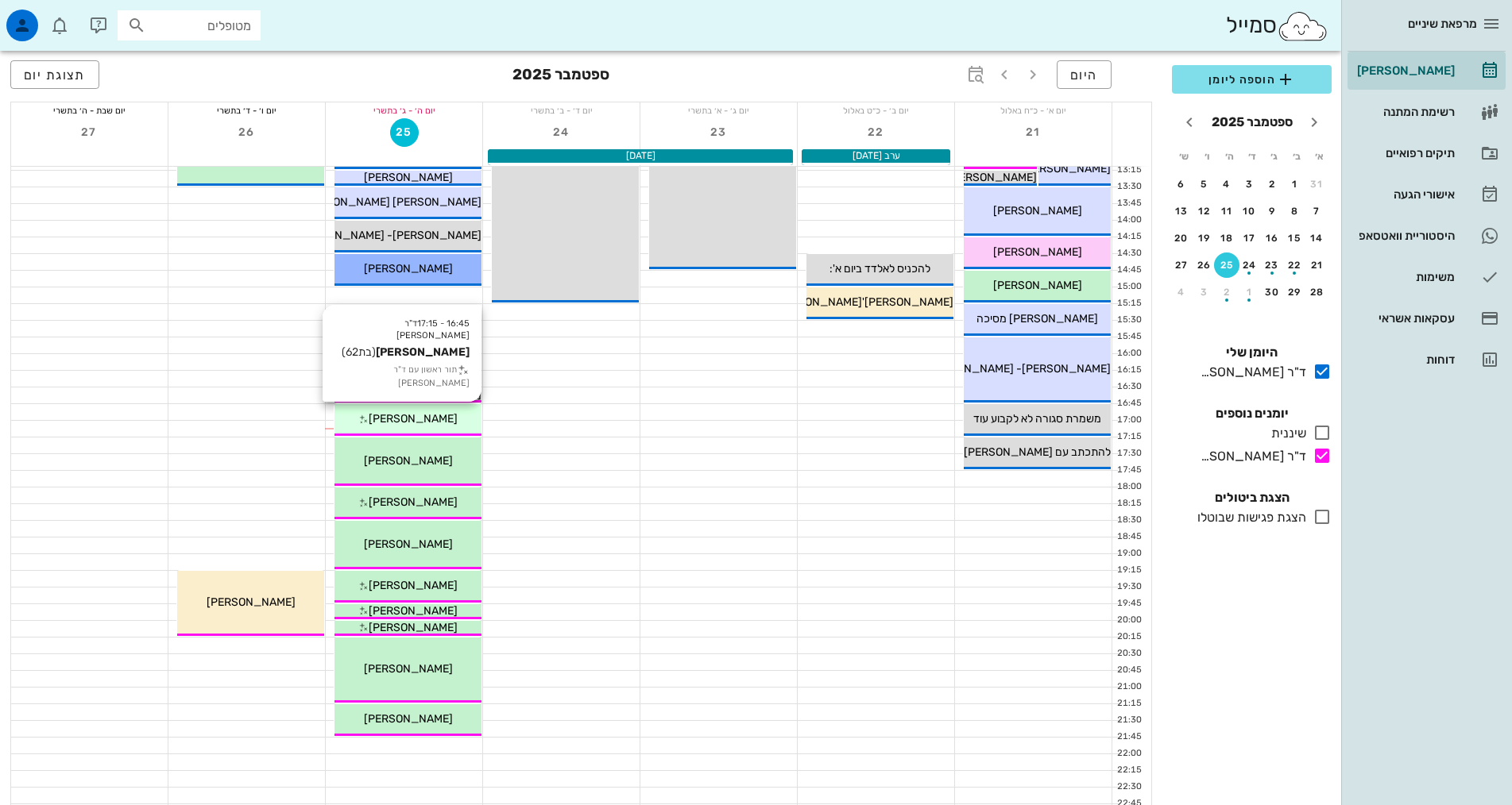
click at [419, 412] on div "[PERSON_NAME]" at bounding box center [408, 419] width 147 height 17
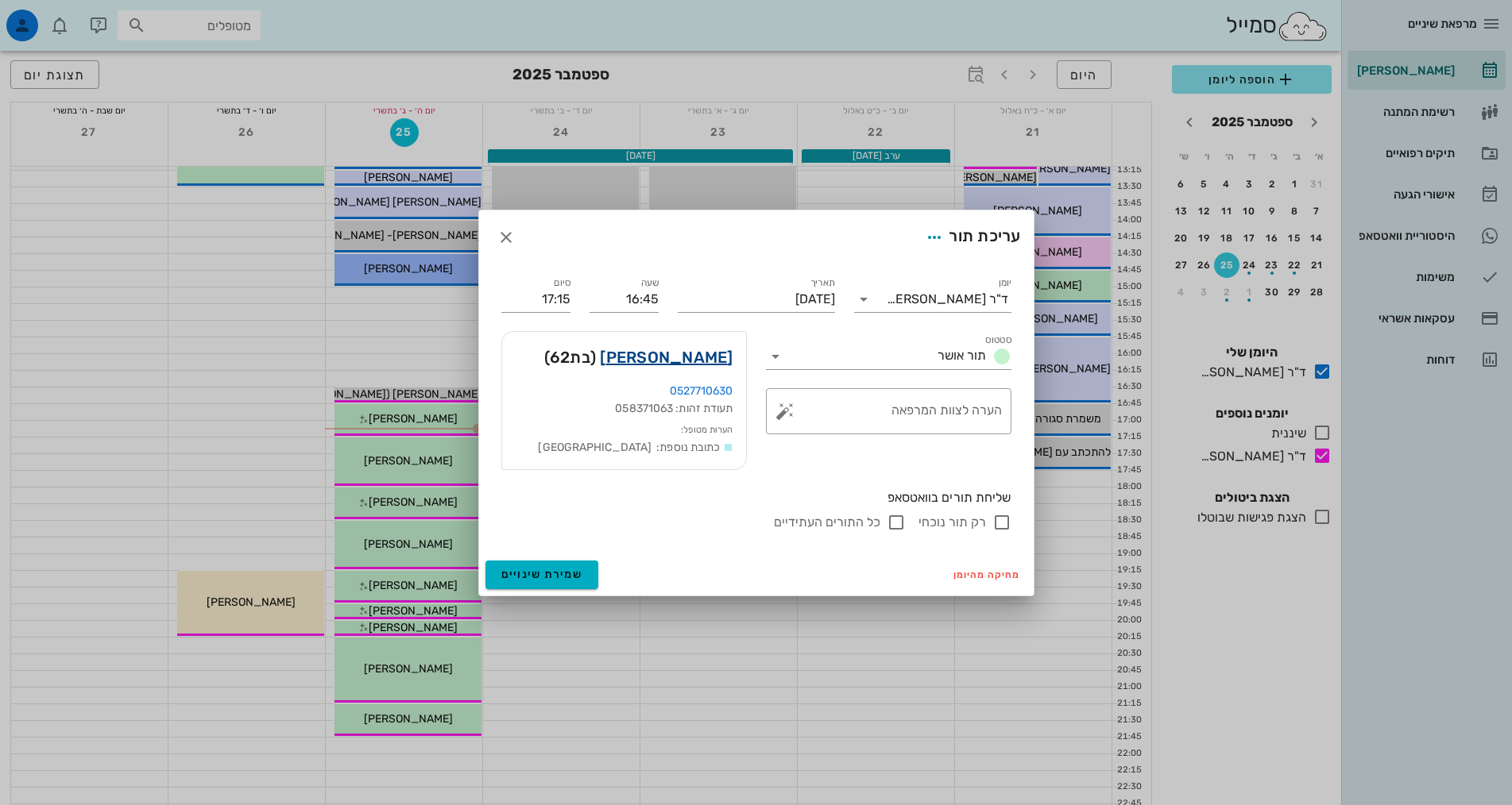
click at [686, 359] on link "[PERSON_NAME]" at bounding box center [666, 357] width 133 height 26
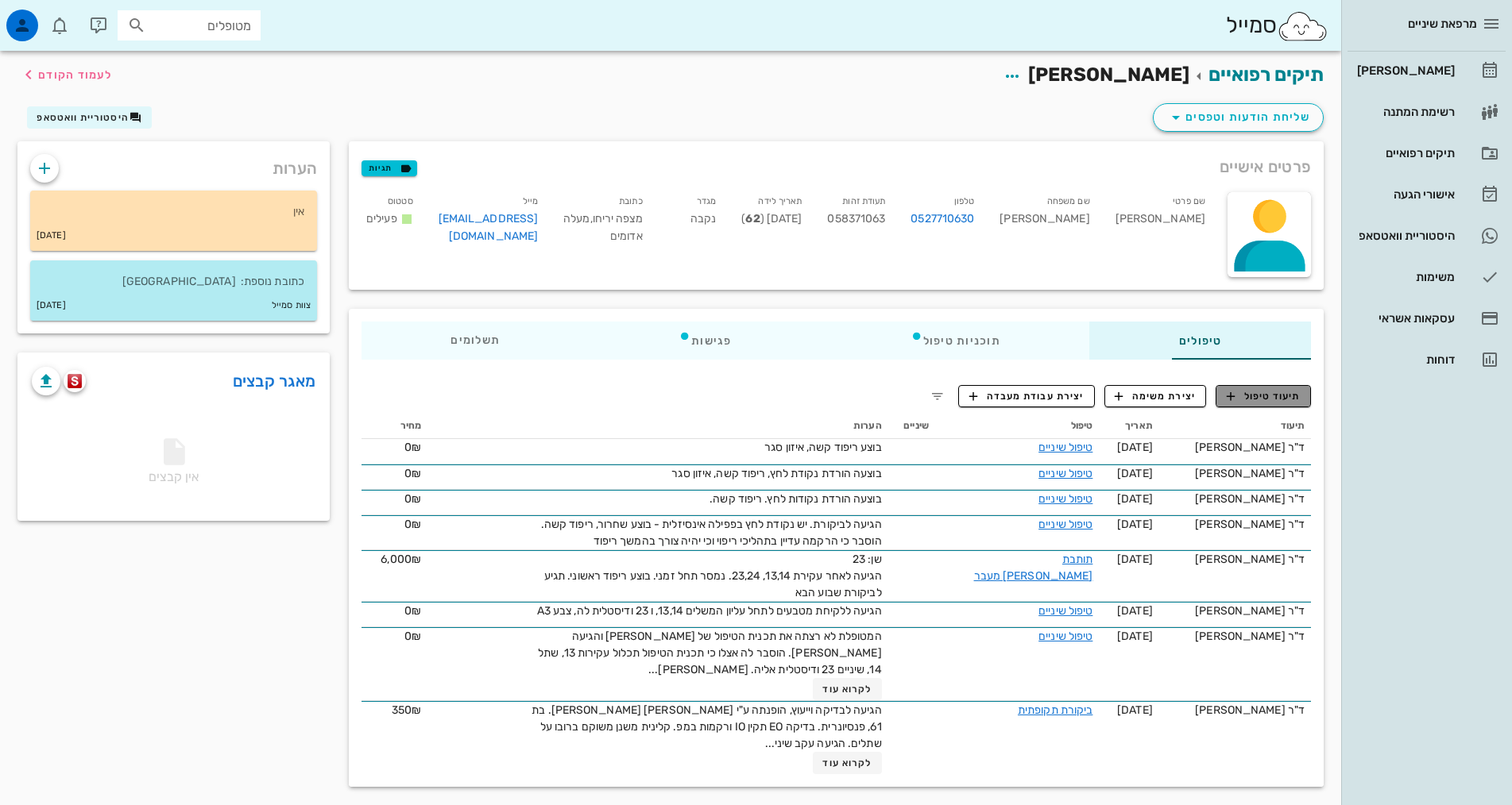
click at [1273, 398] on span "תיעוד טיפול" at bounding box center [1263, 396] width 74 height 14
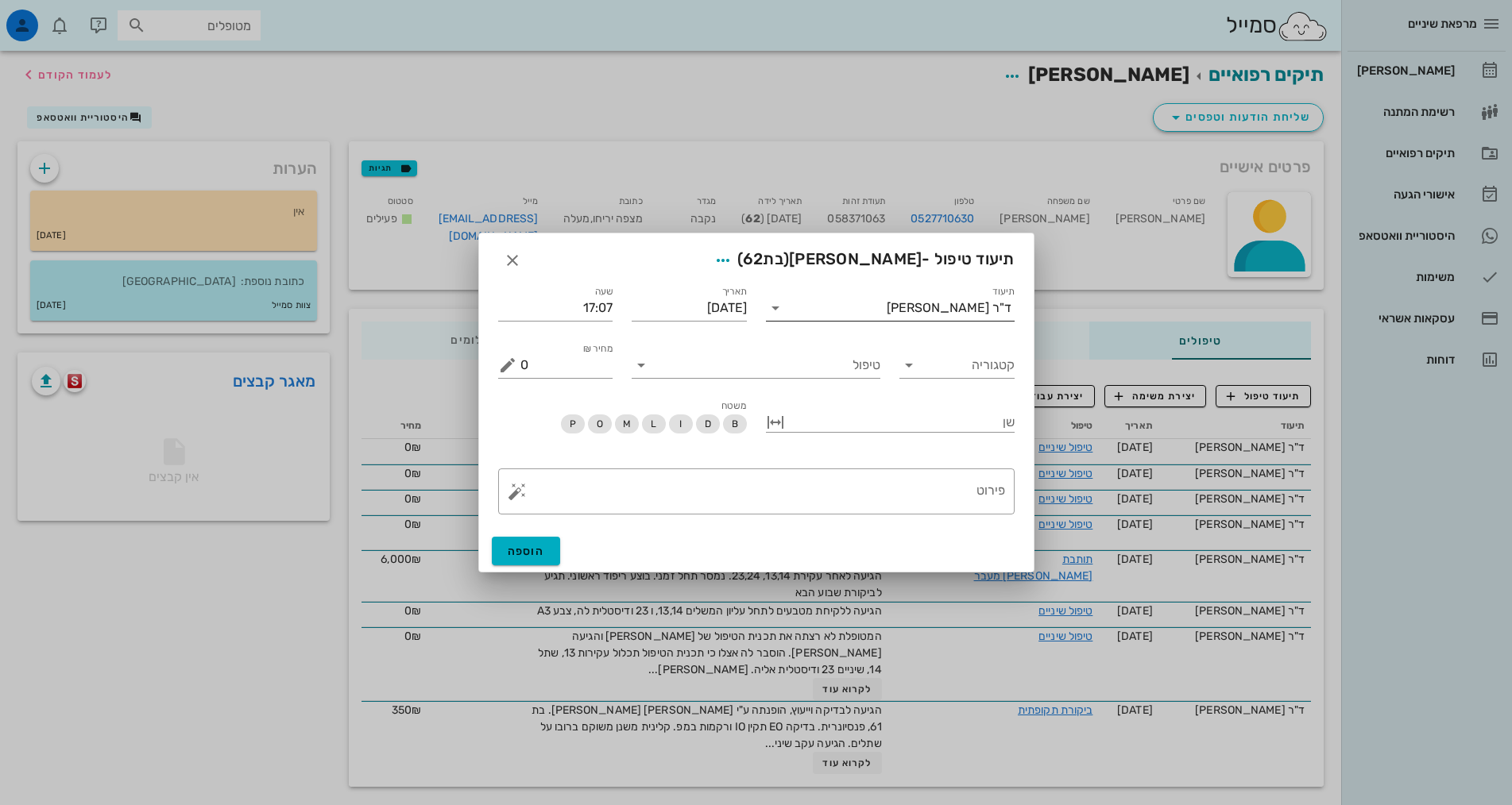
click at [886, 317] on input "תיעוד" at bounding box center [837, 308] width 99 height 26
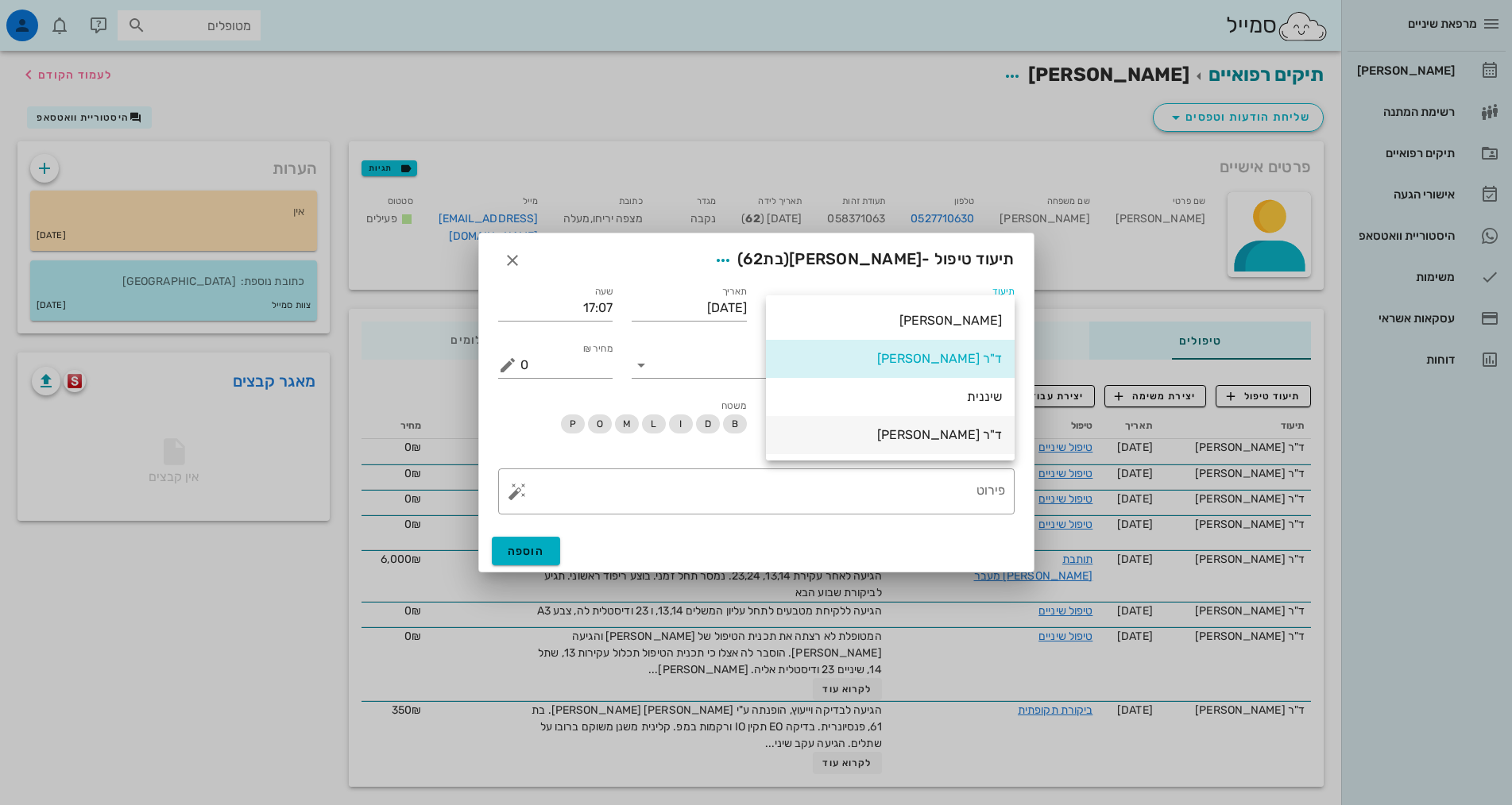
click at [918, 436] on div "ד"ר [PERSON_NAME]" at bounding box center [890, 435] width 223 height 15
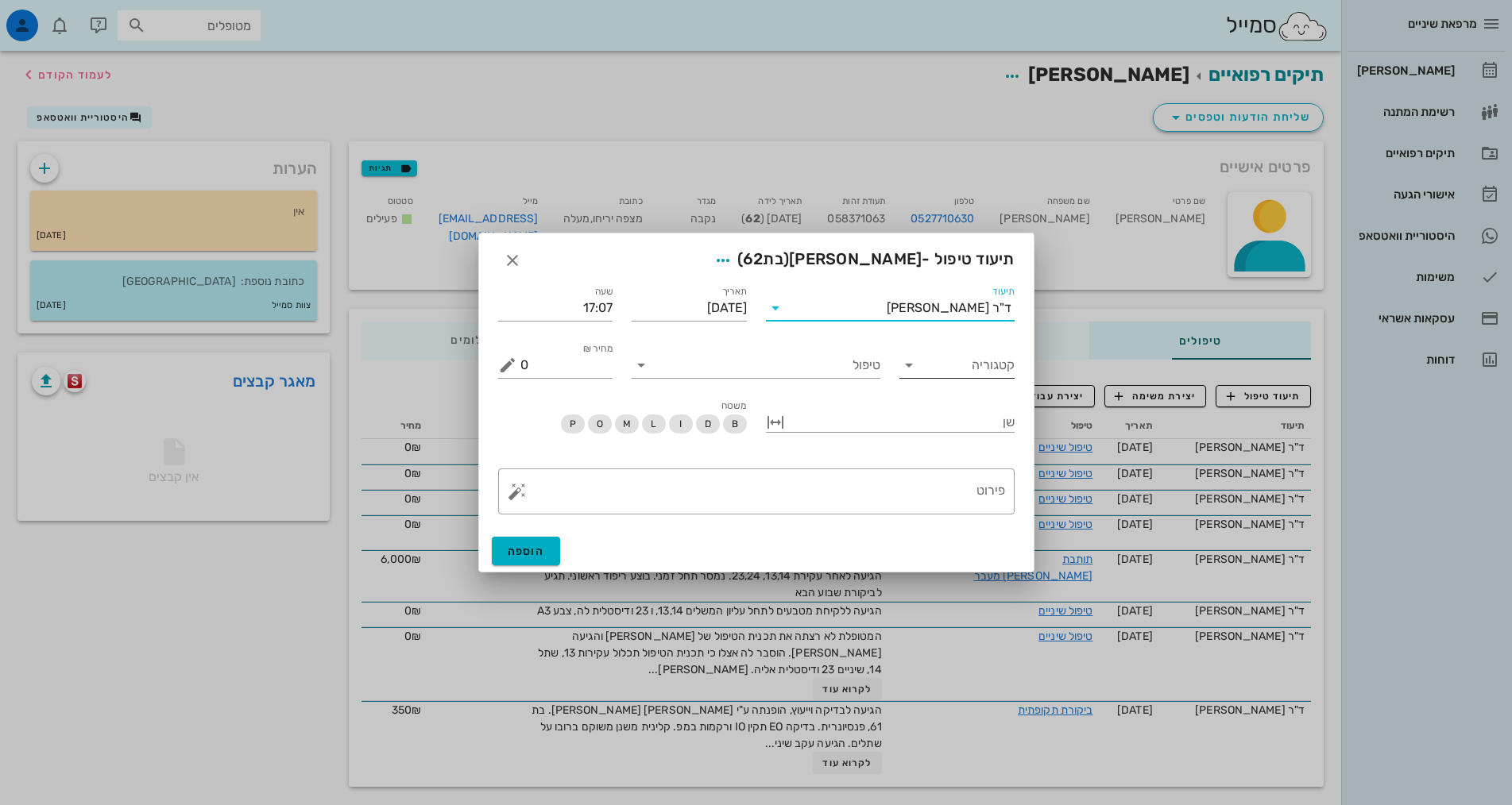
click at [943, 358] on input "קטגוריה" at bounding box center [969, 365] width 89 height 26
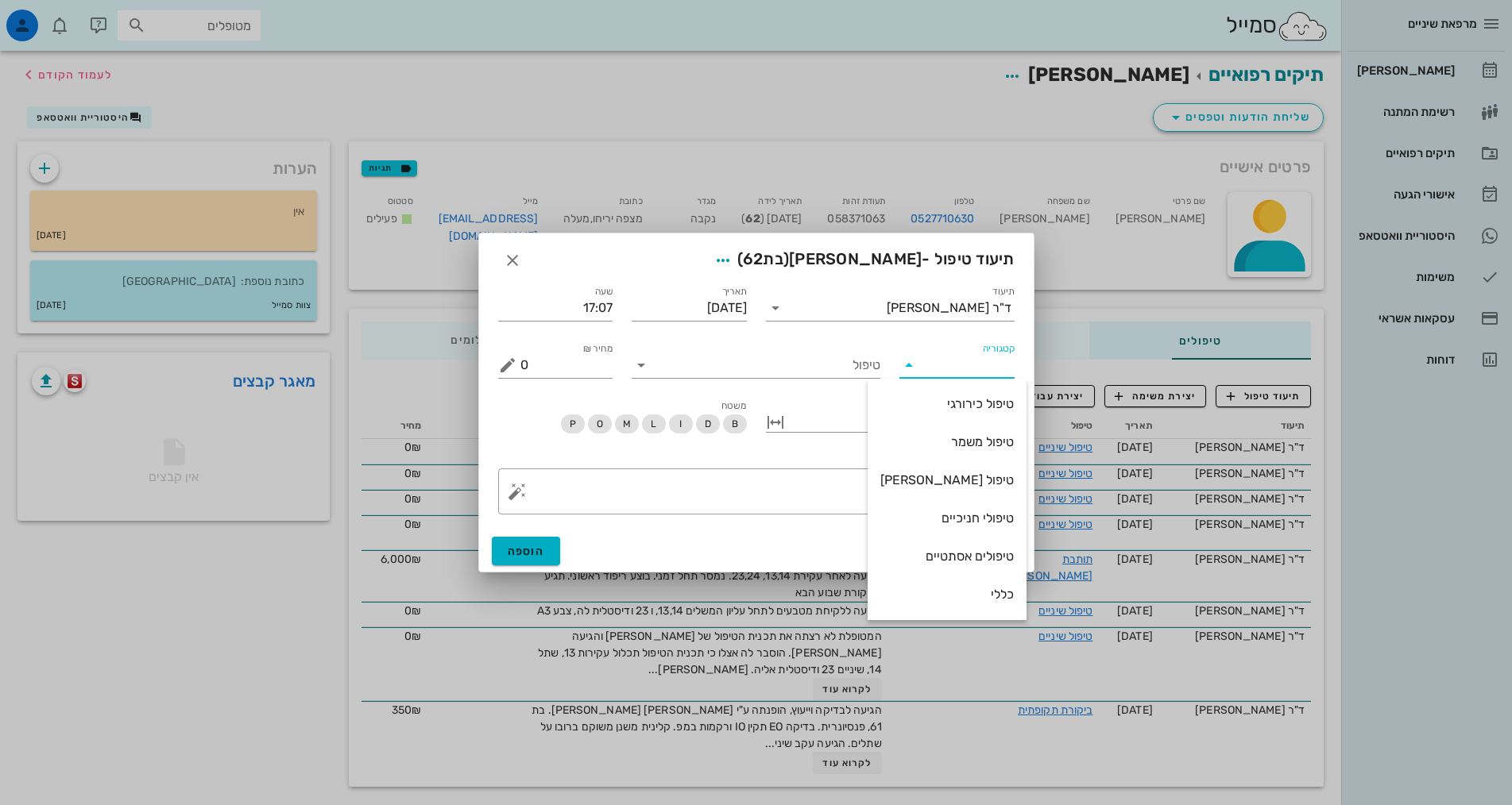
click at [963, 590] on div "כללי" at bounding box center [946, 595] width 133 height 15
type input "כללי"
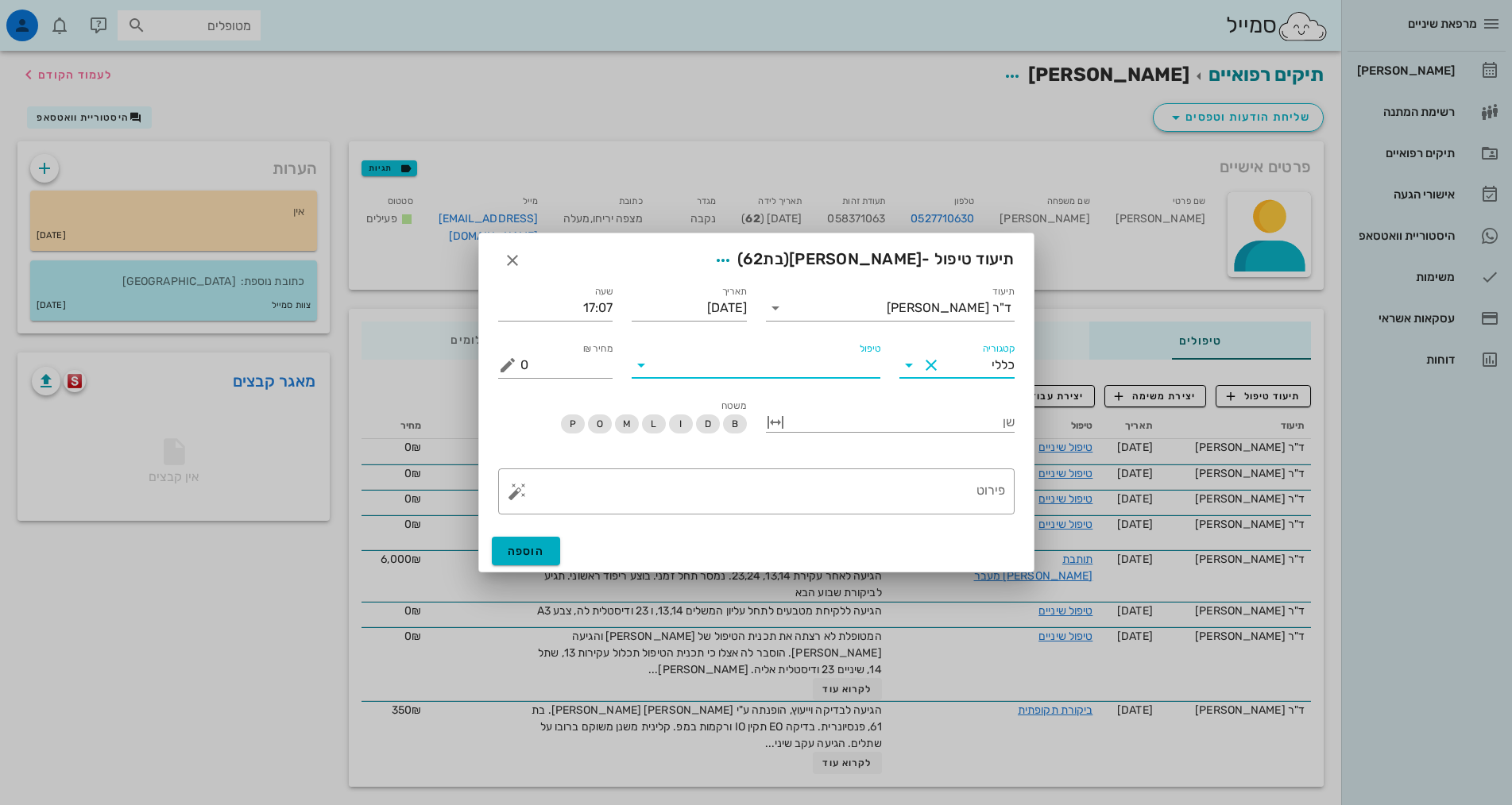
click at [842, 371] on input "טיפול" at bounding box center [766, 365] width 226 height 26
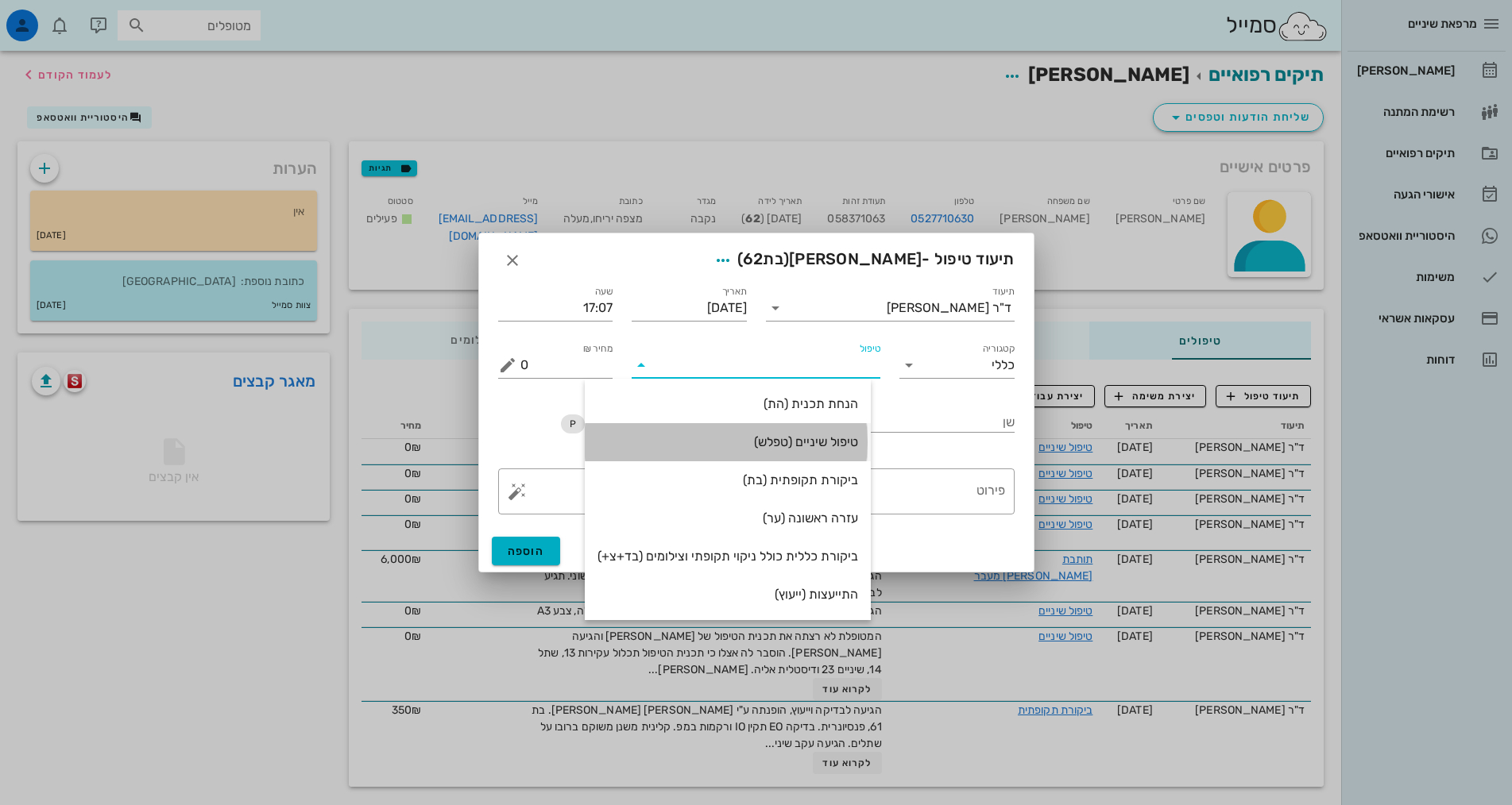
click at [825, 428] on div "טיפול שיניים (טפלש)" at bounding box center [727, 441] width 261 height 34
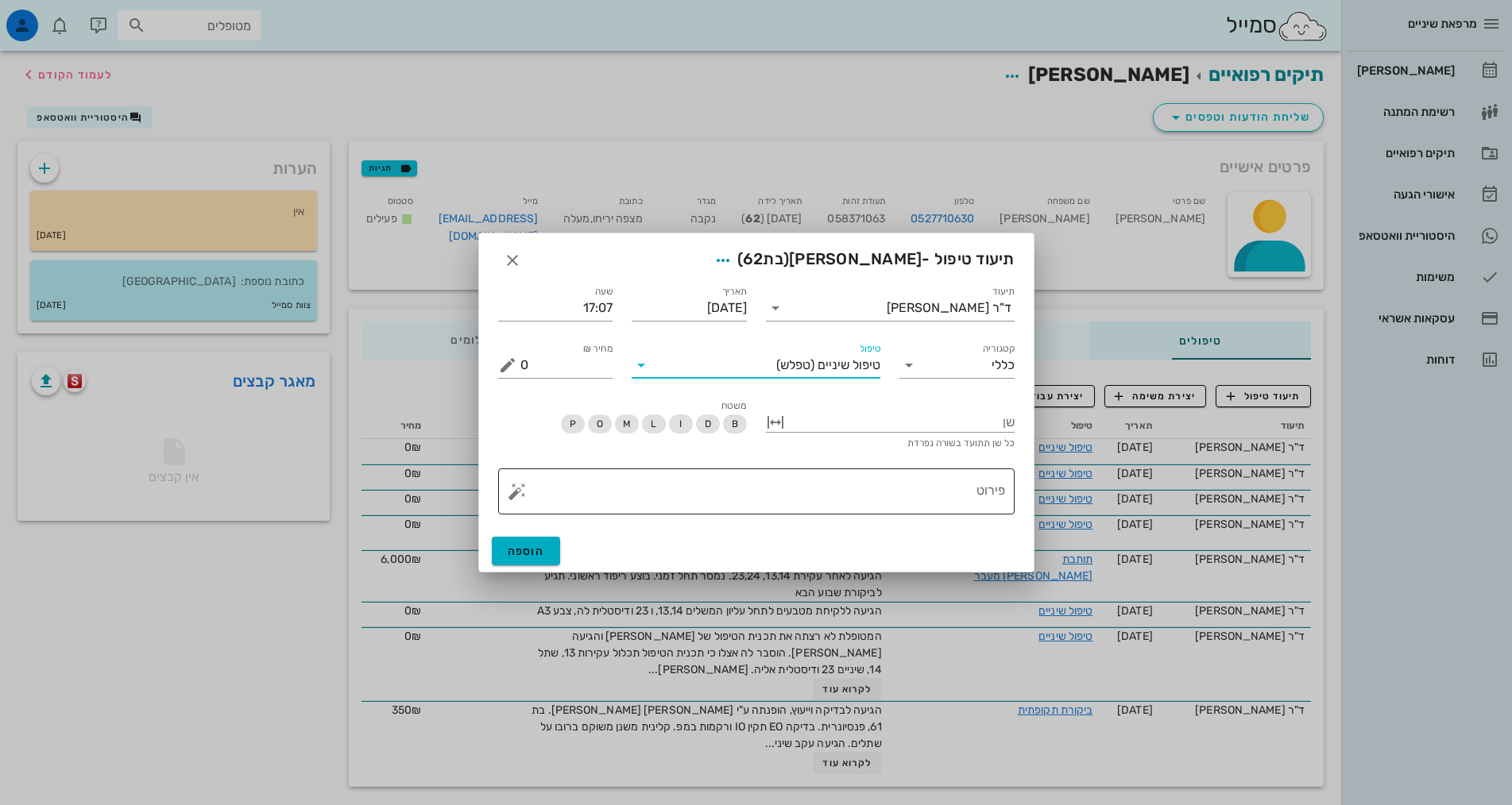
click at [914, 499] on textarea "פירוט" at bounding box center [762, 495] width 485 height 38
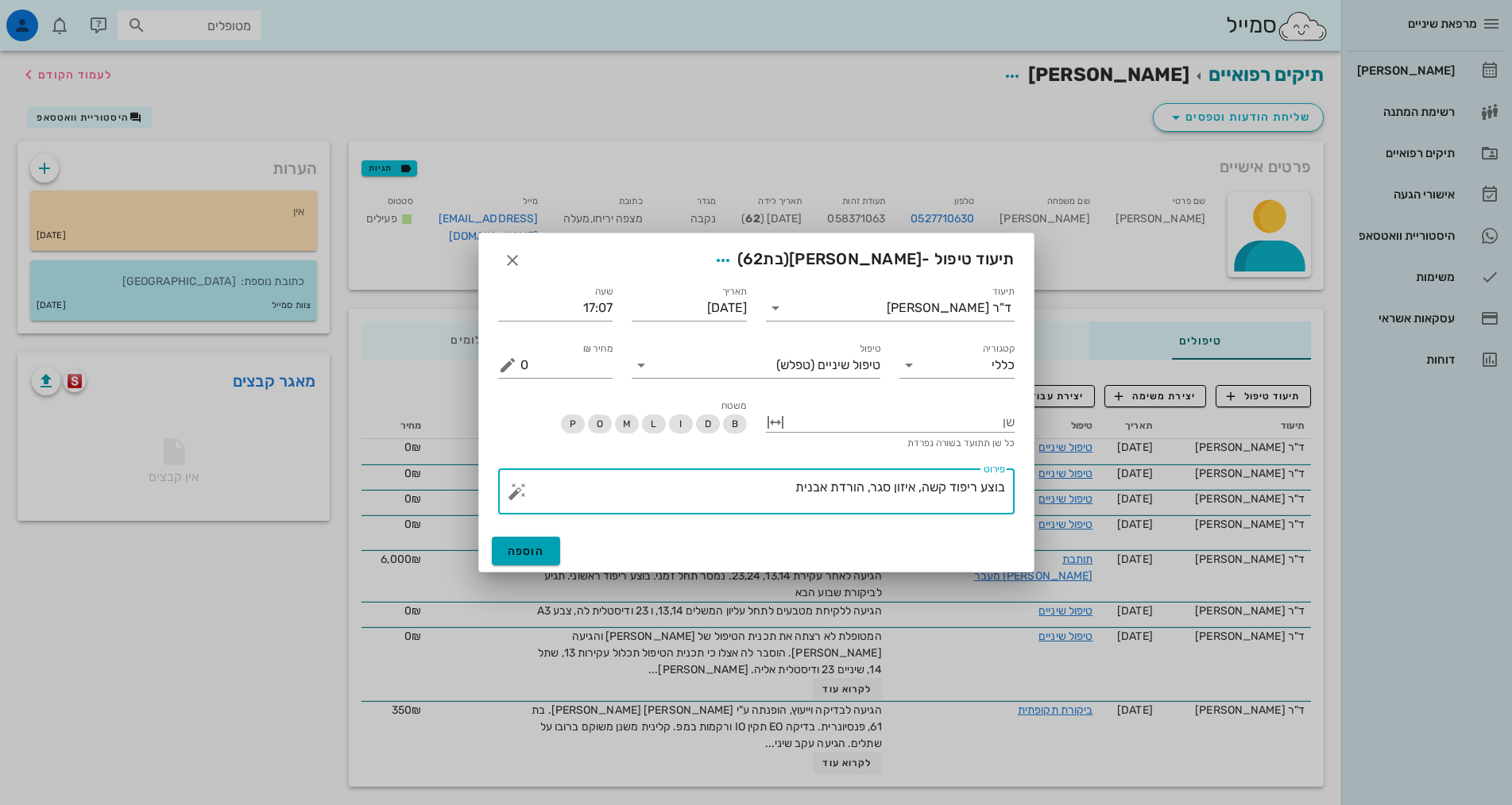
type textarea "בוצע ריפוד קשה, איזון סגר, הורדת אבנית"
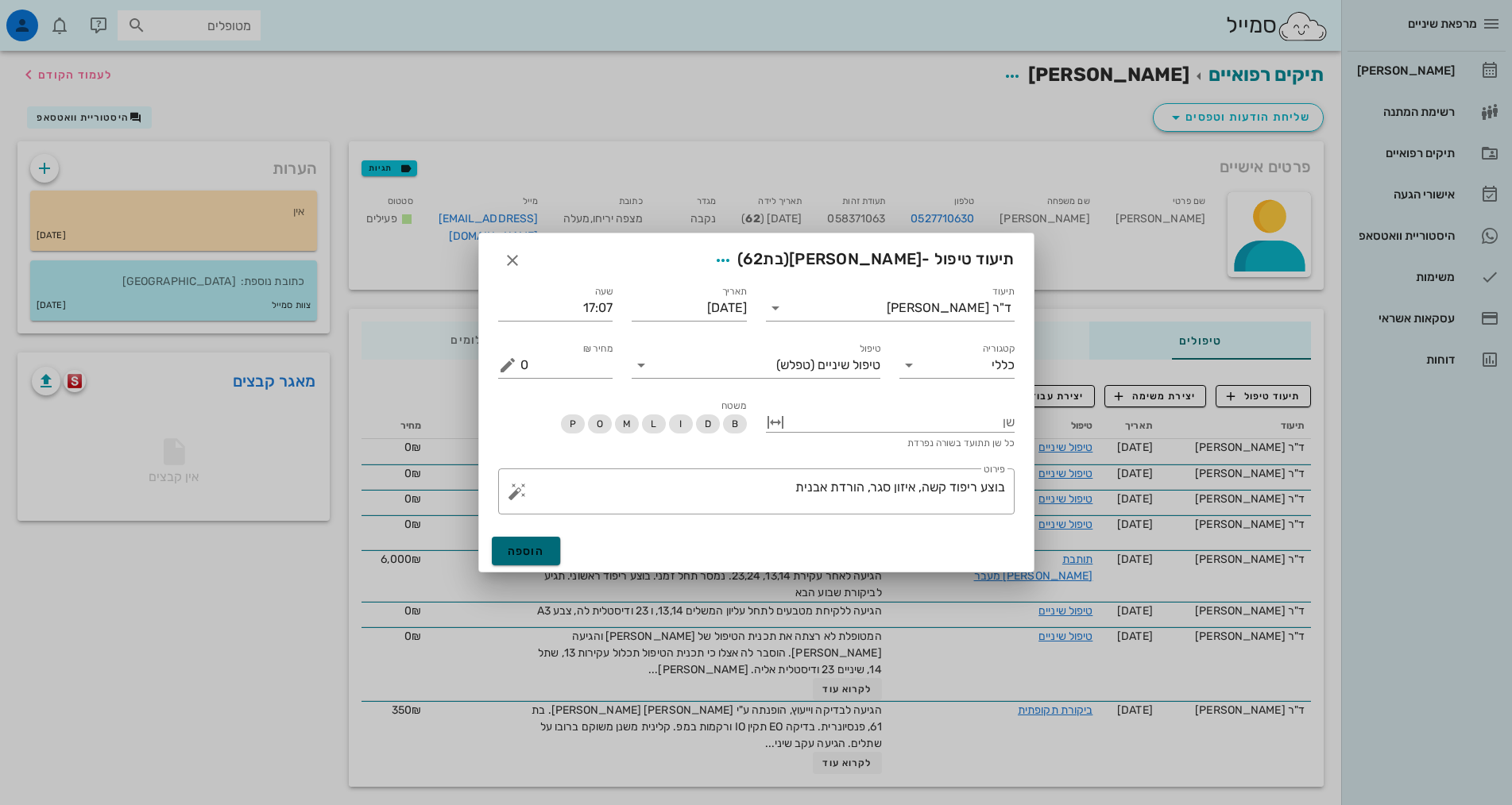
click at [539, 540] on button "הוספה" at bounding box center [526, 551] width 69 height 29
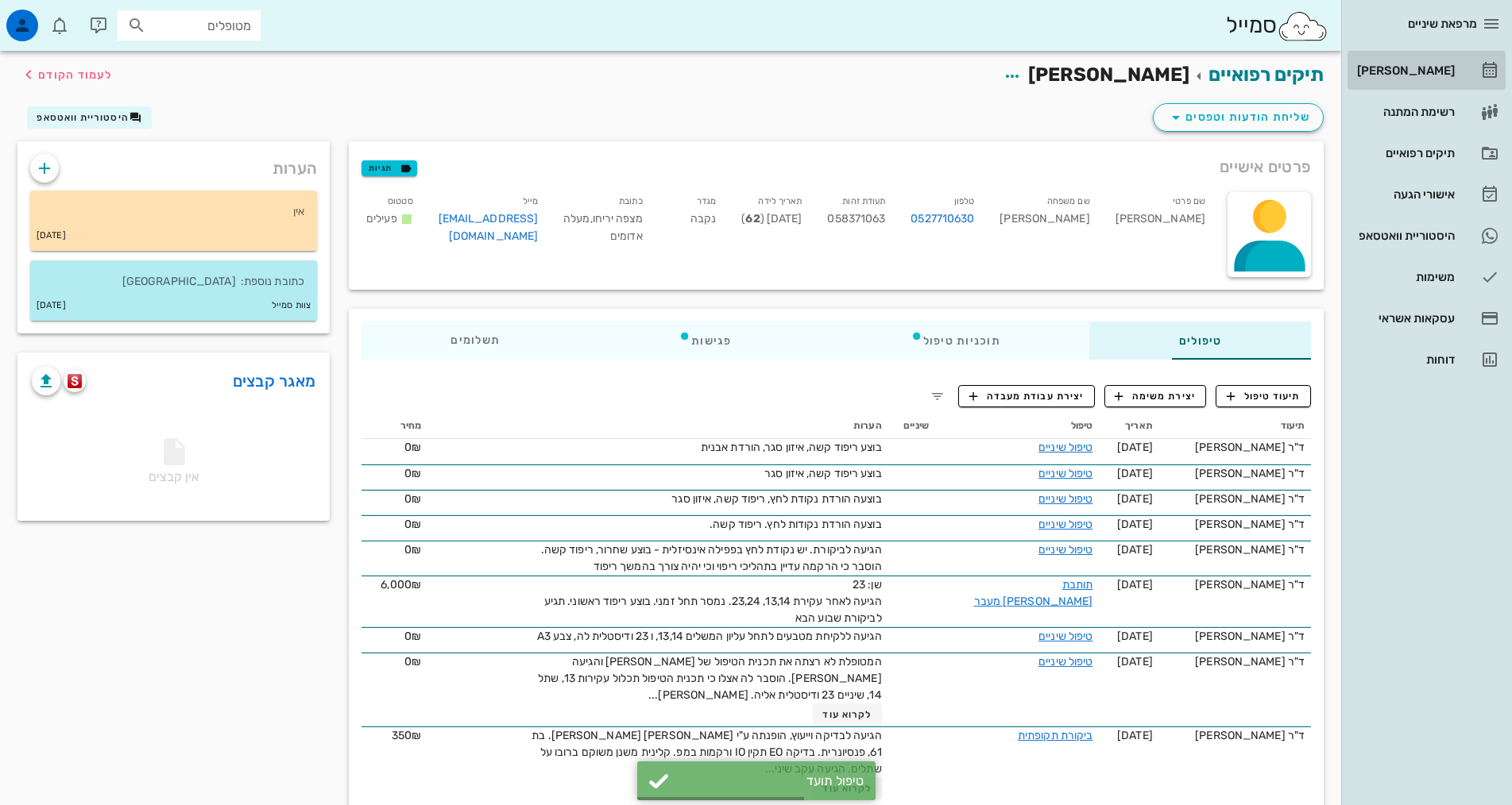
click at [1459, 66] on link "[PERSON_NAME]" at bounding box center [1426, 70] width 158 height 38
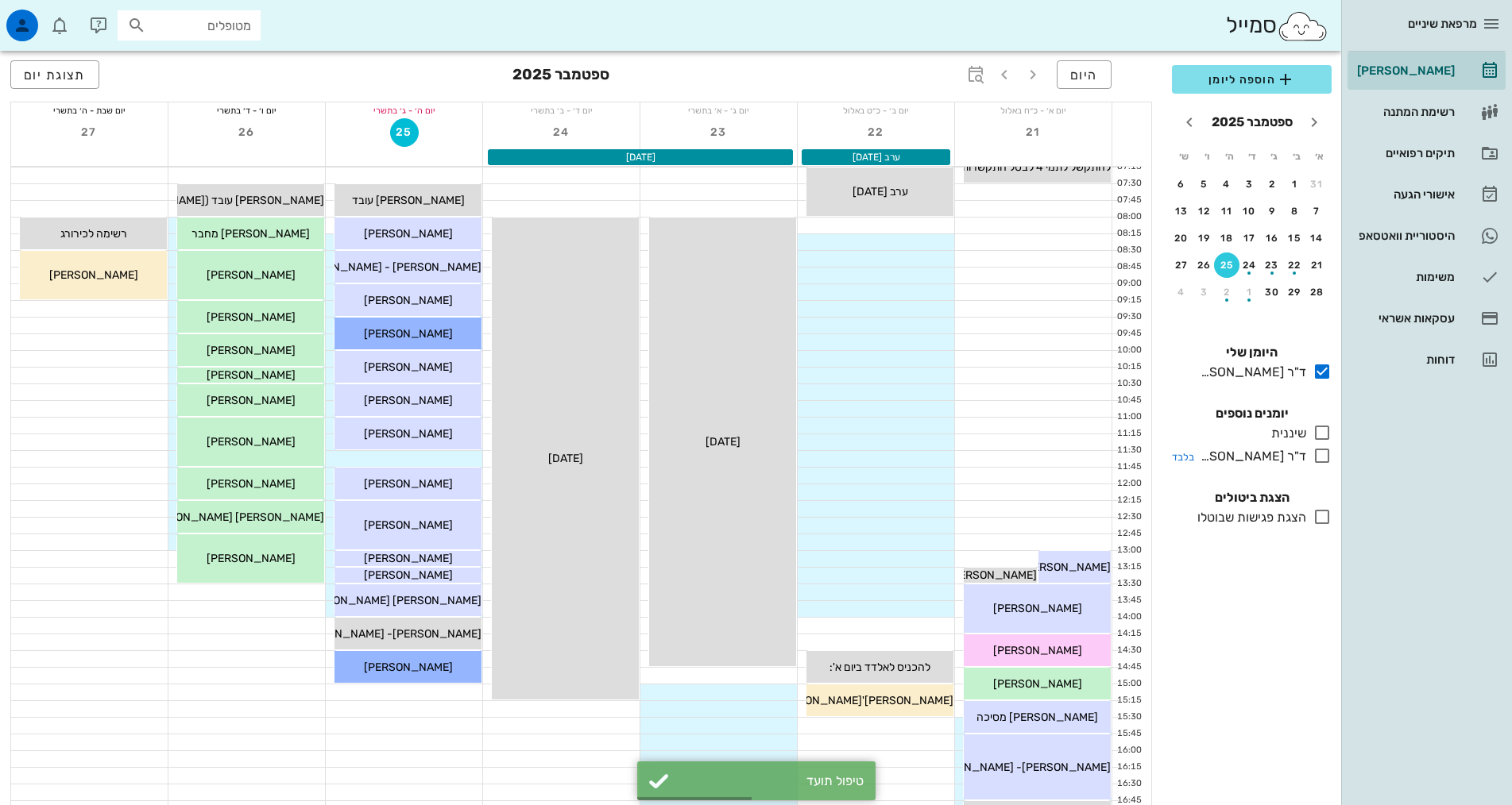
click at [1322, 459] on icon at bounding box center [1321, 456] width 19 height 19
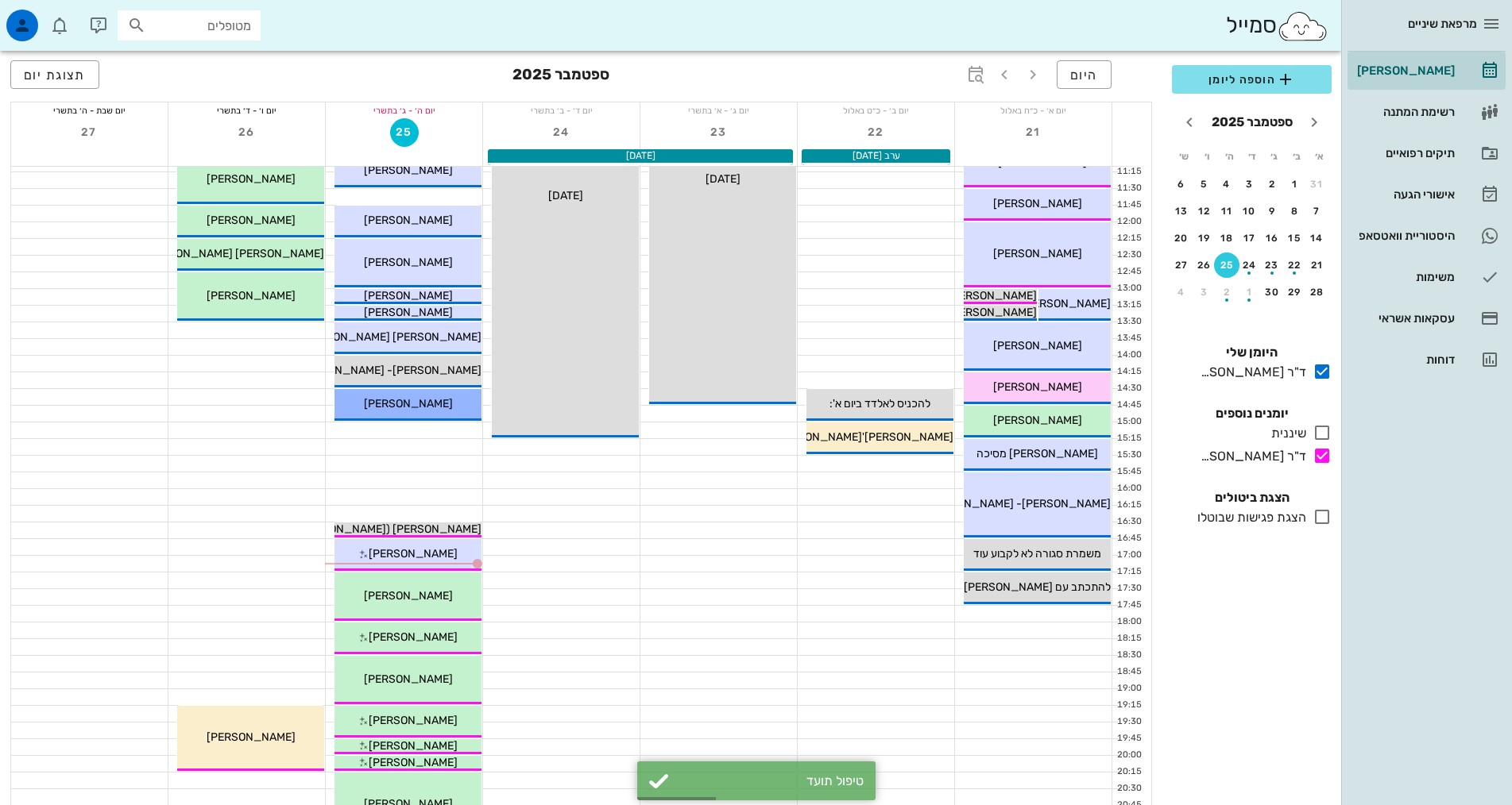
scroll to position [476, 0]
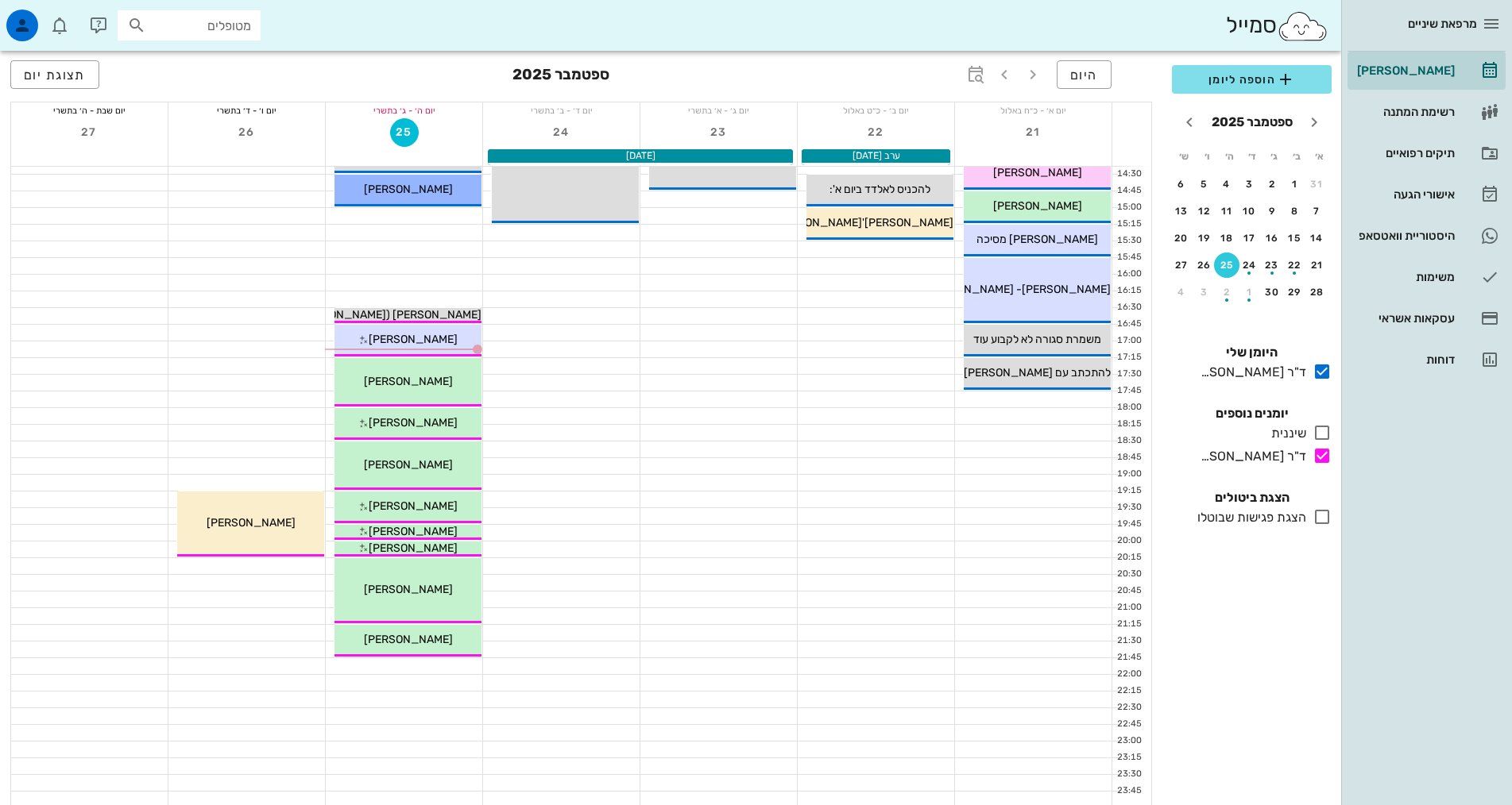
click at [1389, 216] on div "[PERSON_NAME] רשימת המתנה תיקים רפואיים אישורי הגעה 3 היסטוריית וואטסאפ משימות …" at bounding box center [1426, 215] width 158 height 327
click at [1401, 239] on div "היסטוריית וואטסאפ" at bounding box center [1404, 235] width 101 height 12
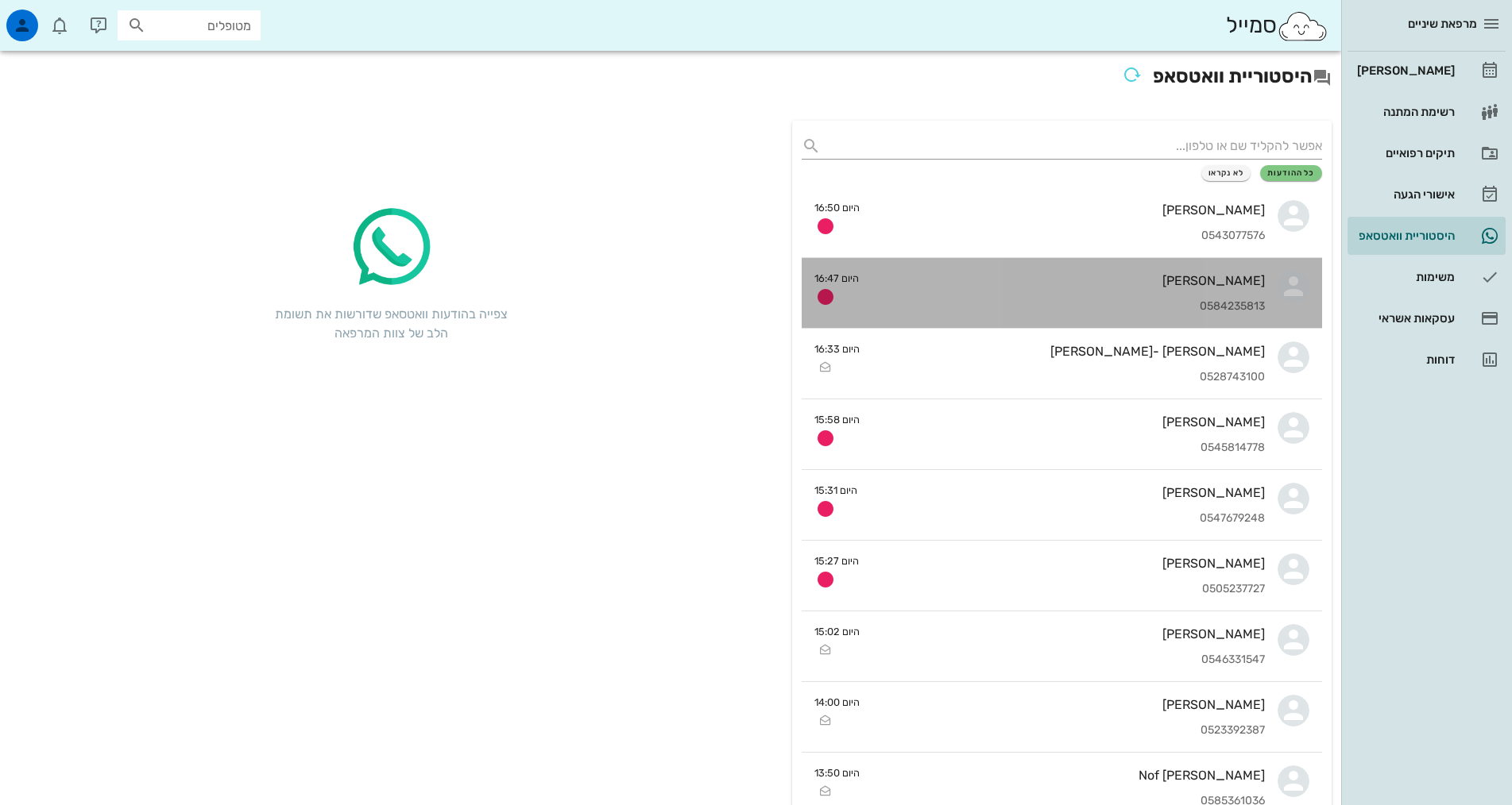
click at [1154, 298] on div "[PERSON_NAME] 0584235813" at bounding box center [1068, 293] width 394 height 70
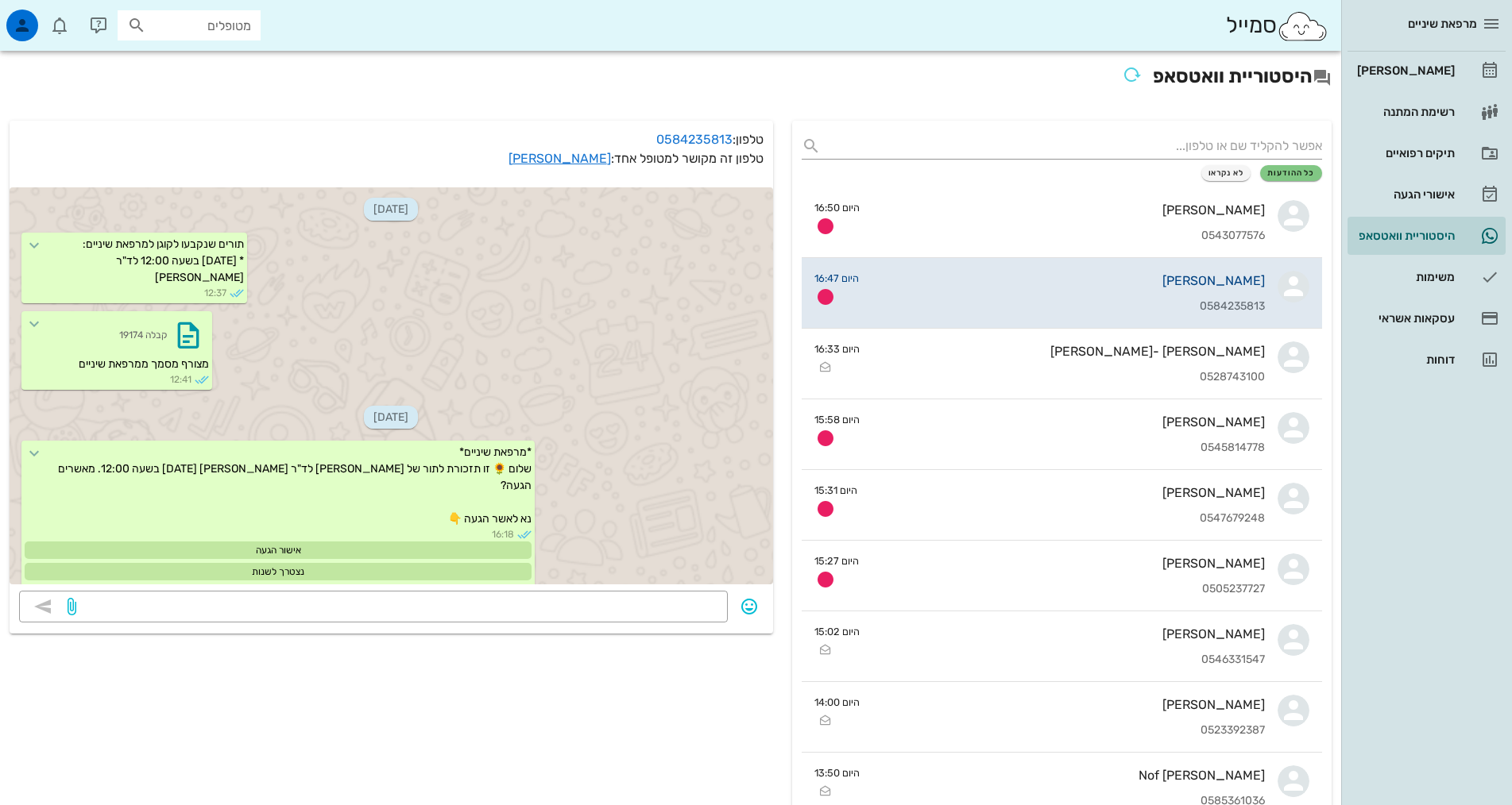
scroll to position [1116, 0]
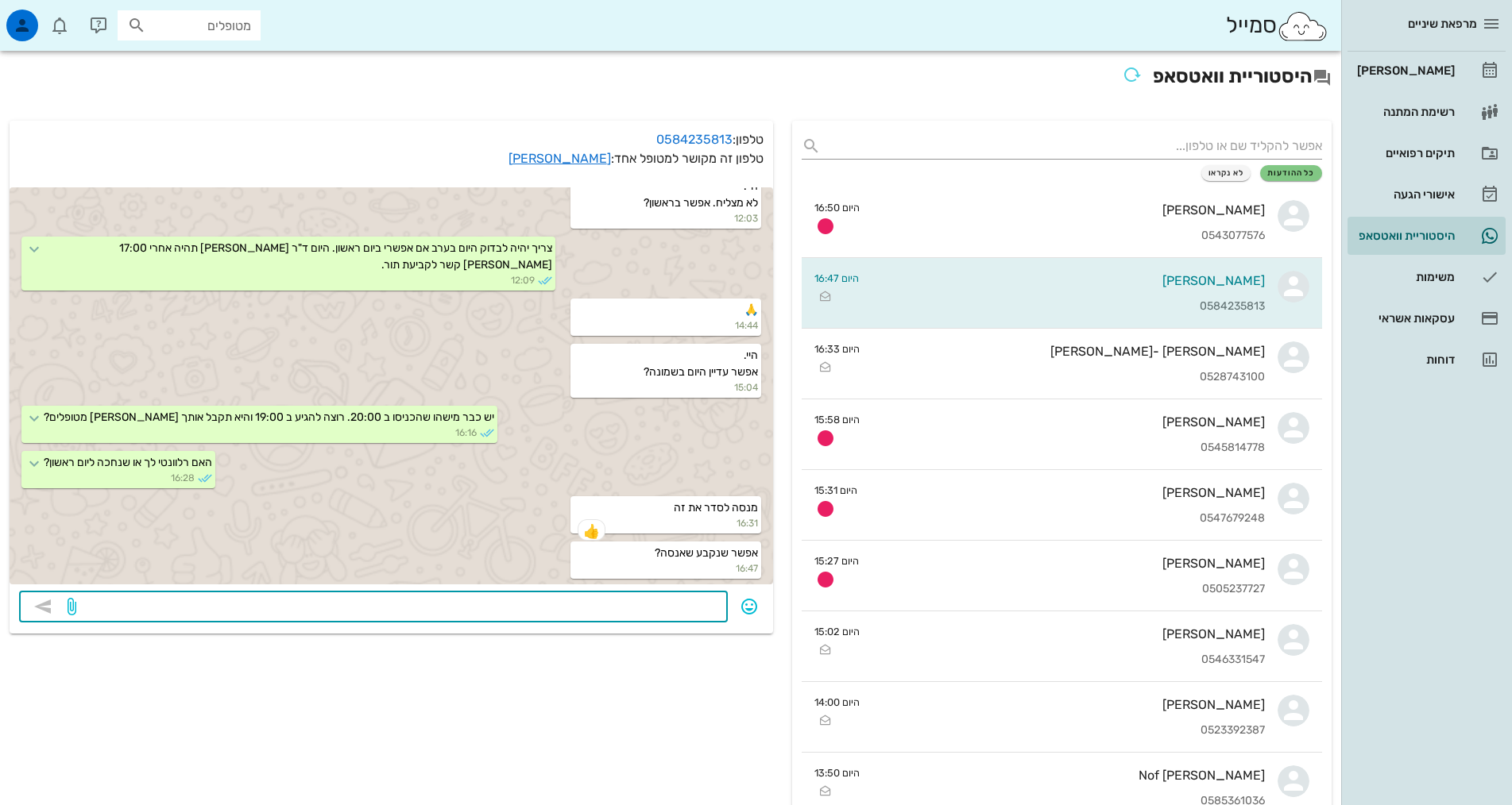
click at [614, 609] on textarea at bounding box center [399, 608] width 639 height 26
type textarea "אין בעיה. בכל מקרה יש יומן מלא כך שאם תגיע, היא תקבל אותך [PERSON_NAME] מטופלים…"
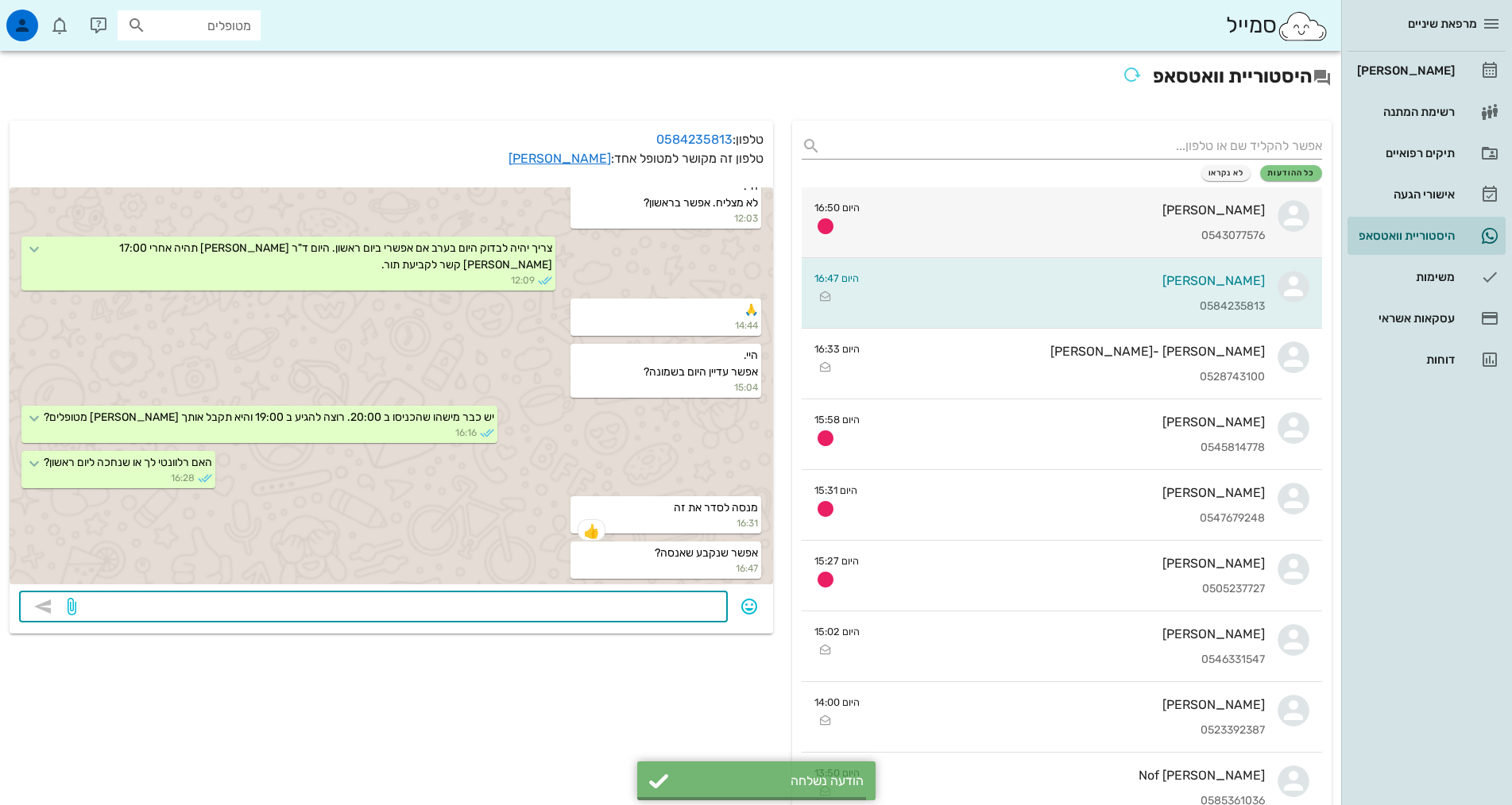
scroll to position [1179, 0]
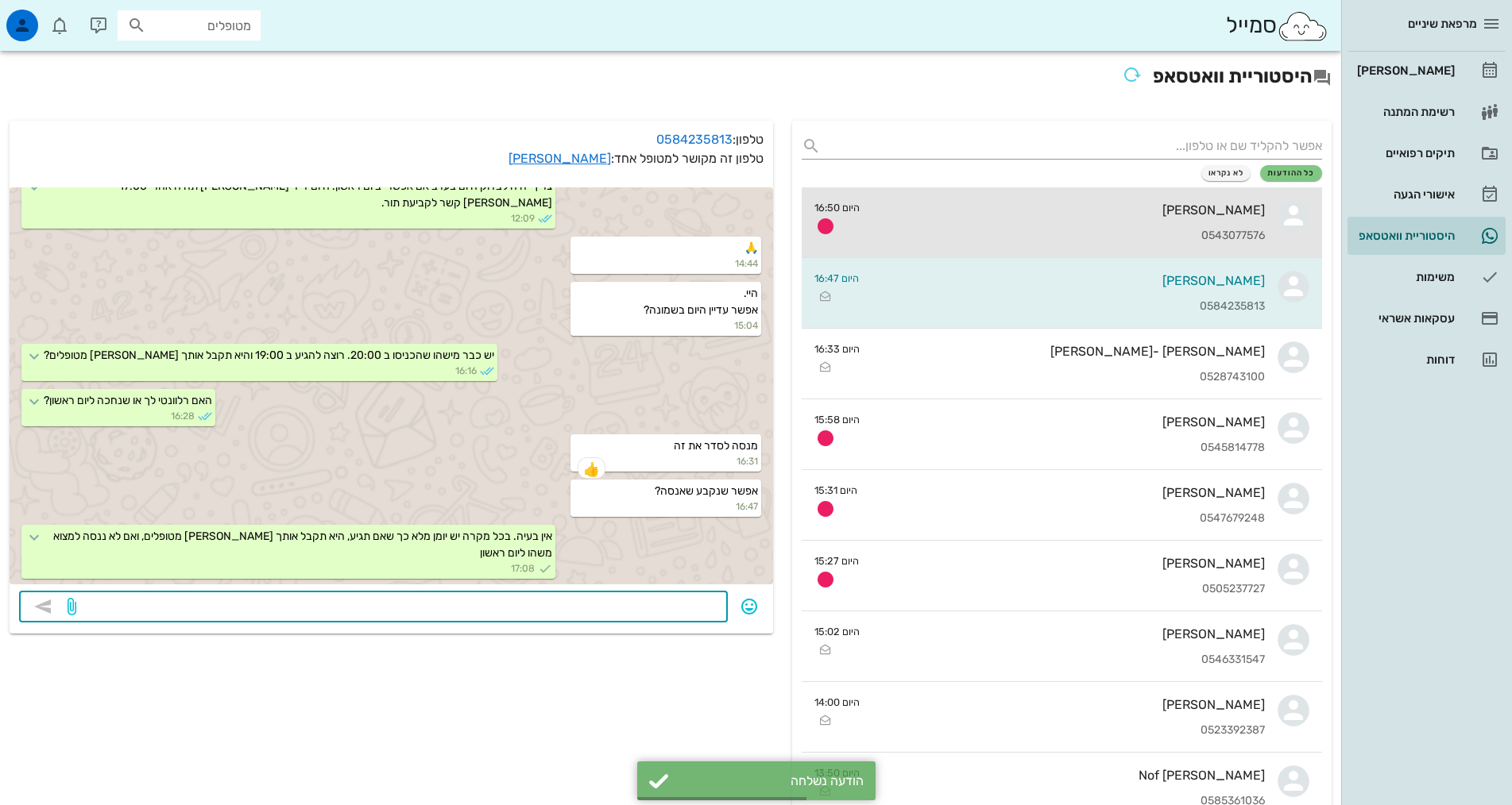
click at [1078, 227] on div "[PERSON_NAME] 0543077576" at bounding box center [1069, 222] width 393 height 70
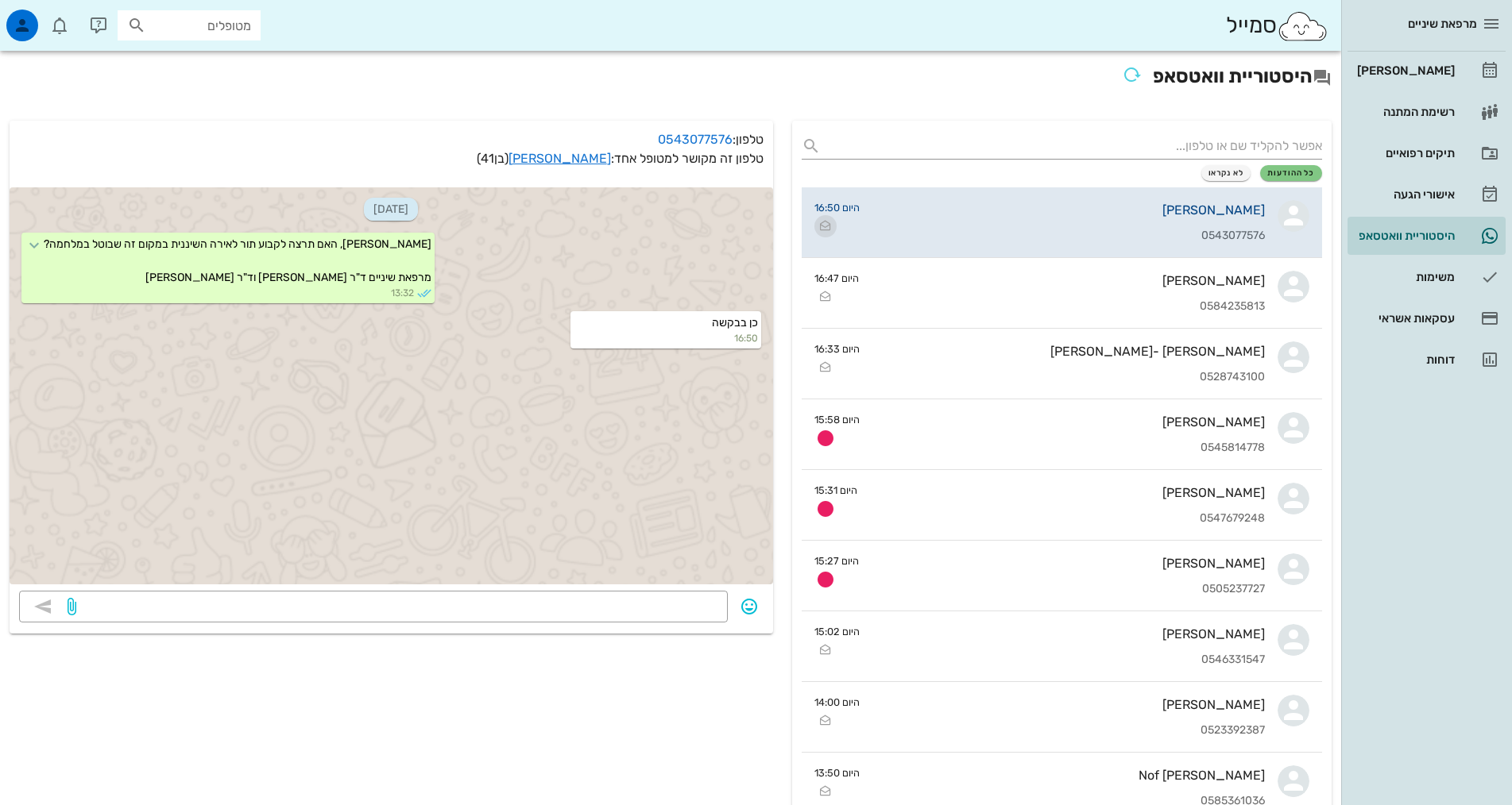
click at [824, 226] on icon "button" at bounding box center [825, 226] width 19 height 19
click at [1433, 66] on div "[PERSON_NAME]" at bounding box center [1404, 70] width 101 height 12
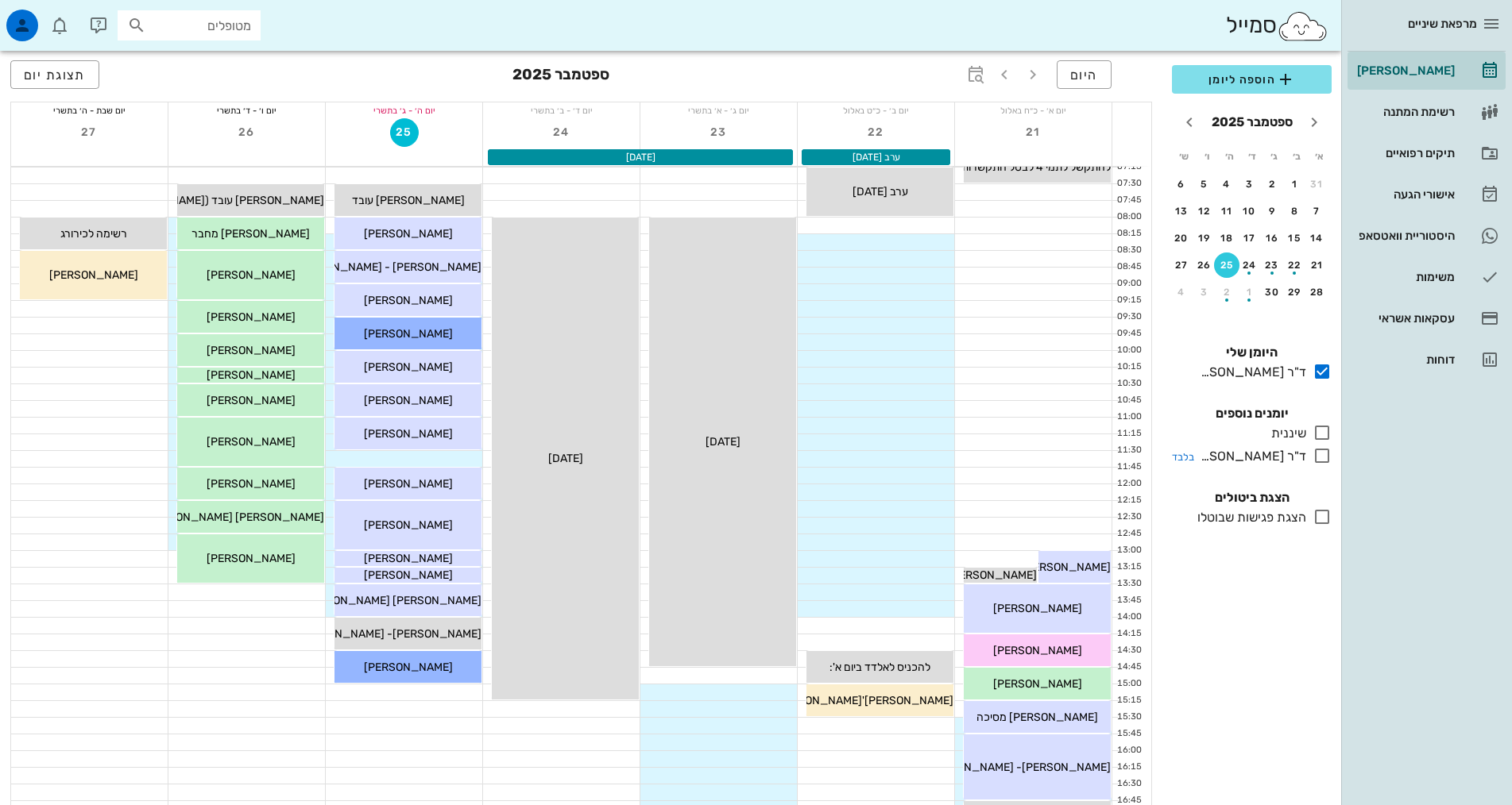
click at [1319, 458] on icon at bounding box center [1321, 456] width 19 height 19
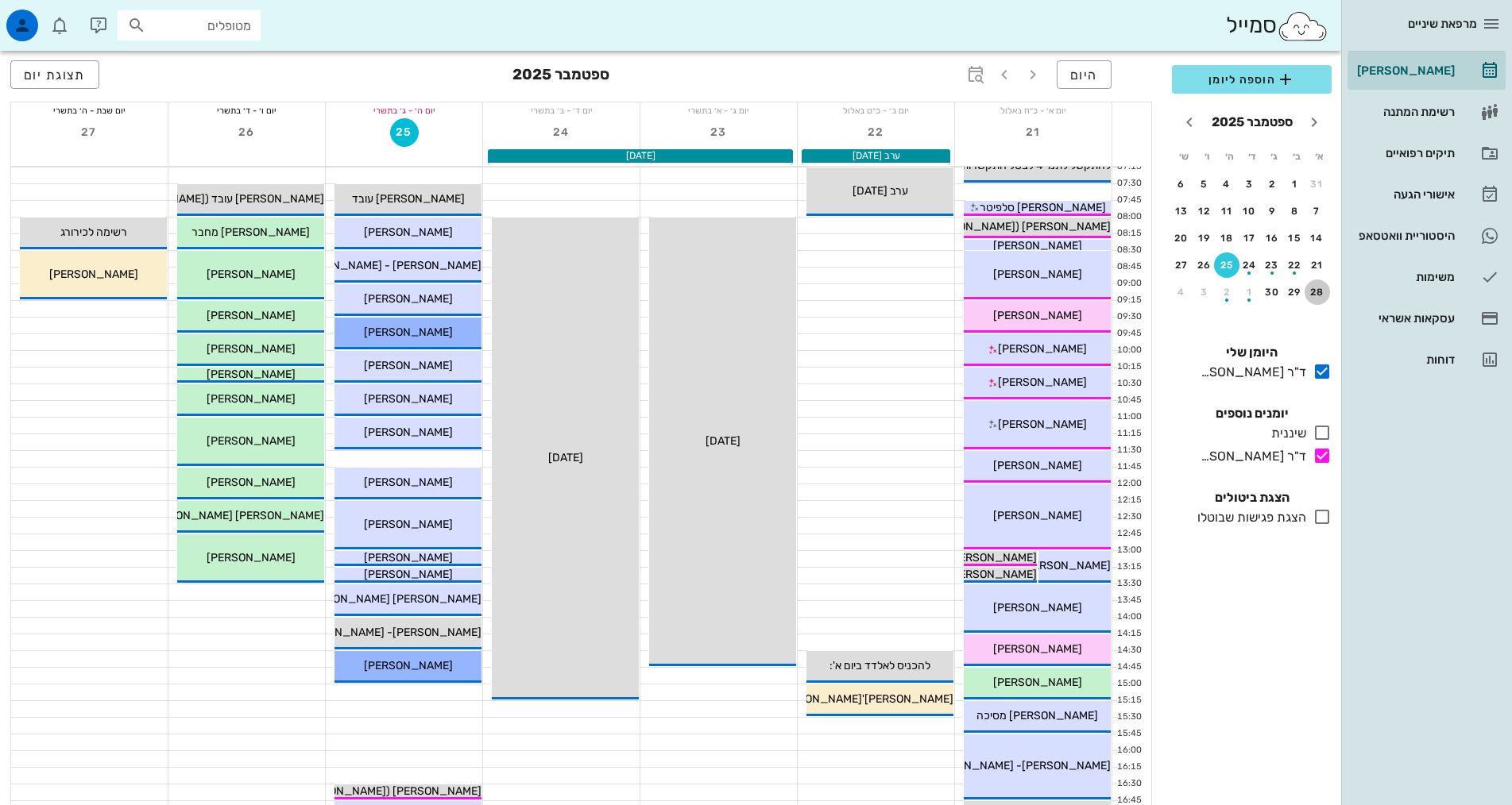
click at [1316, 282] on button "28" at bounding box center [1317, 292] width 26 height 26
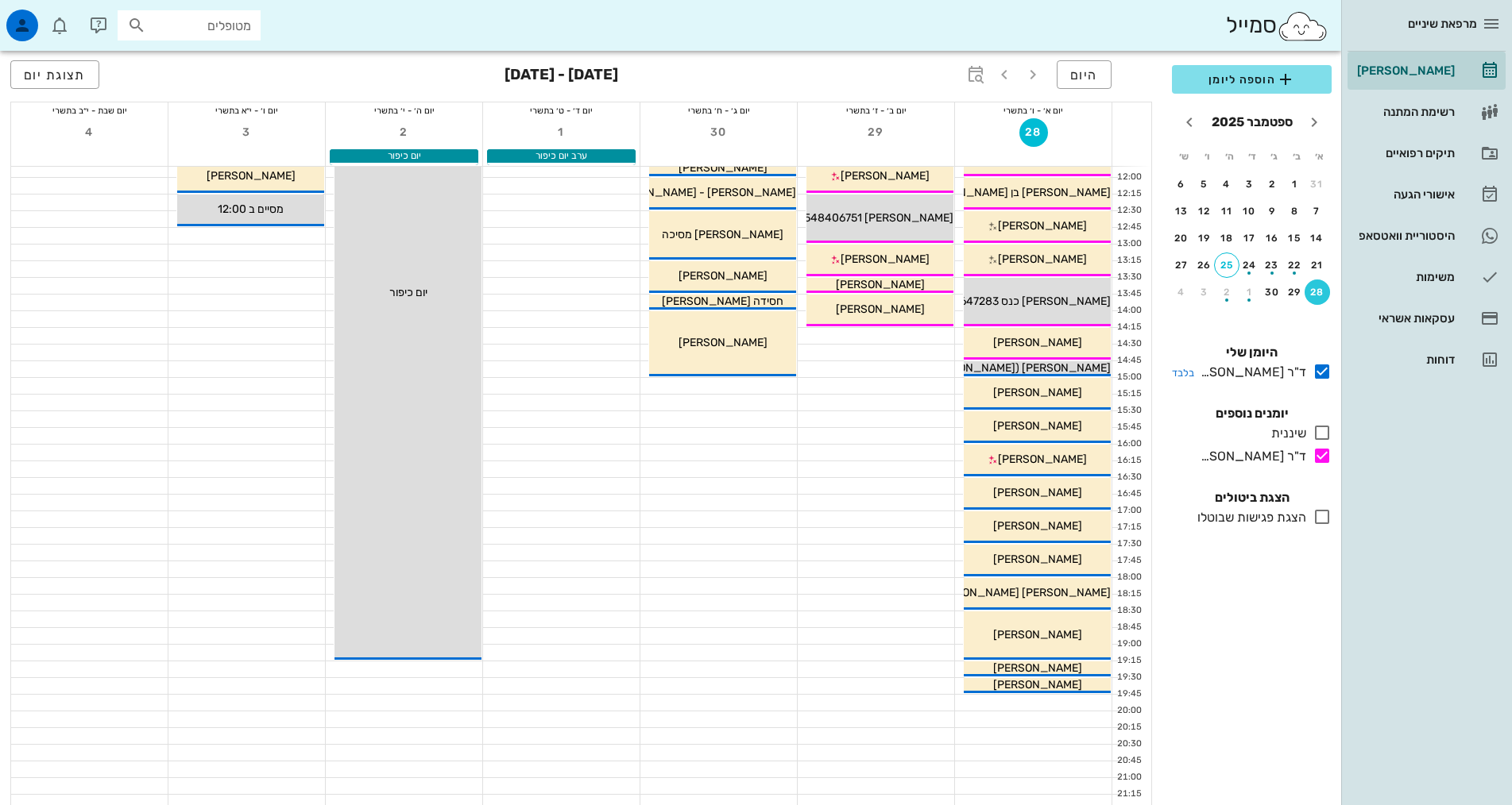
scroll to position [2, 0]
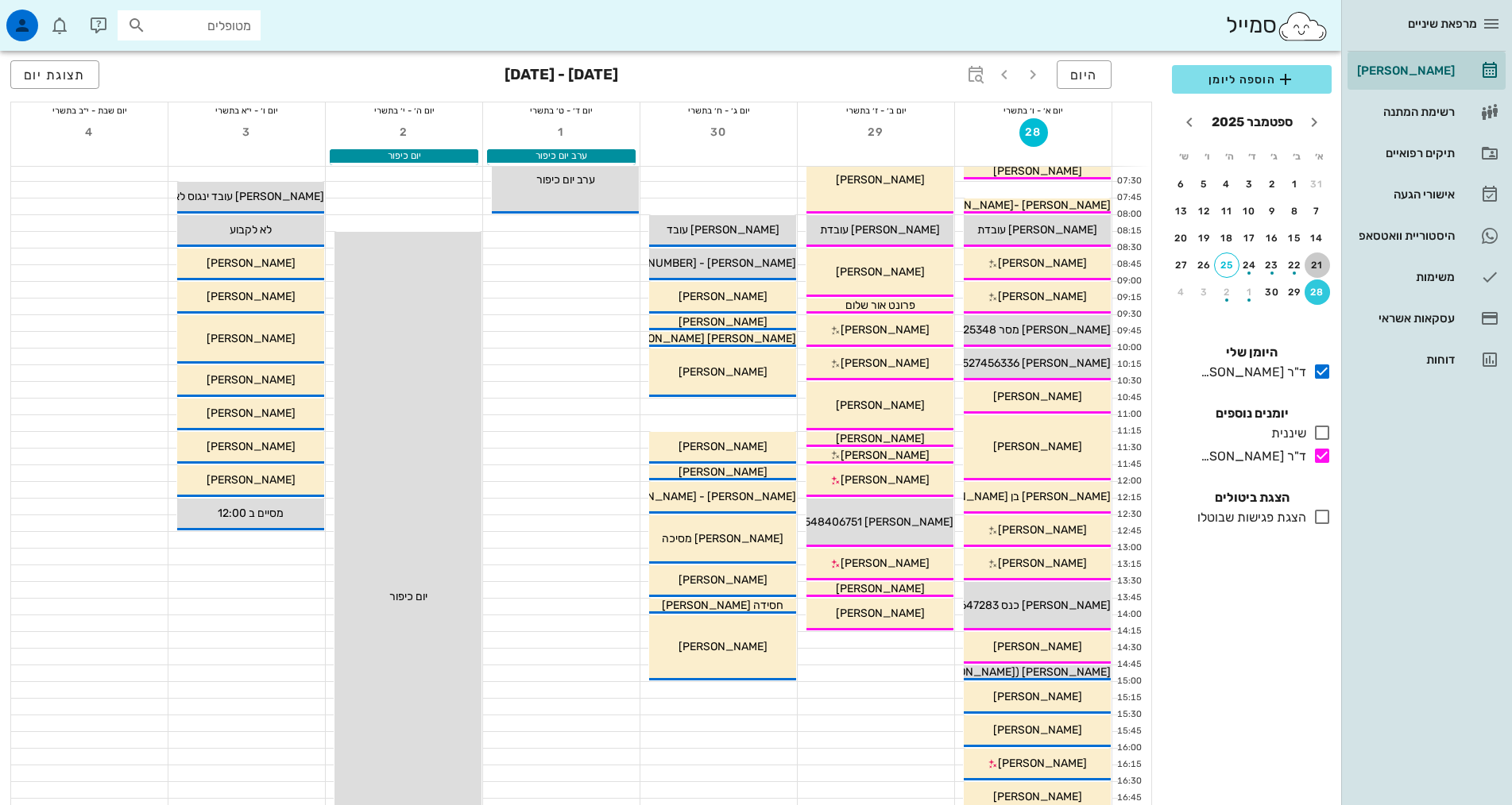
click at [1312, 264] on div "21" at bounding box center [1317, 265] width 26 height 11
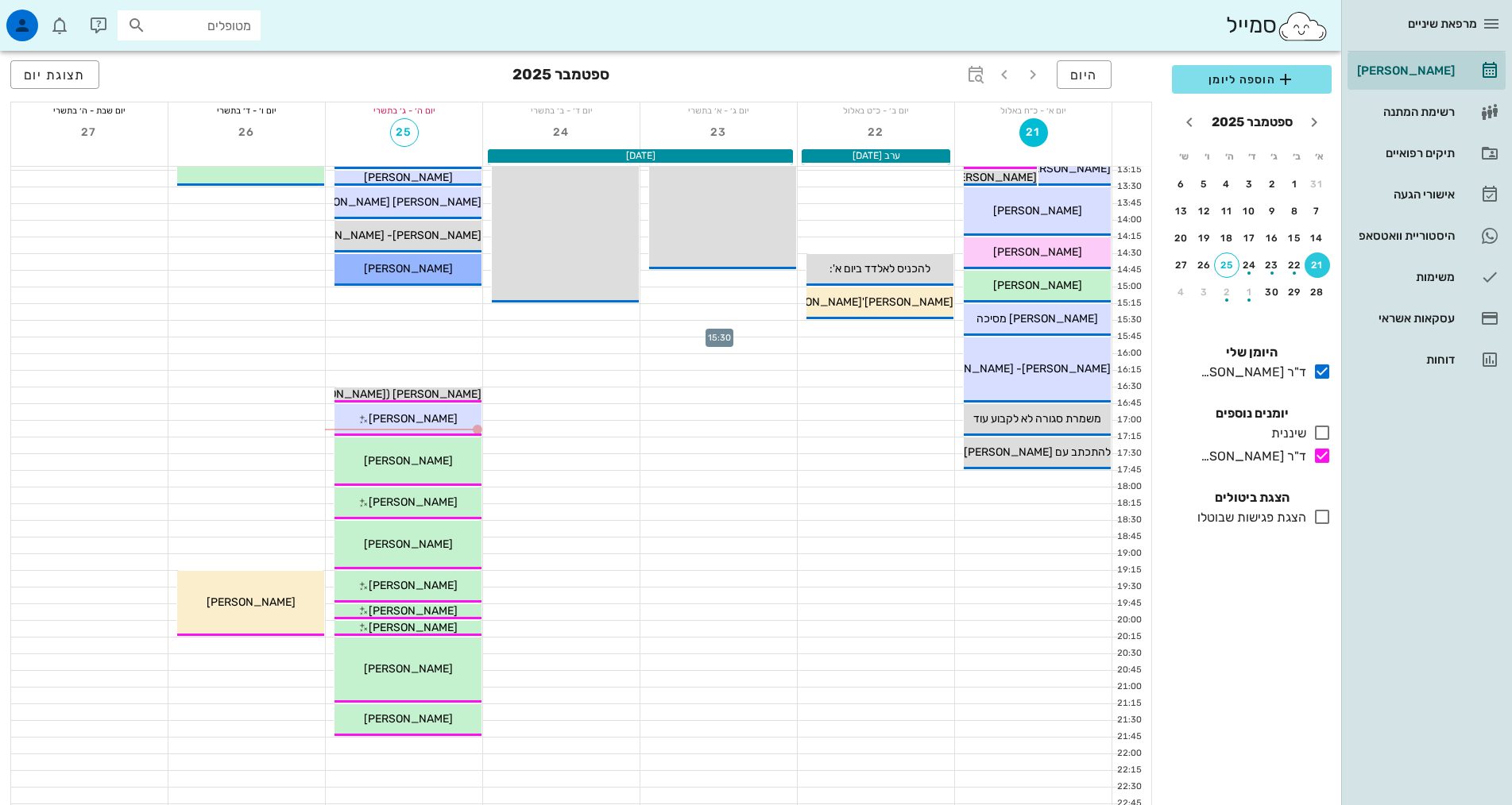
scroll to position [399, 0]
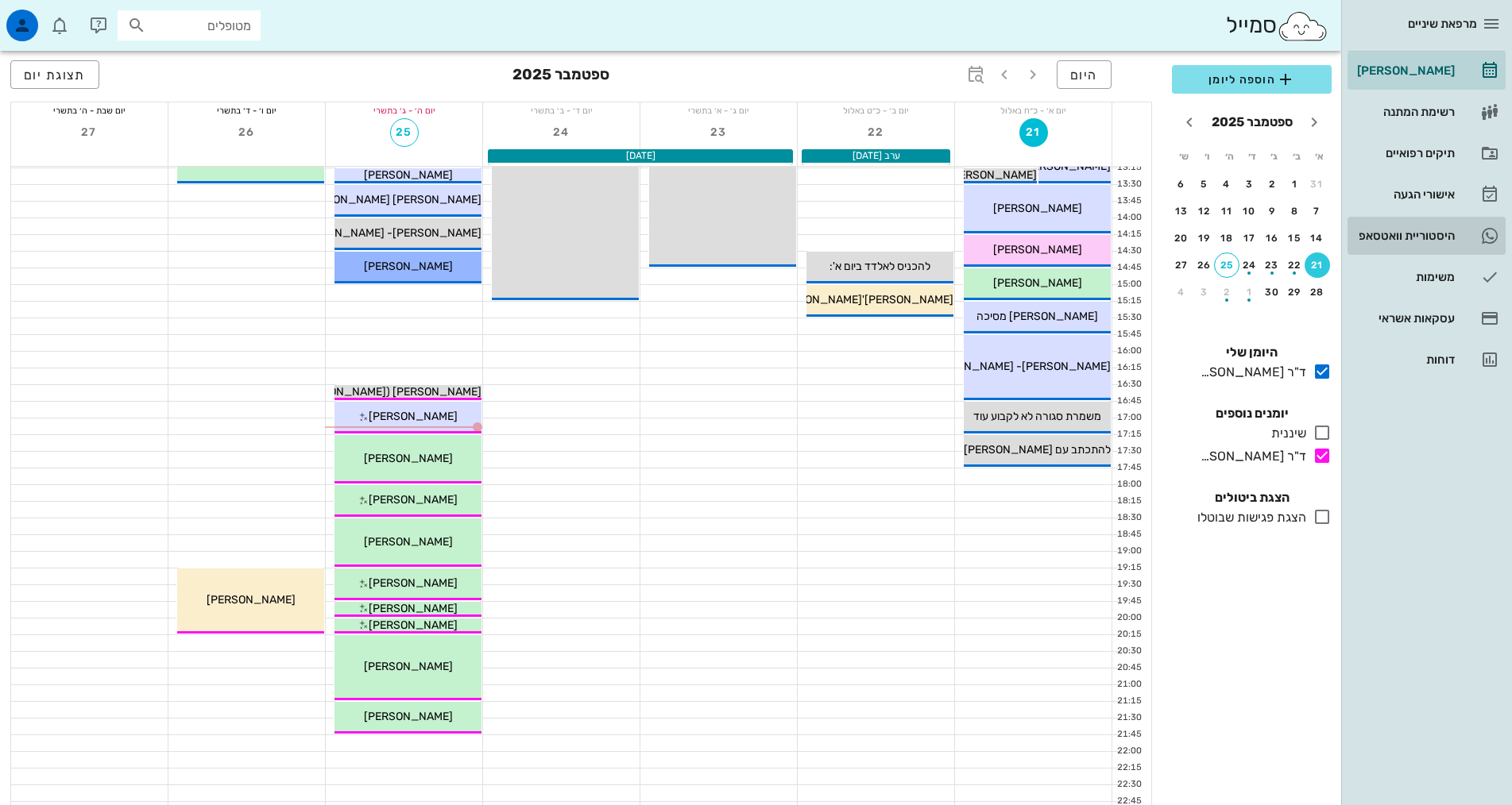
click at [1432, 229] on div "היסטוריית וואטסאפ" at bounding box center [1404, 235] width 101 height 12
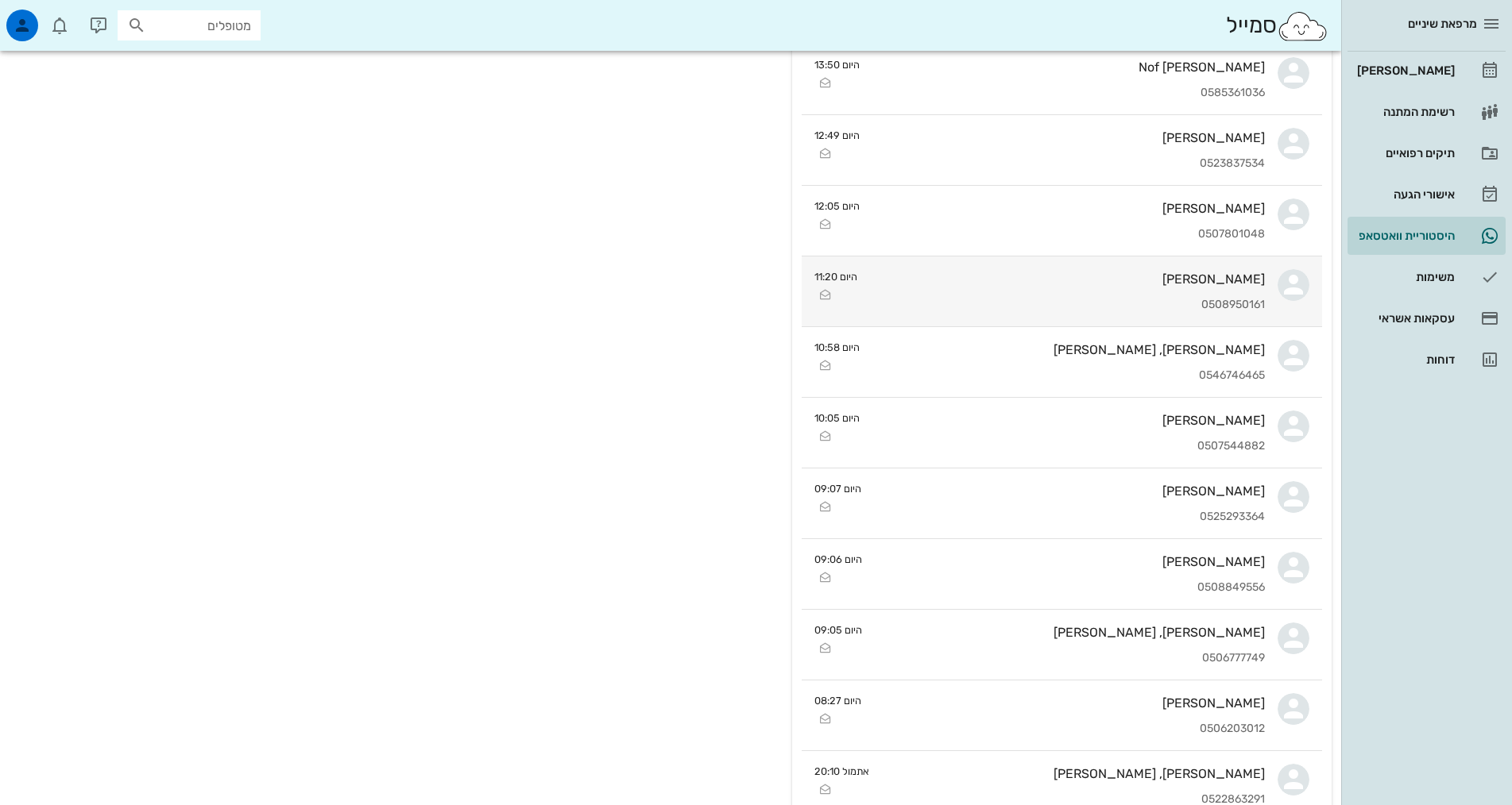
scroll to position [715, 0]
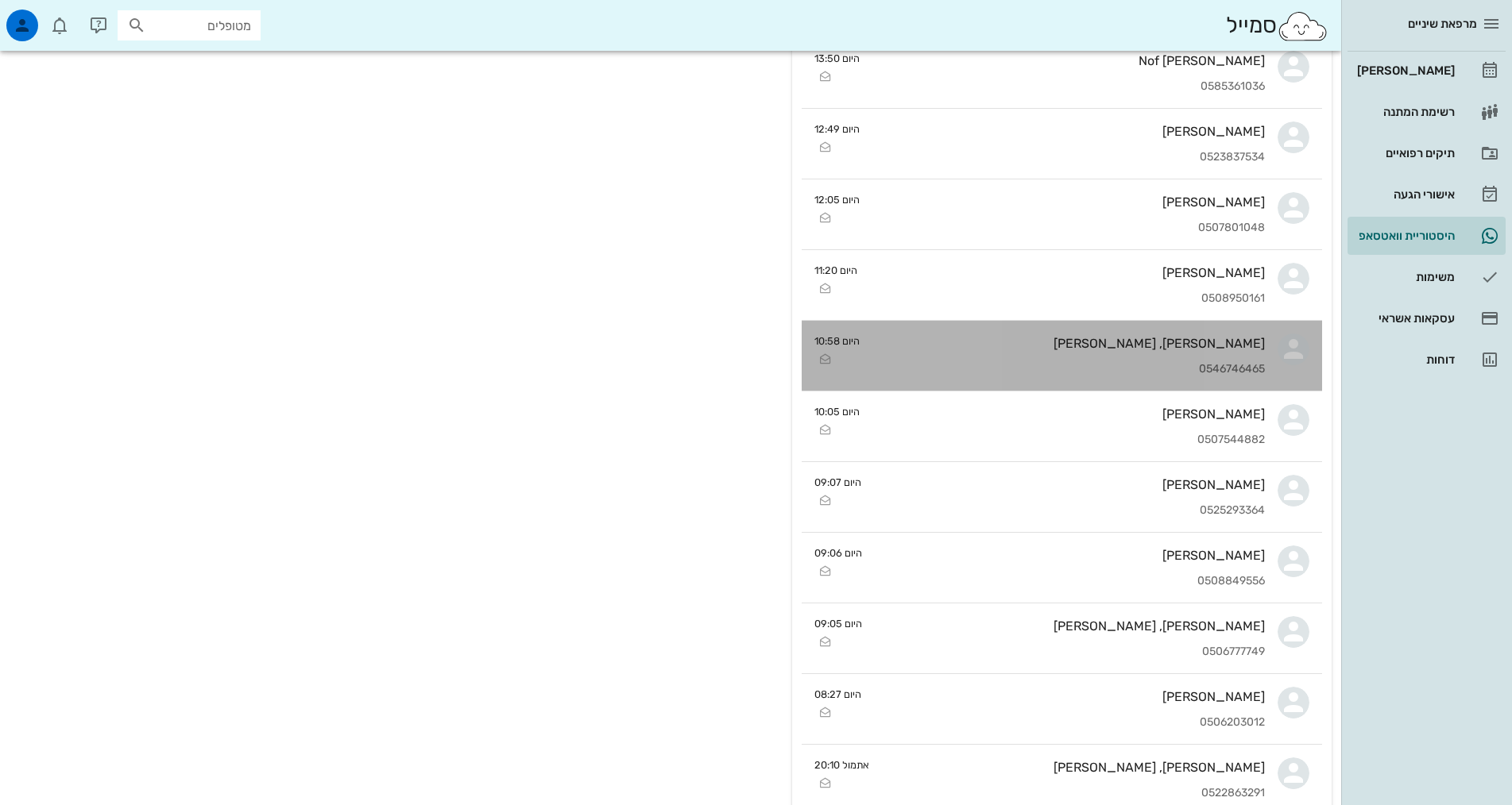
click at [1071, 358] on div "[PERSON_NAME], [PERSON_NAME] 0546746465" at bounding box center [1069, 355] width 393 height 70
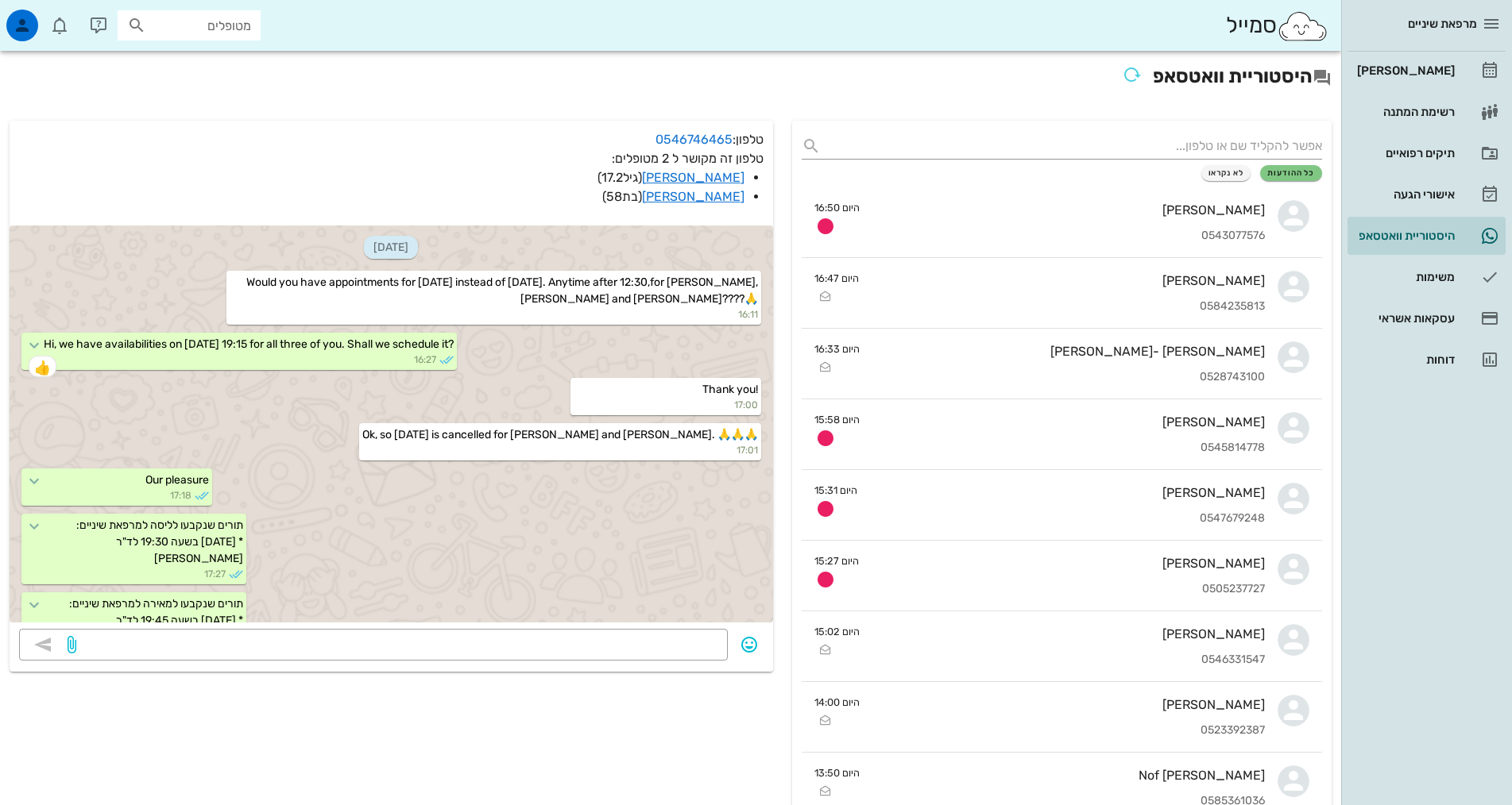
scroll to position [443, 0]
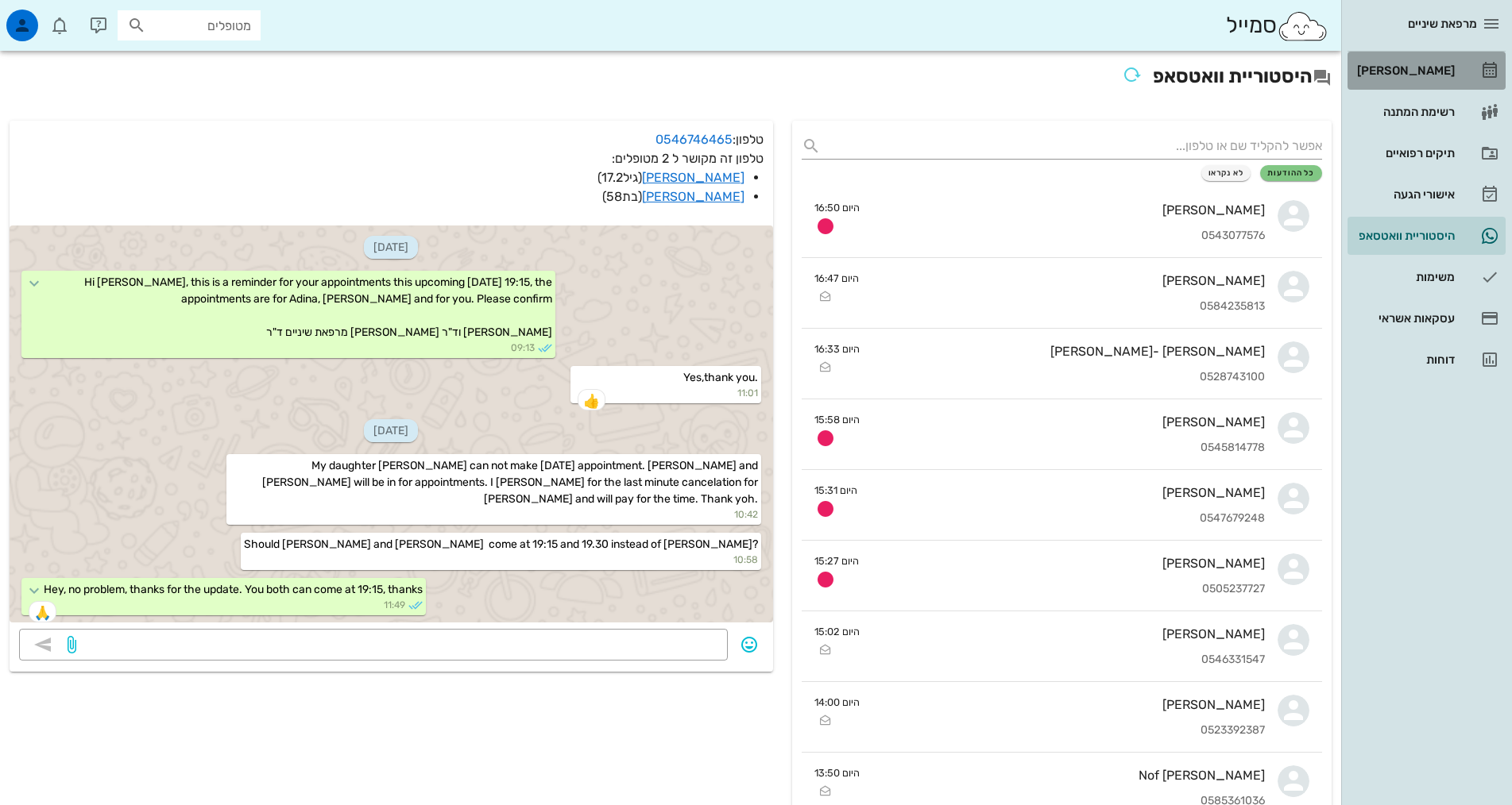
click at [1376, 77] on div "[PERSON_NAME]" at bounding box center [1404, 70] width 101 height 26
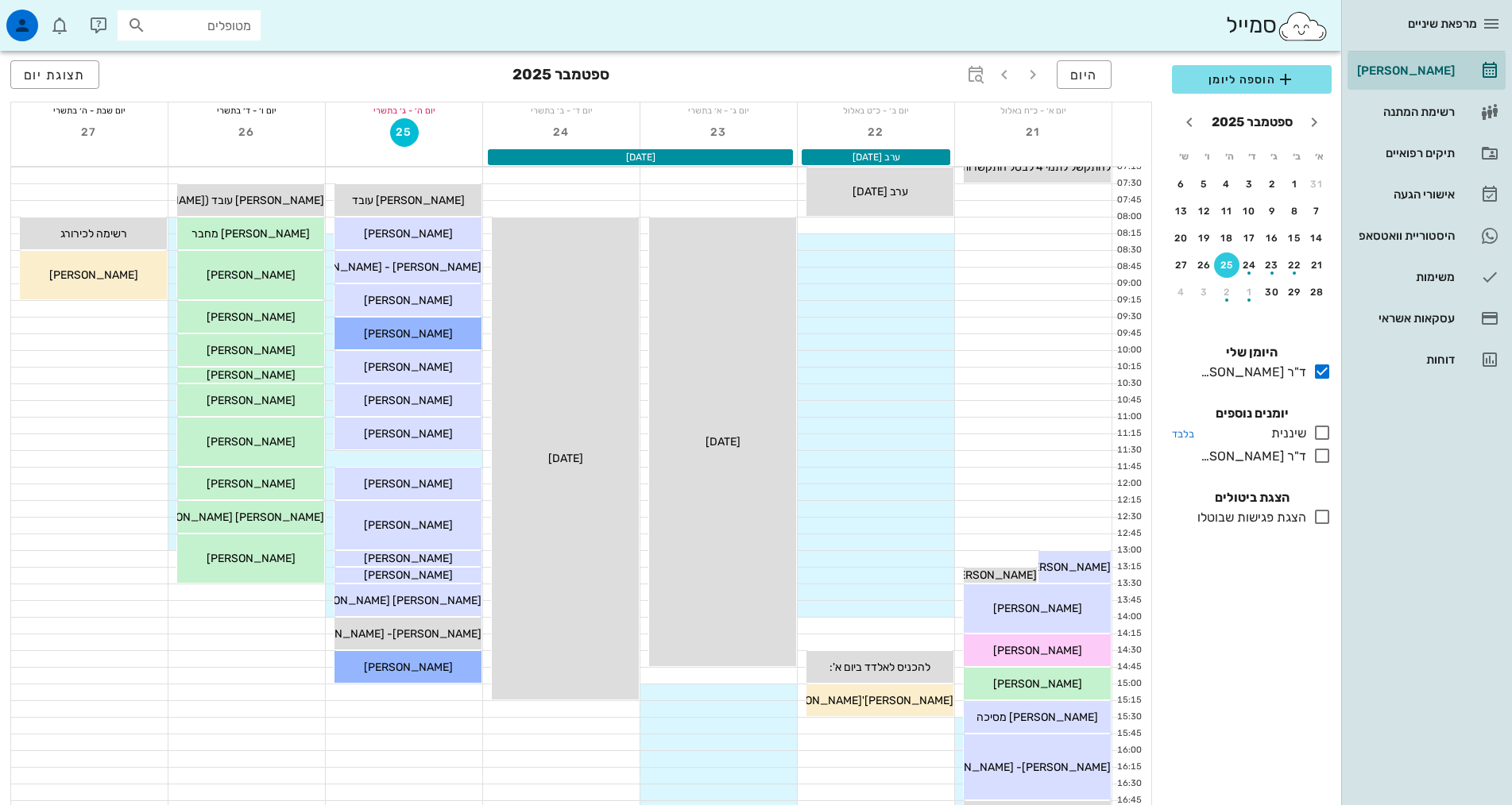
click at [1319, 435] on icon at bounding box center [1321, 432] width 19 height 19
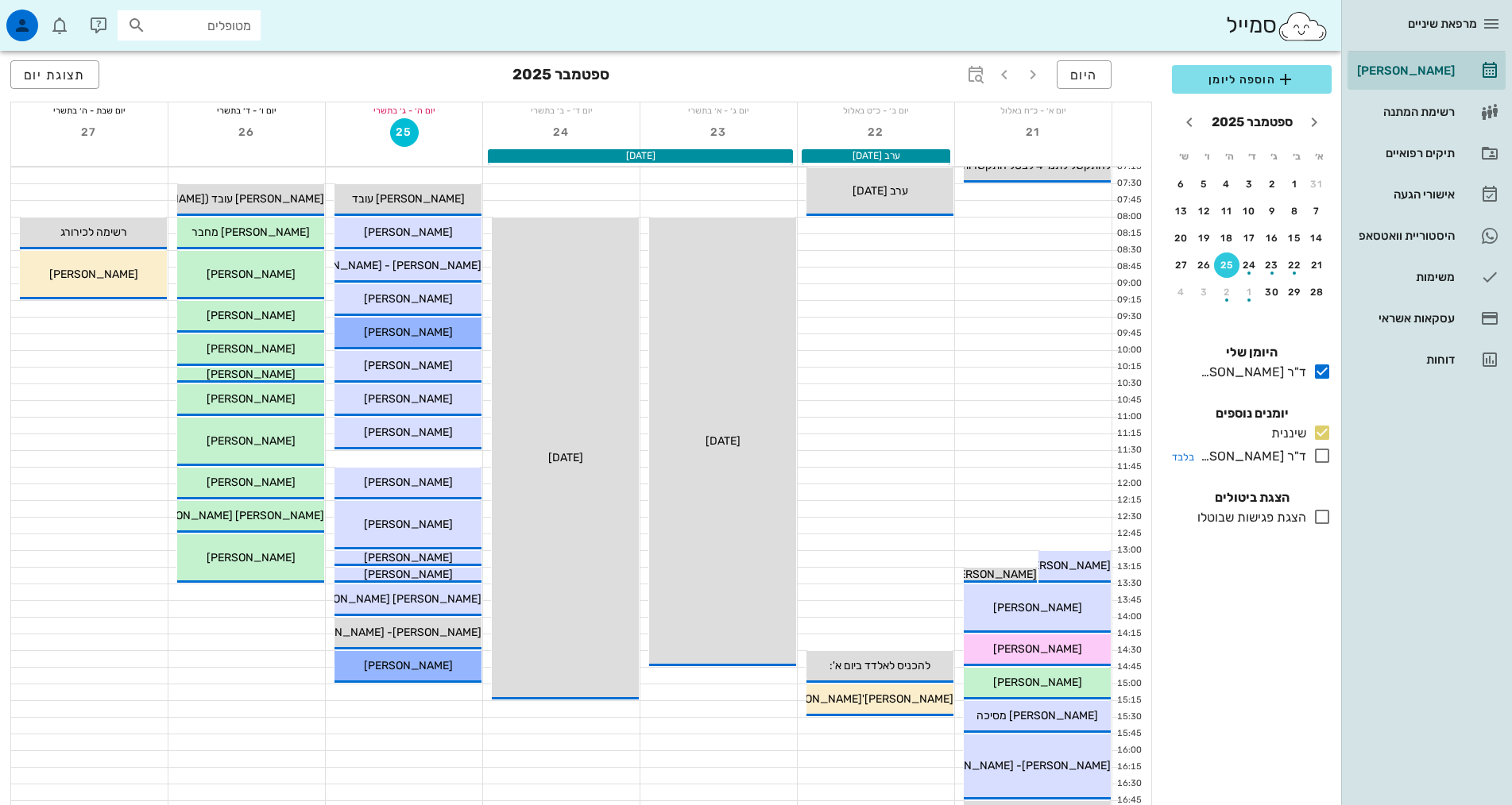
click at [1312, 453] on icon at bounding box center [1321, 456] width 19 height 19
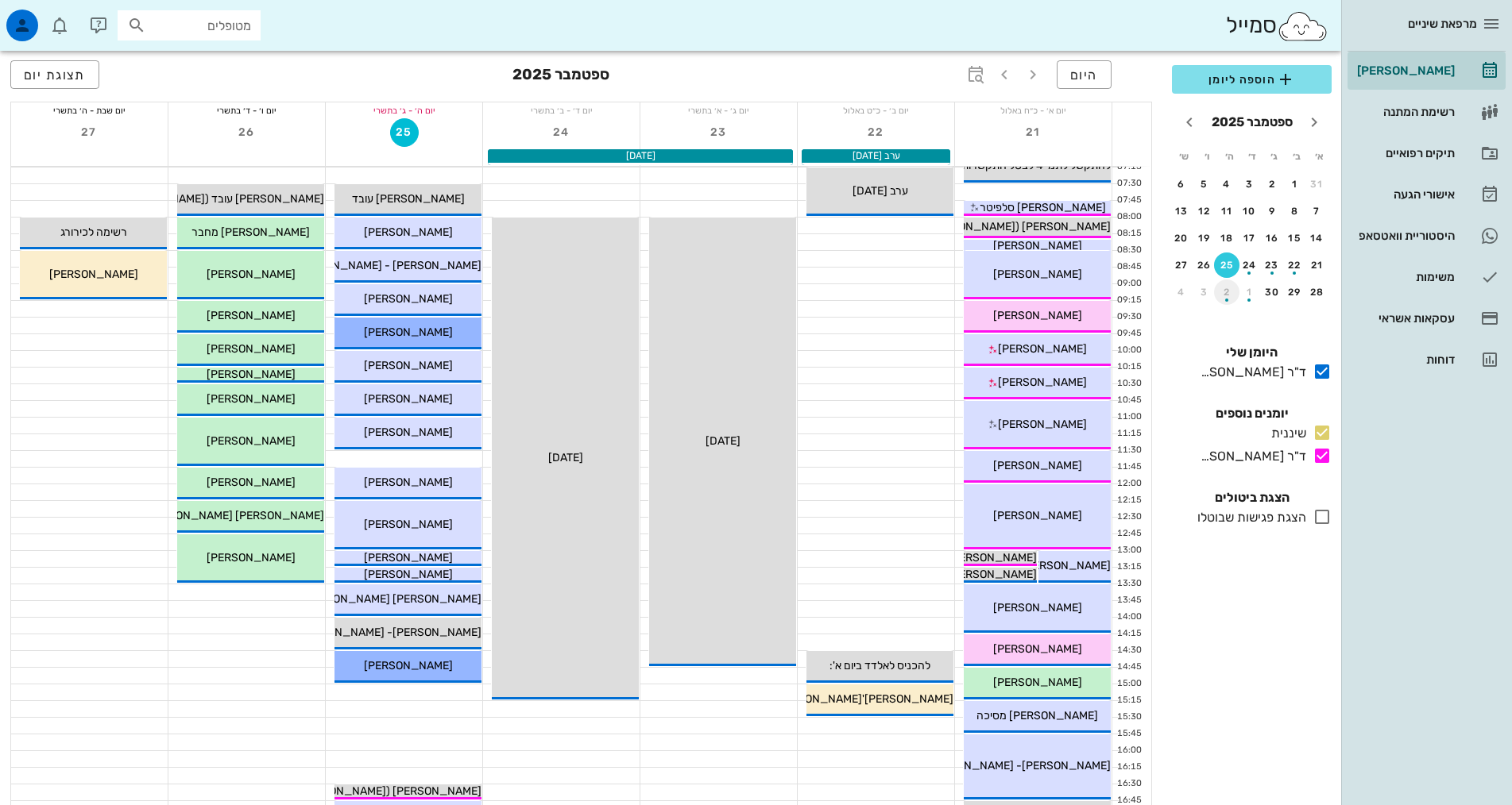
click at [1232, 301] on button "2" at bounding box center [1226, 292] width 26 height 26
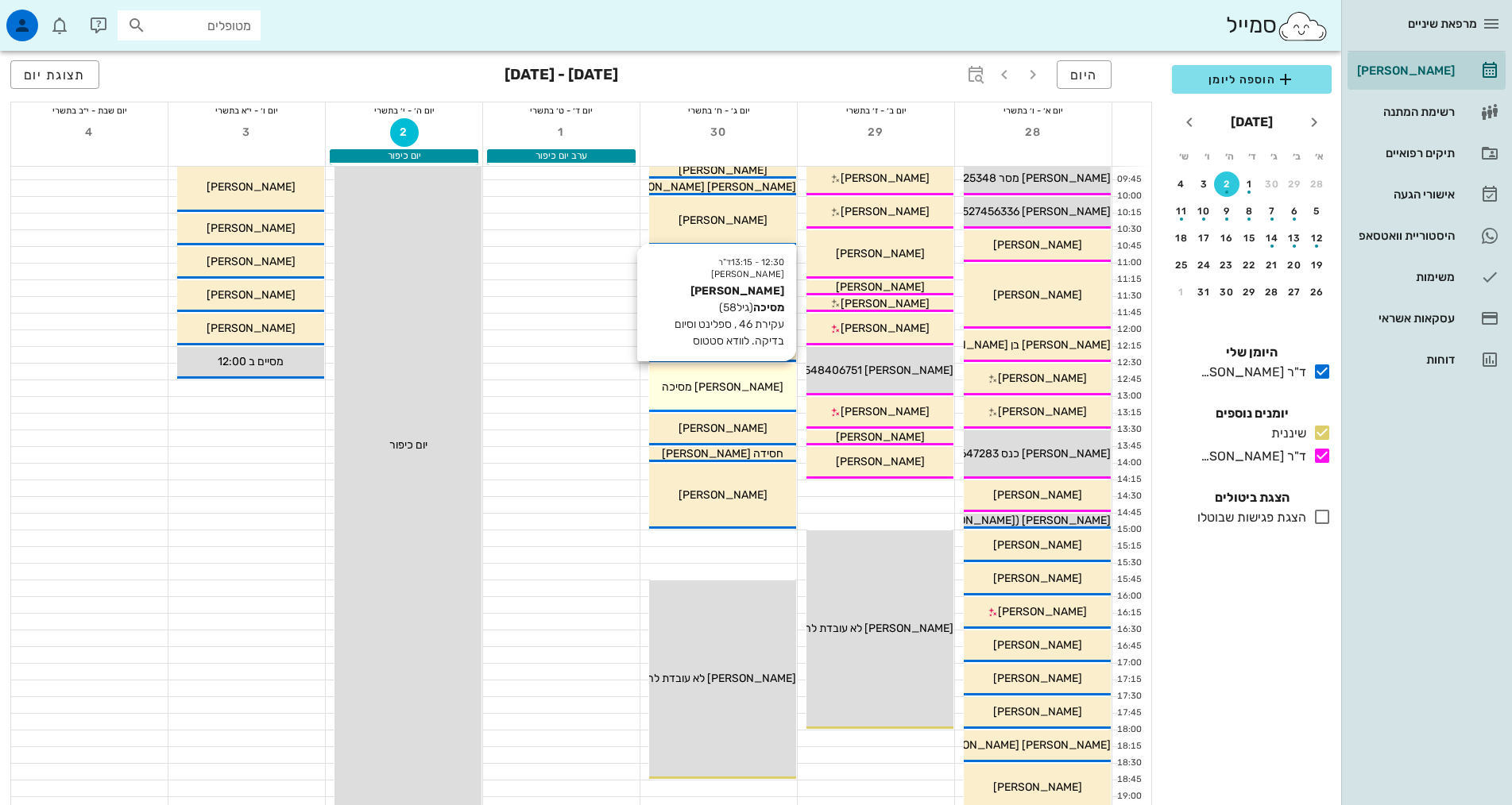
scroll to position [318, 0]
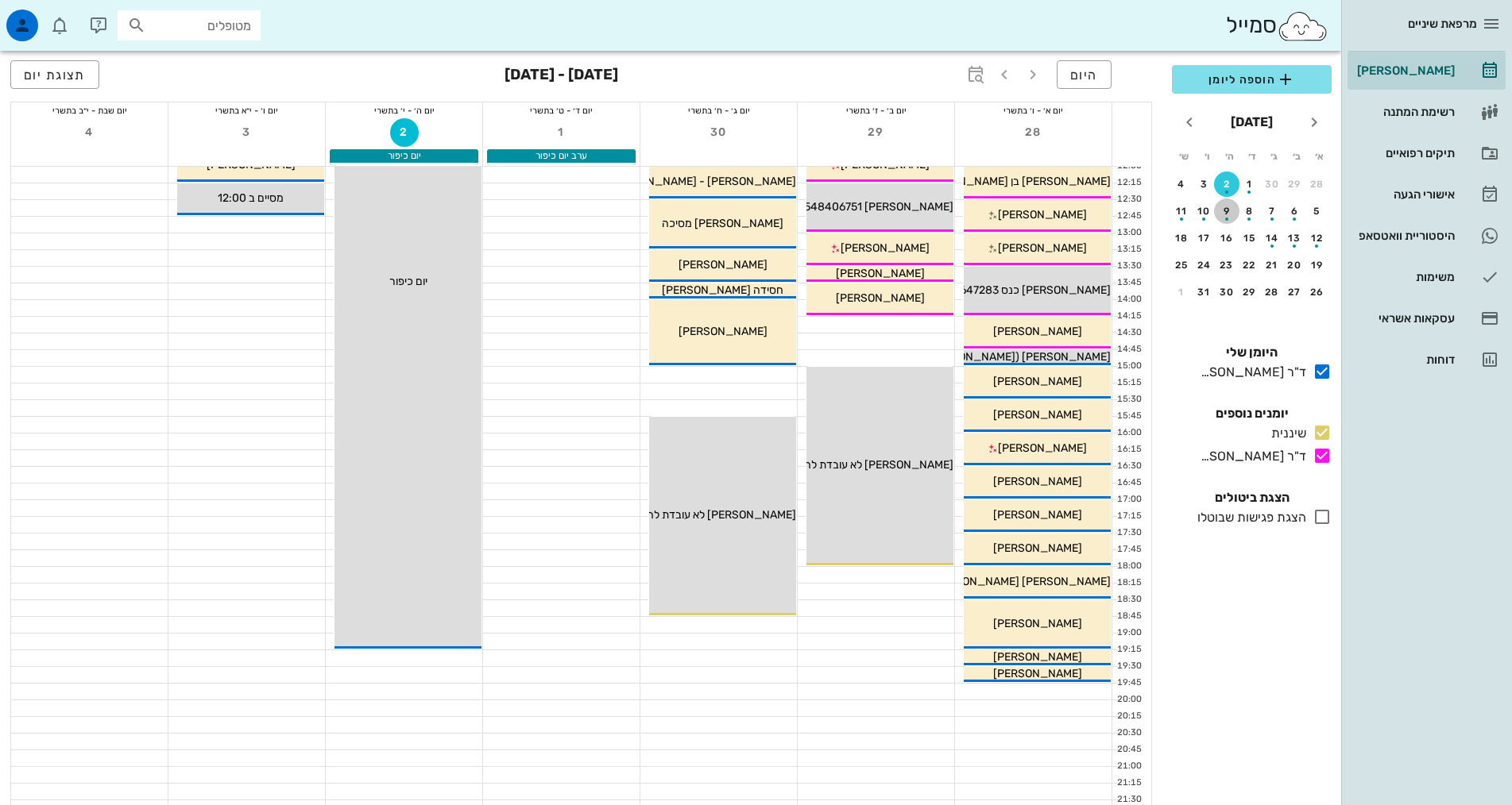
click at [1234, 215] on div "button" at bounding box center [1226, 215] width 26 height 9
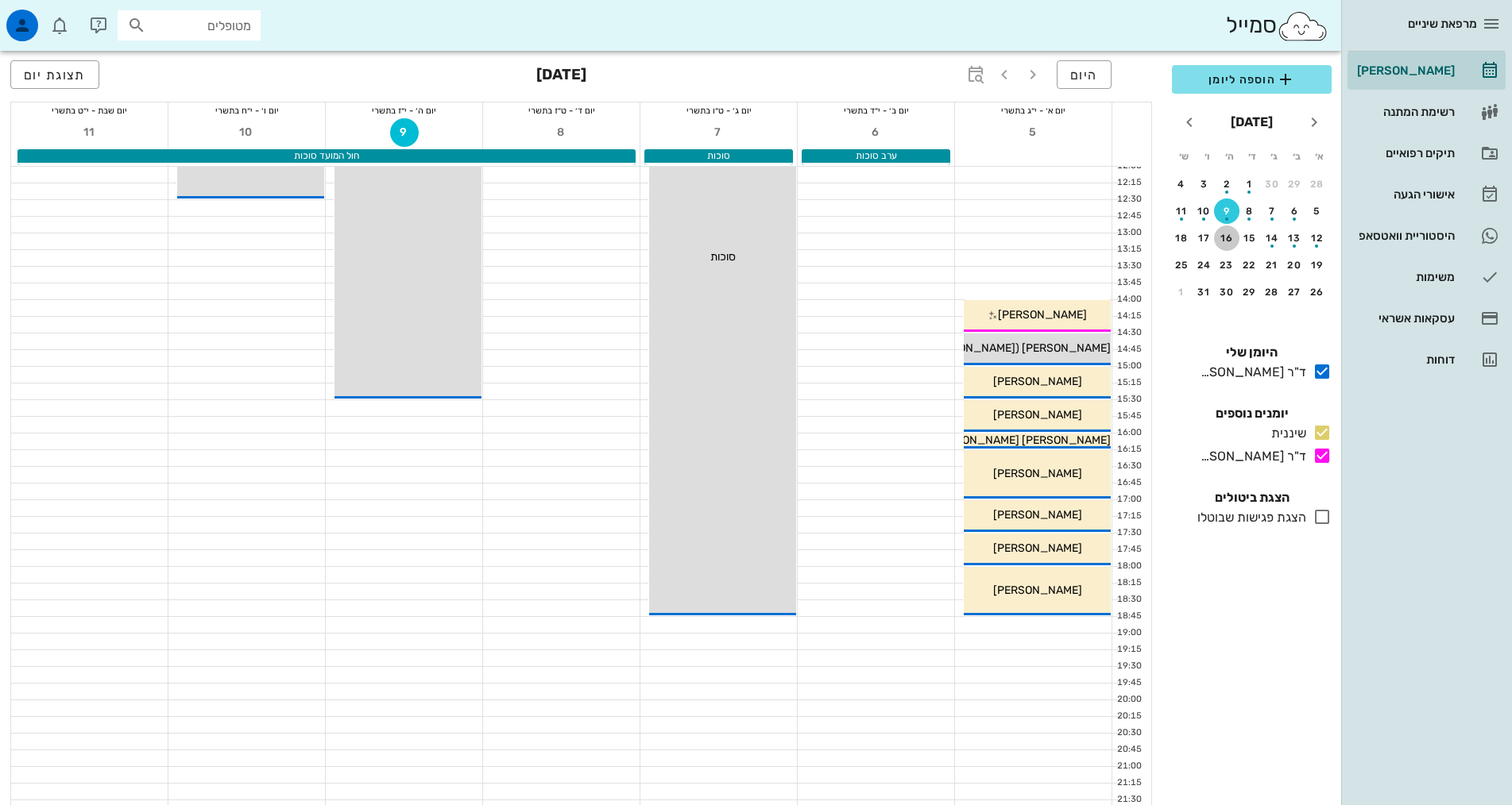
click at [1229, 239] on div "16" at bounding box center [1226, 238] width 26 height 11
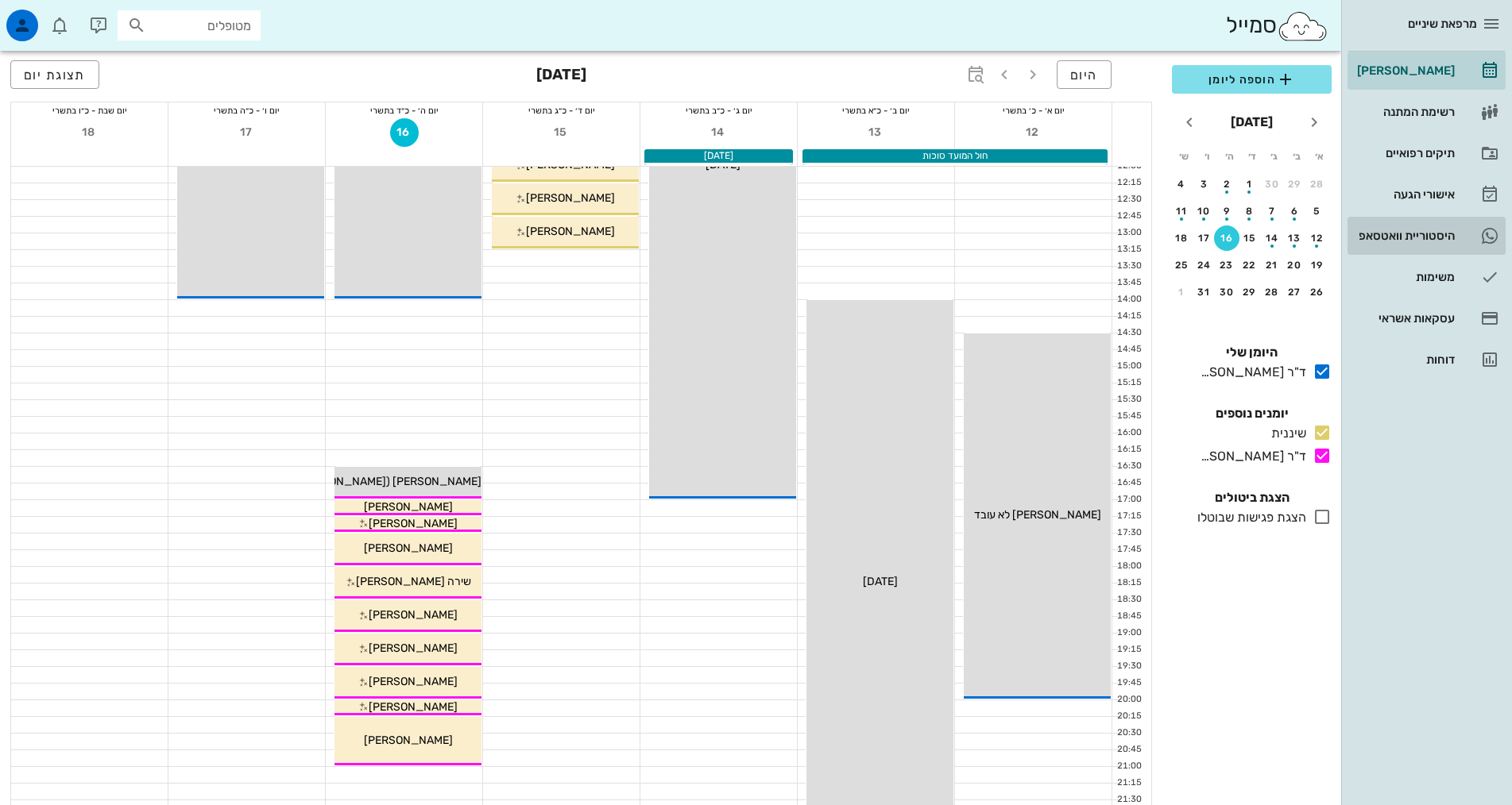
click at [1413, 228] on div "היסטוריית וואטסאפ" at bounding box center [1404, 235] width 101 height 26
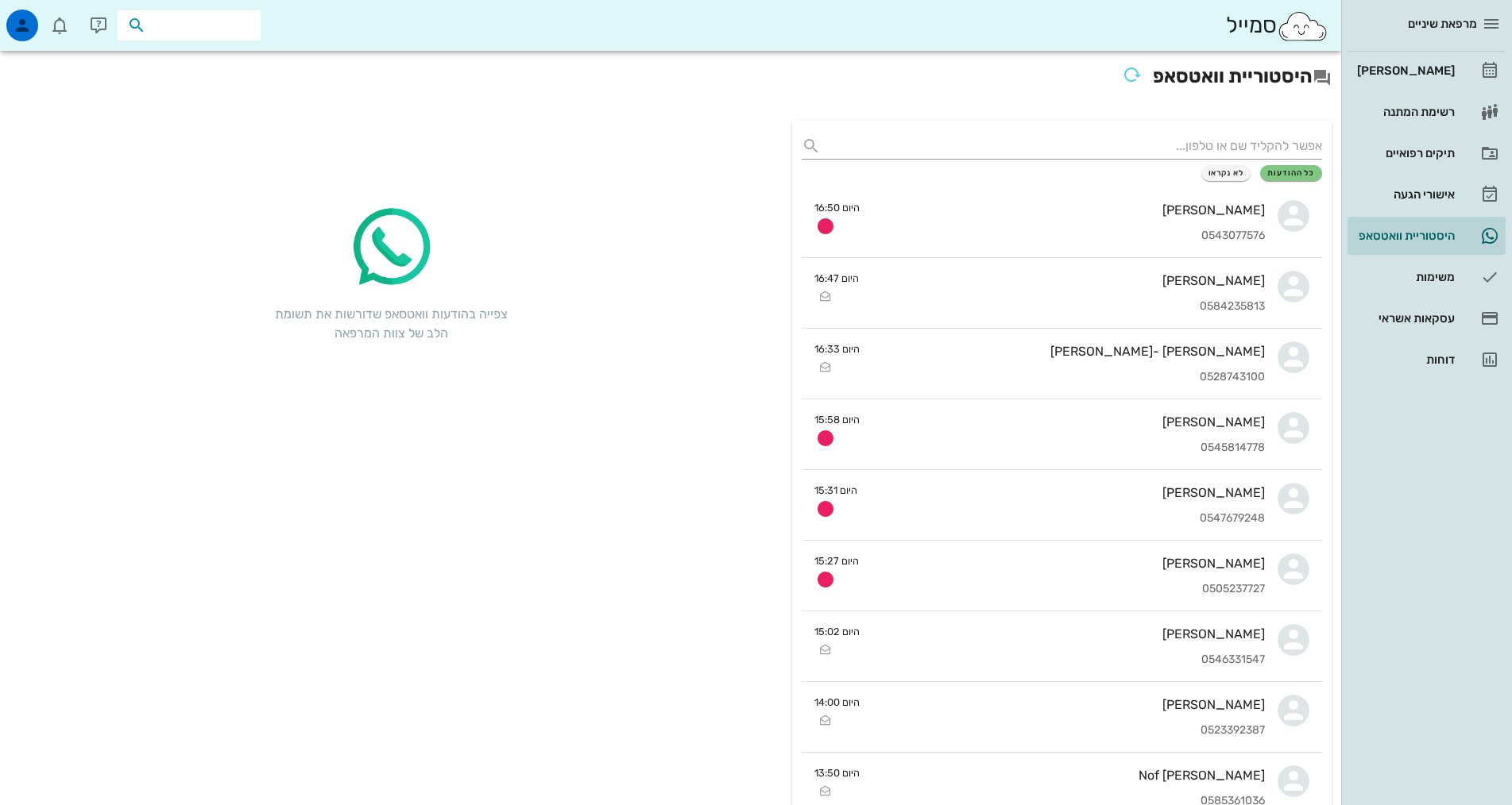
click at [185, 26] on input "text" at bounding box center [200, 25] width 102 height 21
click at [1197, 144] on input "text" at bounding box center [1074, 146] width 495 height 26
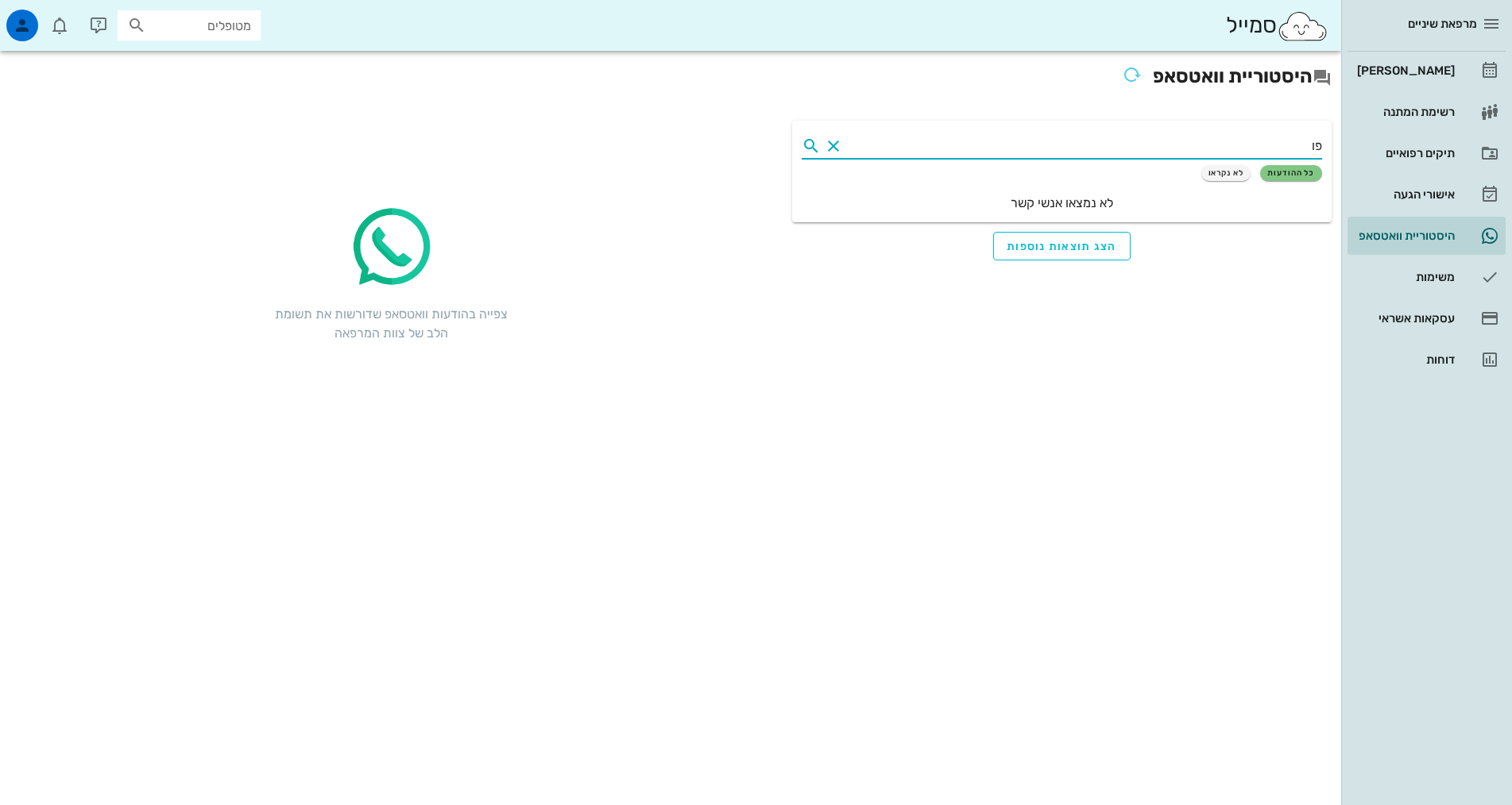
type input "פ"
type input "י"
type input "p"
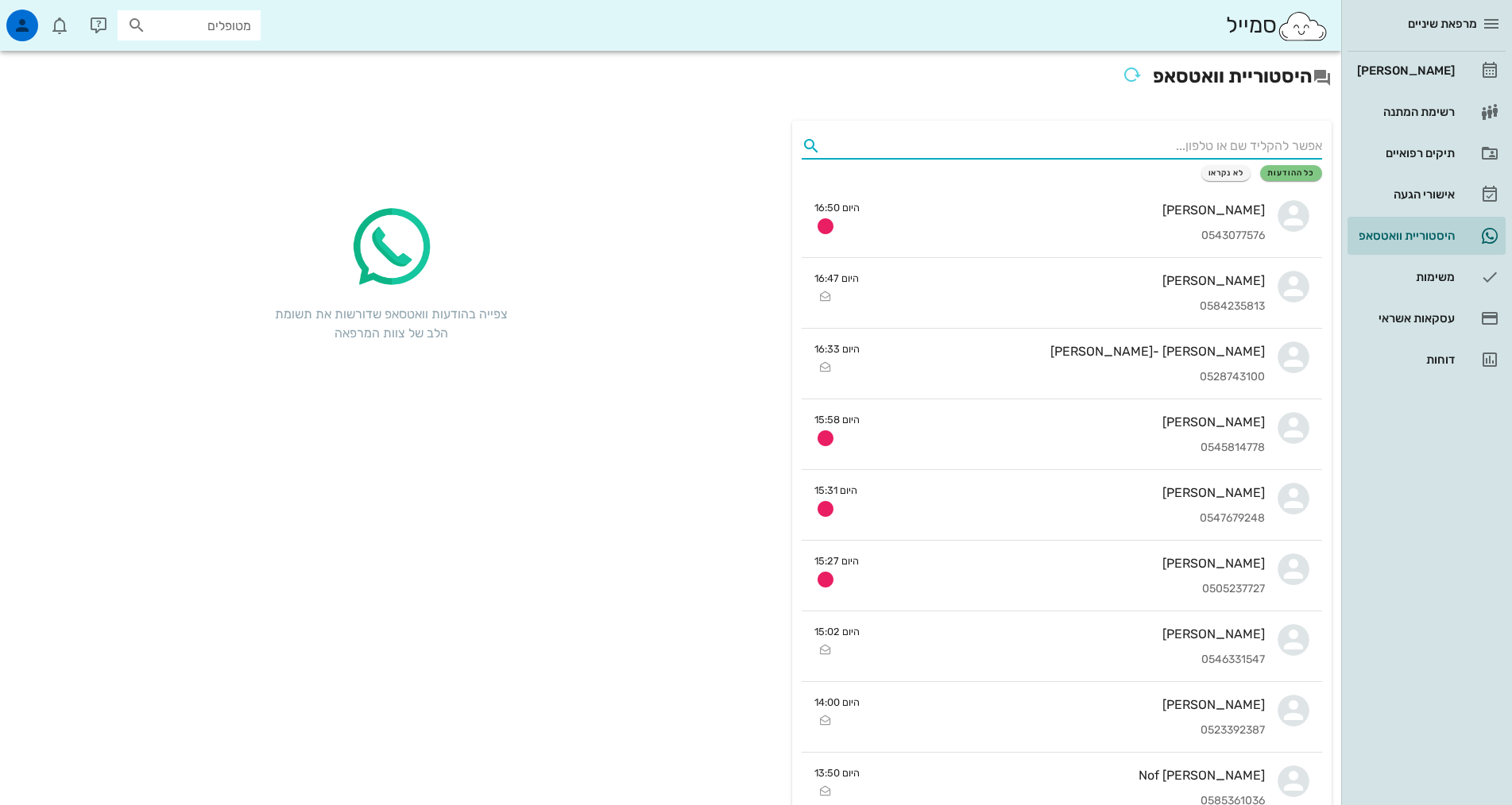
click at [209, 29] on input "מטופלים" at bounding box center [200, 25] width 102 height 21
type input "h"
type input "[PERSON_NAME]"
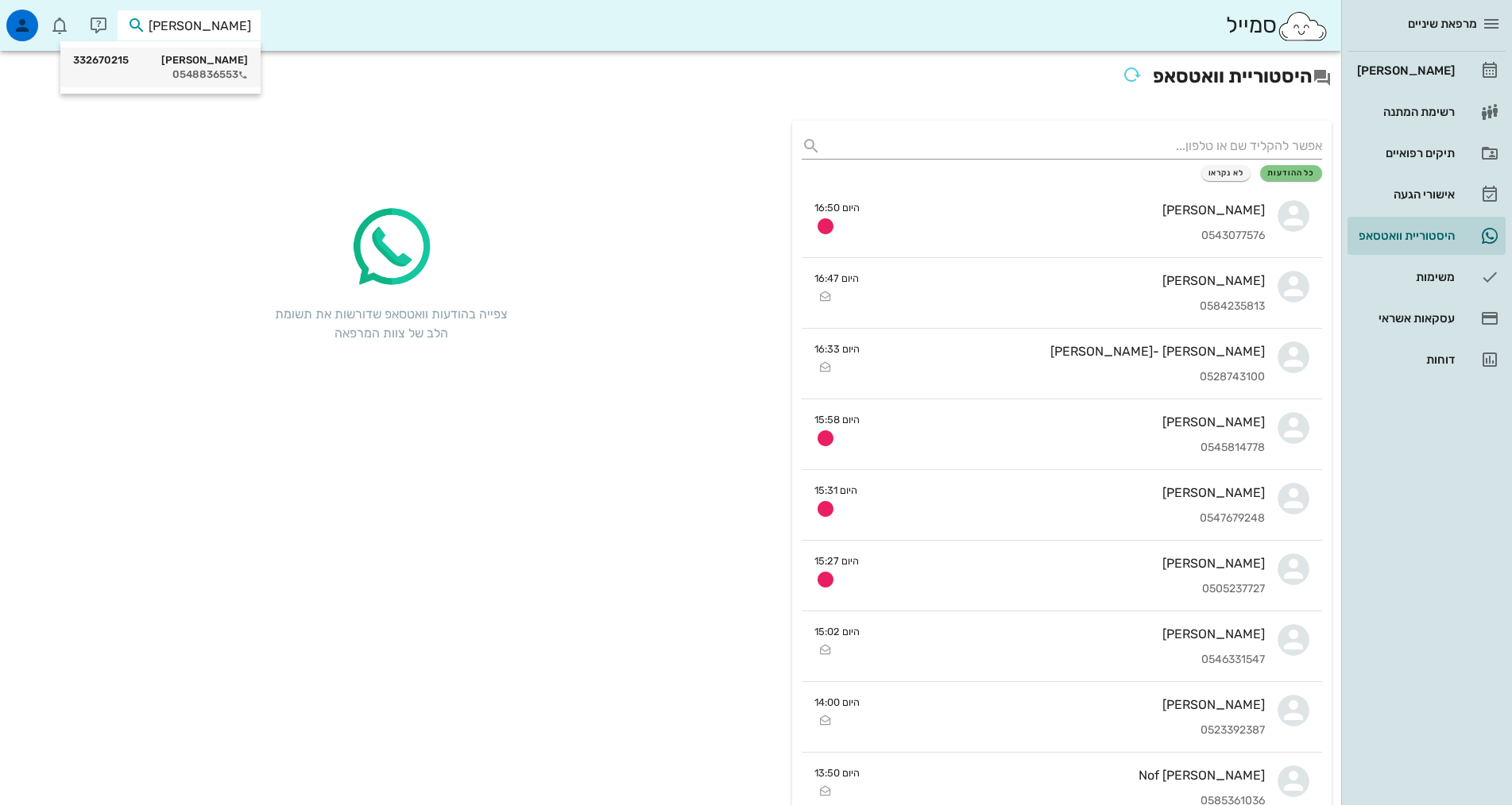
click at [205, 71] on div "0548836553" at bounding box center [160, 74] width 175 height 12
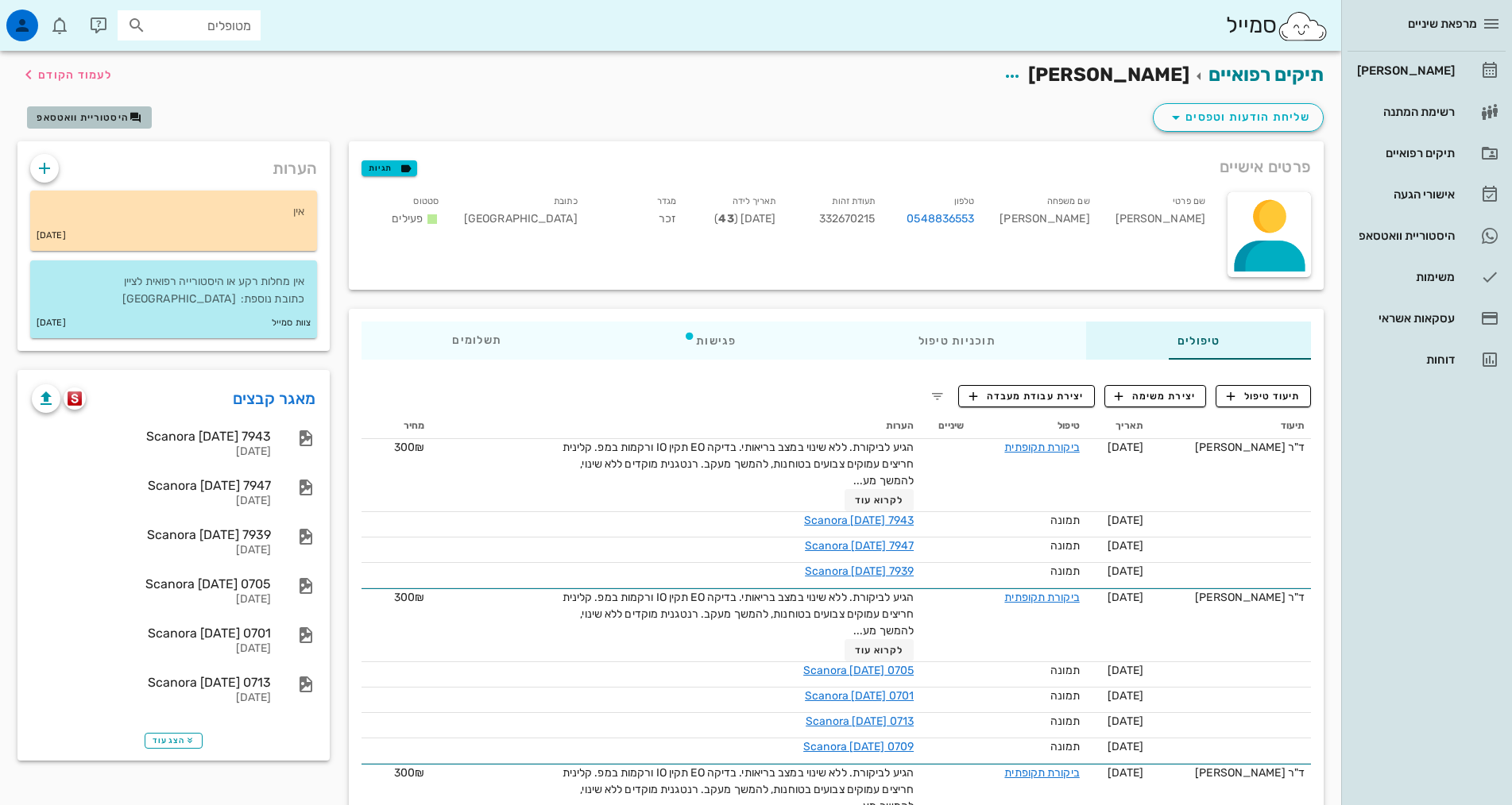
click at [110, 113] on span "היסטוריית וואטסאפ" at bounding box center [82, 117] width 92 height 11
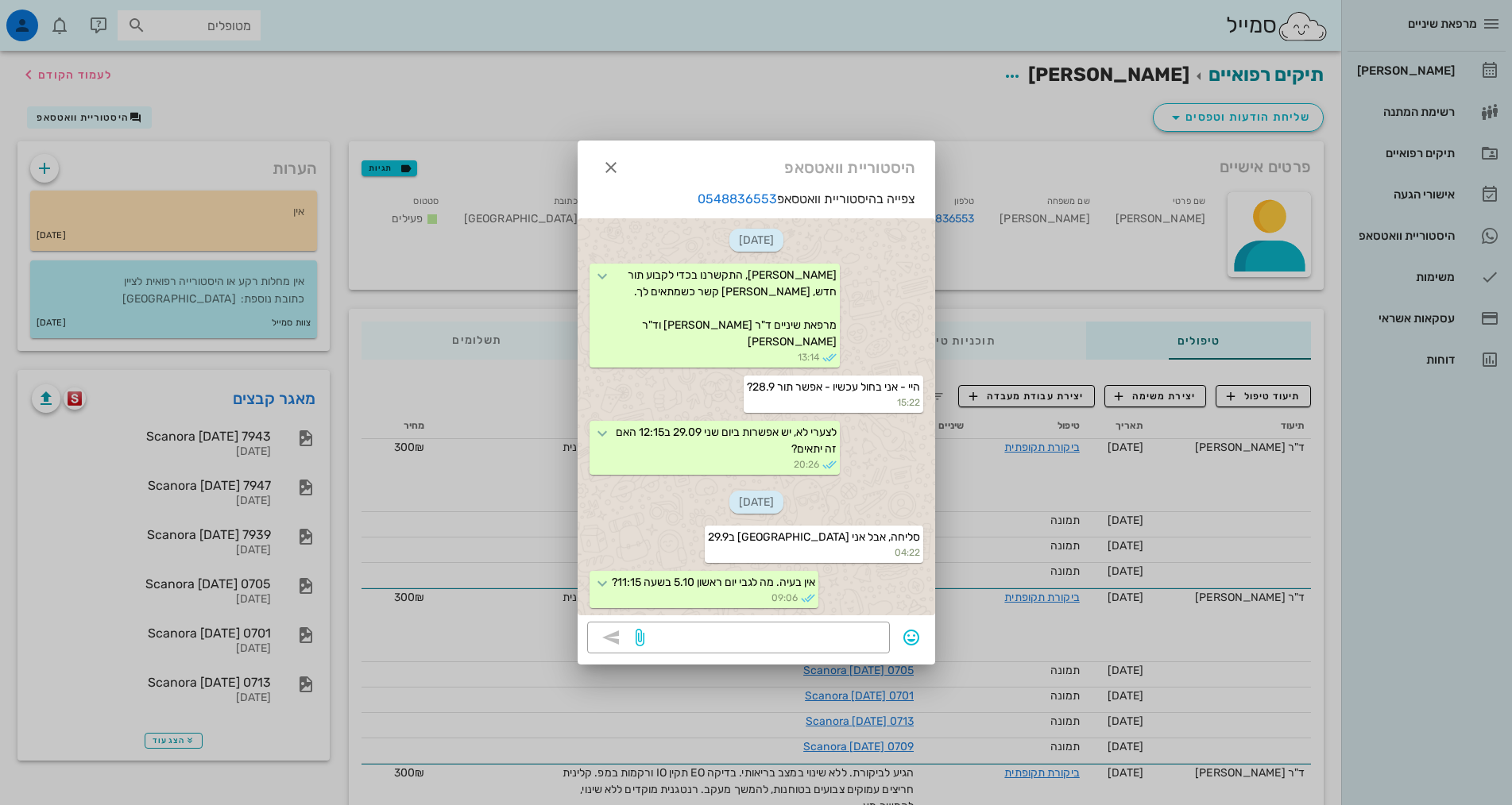
scroll to position [237, 0]
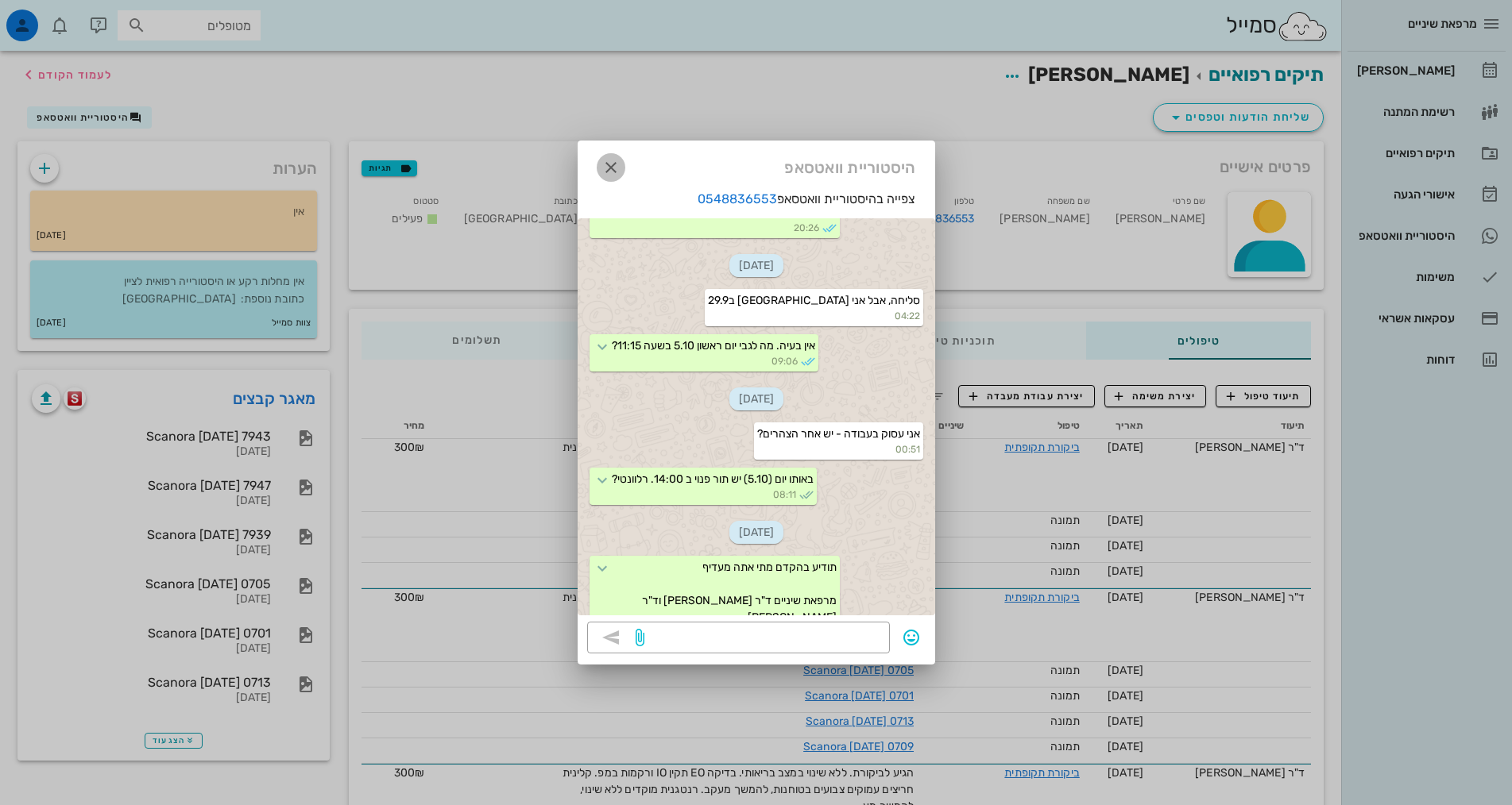
click at [609, 171] on icon "button" at bounding box center [611, 167] width 19 height 19
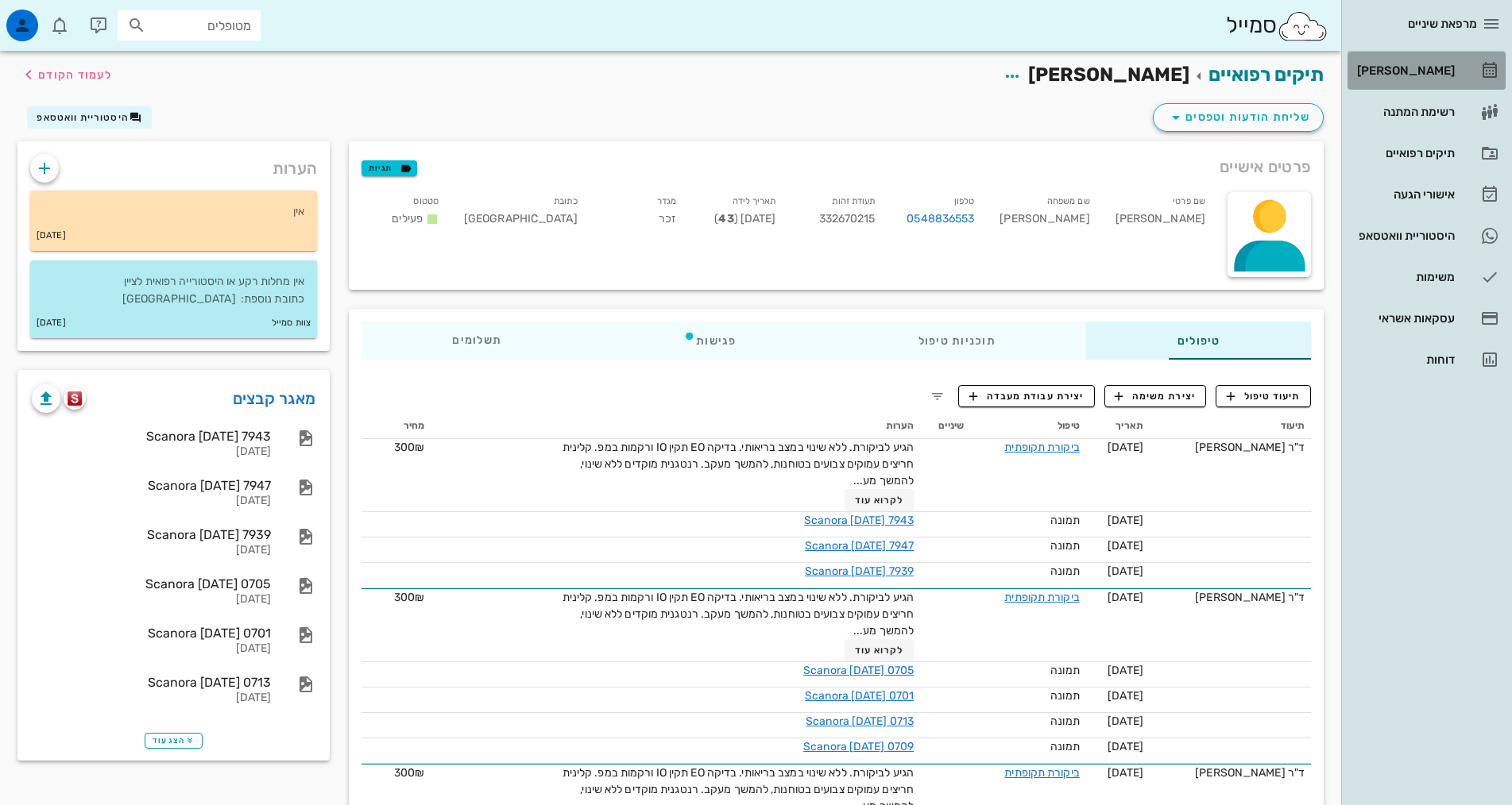
click at [1449, 54] on link "[PERSON_NAME]" at bounding box center [1426, 70] width 158 height 38
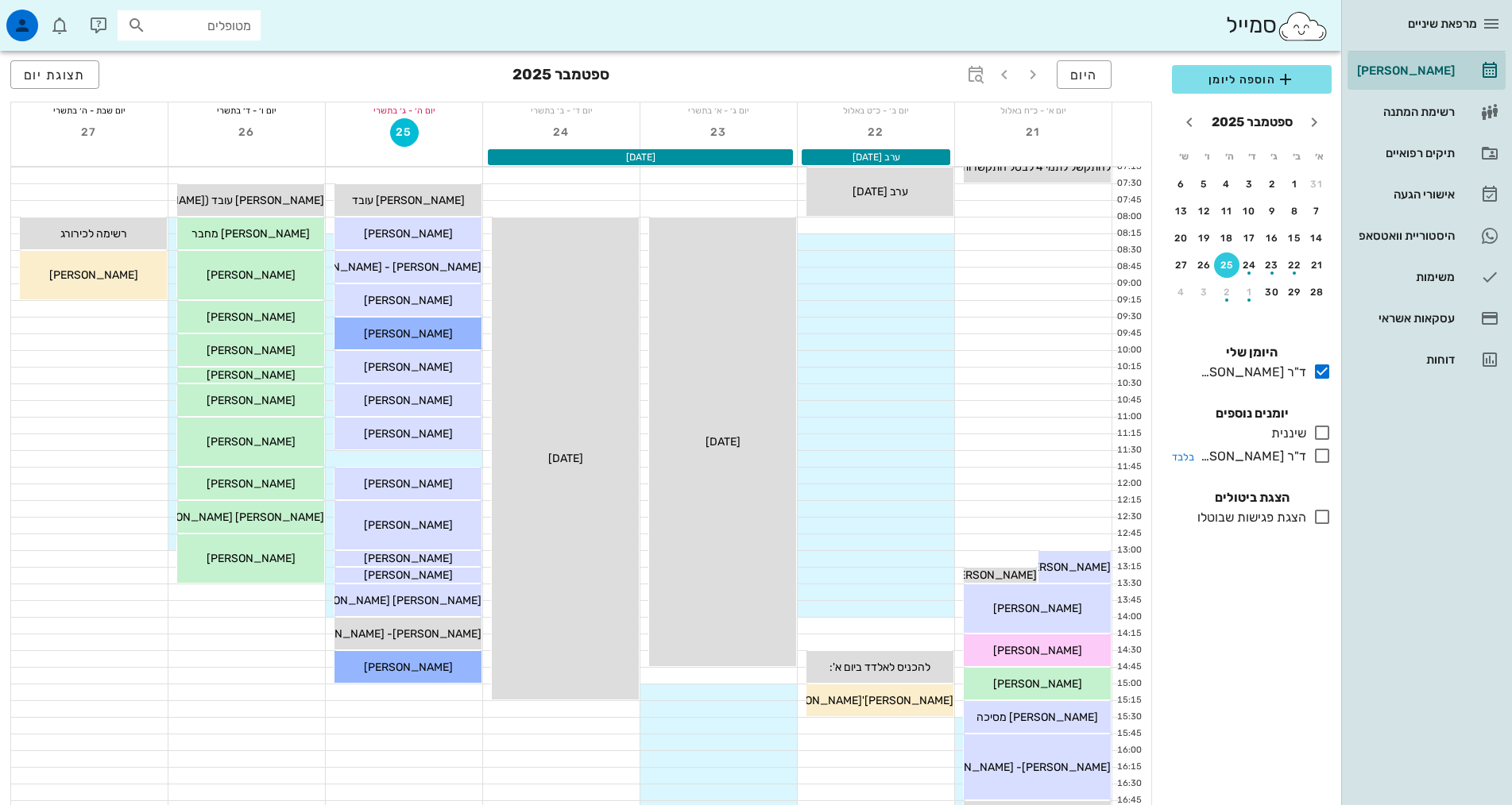
click at [1324, 461] on icon at bounding box center [1321, 456] width 19 height 19
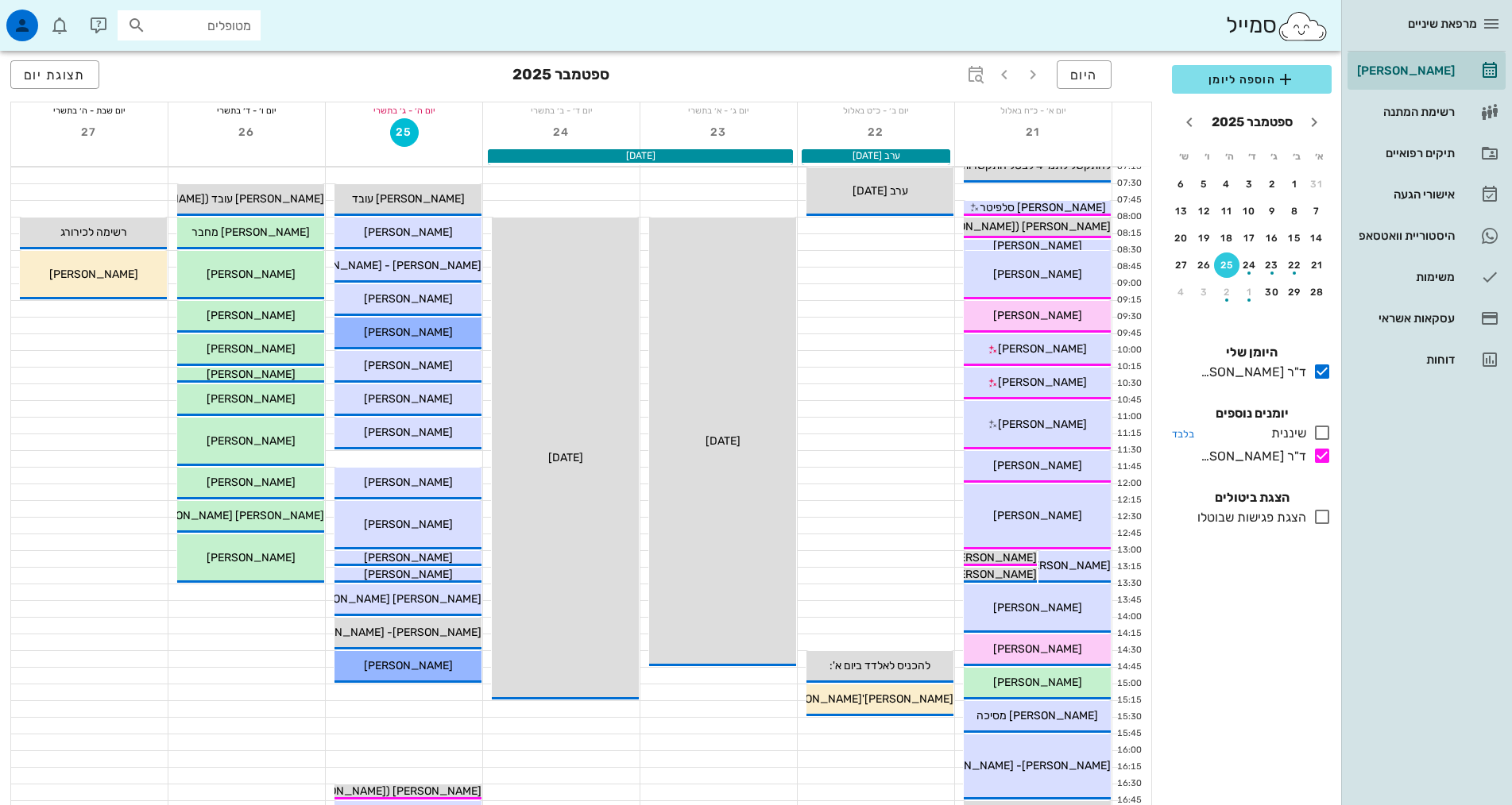
click at [1317, 436] on icon at bounding box center [1321, 432] width 19 height 19
click at [1259, 303] on td "1" at bounding box center [1251, 292] width 21 height 26
click at [1251, 296] on div "button" at bounding box center [1249, 296] width 26 height 9
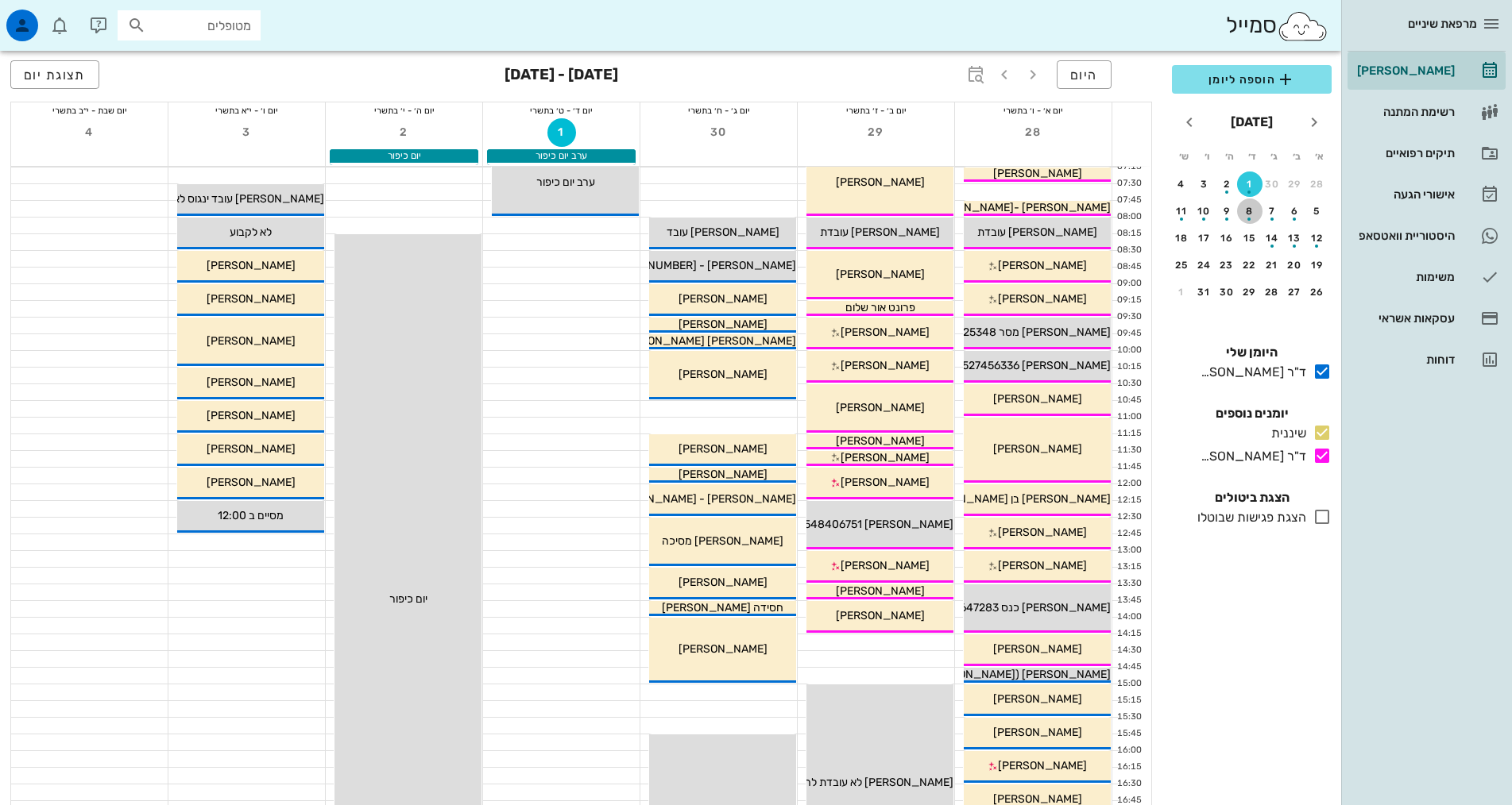
click at [1247, 219] on div "button" at bounding box center [1249, 215] width 26 height 9
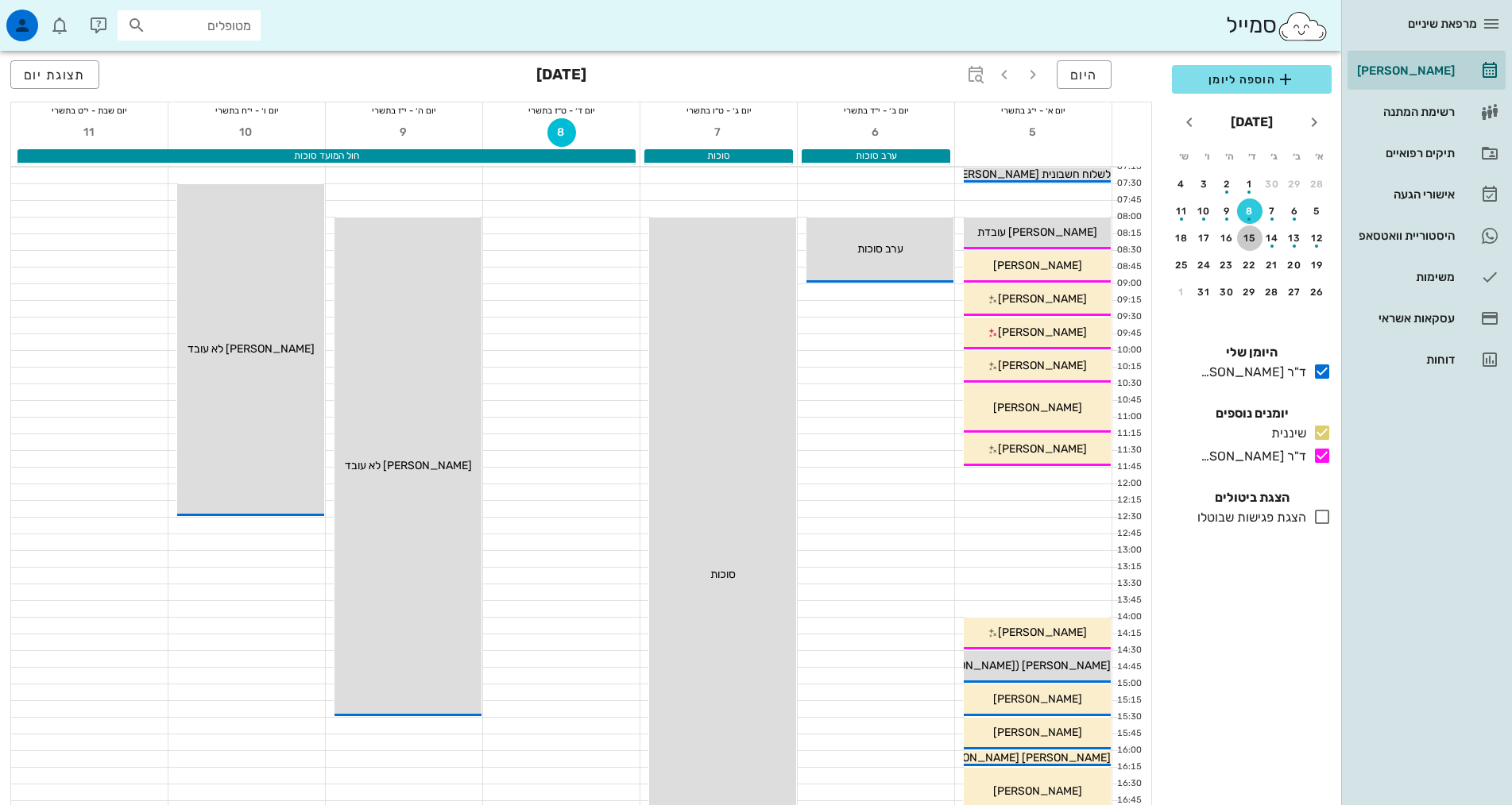
click at [1243, 244] on button "15" at bounding box center [1249, 238] width 26 height 26
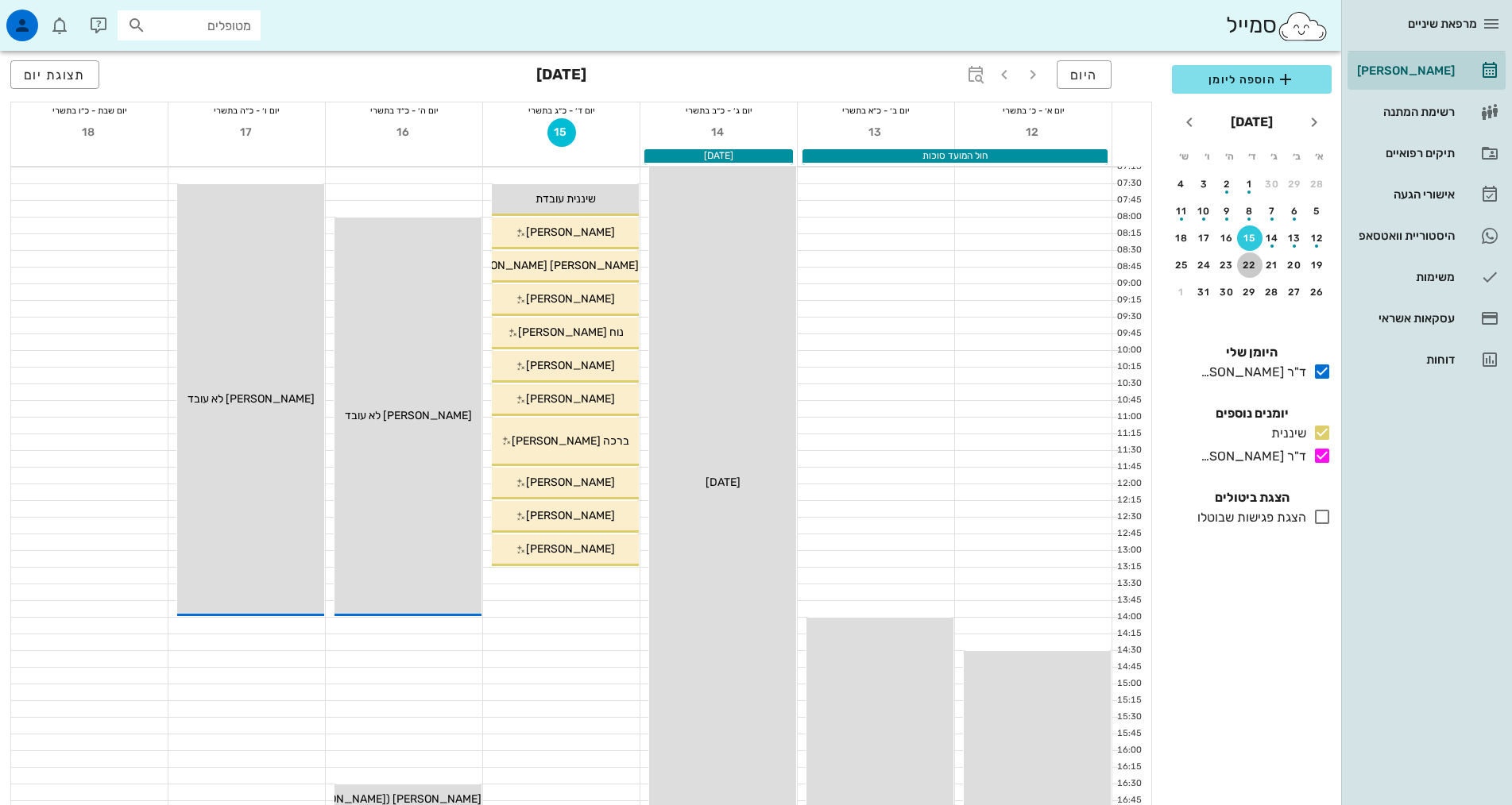
click at [1245, 263] on div "22" at bounding box center [1249, 265] width 26 height 11
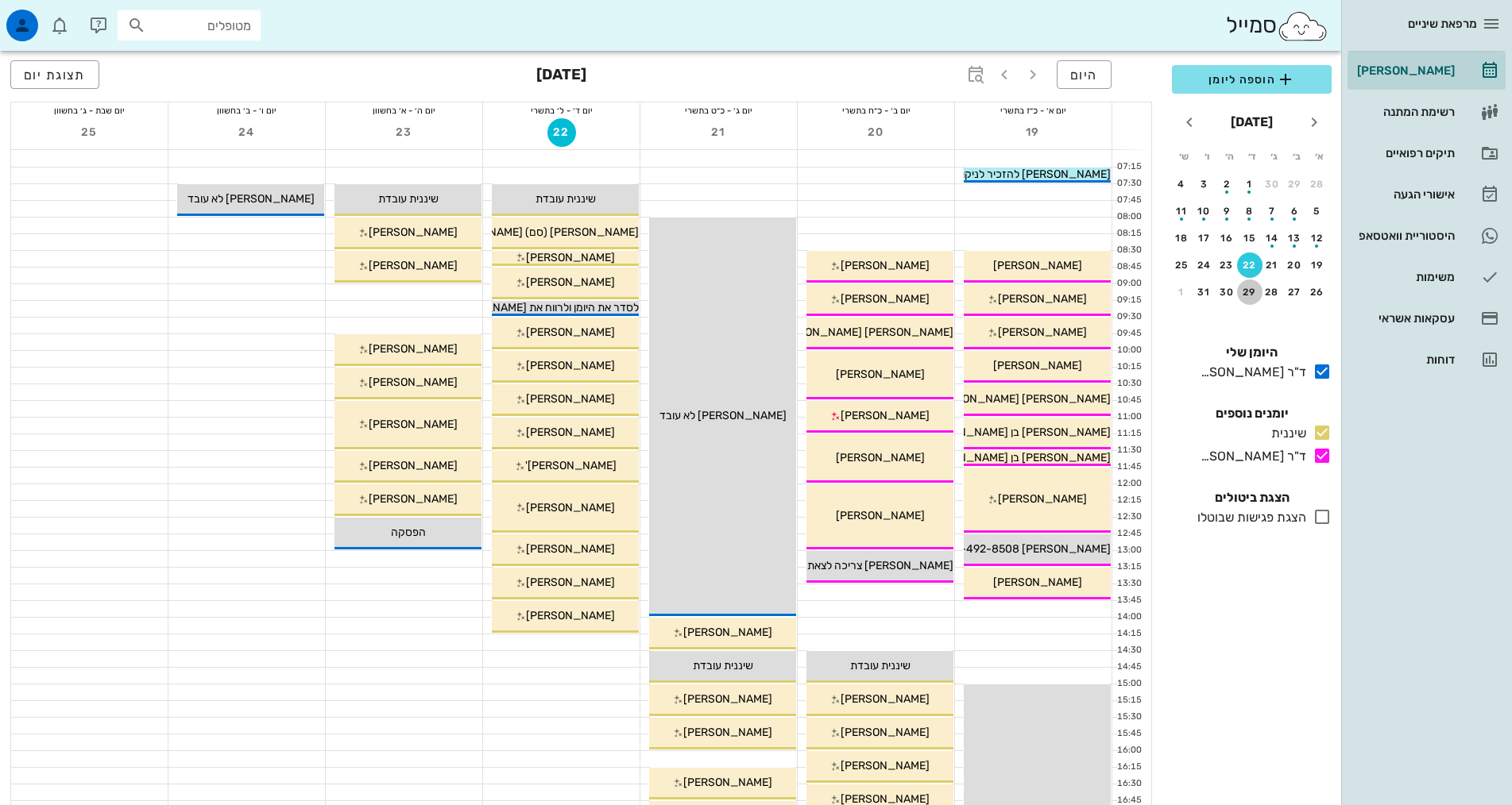
click at [1255, 289] on div "29" at bounding box center [1249, 292] width 26 height 11
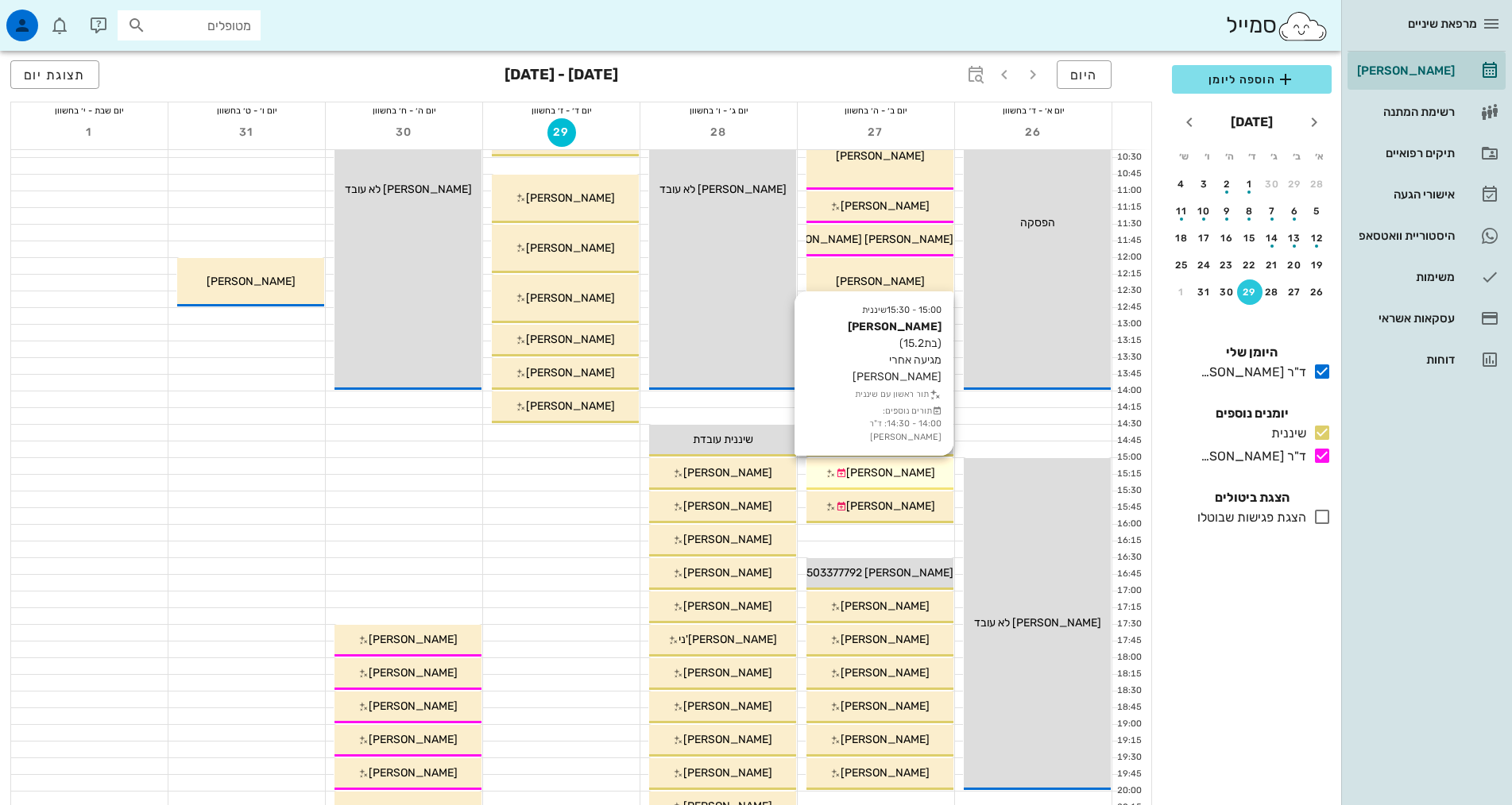
scroll to position [397, 0]
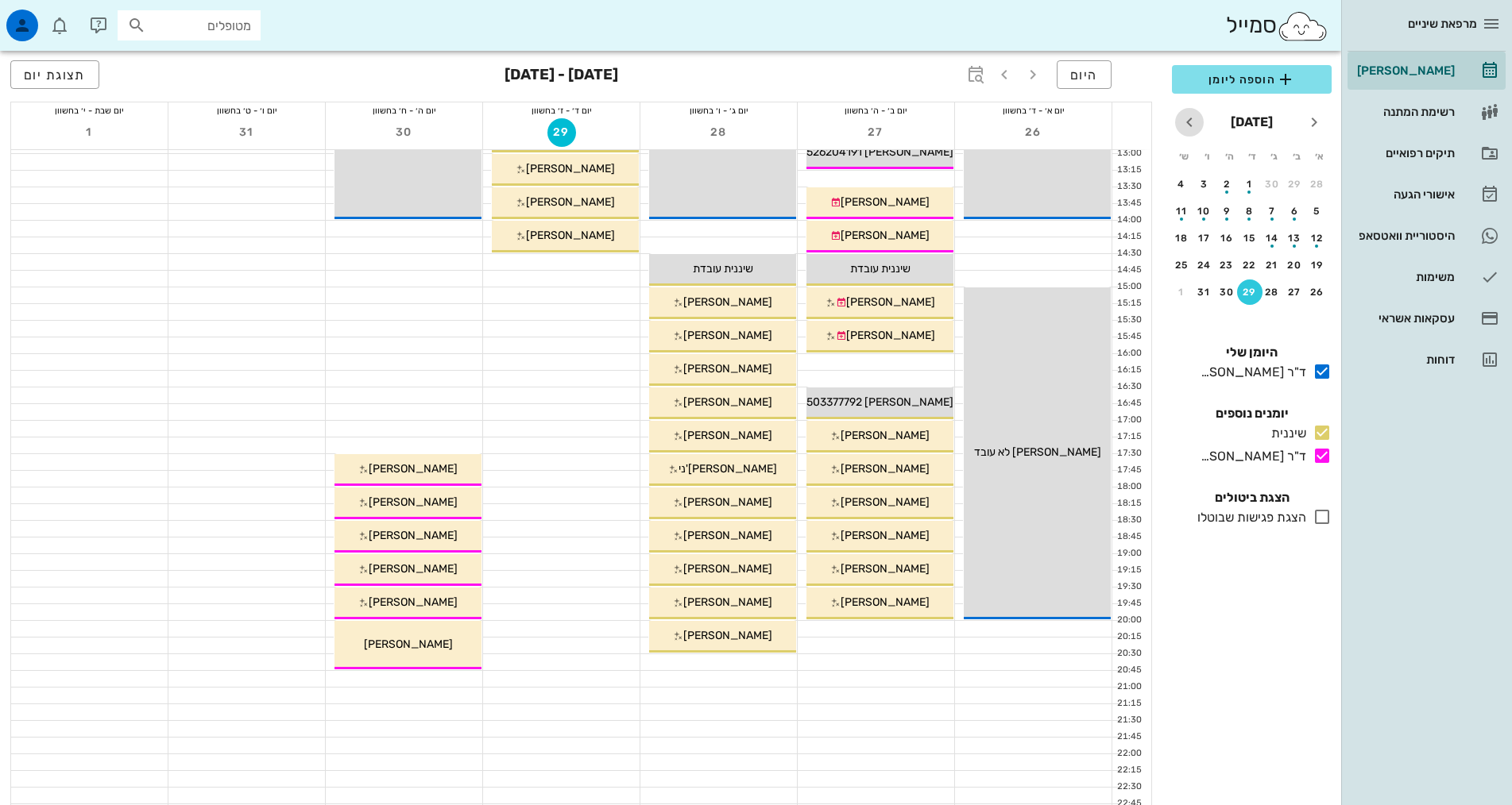
click at [1191, 129] on icon "חודש הבא" at bounding box center [1189, 122] width 19 height 19
click at [1247, 207] on div "5" at bounding box center [1249, 210] width 26 height 11
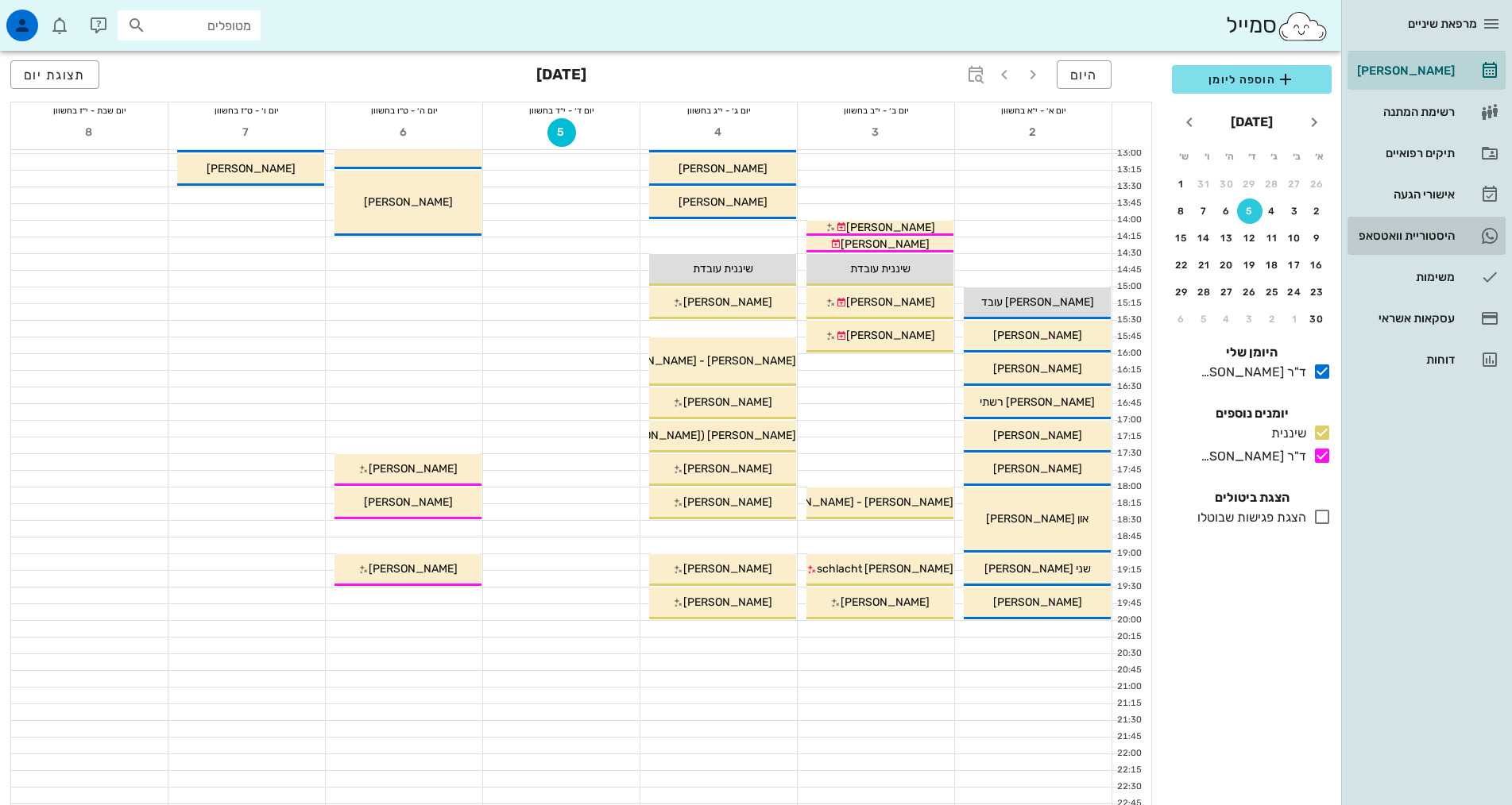
click at [1418, 229] on div "היסטוריית וואטסאפ" at bounding box center [1404, 235] width 101 height 26
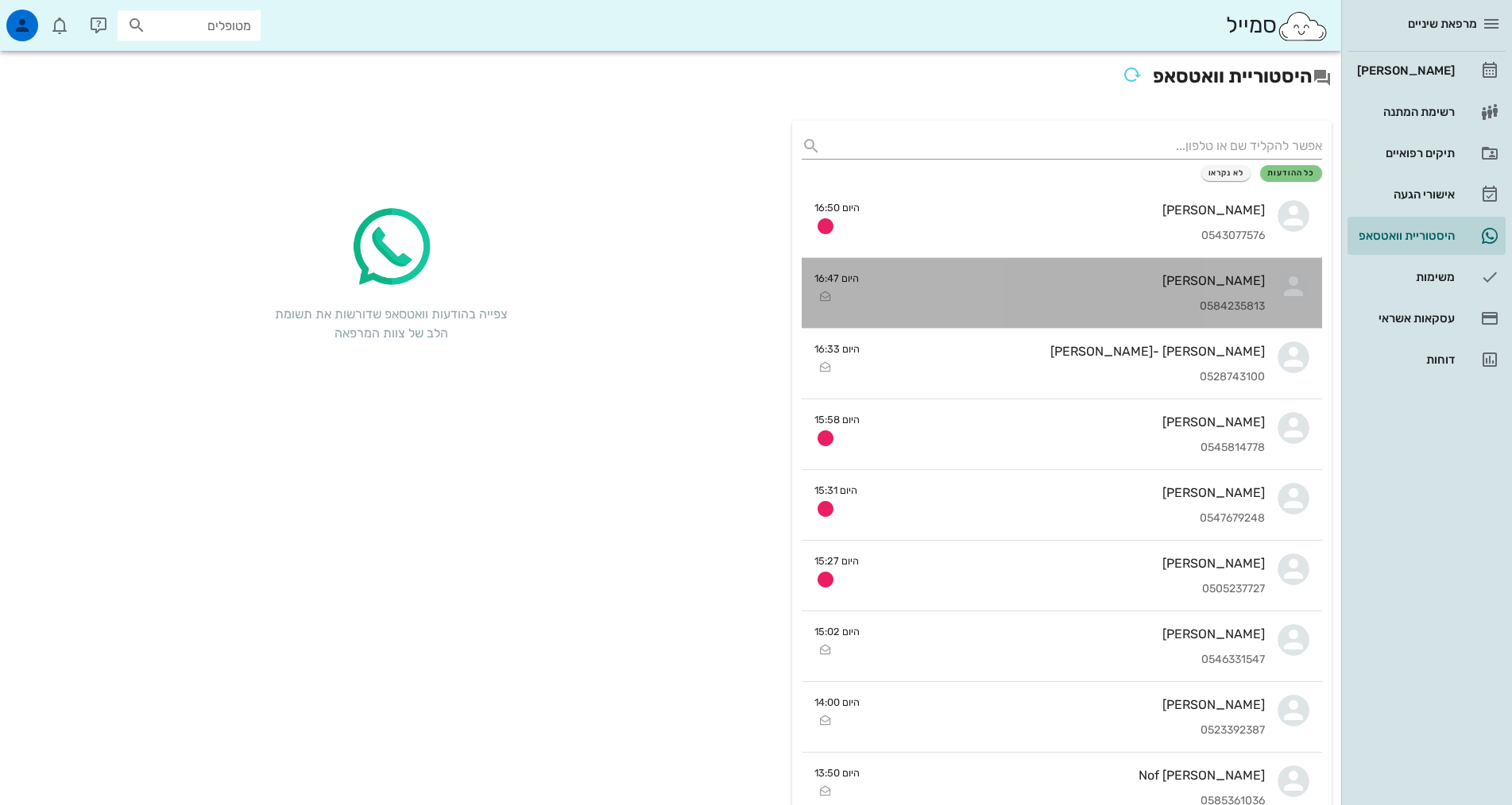
click at [936, 282] on div "[PERSON_NAME]" at bounding box center [1068, 281] width 394 height 15
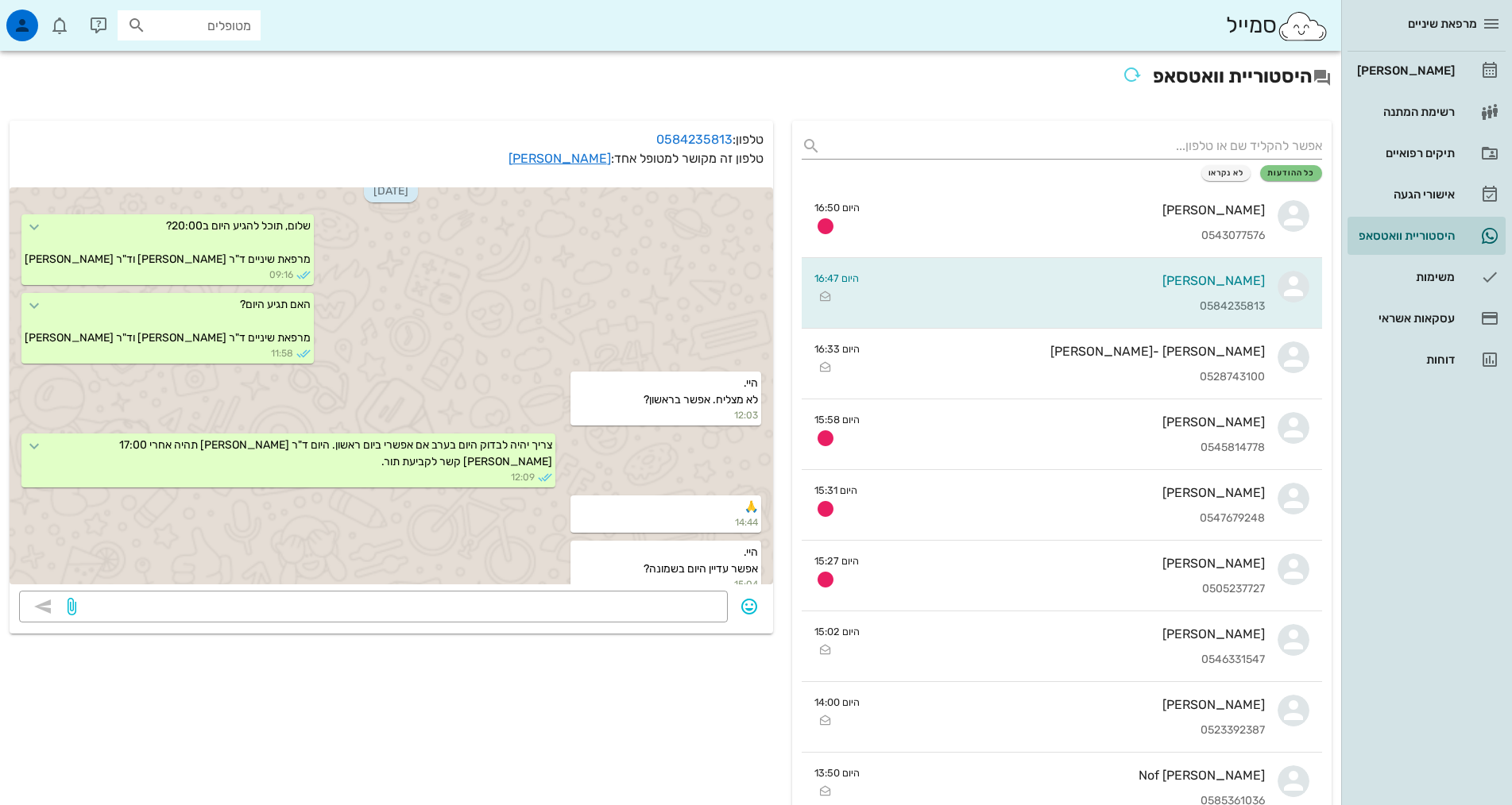
scroll to position [702, 0]
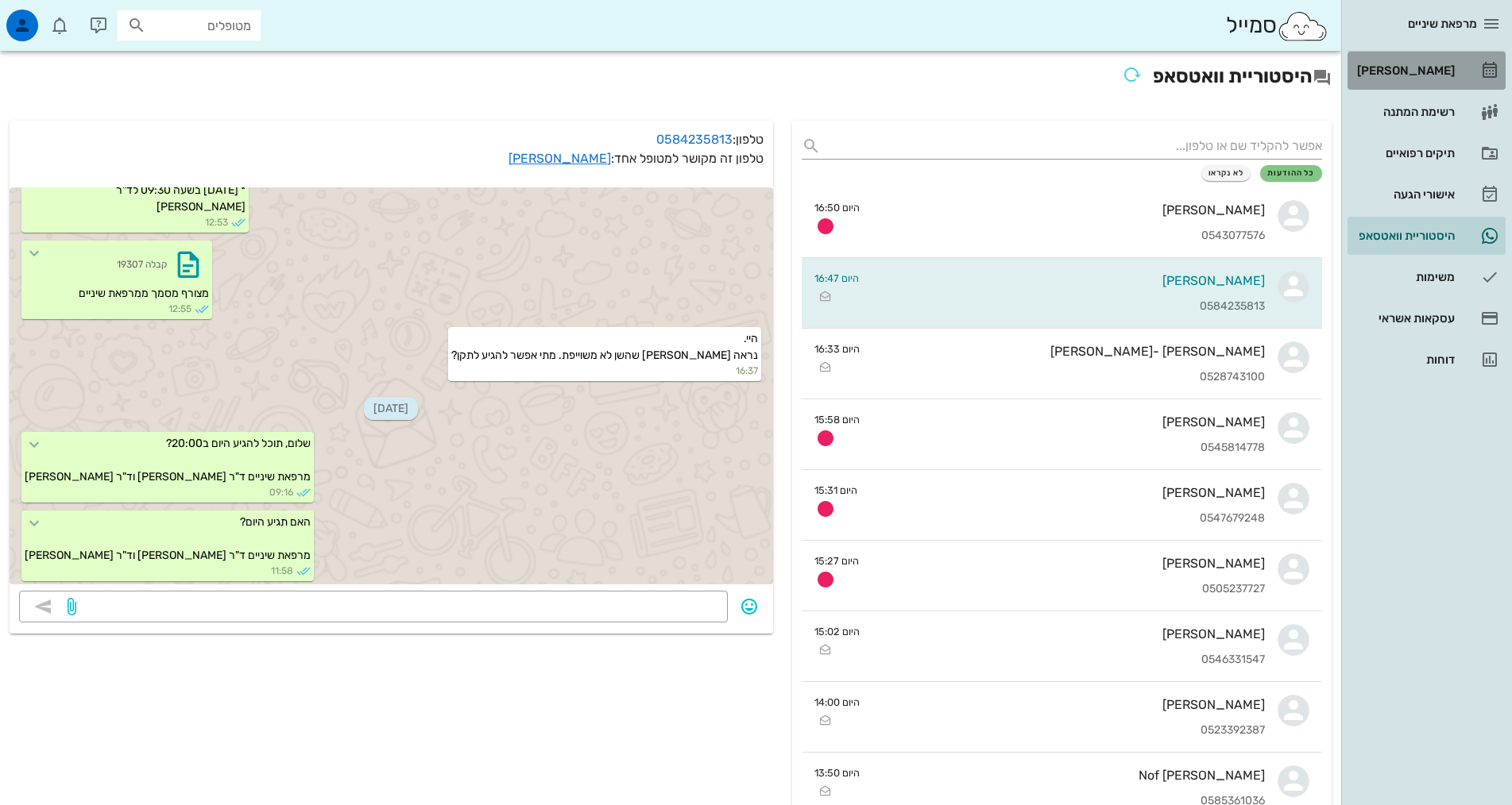
click at [1421, 79] on div "[PERSON_NAME]" at bounding box center [1404, 70] width 101 height 26
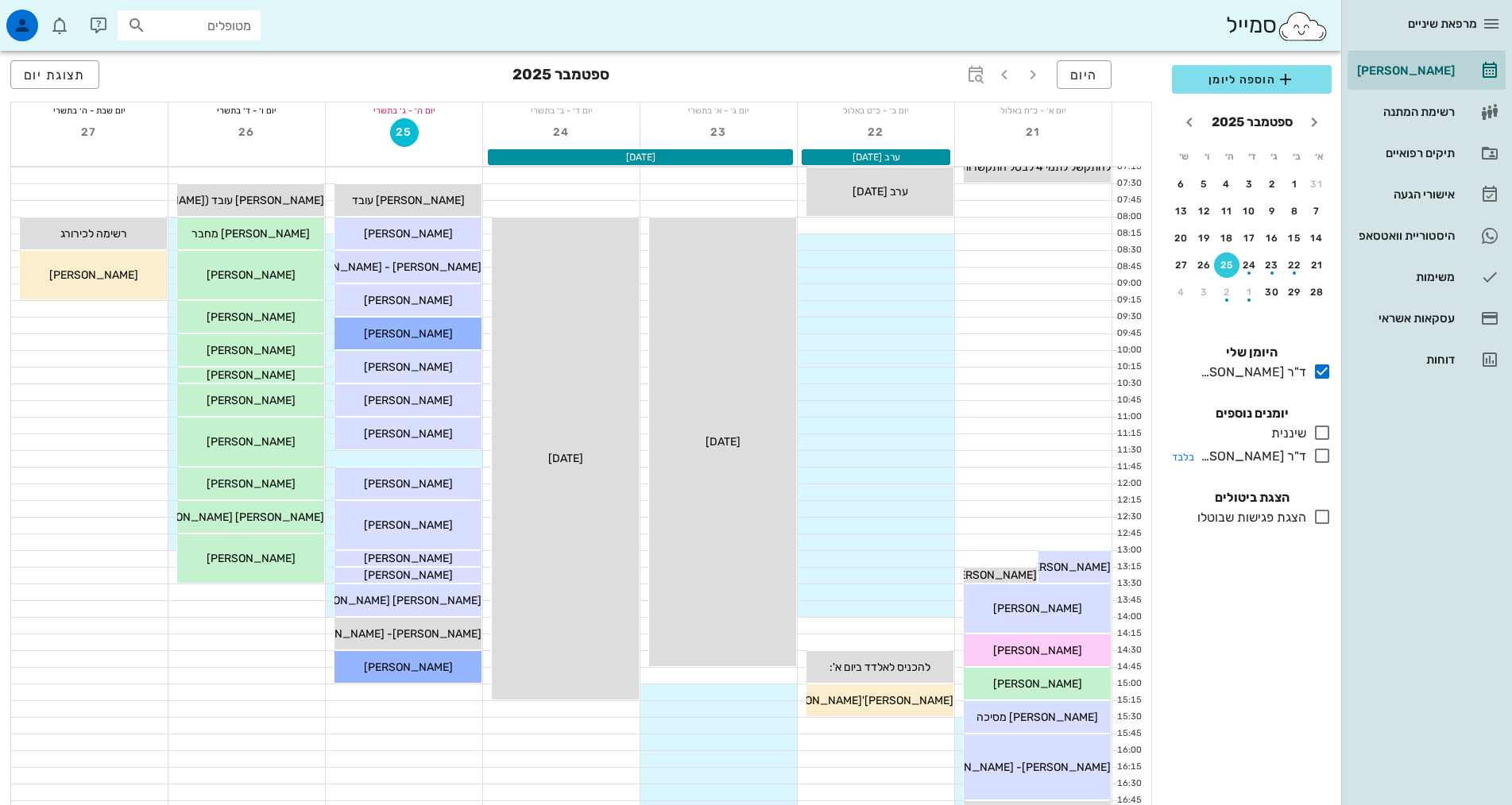
click at [1316, 452] on icon at bounding box center [1321, 456] width 19 height 19
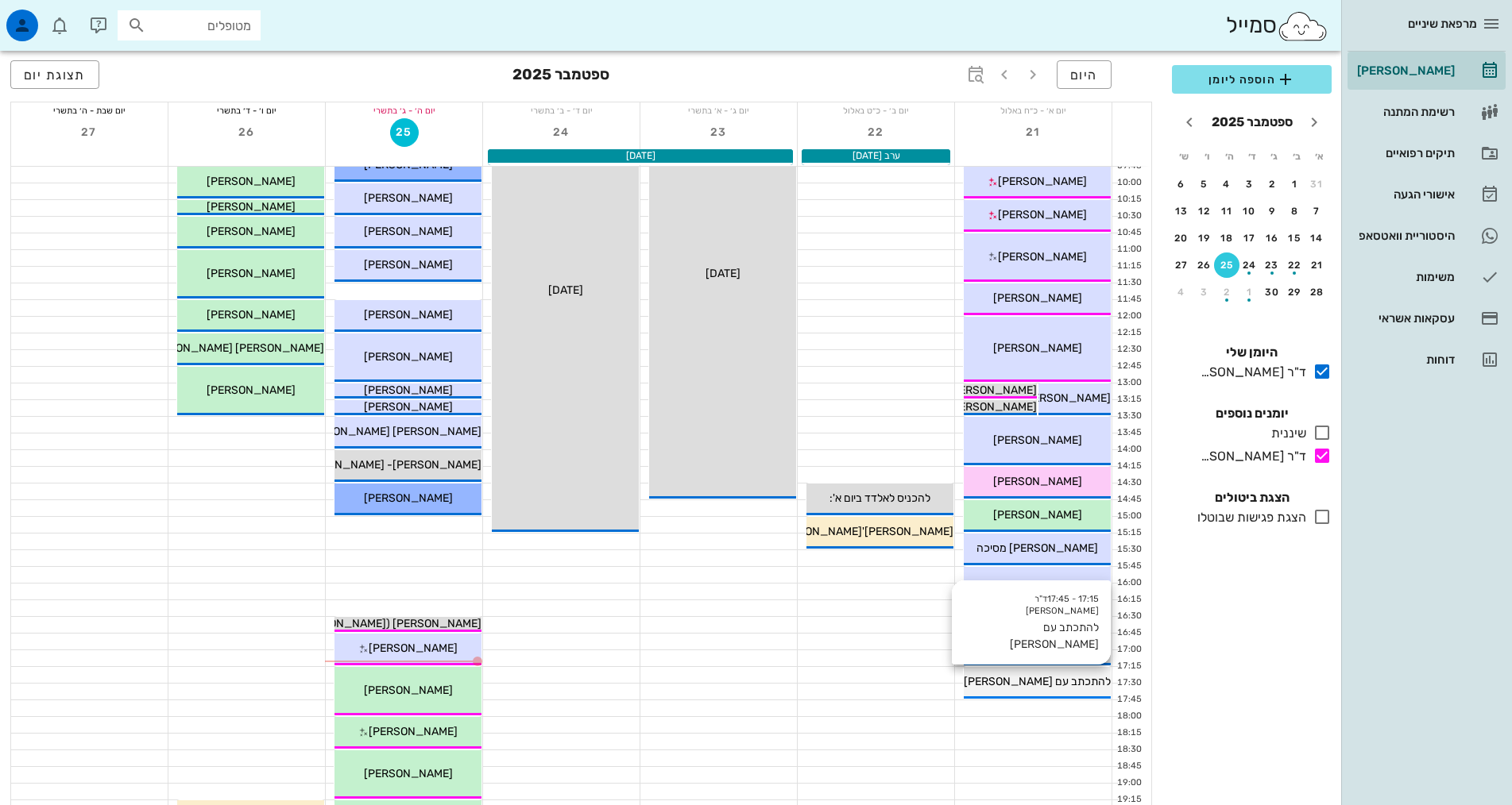
scroll to position [318, 0]
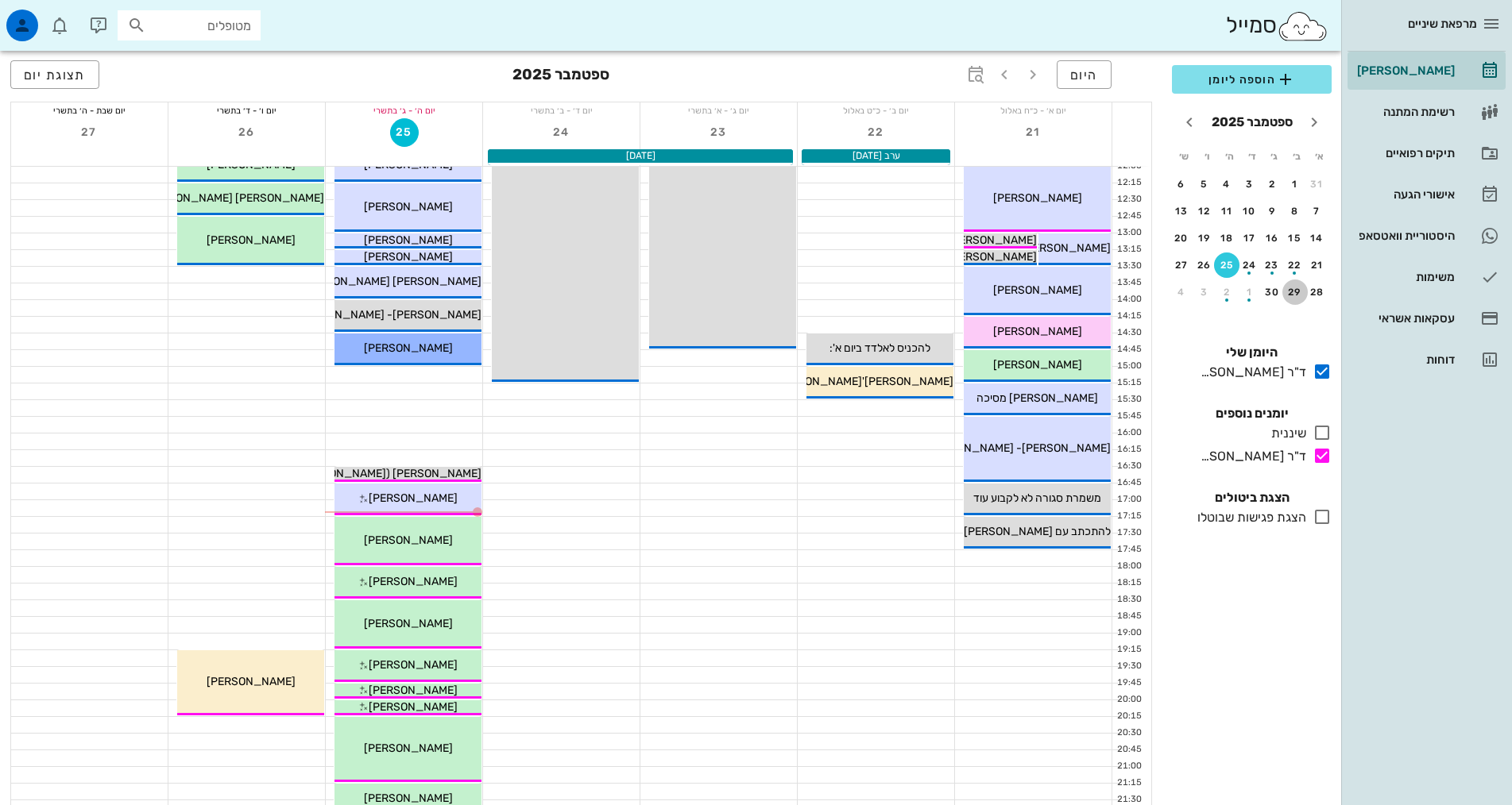
click at [1304, 292] on div "29" at bounding box center [1295, 292] width 26 height 11
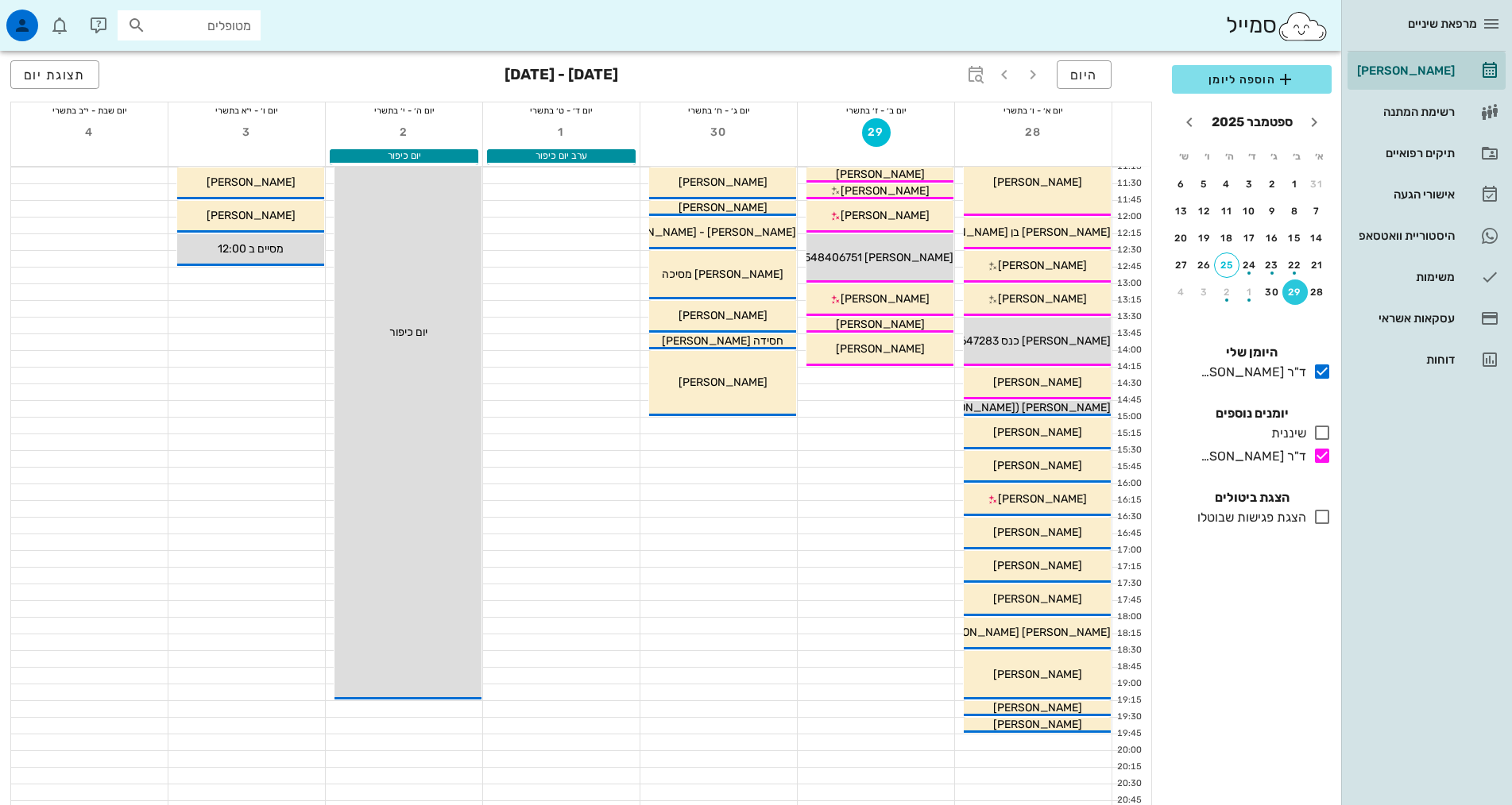
scroll to position [239, 0]
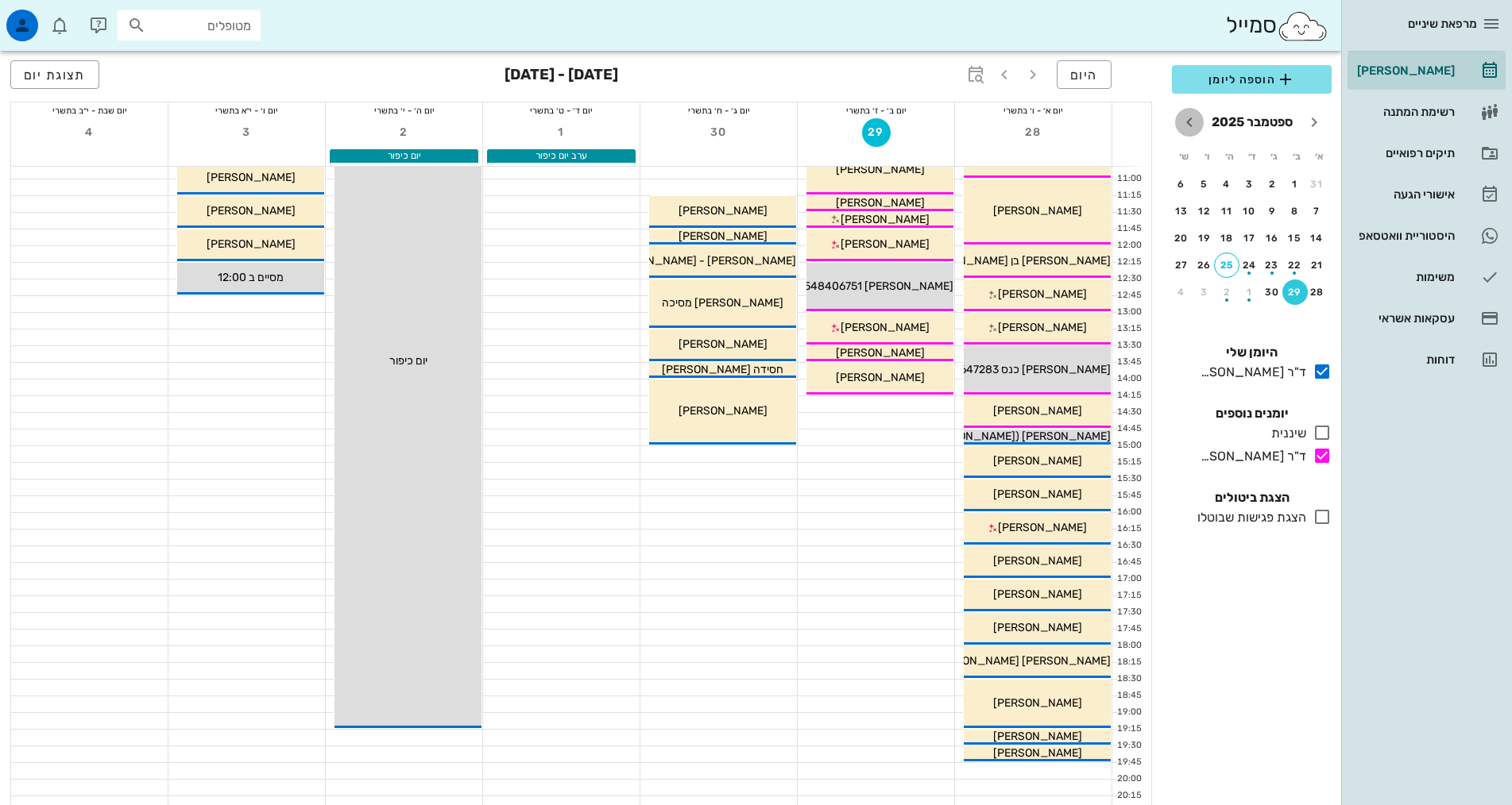
click at [1189, 126] on icon "חודש הבא" at bounding box center [1189, 122] width 19 height 19
click at [1290, 292] on div "27" at bounding box center [1295, 292] width 26 height 11
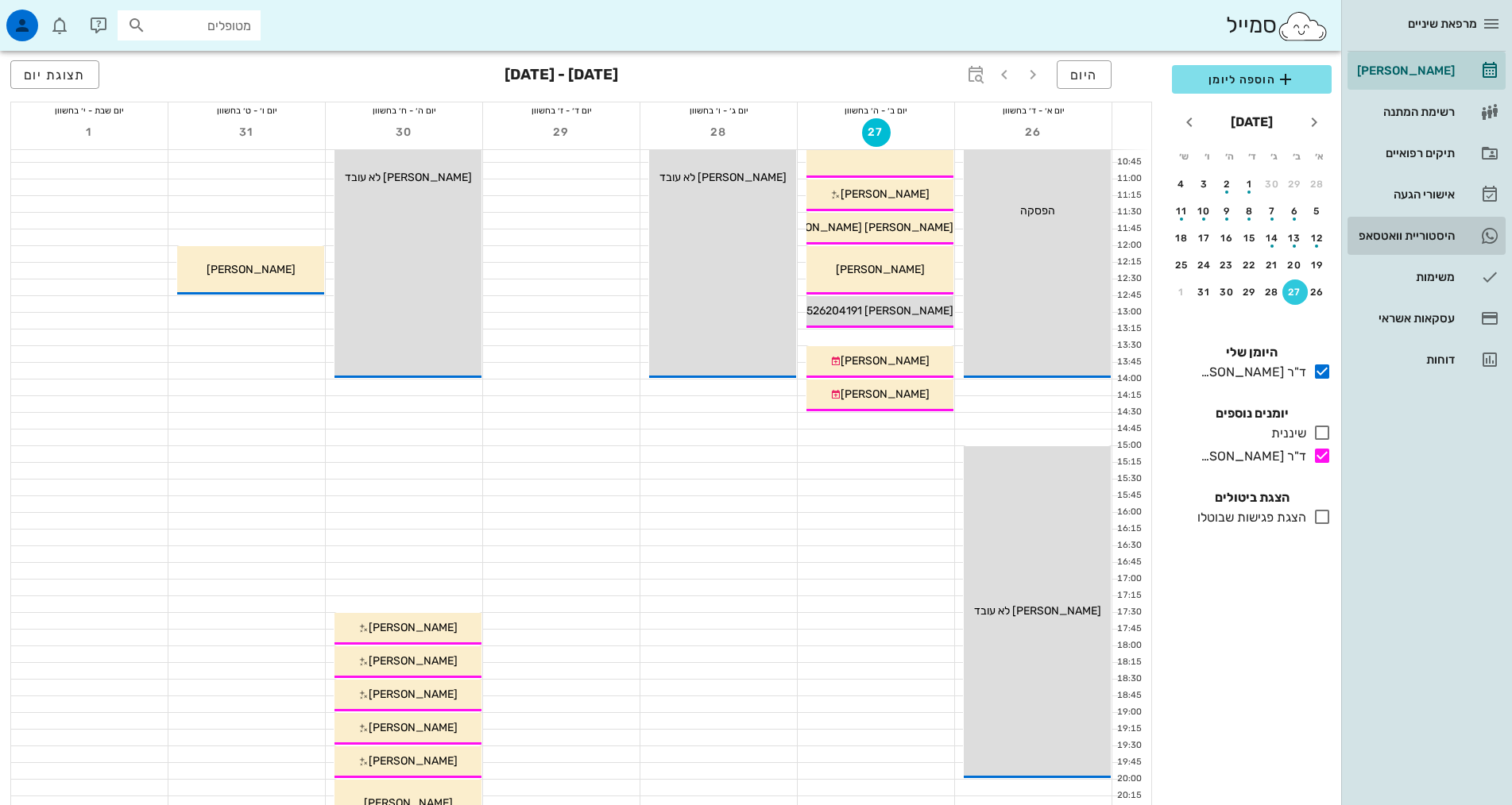
click at [1444, 219] on link "4 היסטוריית וואטסאפ" at bounding box center [1426, 236] width 158 height 38
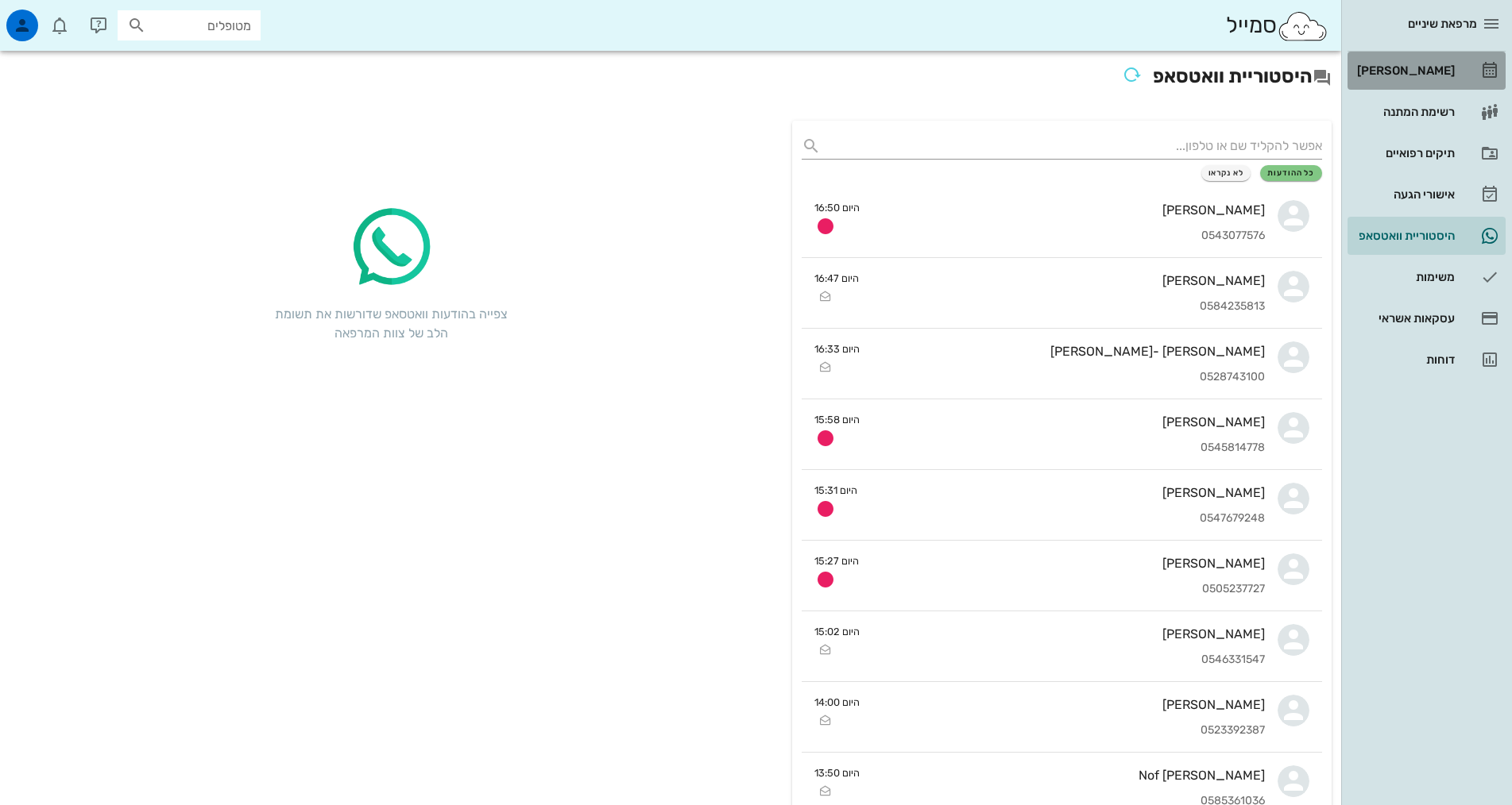
click at [1433, 69] on div "[PERSON_NAME]" at bounding box center [1404, 70] width 101 height 12
